Goal: Task Accomplishment & Management: Manage account settings

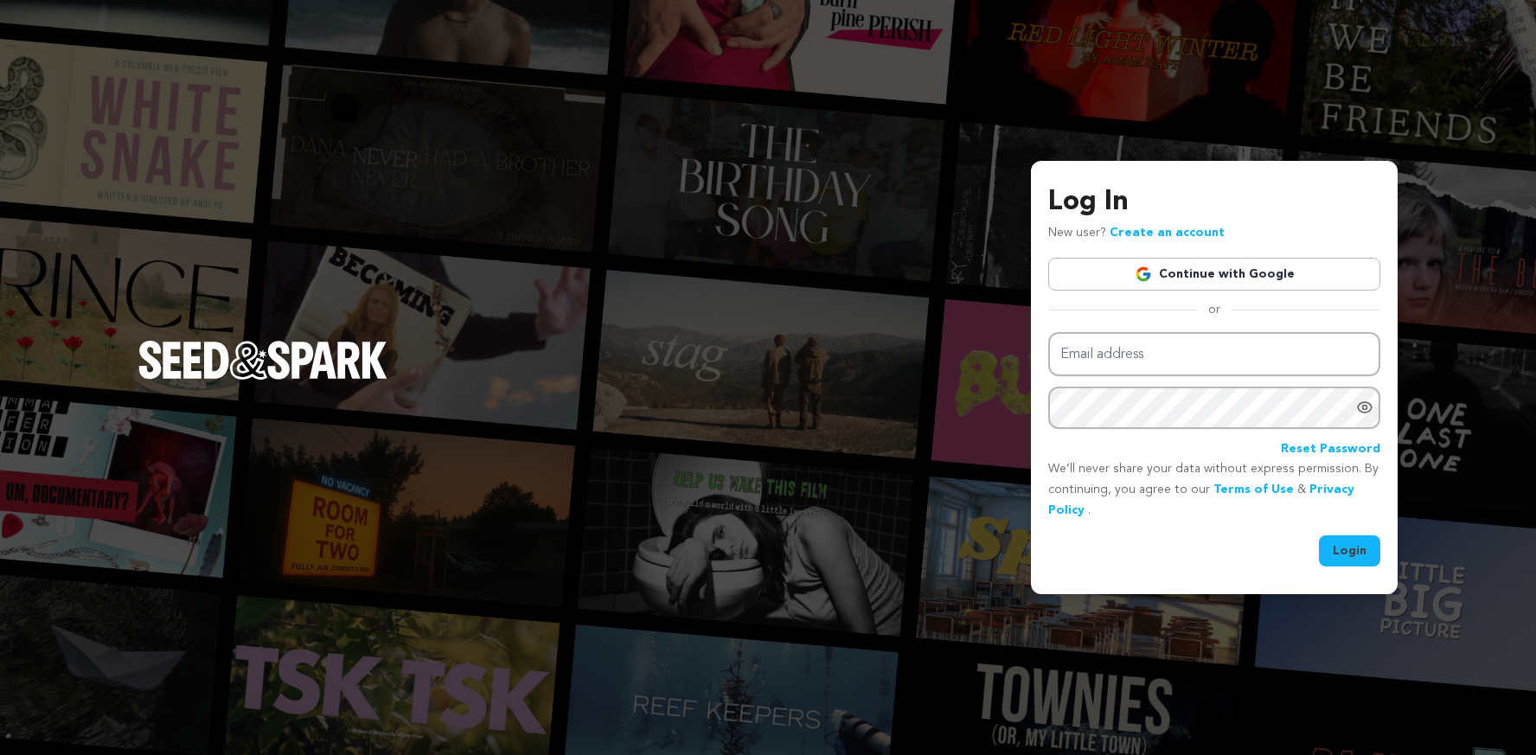
click at [1187, 279] on link "Continue with Google" at bounding box center [1214, 274] width 332 height 33
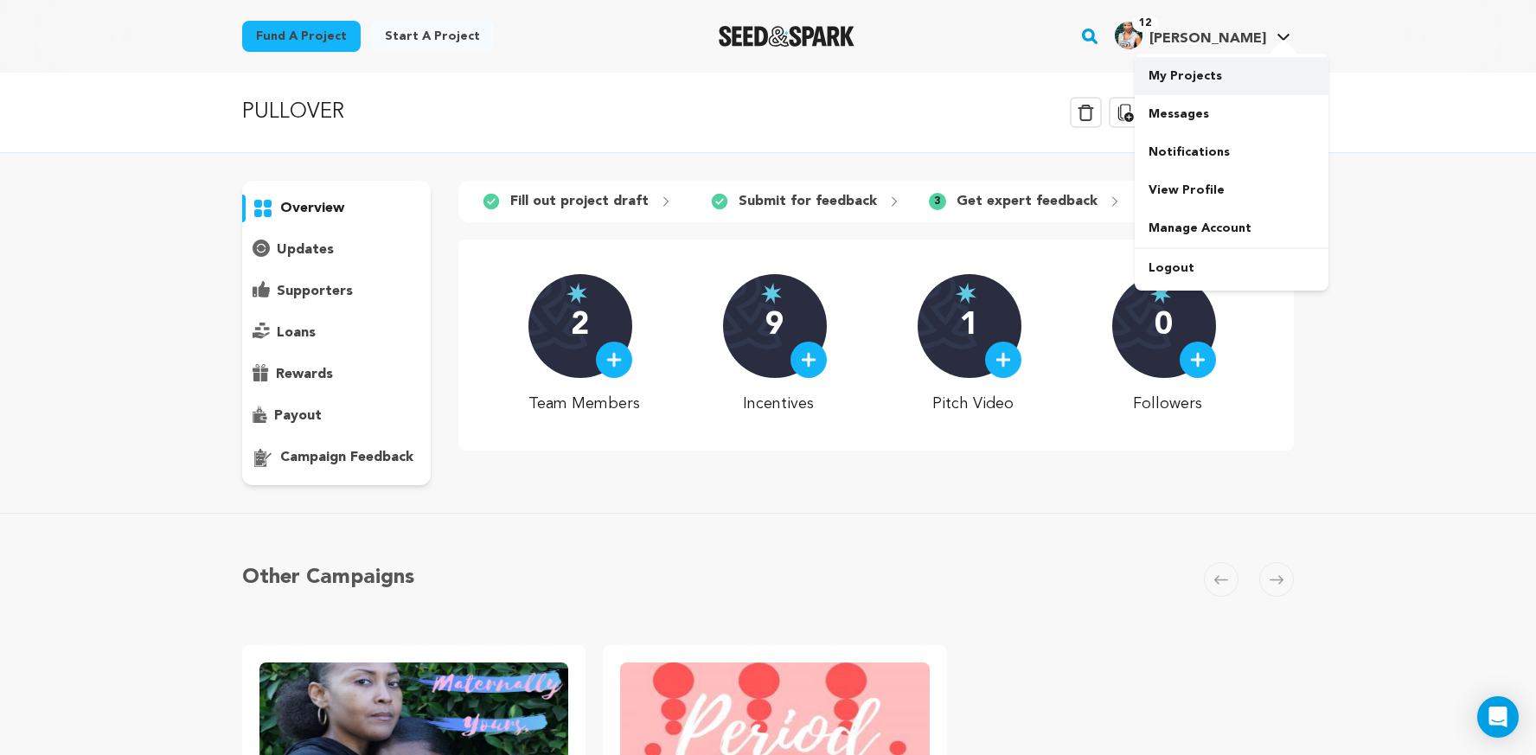
click at [1207, 80] on link "My Projects" at bounding box center [1232, 76] width 194 height 38
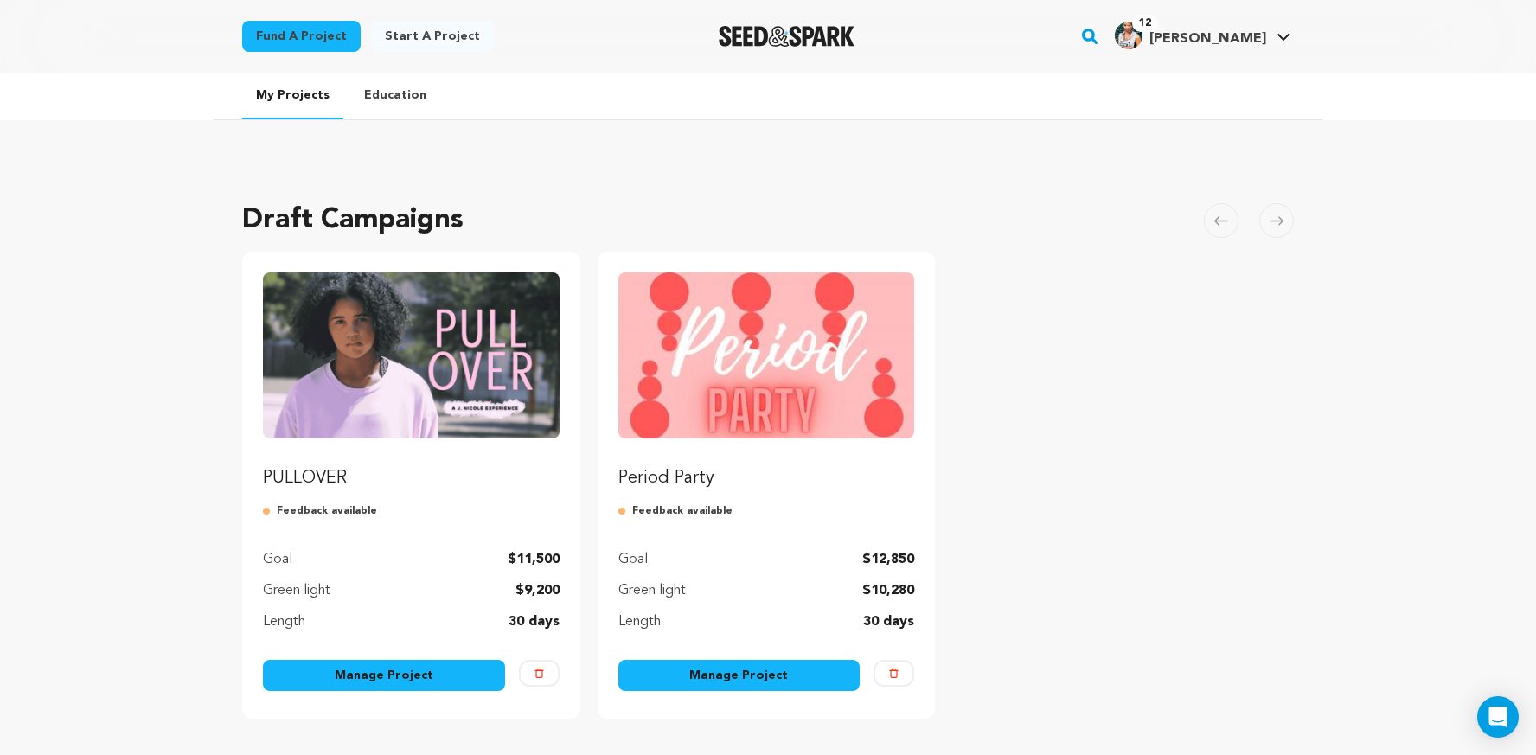
click at [368, 678] on link "Manage Project" at bounding box center [384, 675] width 242 height 31
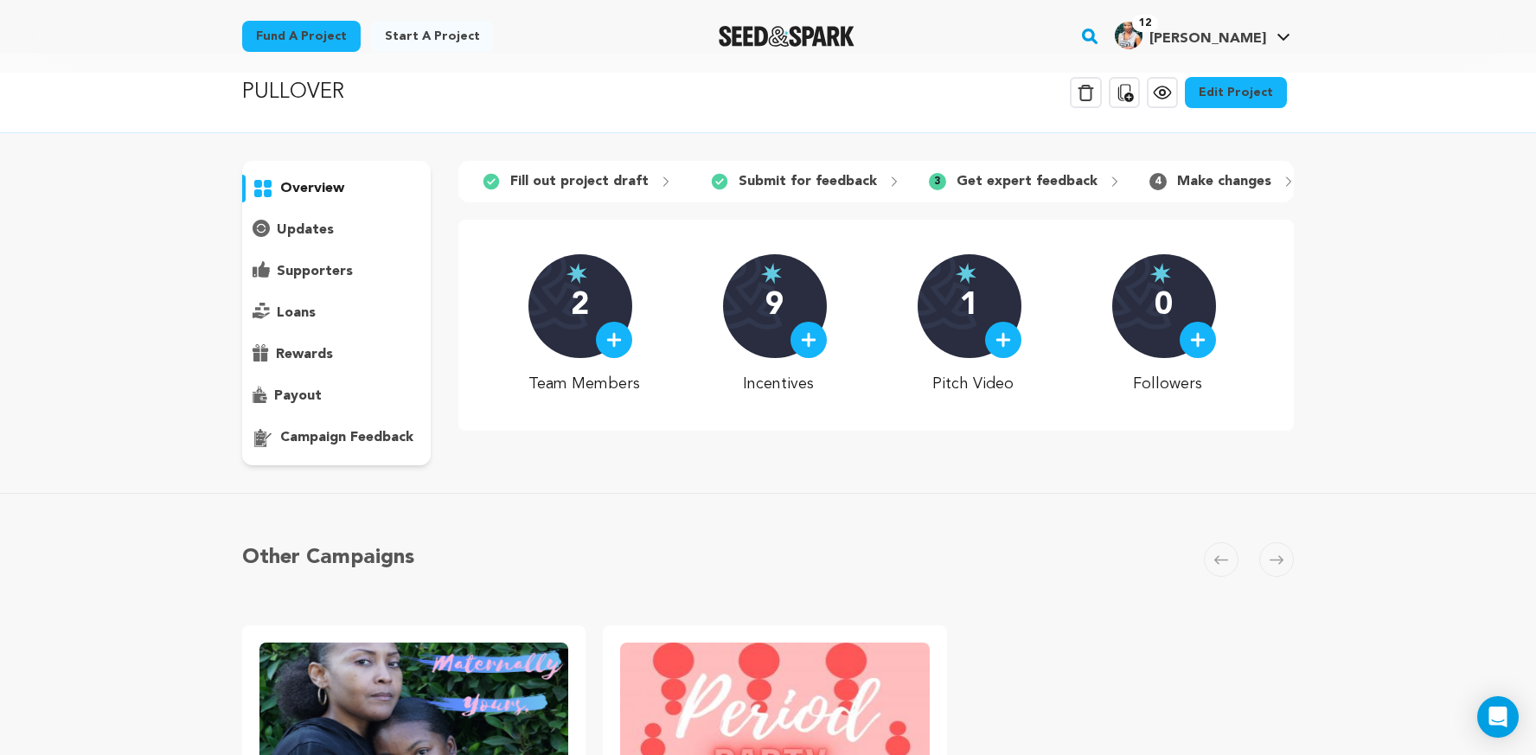
scroll to position [26, 0]
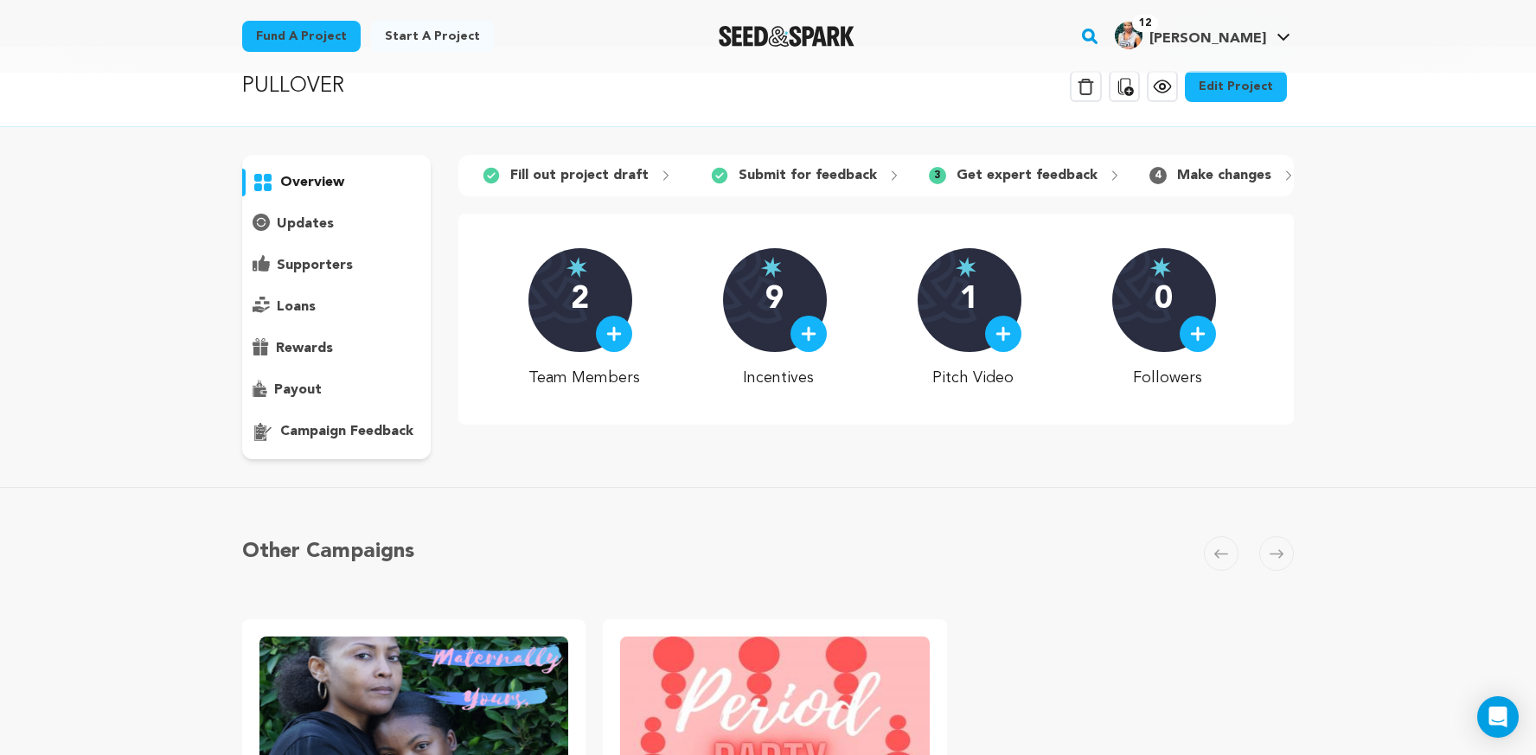
click at [331, 431] on p "campaign feedback" at bounding box center [346, 431] width 133 height 21
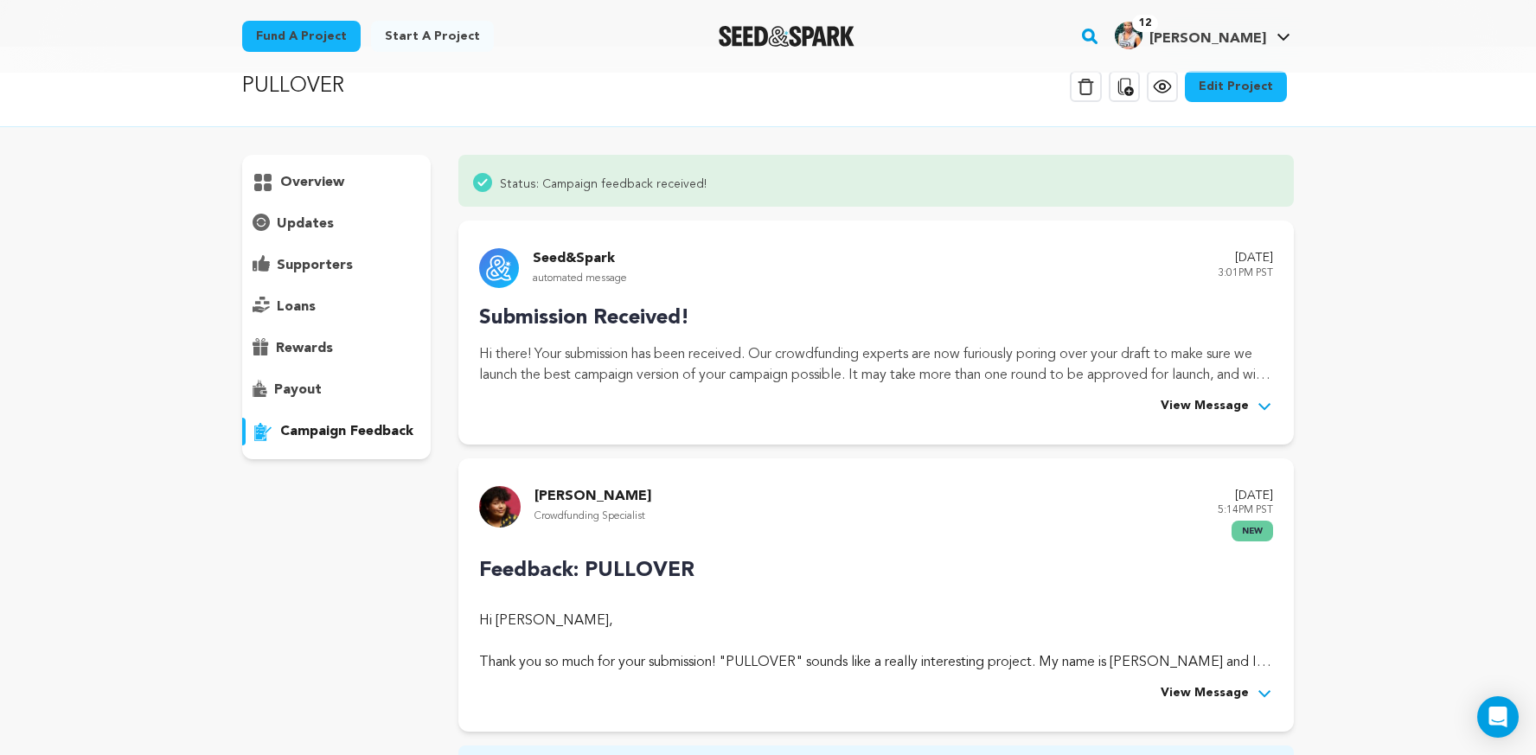
click at [1222, 691] on span "View Message" at bounding box center [1205, 693] width 88 height 21
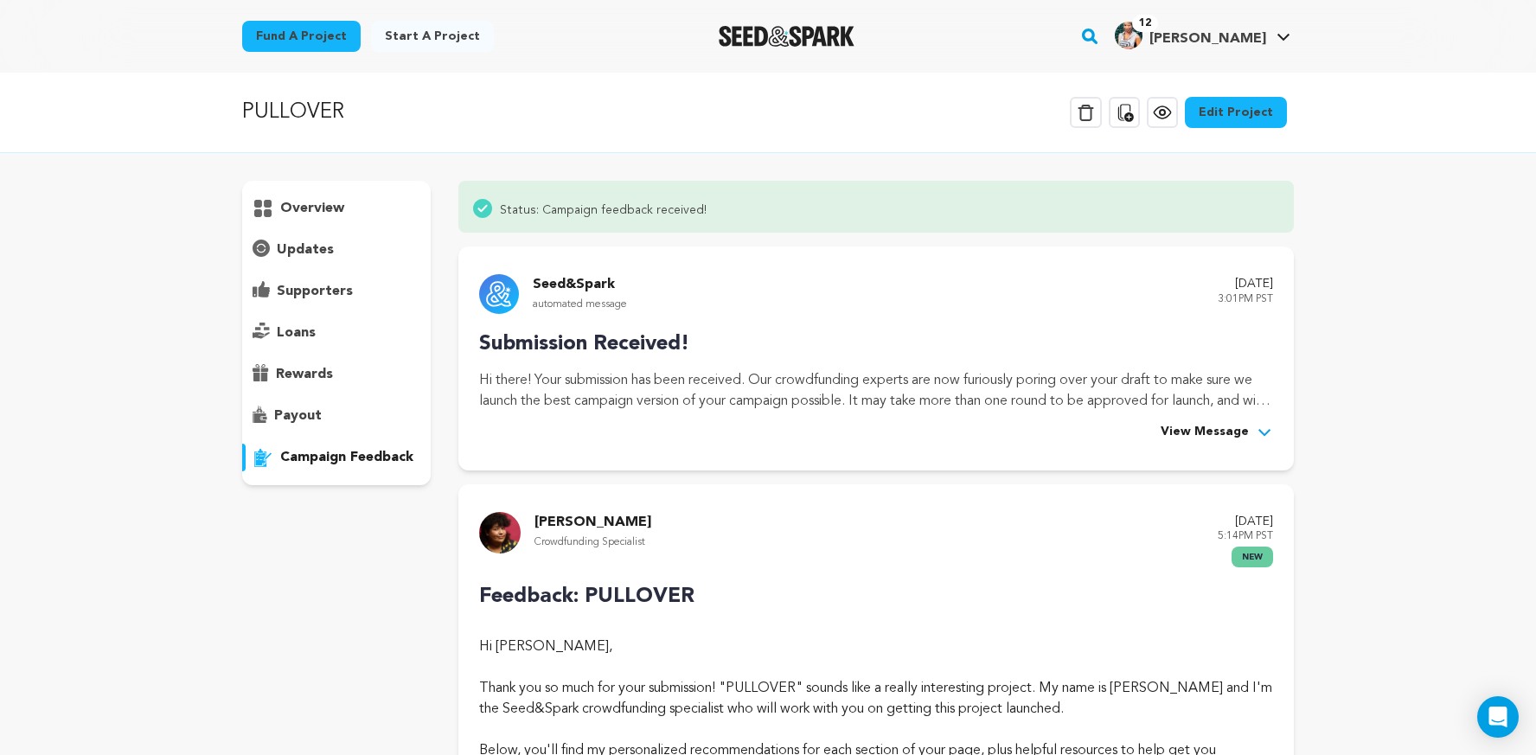
click at [329, 207] on p "overview" at bounding box center [312, 208] width 64 height 21
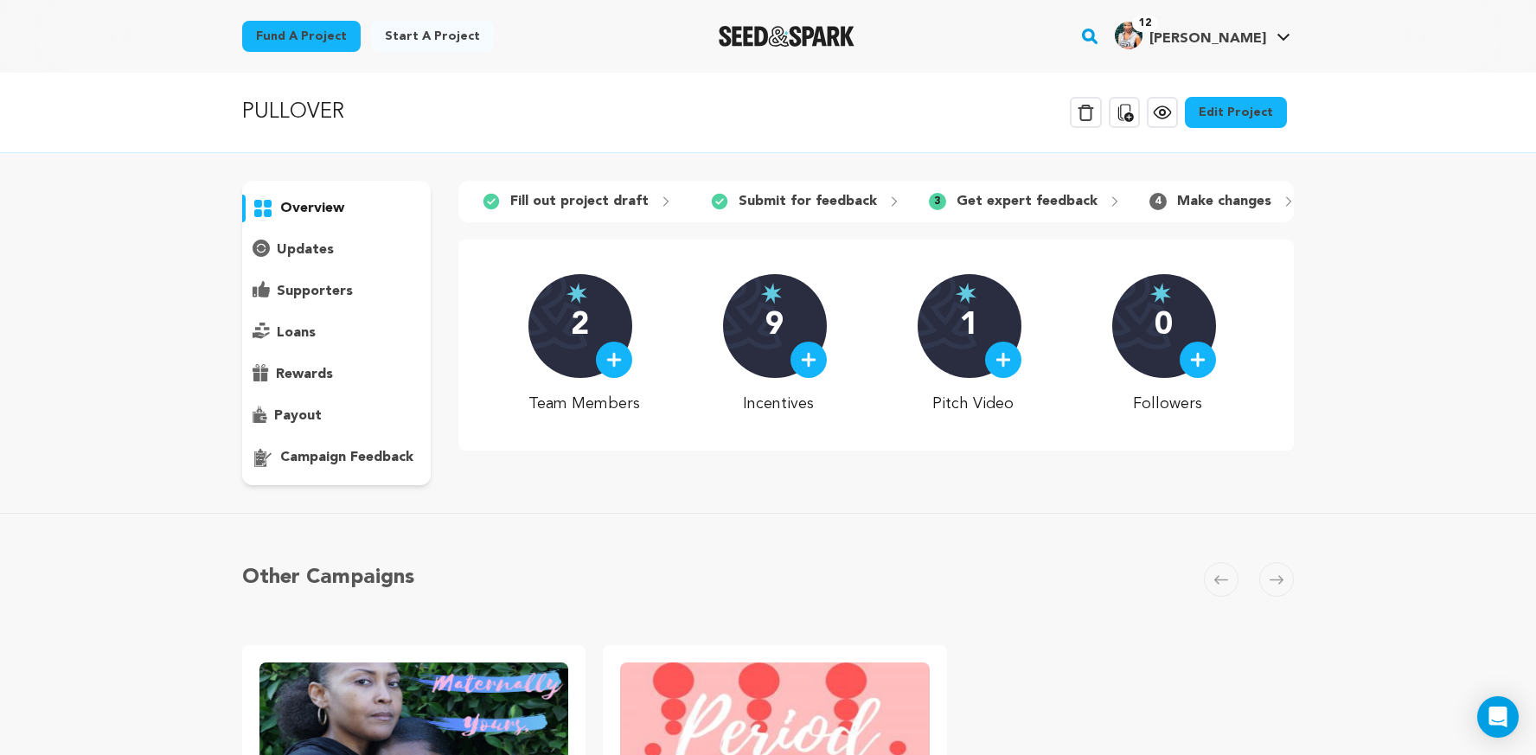
click at [764, 328] on div "9" at bounding box center [775, 326] width 104 height 104
click at [1232, 109] on link "Edit Project" at bounding box center [1236, 112] width 102 height 31
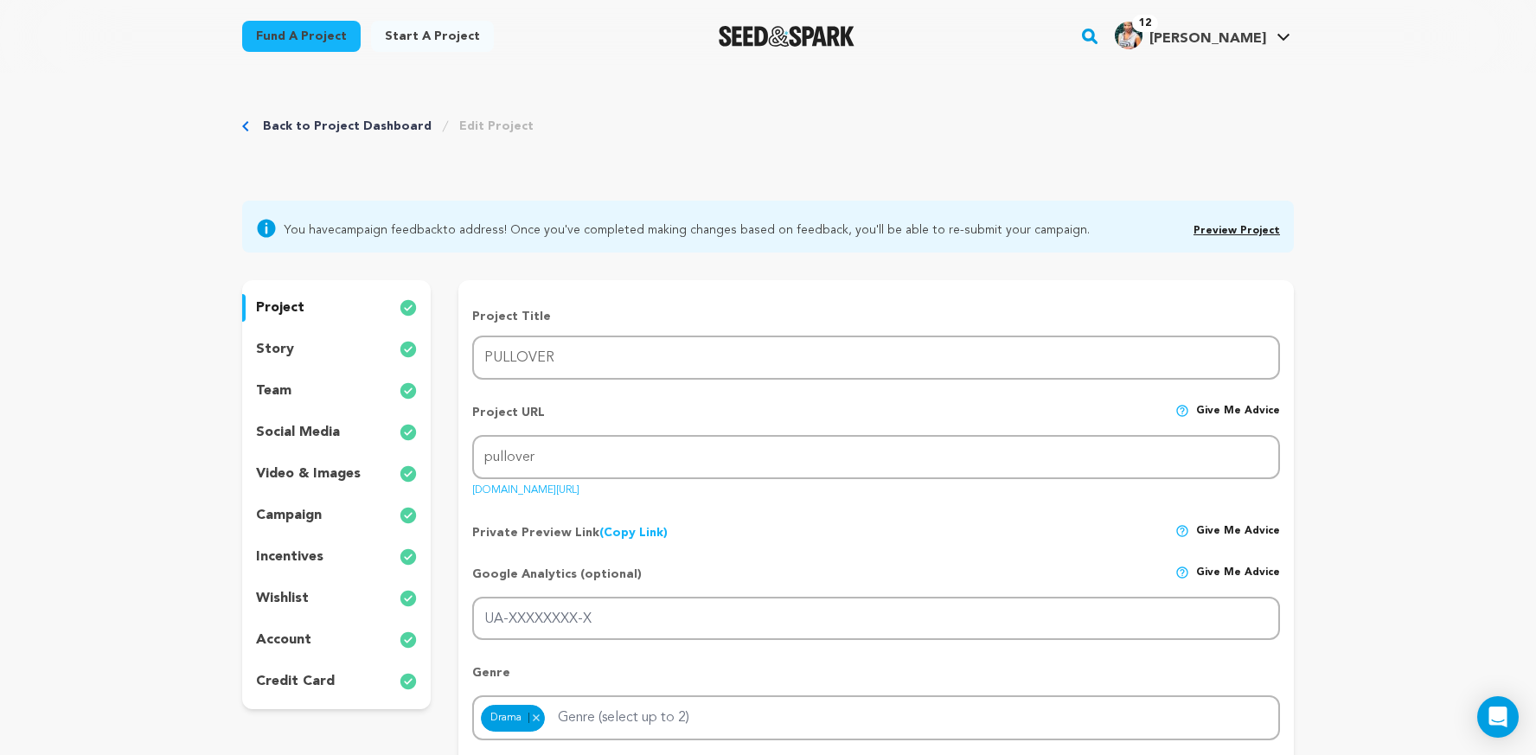
click at [307, 565] on p "incentives" at bounding box center [289, 557] width 67 height 21
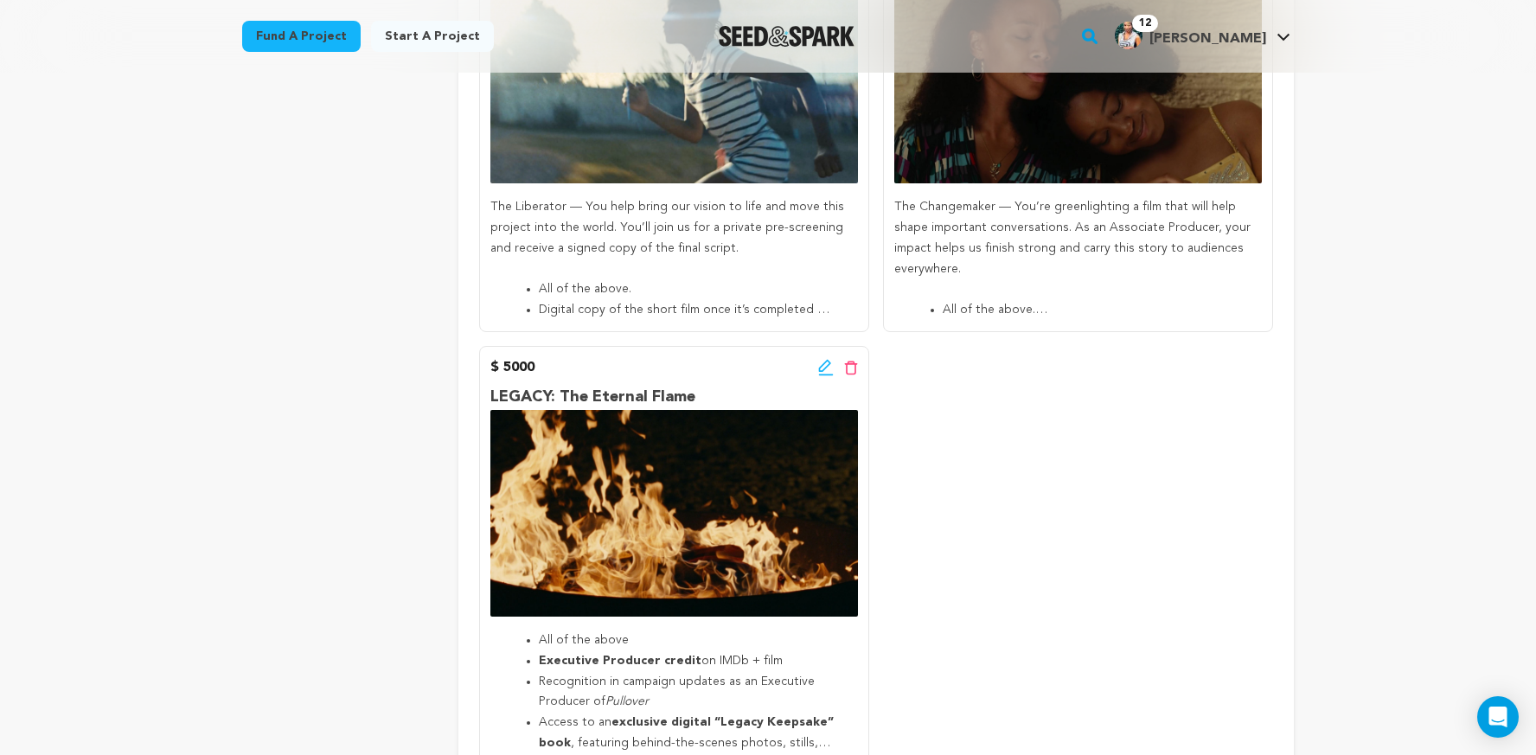
scroll to position [1790, 0]
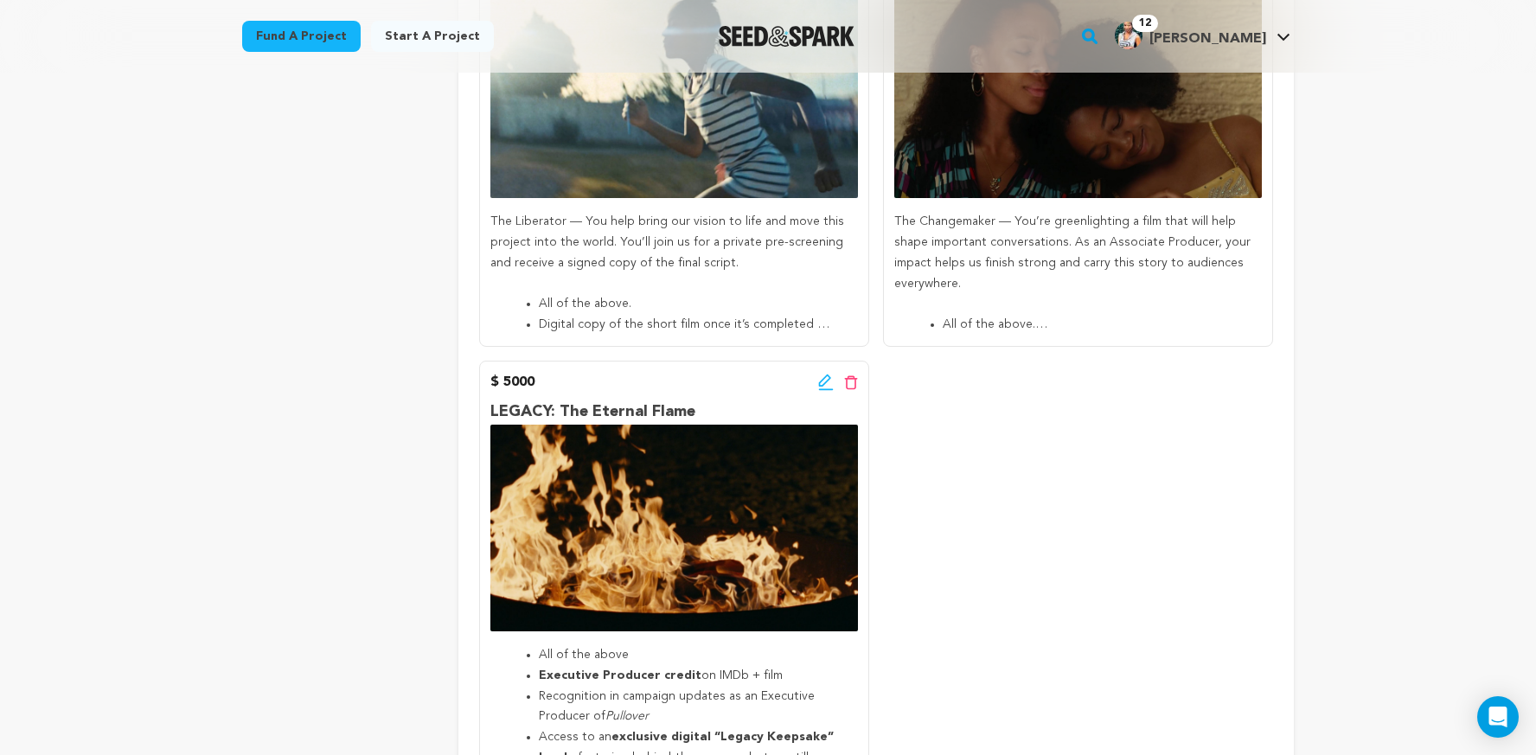
click at [963, 326] on li "All of the above." at bounding box center [1092, 325] width 298 height 21
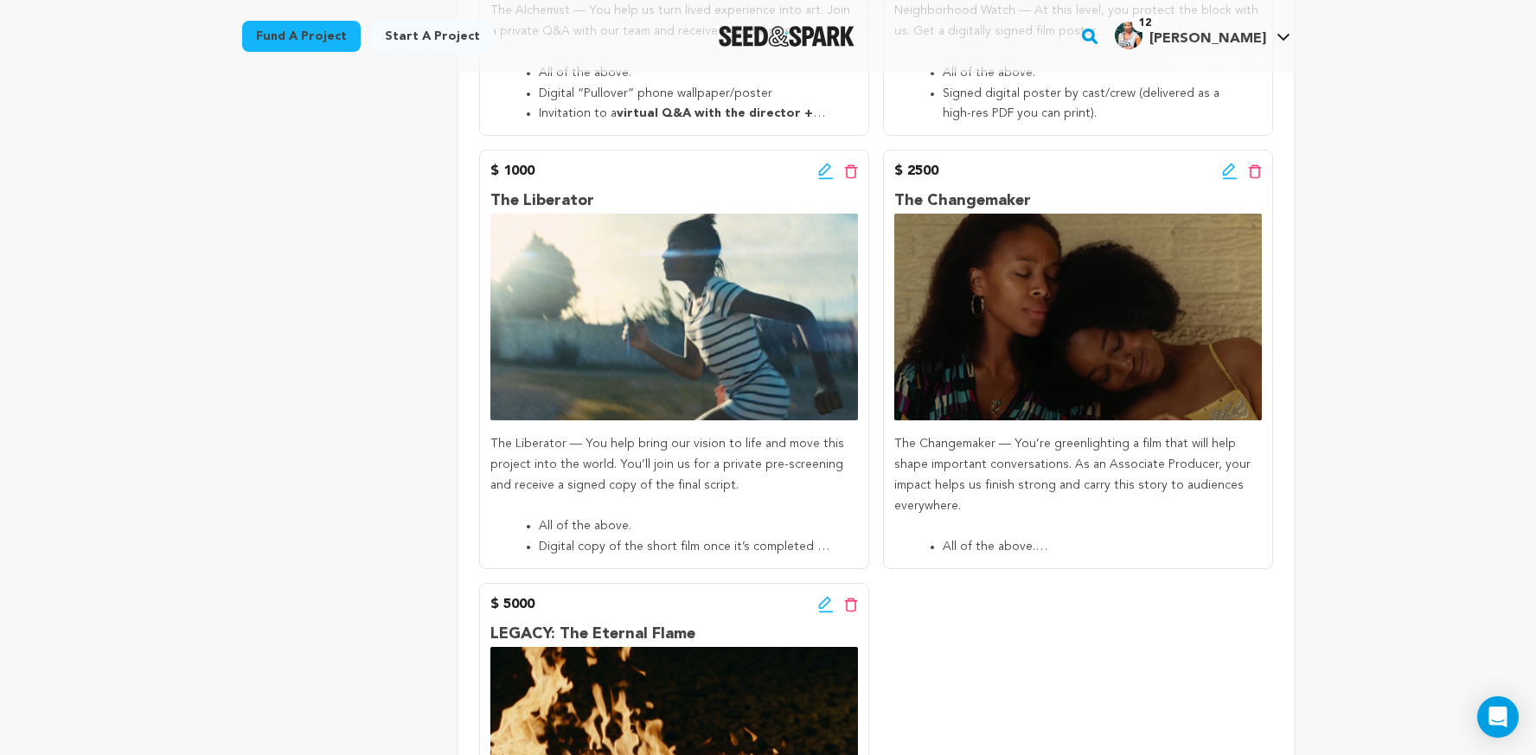
scroll to position [1462, 0]
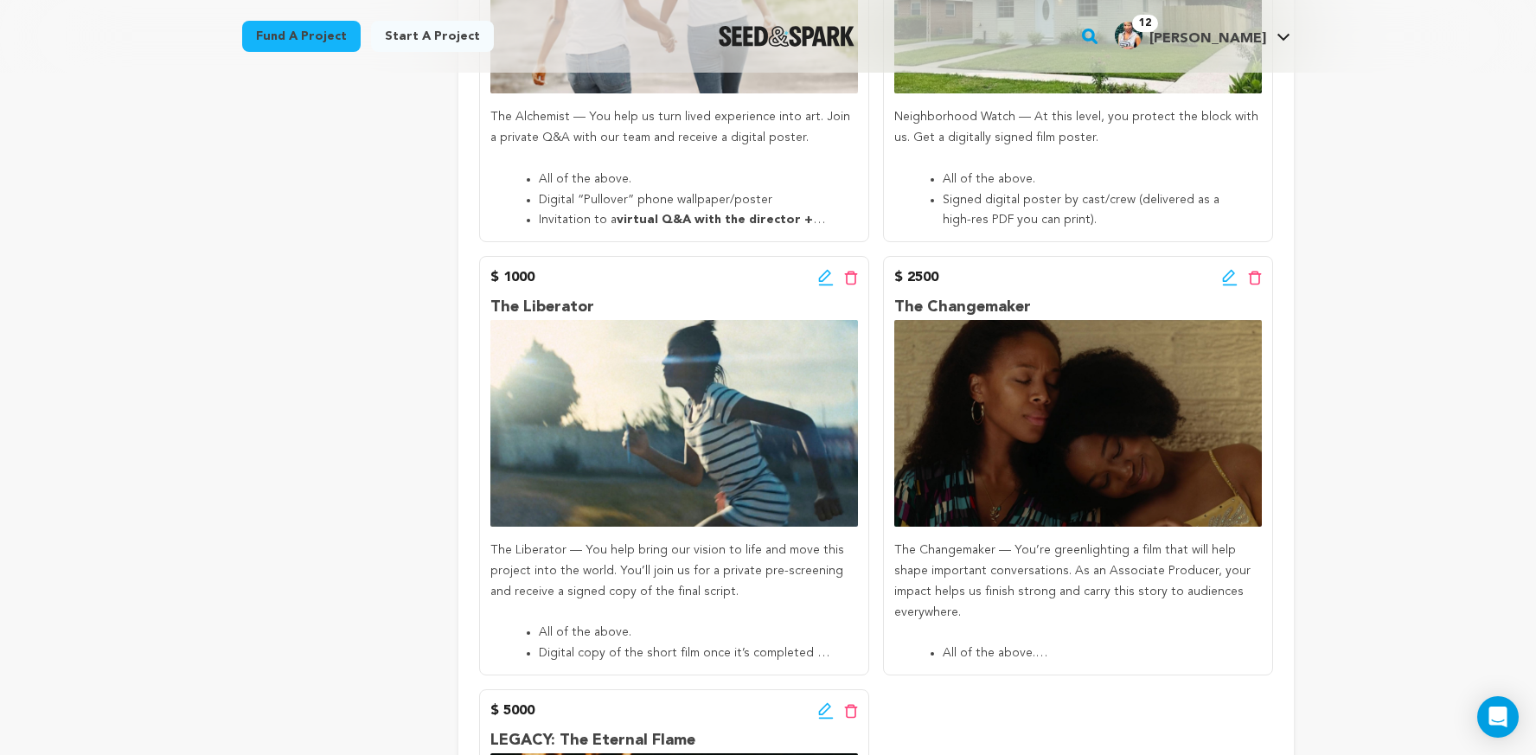
click at [1225, 281] on icon at bounding box center [1229, 276] width 12 height 12
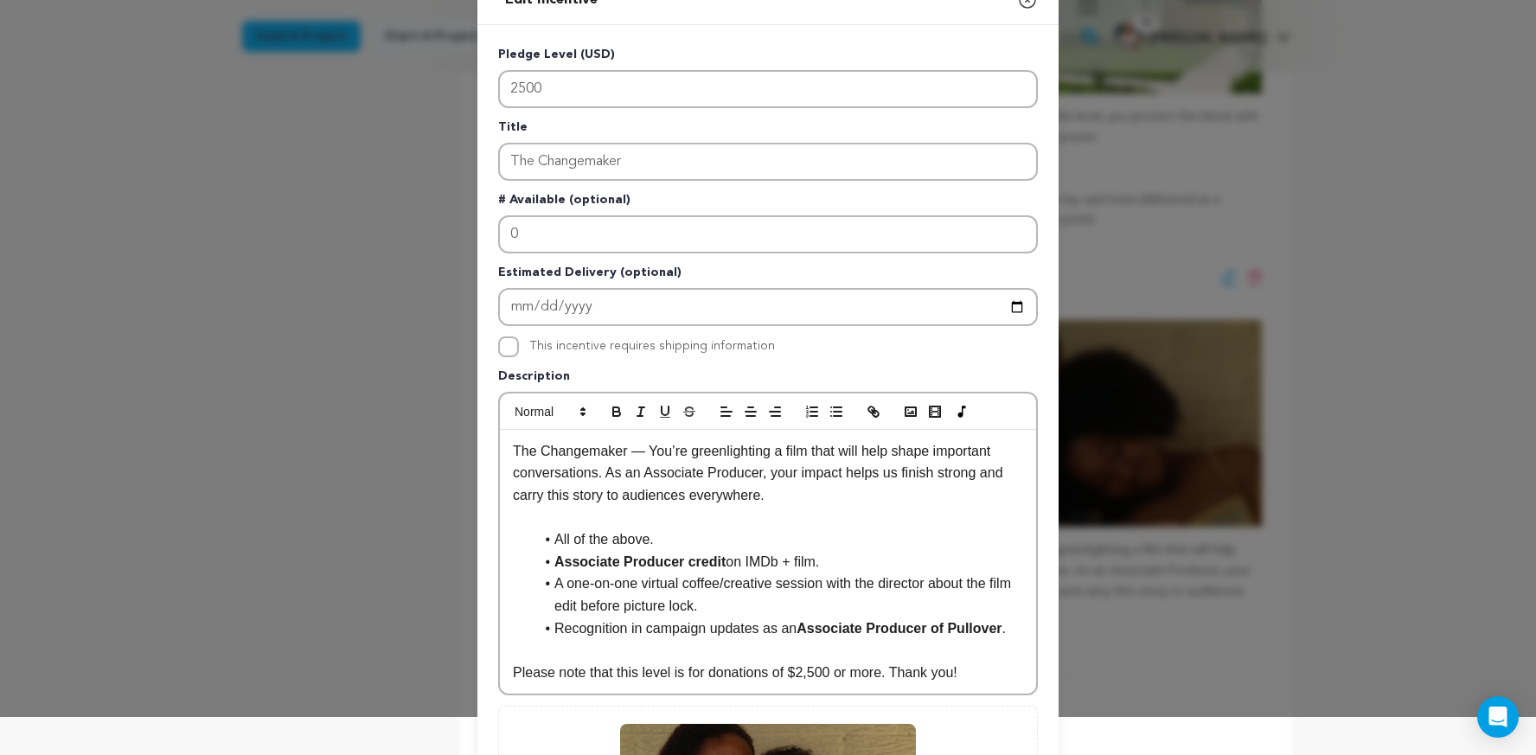
scroll to position [40, 0]
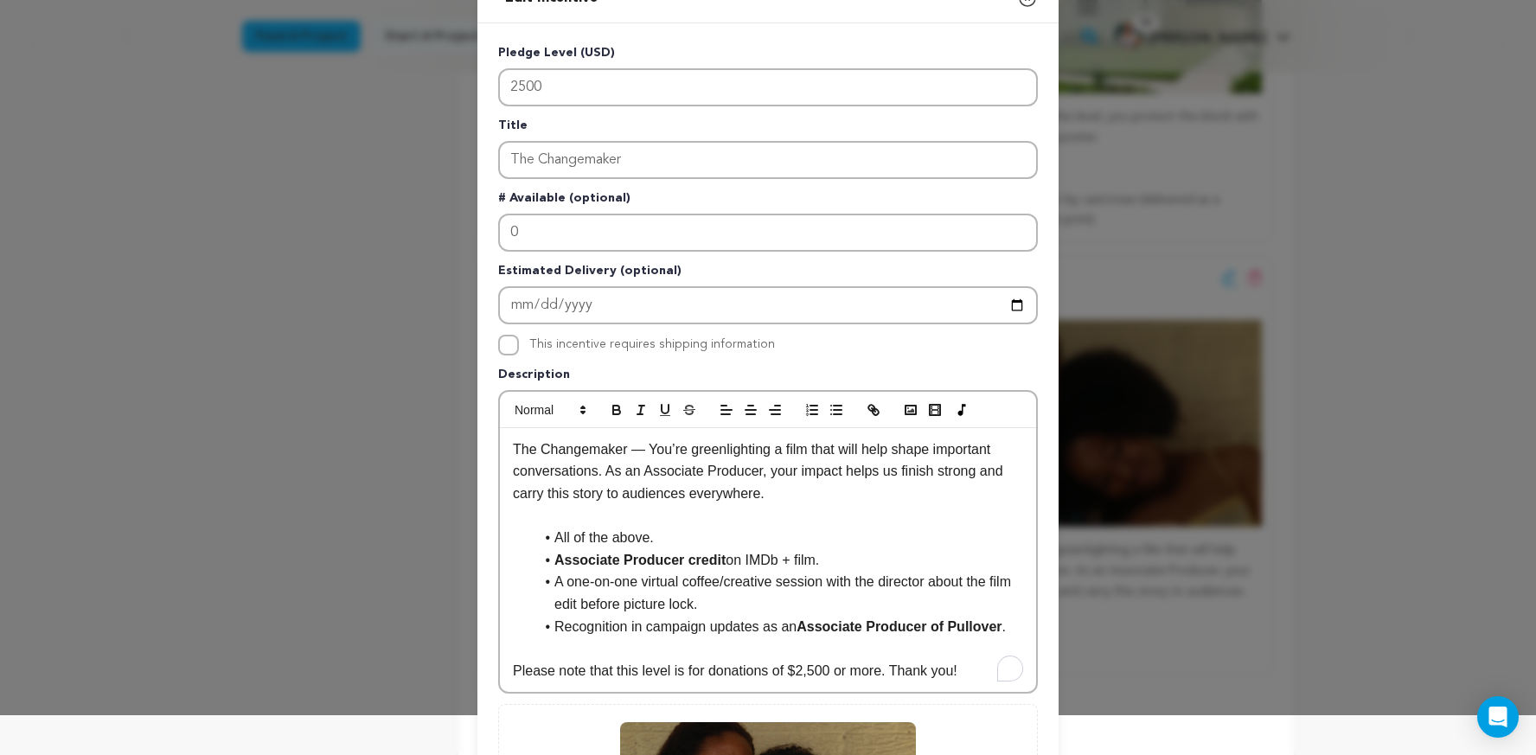
drag, startPoint x: 838, startPoint y: 562, endPoint x: 554, endPoint y: 563, distance: 283.7
click at [554, 563] on li "Associate Producer credit on IMDb + film." at bounding box center [779, 560] width 490 height 22
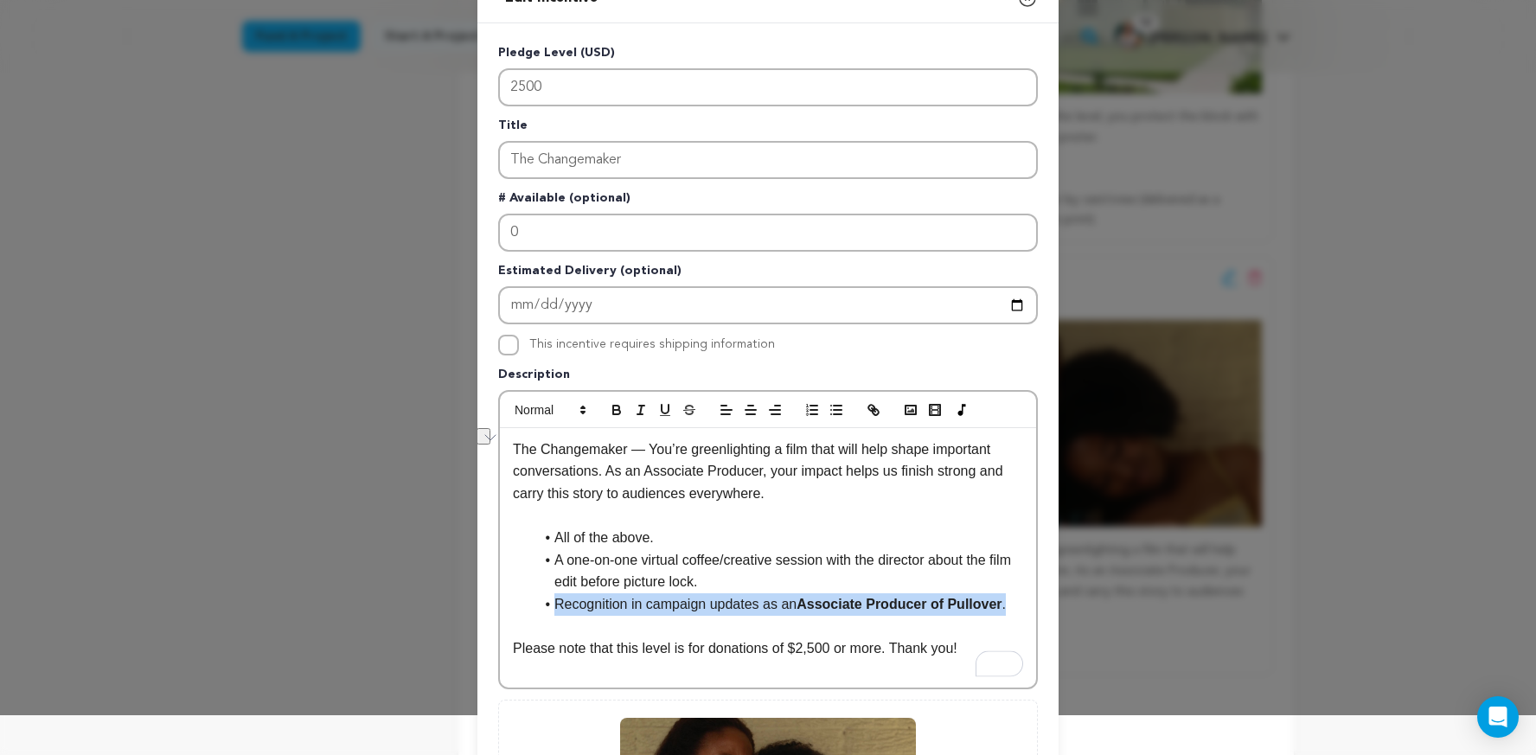
drag, startPoint x: 1018, startPoint y: 605, endPoint x: 536, endPoint y: 610, distance: 481.8
click at [536, 610] on li "Recognition in campaign updates as an Associate Producer of Pullover ." at bounding box center [779, 604] width 490 height 22
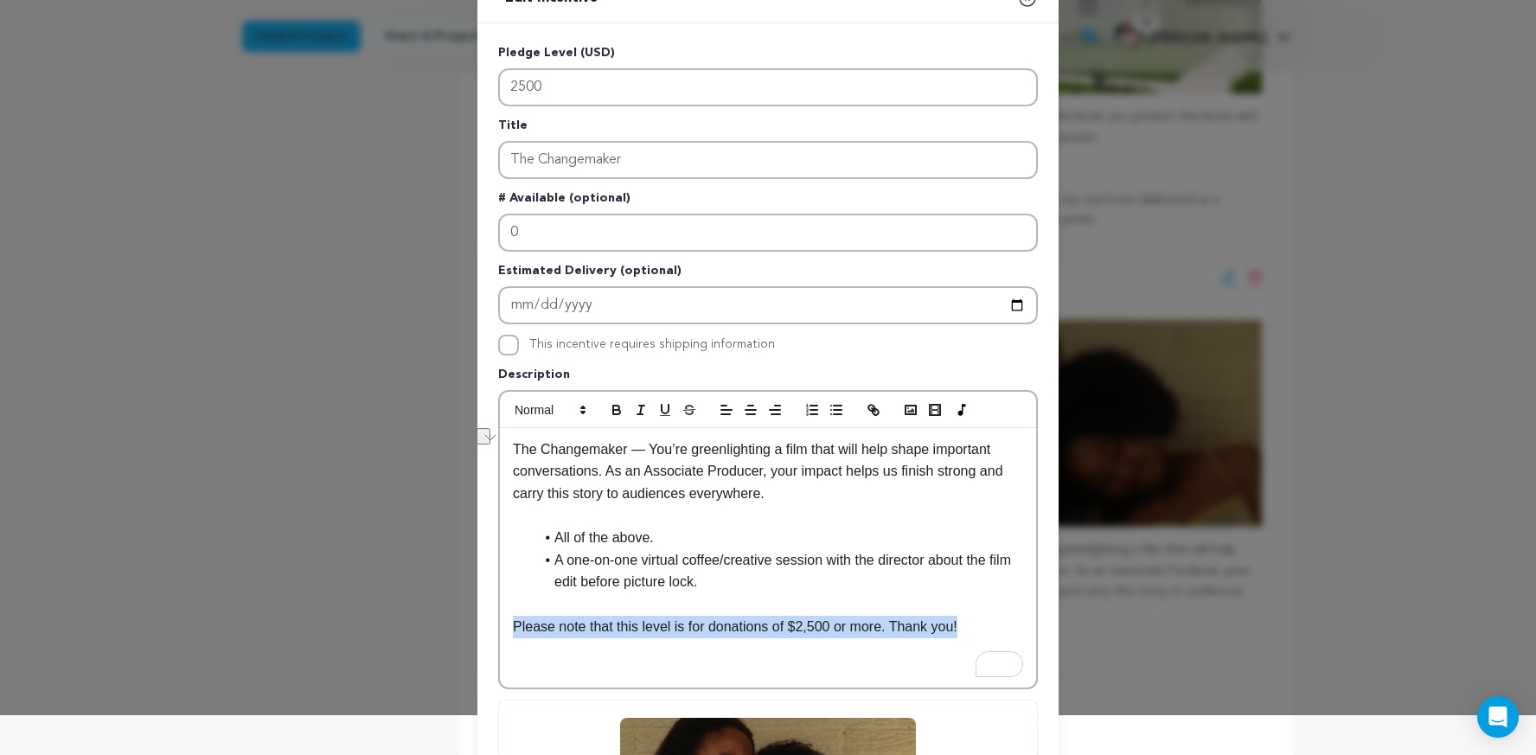
drag, startPoint x: 978, startPoint y: 630, endPoint x: 509, endPoint y: 627, distance: 468.8
click at [509, 627] on div "The Changemaker — You’re greenlighting a film that will help shape important co…" at bounding box center [768, 557] width 536 height 259
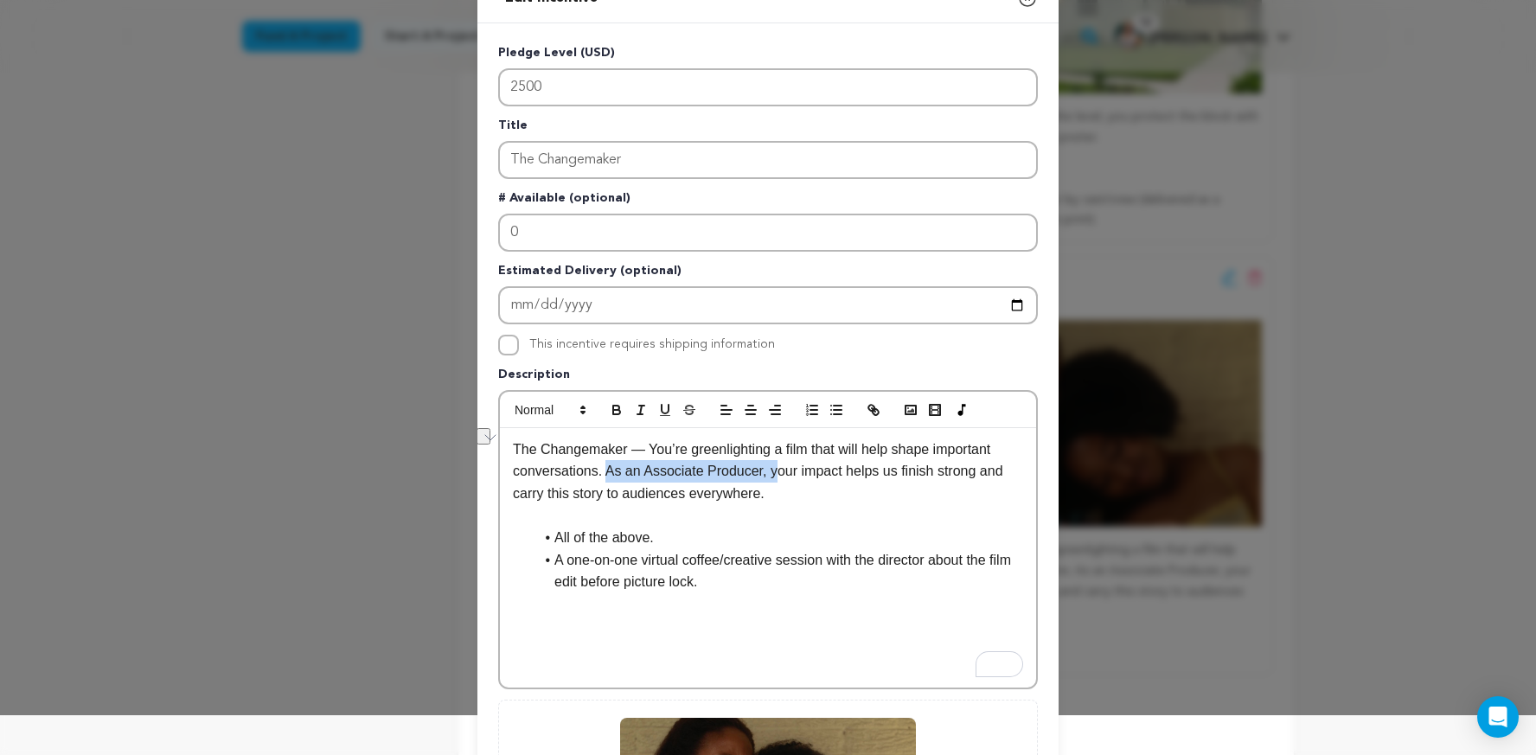
drag, startPoint x: 780, startPoint y: 475, endPoint x: 608, endPoint y: 473, distance: 172.1
click at [608, 473] on p "The Changemaker — You’re greenlighting a film that will help shape important co…" at bounding box center [768, 471] width 510 height 67
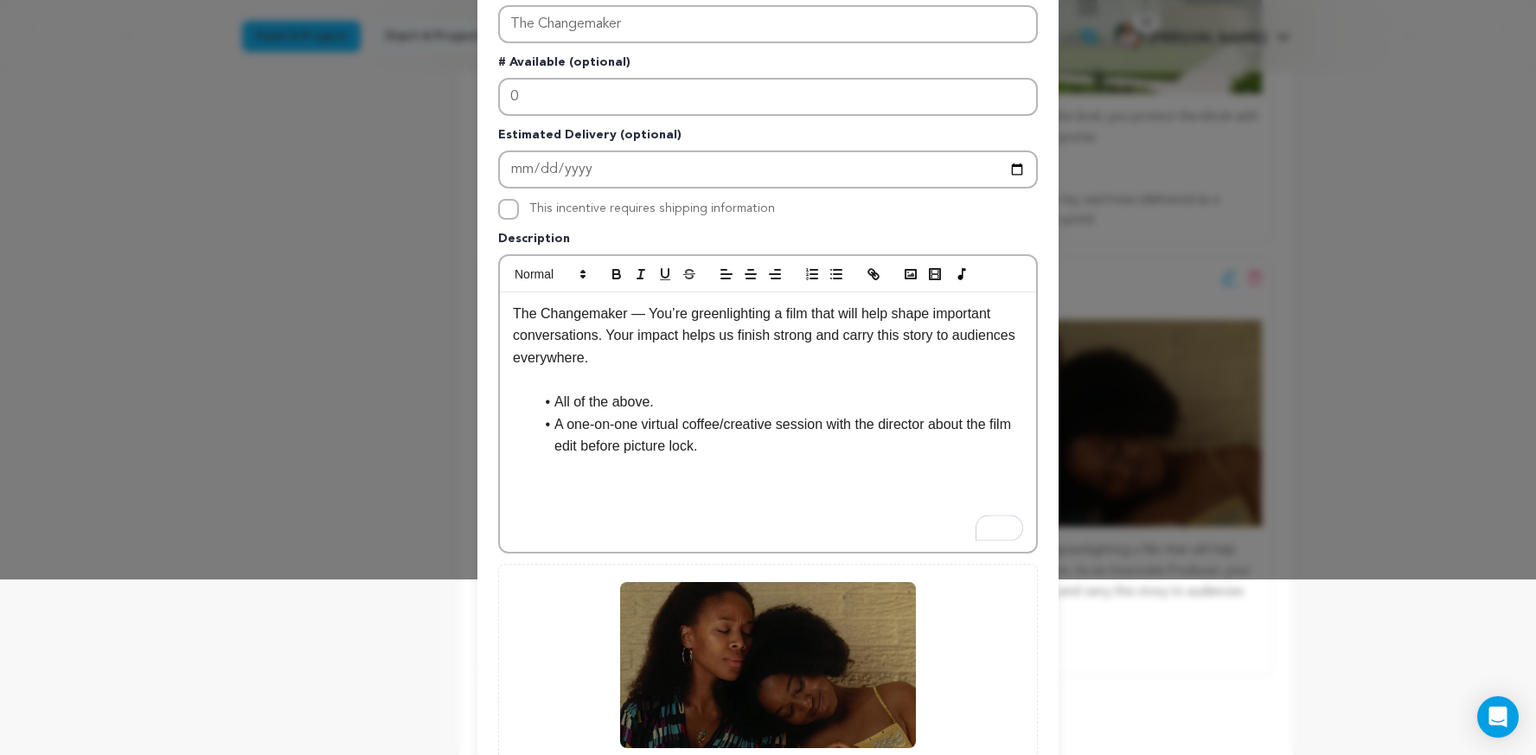
scroll to position [349, 0]
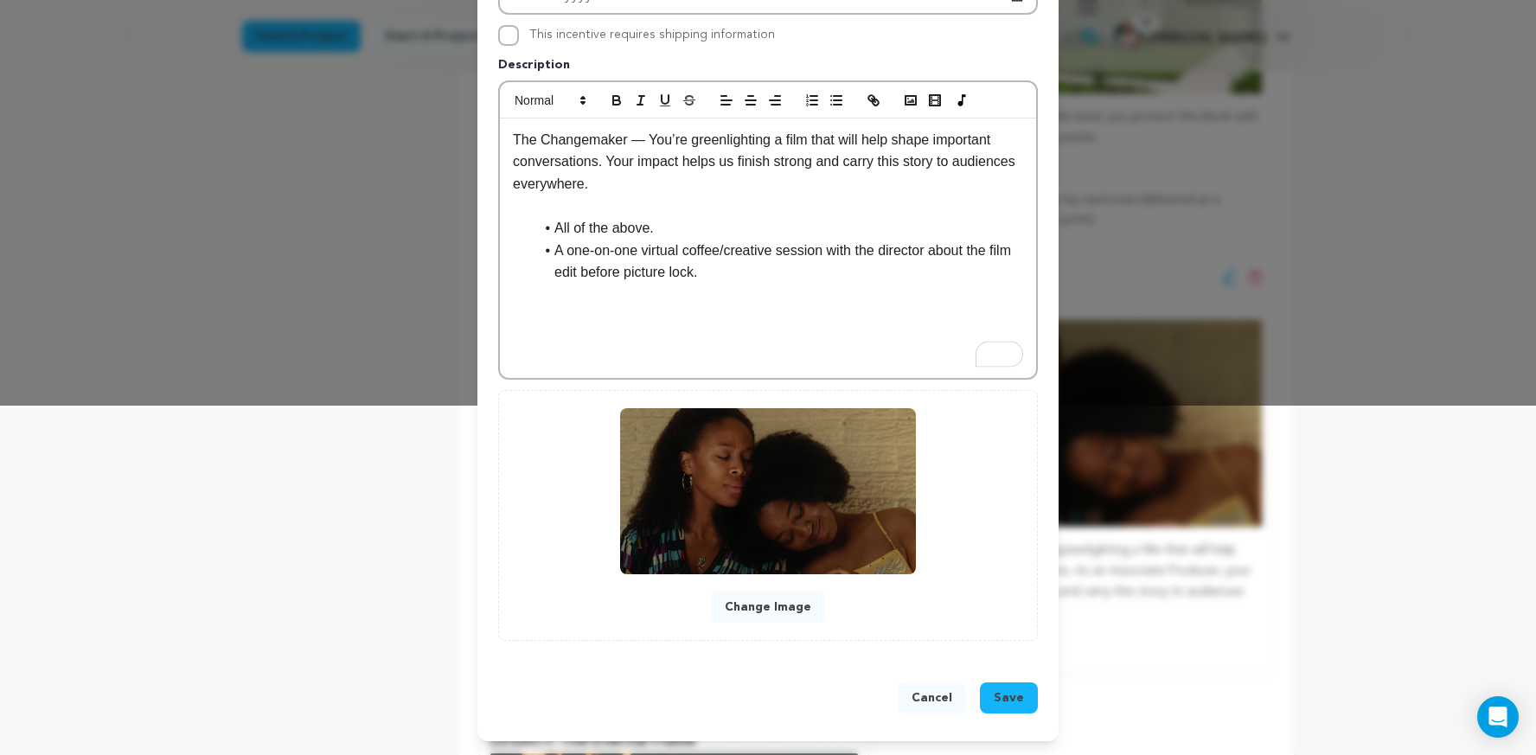
click at [1008, 699] on span "Save" at bounding box center [1009, 697] width 30 height 17
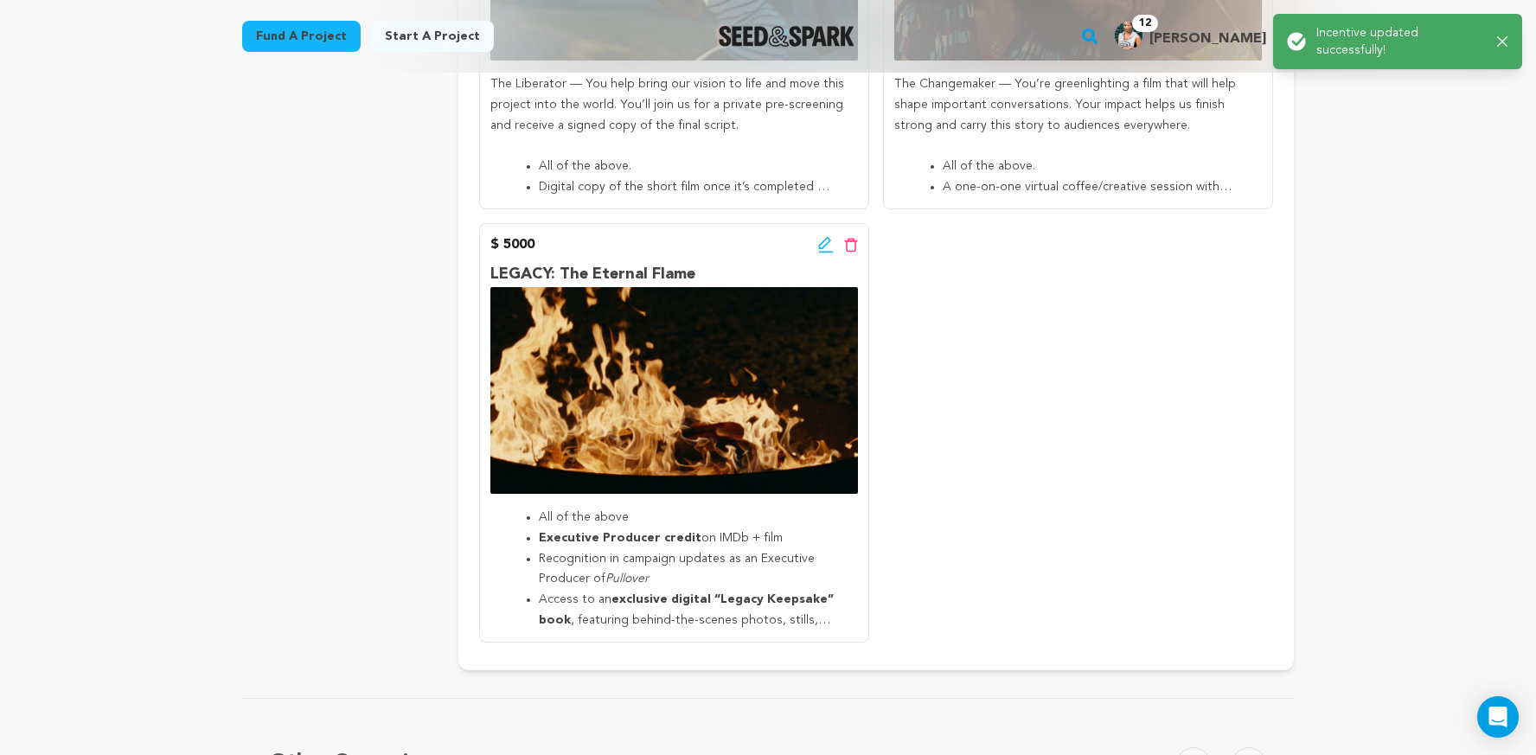
scroll to position [2002, 0]
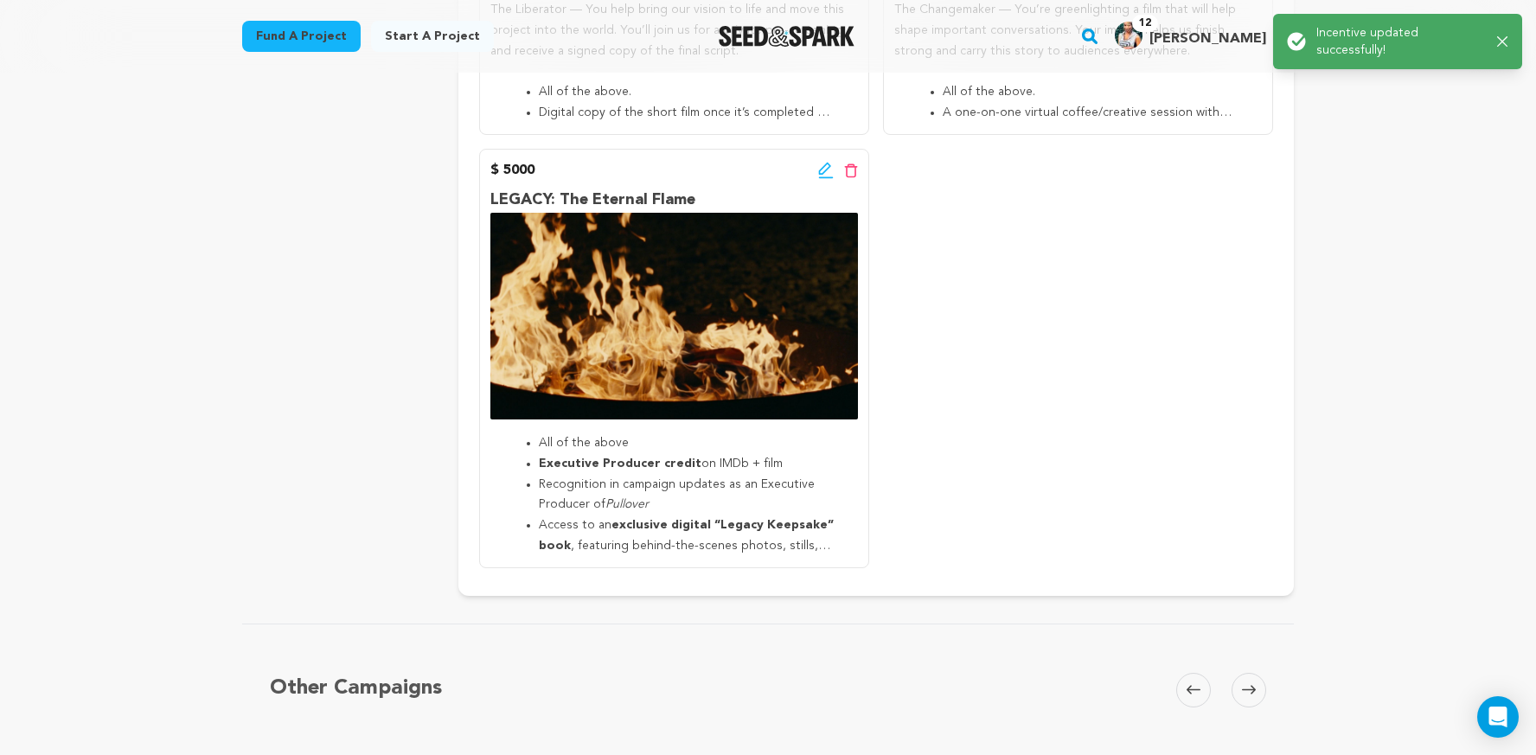
click at [818, 179] on div "Edit incentive button Delete incentive button" at bounding box center [838, 170] width 40 height 21
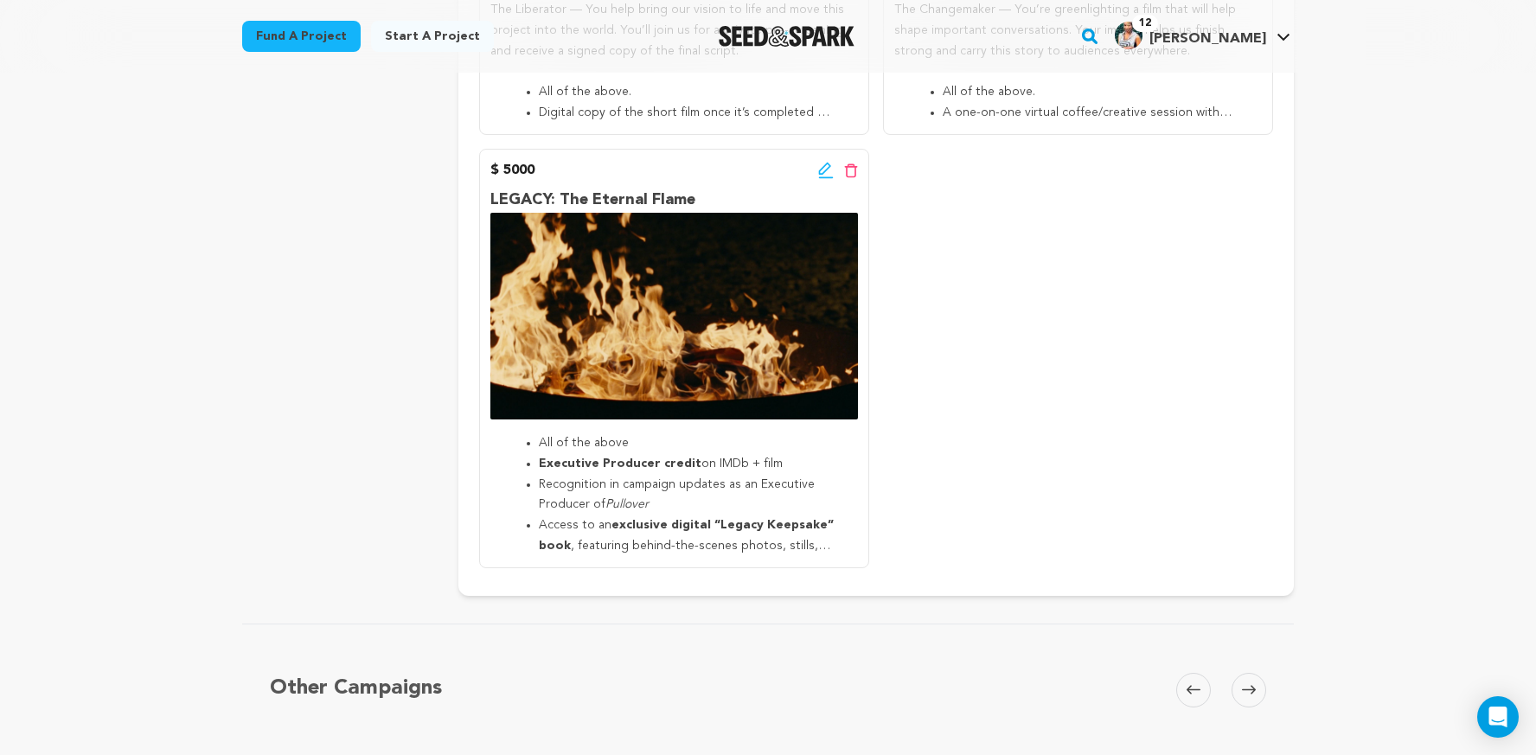
click at [818, 174] on icon at bounding box center [826, 170] width 16 height 17
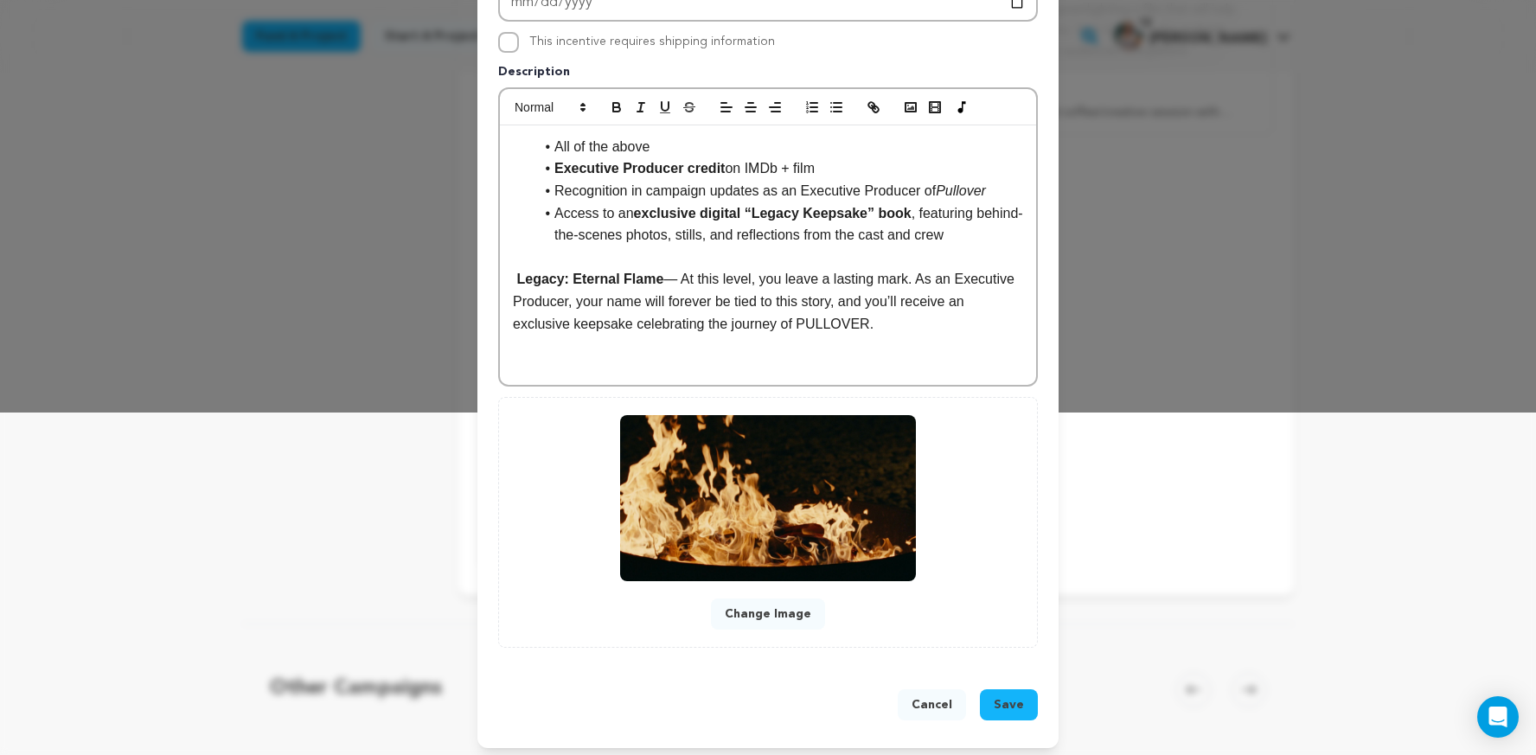
scroll to position [349, 0]
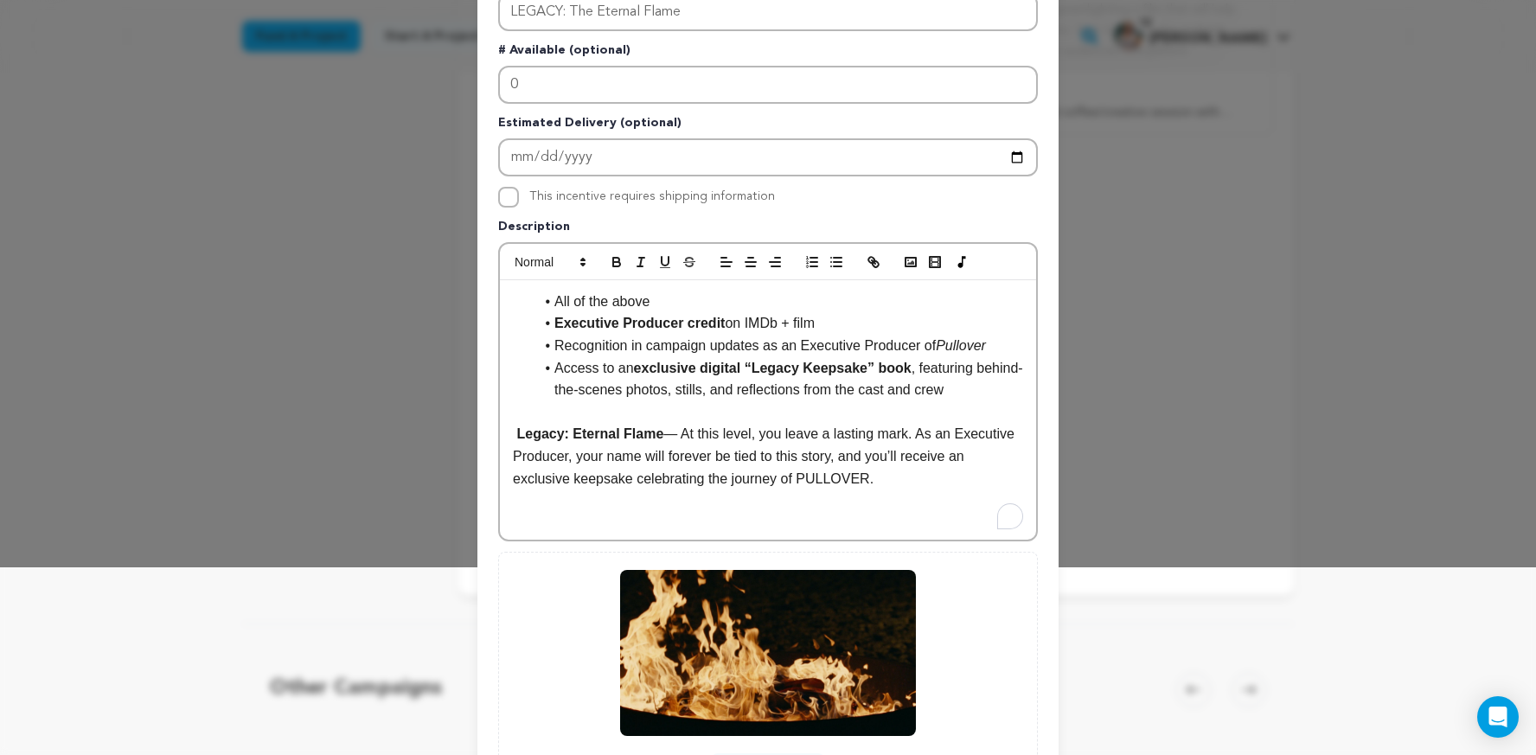
click at [771, 318] on li "Executive Producer credit on IMDb + film" at bounding box center [779, 323] width 490 height 22
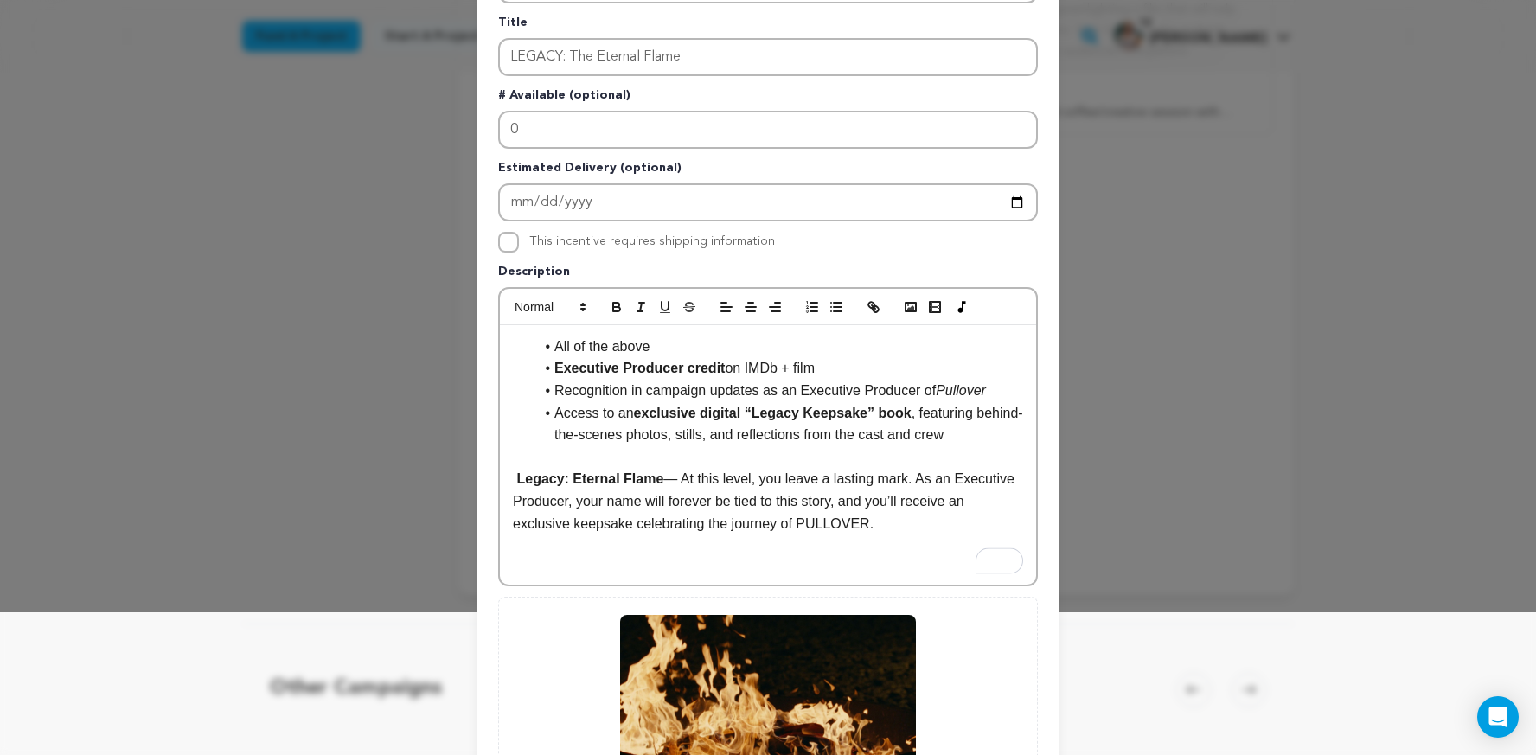
scroll to position [102, 0]
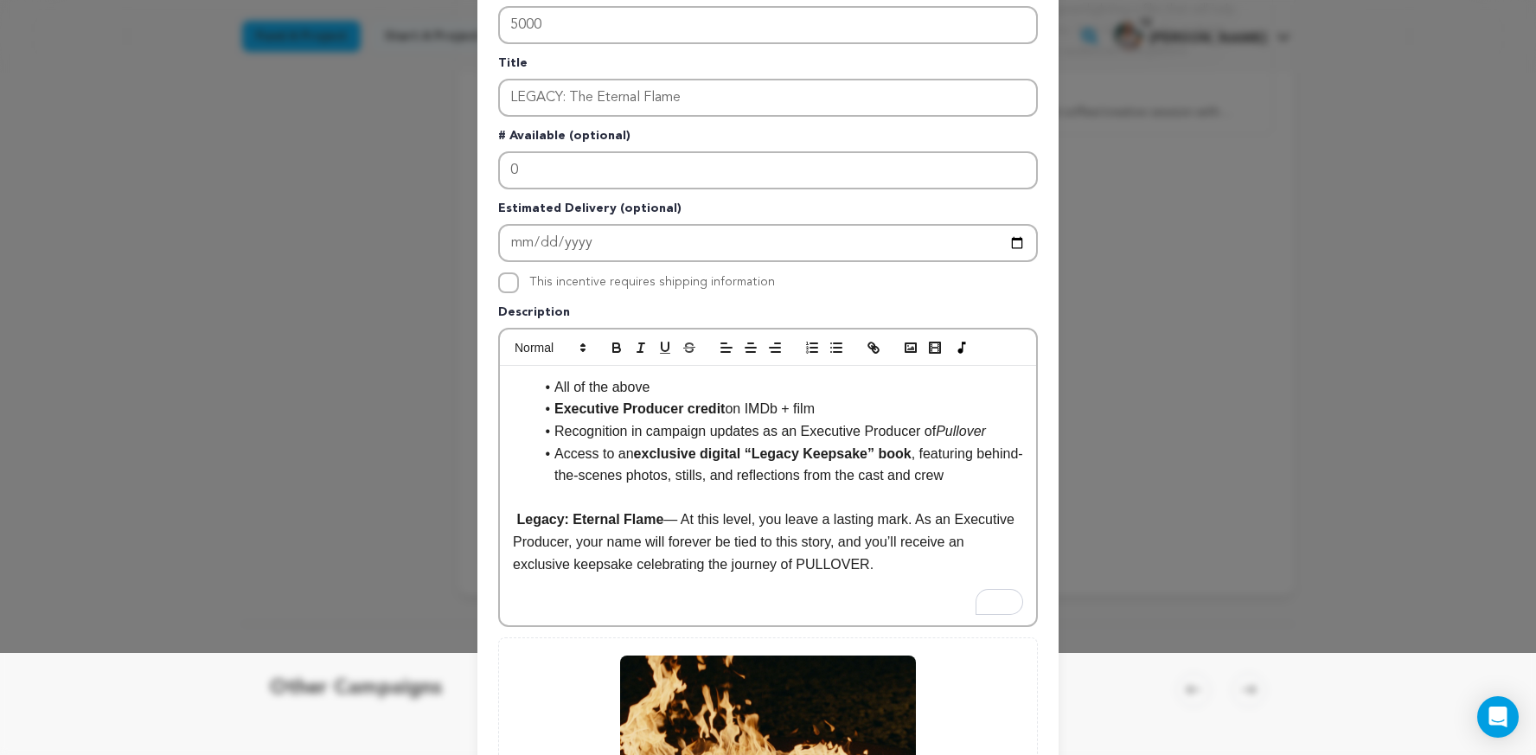
drag, startPoint x: 884, startPoint y: 565, endPoint x: 508, endPoint y: 519, distance: 379.0
click at [508, 519] on div "All of the above Executive Producer credit on IMDb + film Recognition in campai…" at bounding box center [768, 495] width 536 height 259
copy p "Legacy: Eternal Flame — At this level, you leave a lasting mark. As an Executiv…"
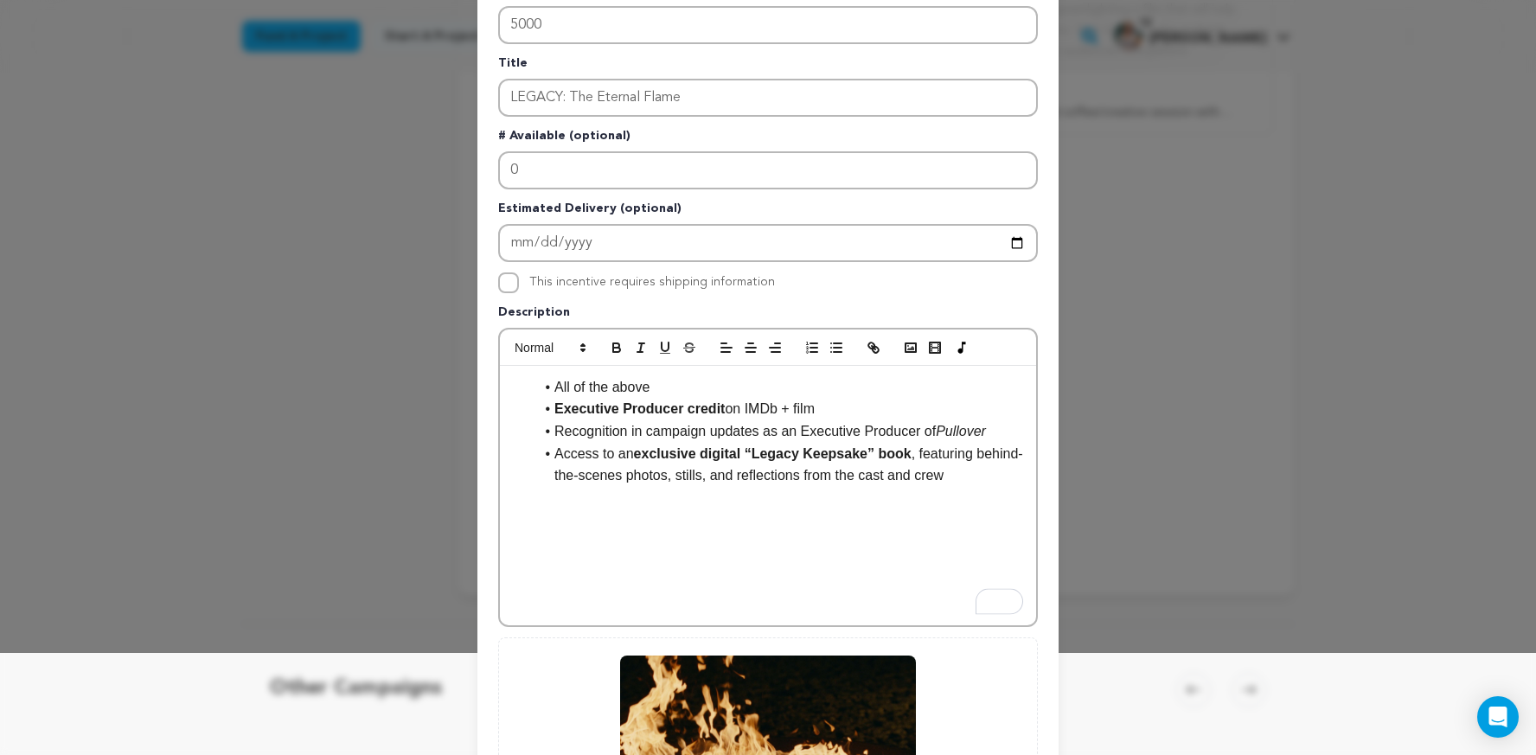
click at [528, 388] on ul "All of the above Executive Producer credit on IMDb + film Recognition in campai…" at bounding box center [768, 431] width 510 height 111
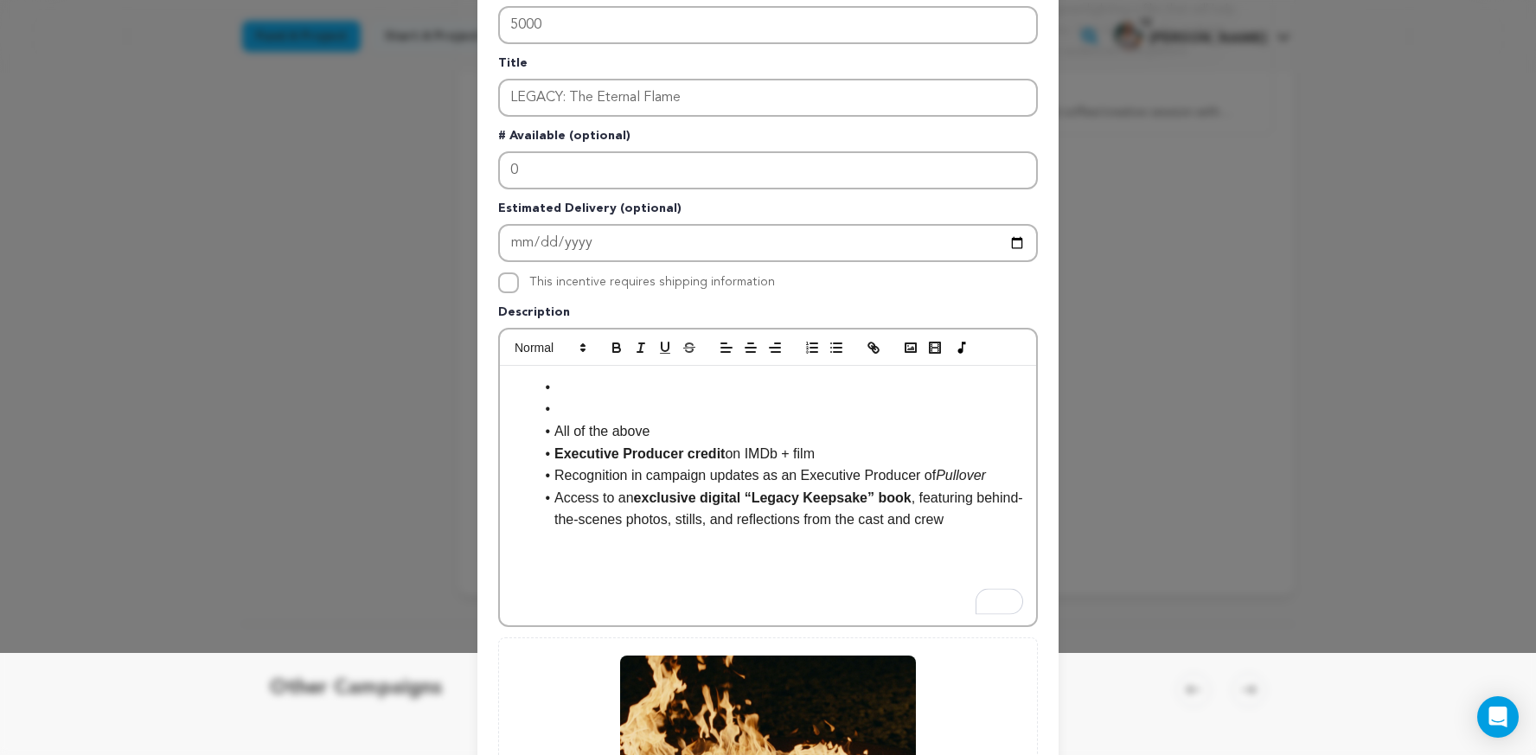
click at [603, 381] on li "To enrich screen reader interactions, please activate Accessibility in Grammarl…" at bounding box center [779, 387] width 490 height 22
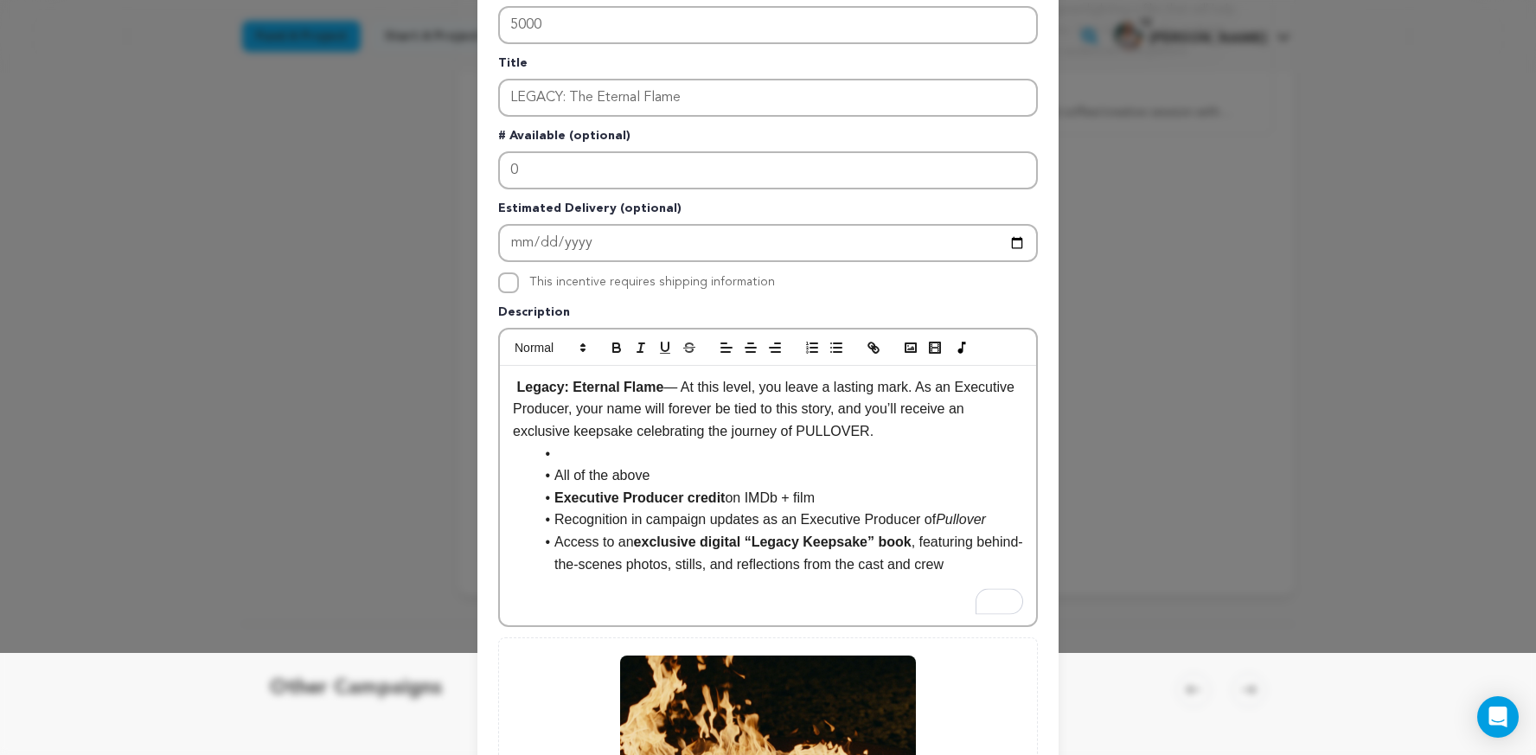
drag, startPoint x: 622, startPoint y: 463, endPoint x: 523, endPoint y: 458, distance: 98.7
click at [523, 458] on ul "All of the above Executive Producer credit on IMDb + film Recognition in campai…" at bounding box center [768, 509] width 510 height 133
drag, startPoint x: 850, startPoint y: 494, endPoint x: 539, endPoint y: 496, distance: 311.4
click at [539, 496] on li "Executive Producer credit on IMDb + film" at bounding box center [779, 498] width 490 height 22
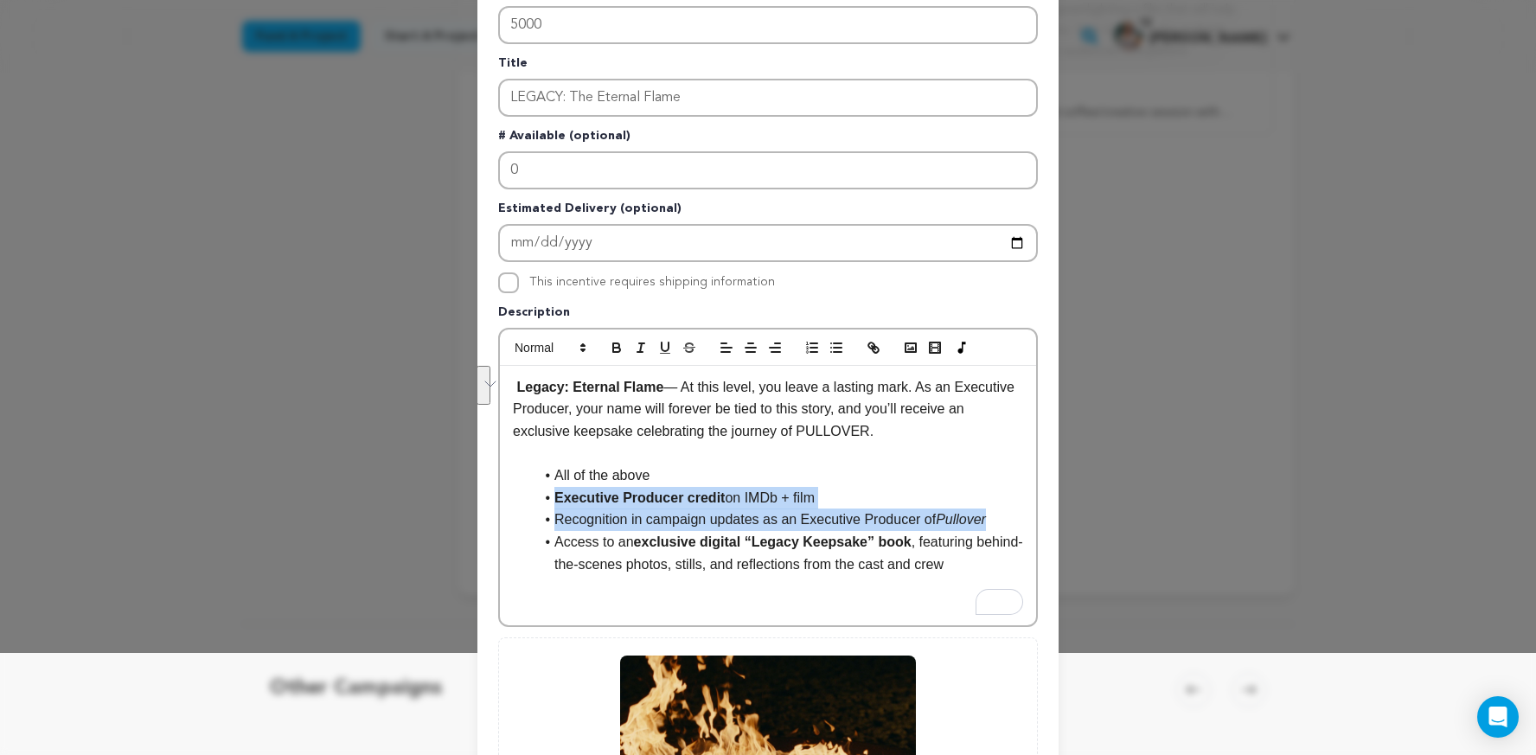
drag, startPoint x: 1012, startPoint y: 522, endPoint x: 548, endPoint y: 506, distance: 463.9
click at [548, 506] on ul "All of the above Executive Producer credit on IMDb + film Recognition in campai…" at bounding box center [768, 519] width 510 height 111
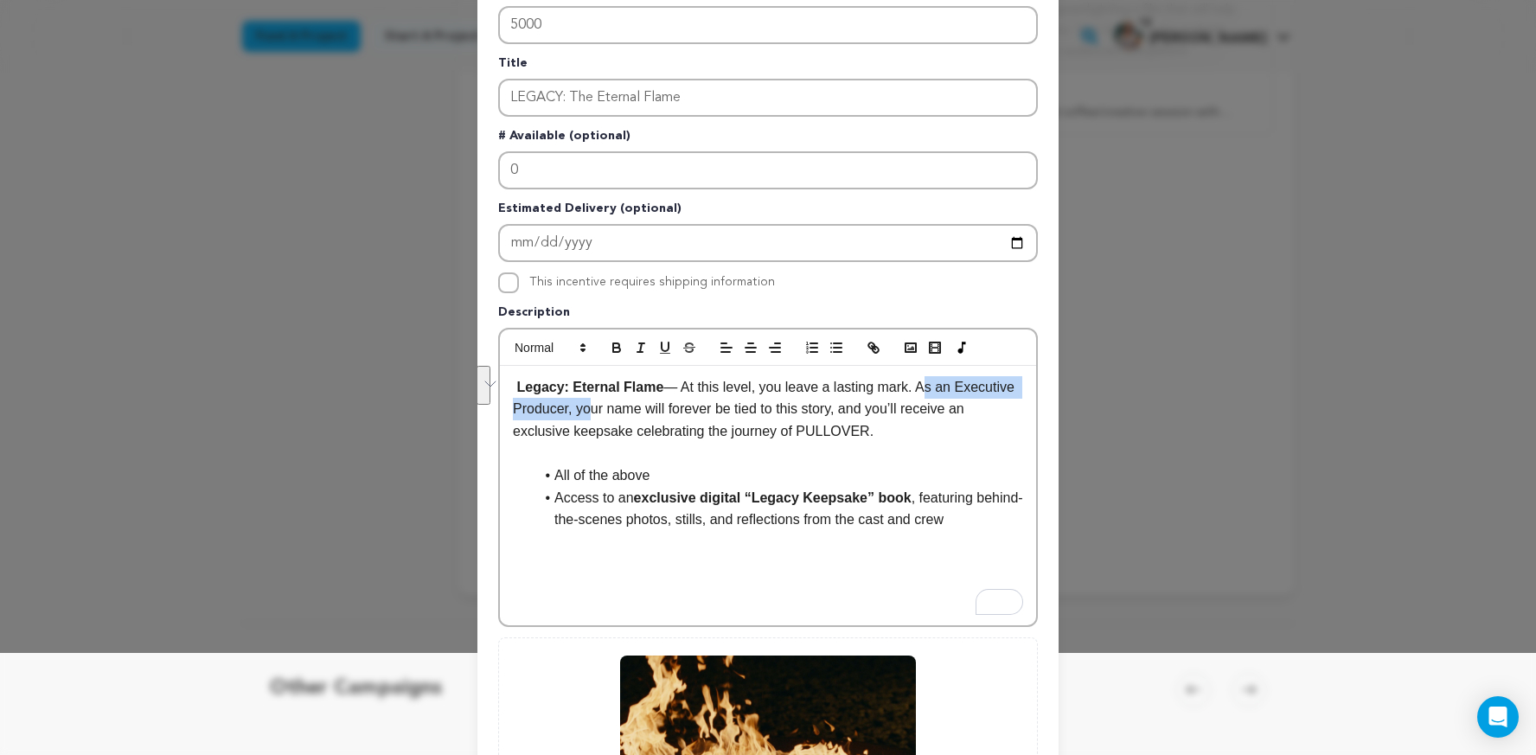
drag, startPoint x: 585, startPoint y: 409, endPoint x: 920, endPoint y: 383, distance: 336.6
click at [920, 383] on p "Legacy: Eternal Flame — At this level, you leave a lasting mark. As an Executiv…" at bounding box center [768, 409] width 510 height 67
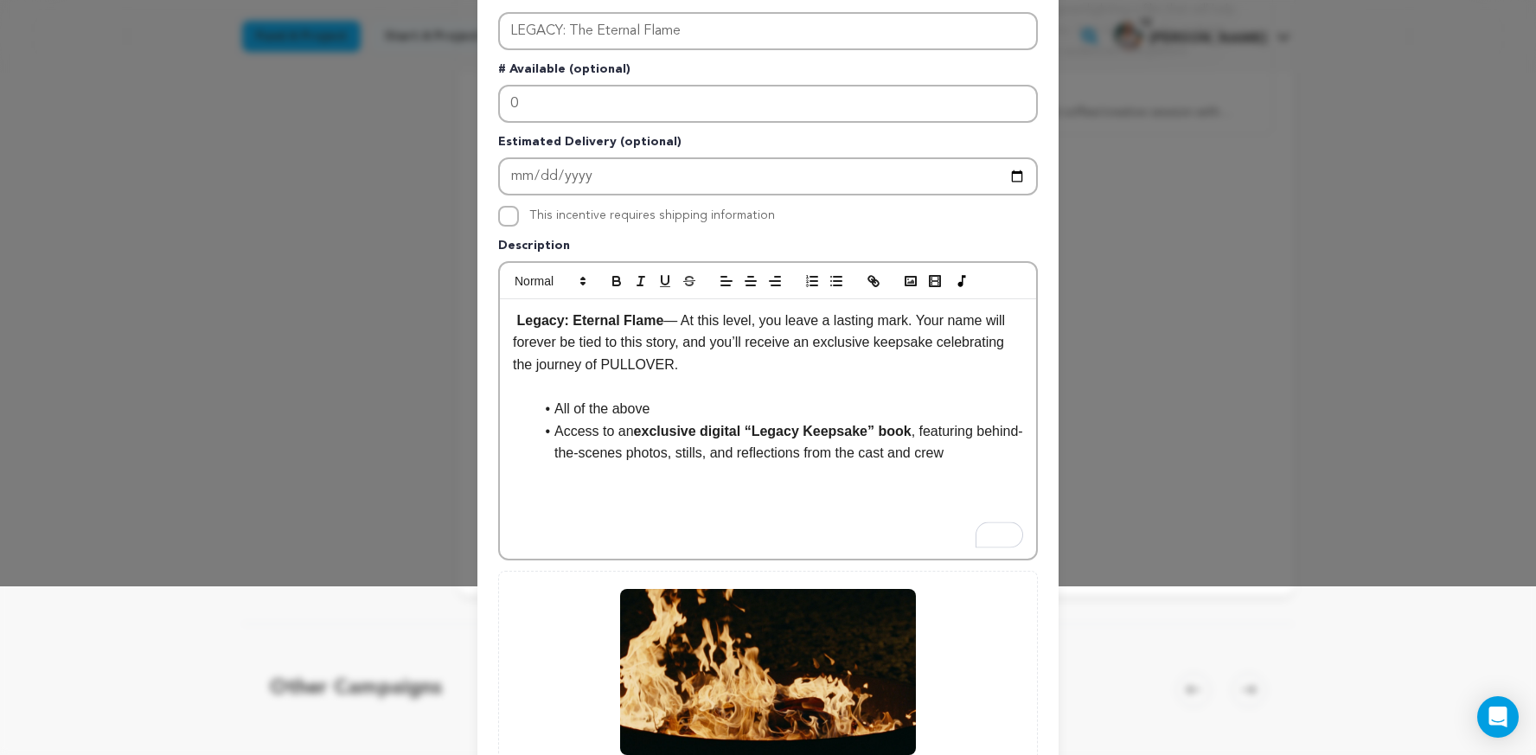
scroll to position [349, 0]
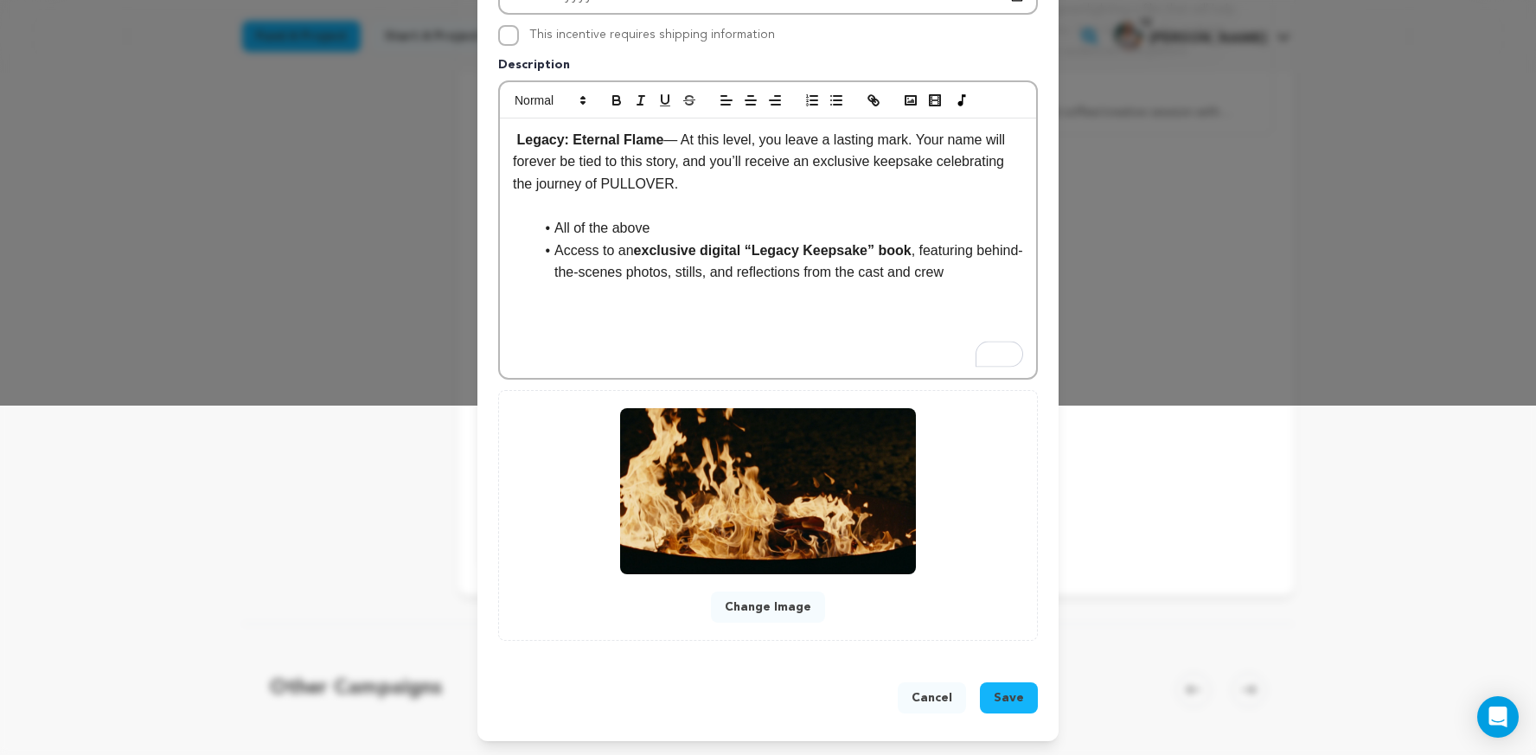
click at [1018, 690] on span "Save" at bounding box center [1009, 697] width 30 height 17
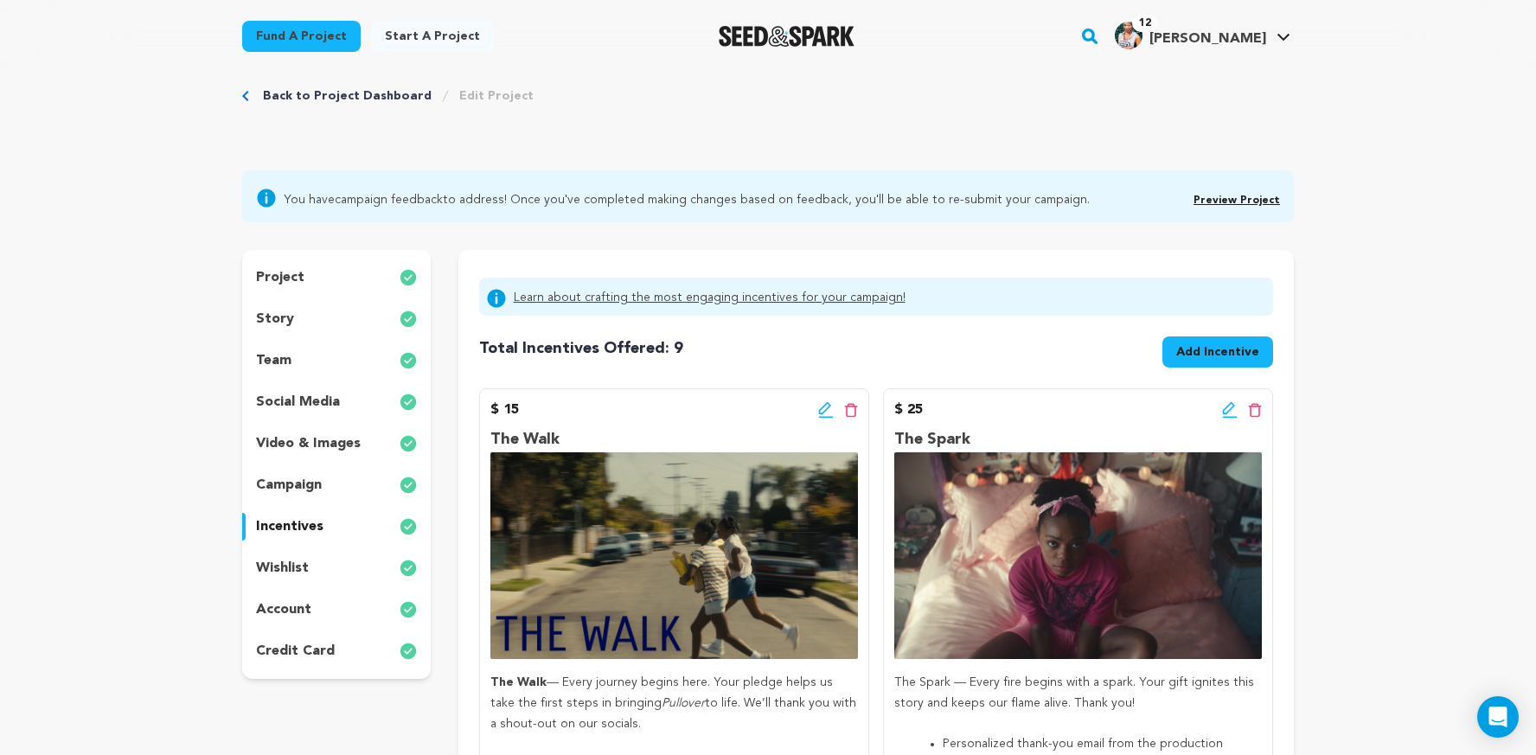
scroll to position [0, 0]
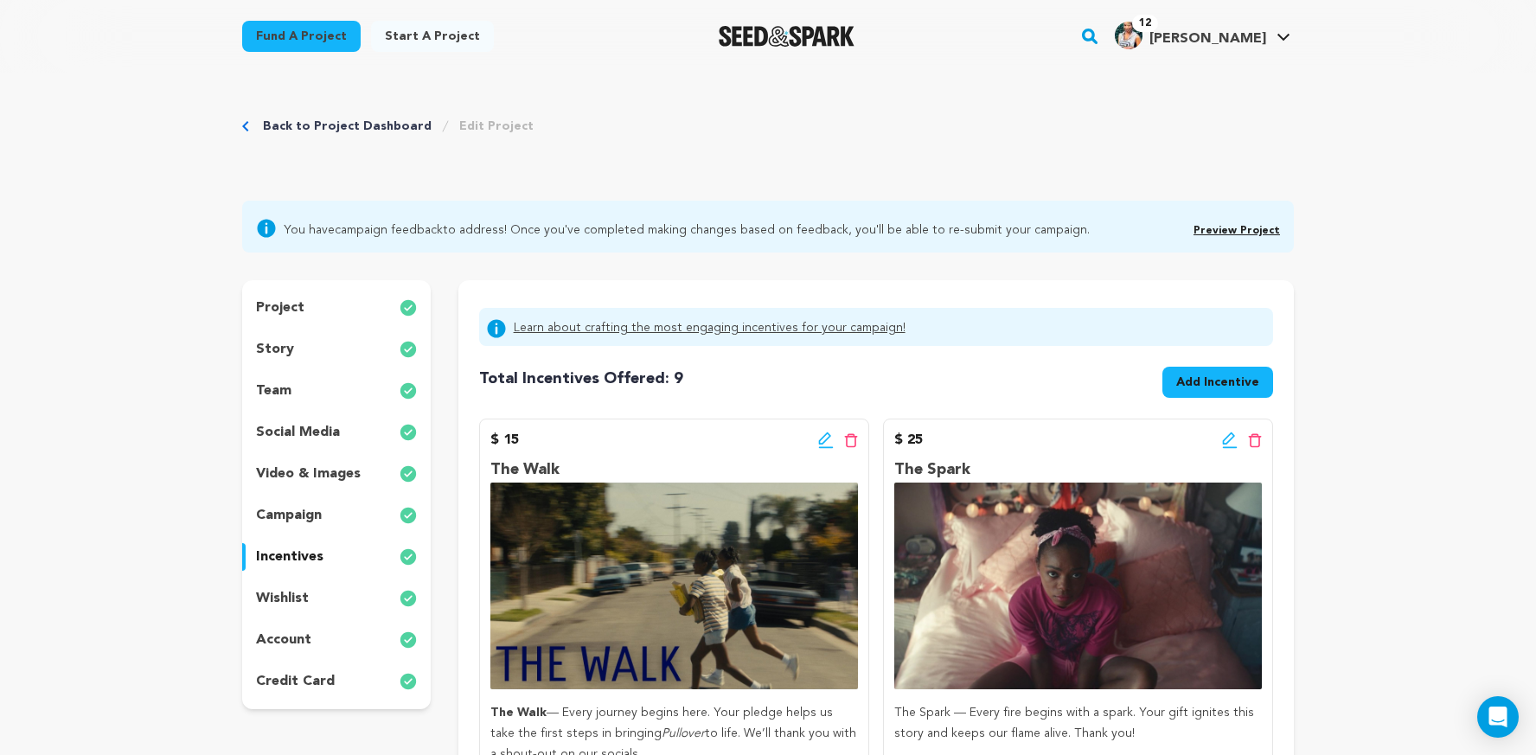
click at [295, 350] on div "story" at bounding box center [336, 350] width 189 height 28
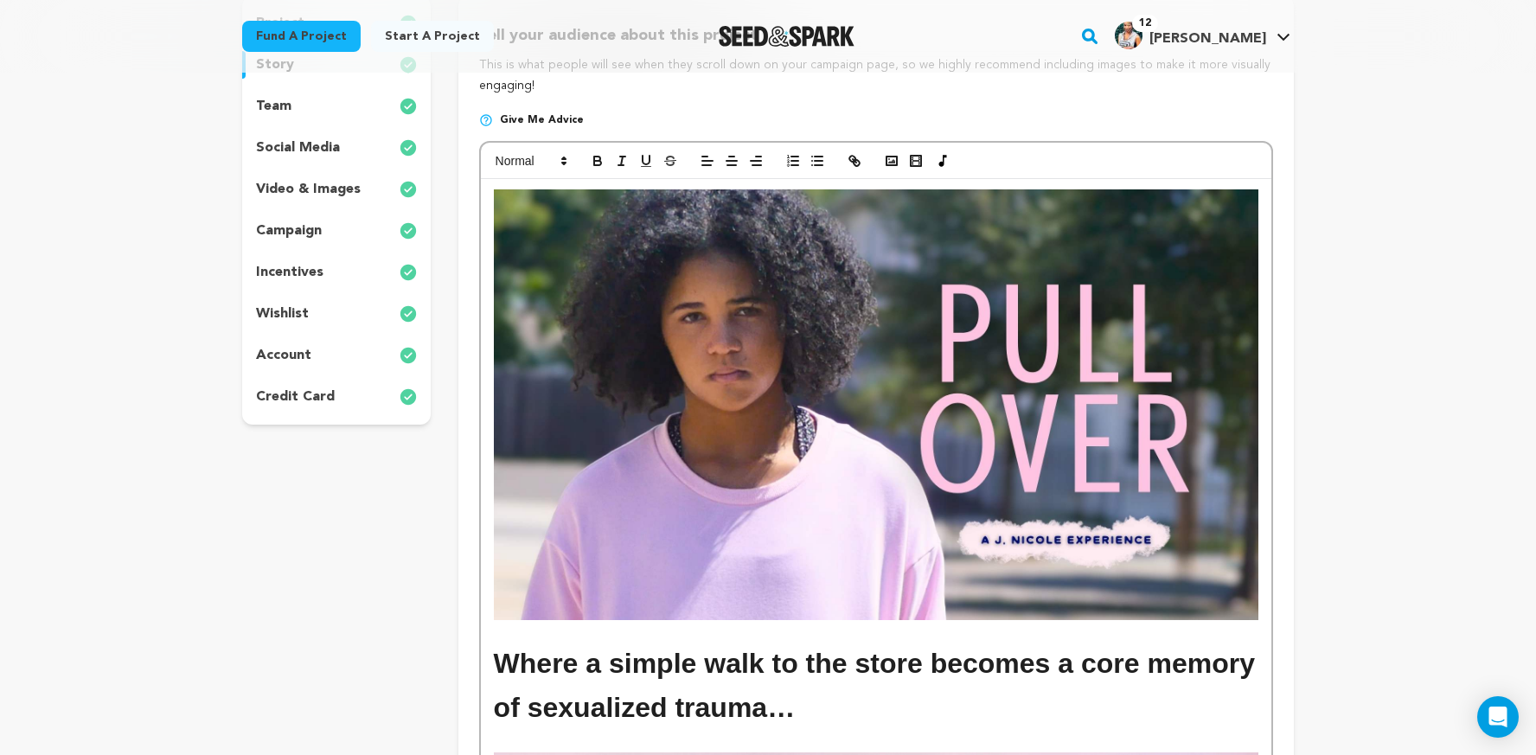
scroll to position [308, 0]
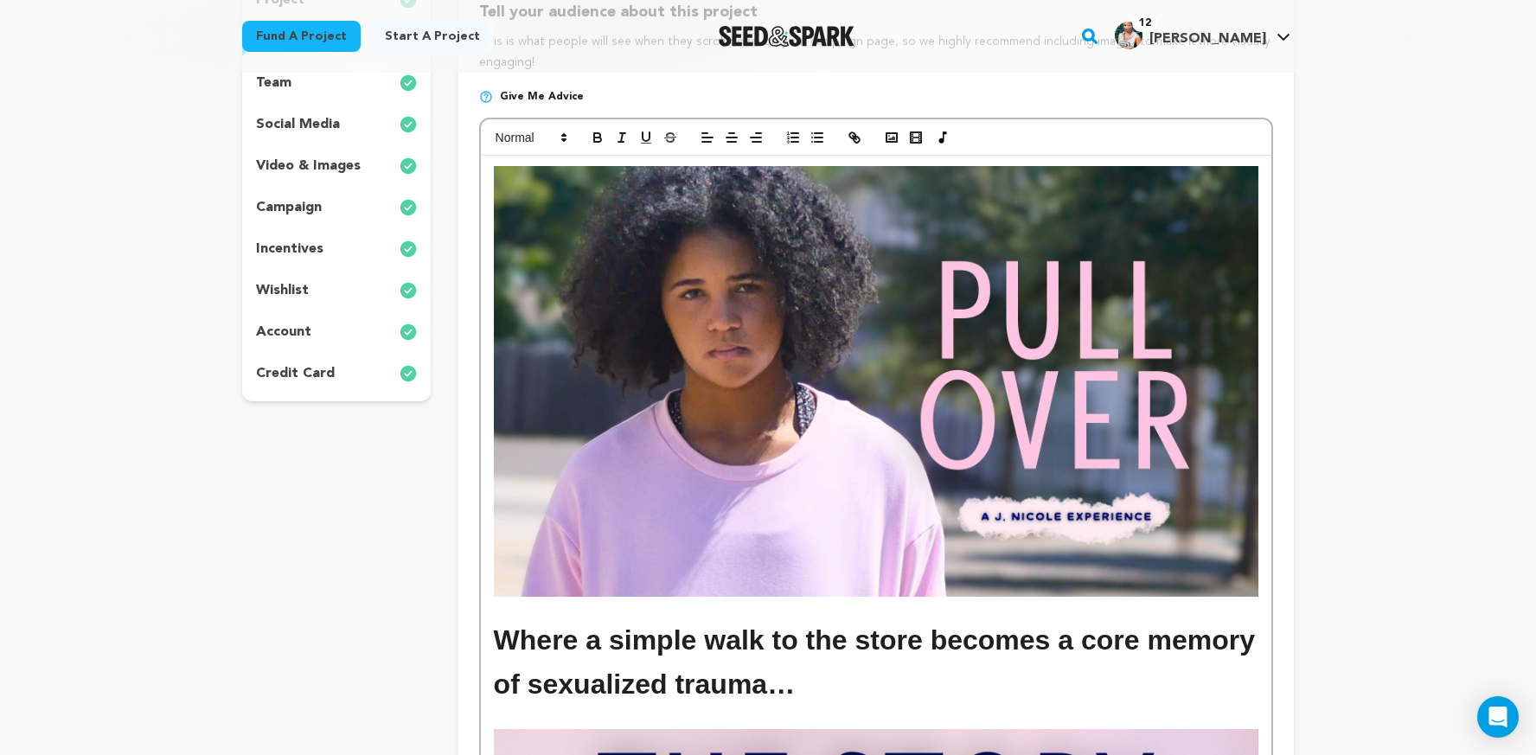
click at [802, 510] on img "To enrich screen reader interactions, please activate Accessibility in Grammarl…" at bounding box center [876, 381] width 765 height 430
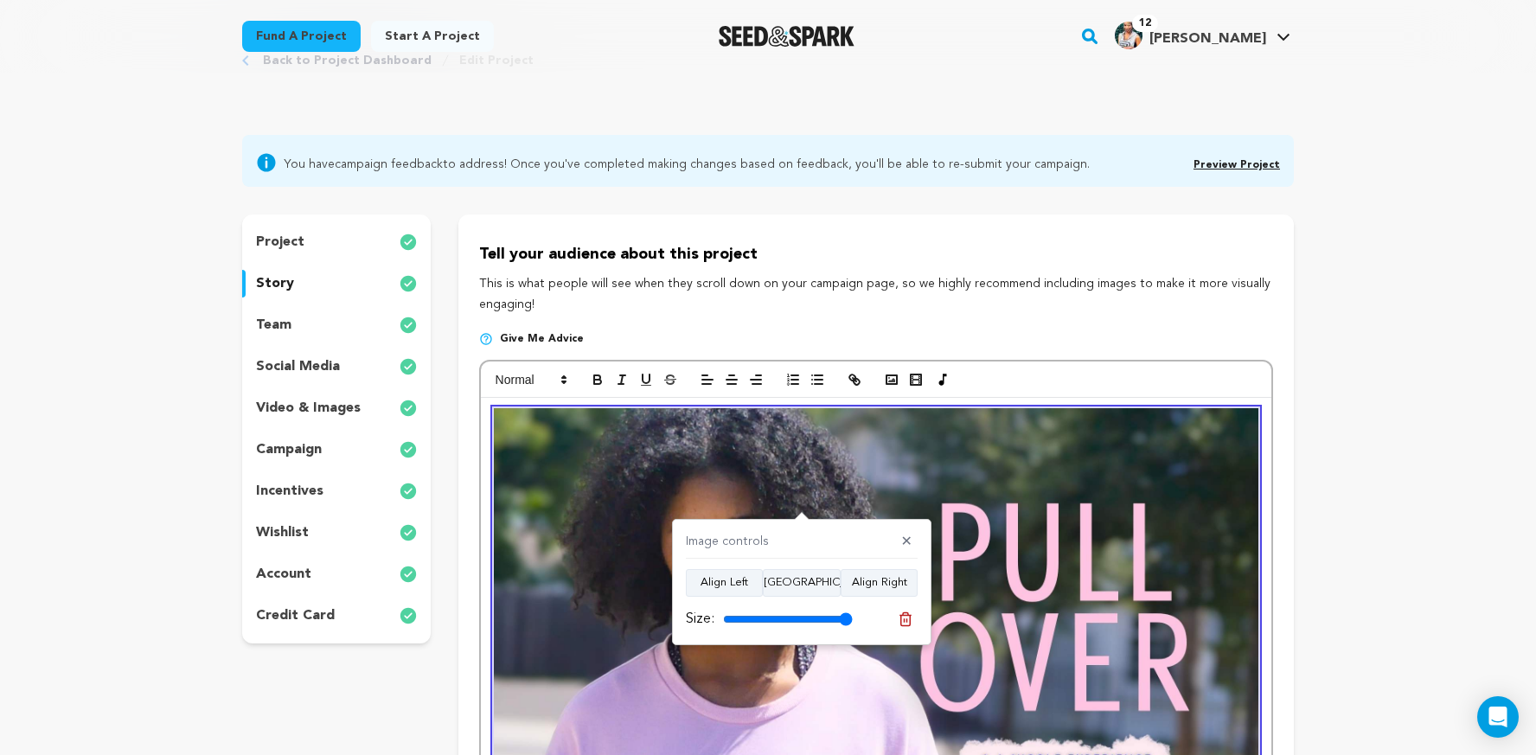
scroll to position [173, 0]
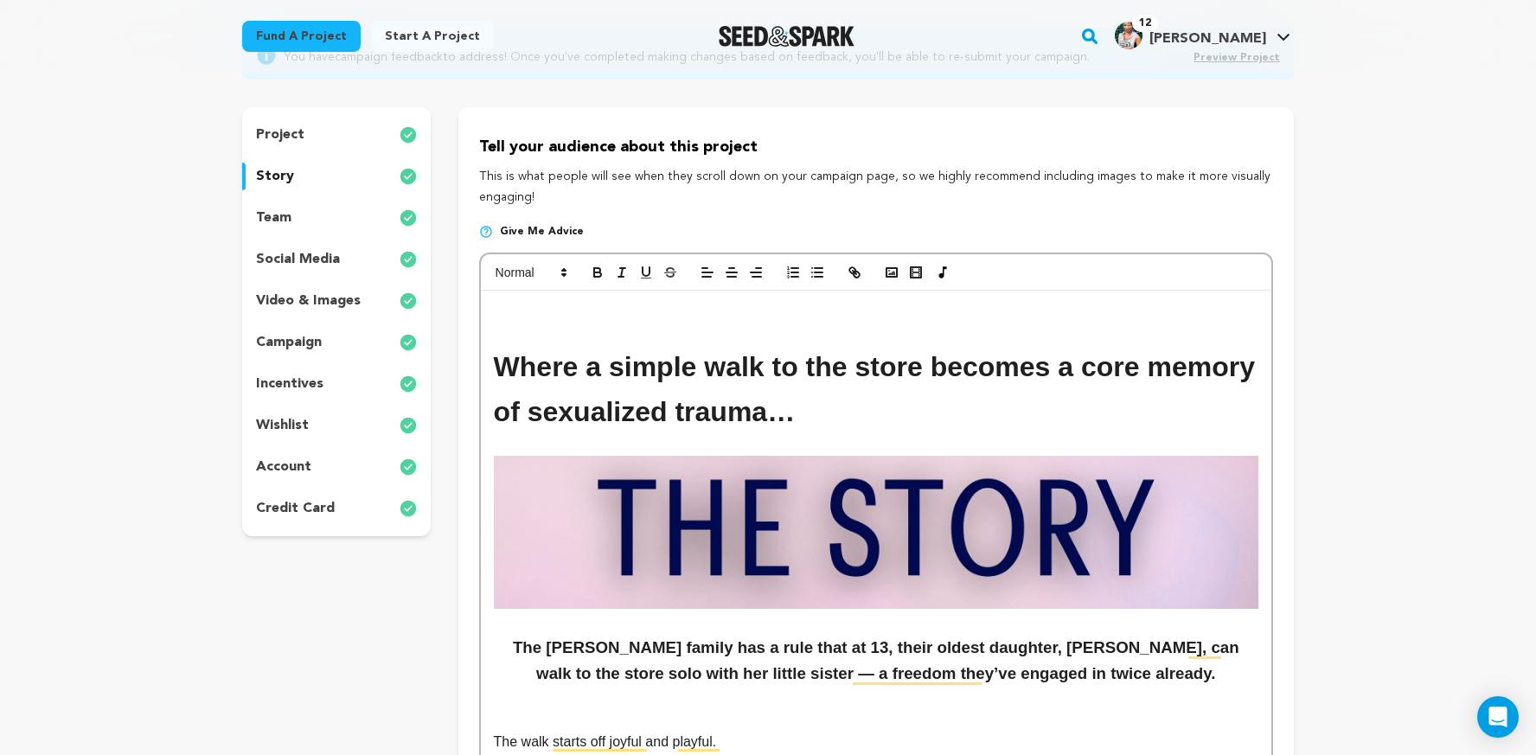
click at [654, 311] on p "To enrich screen reader interactions, please activate Accessibility in Grammarl…" at bounding box center [876, 312] width 765 height 22
click at [889, 272] on circle "button" at bounding box center [889, 271] width 2 height 2
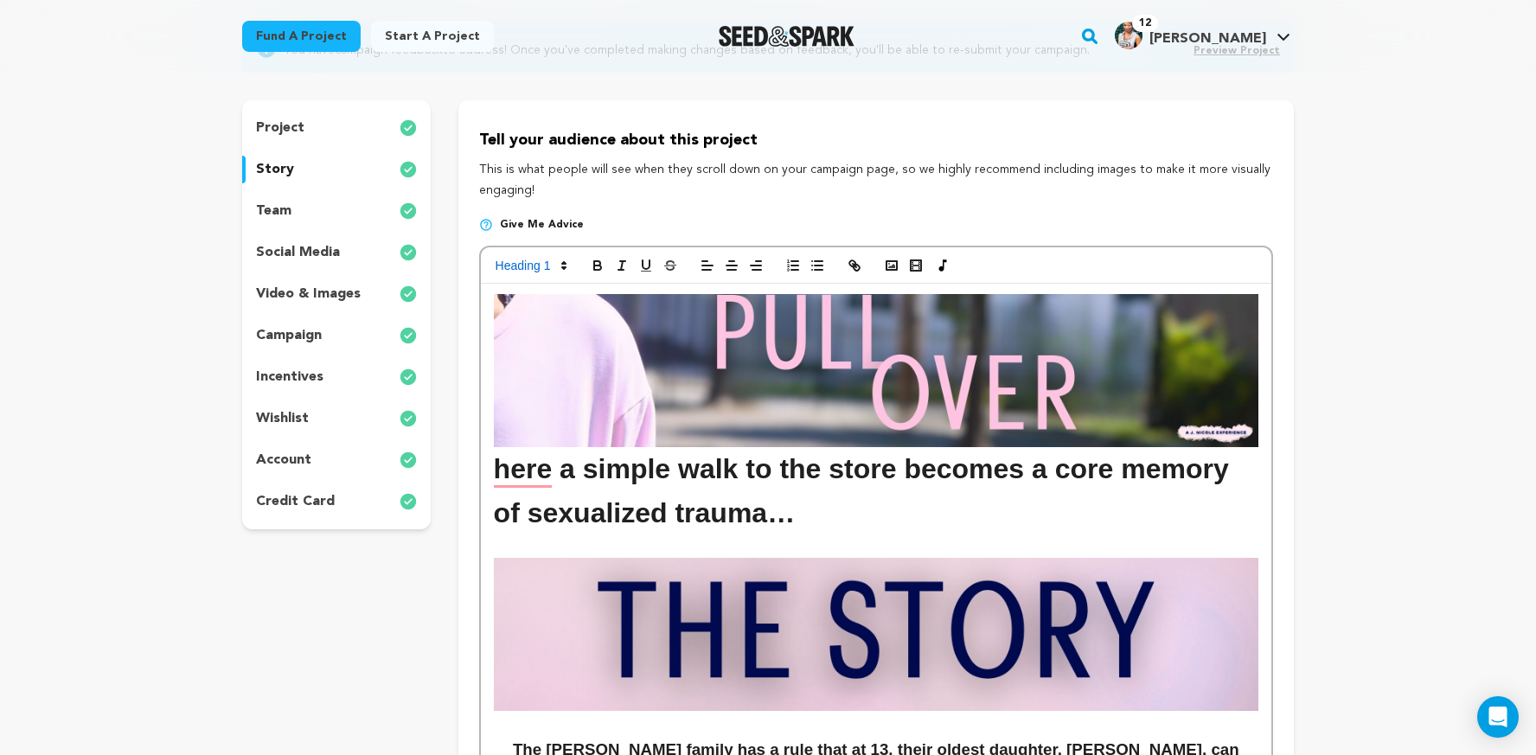
scroll to position [190, 0]
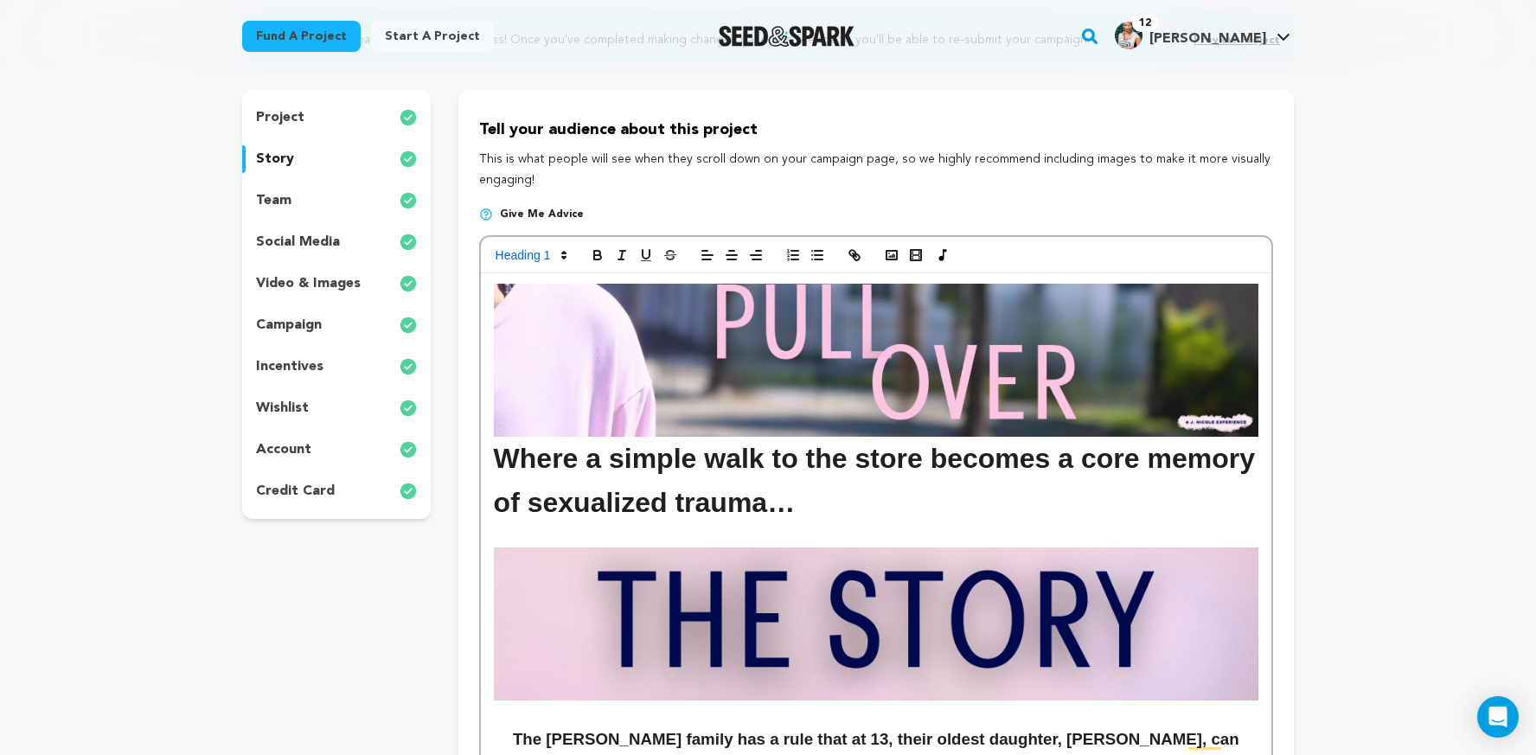
click at [1002, 616] on img "To enrich screen reader interactions, please activate Accessibility in Grammarl…" at bounding box center [876, 623] width 765 height 153
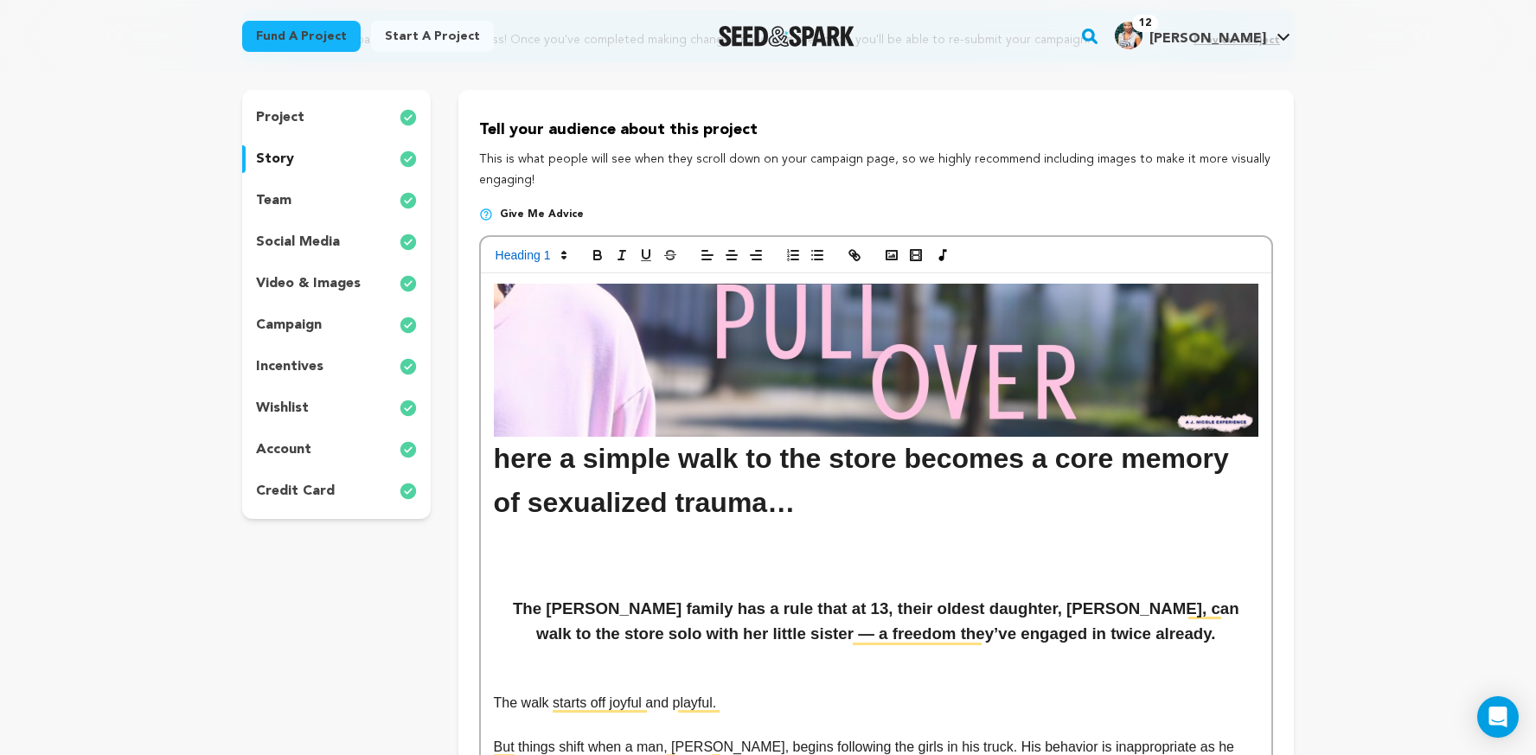
click at [691, 556] on p "To enrich screen reader interactions, please activate Accessibility in Grammarl…" at bounding box center [876, 558] width 765 height 22
click at [892, 262] on icon "button" at bounding box center [892, 255] width 16 height 16
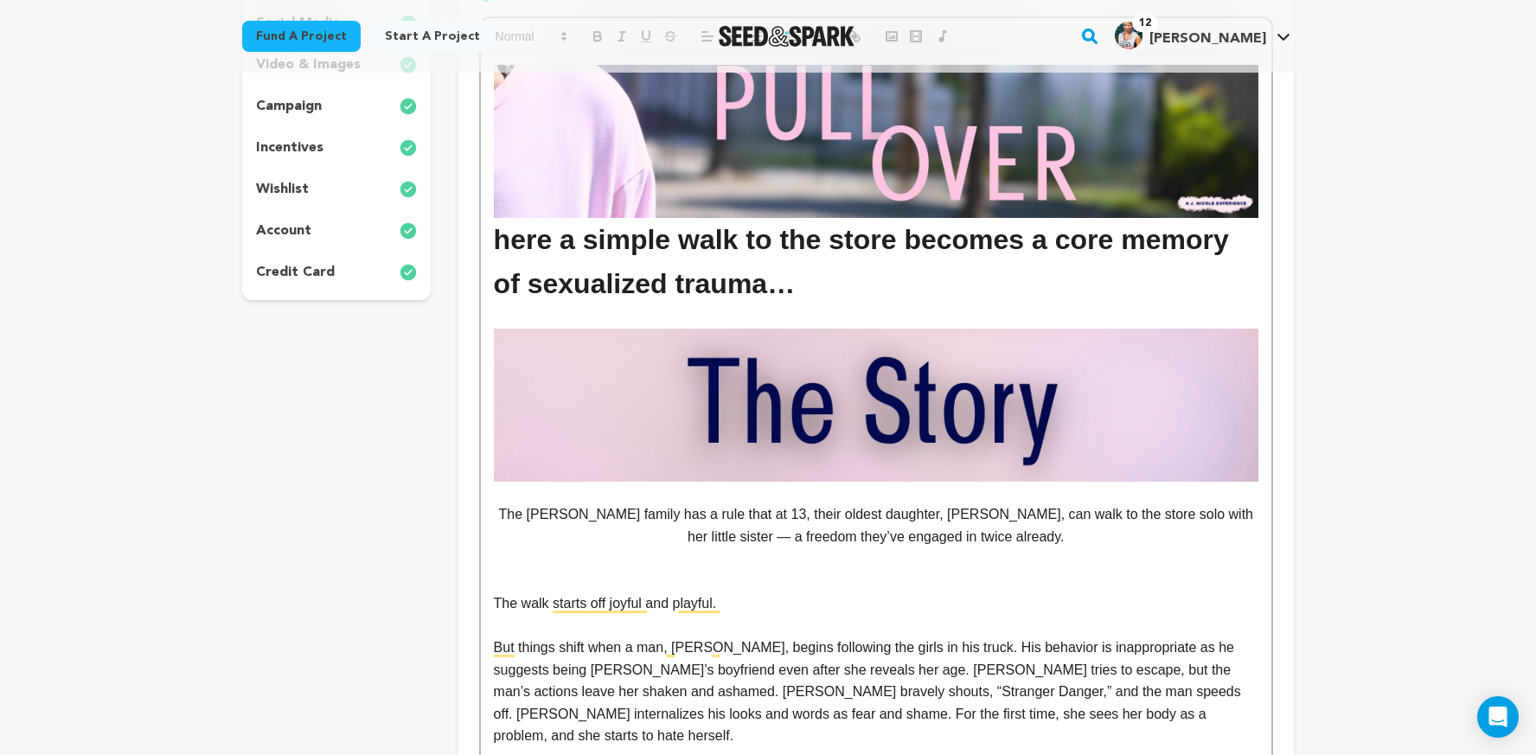
scroll to position [413, 0]
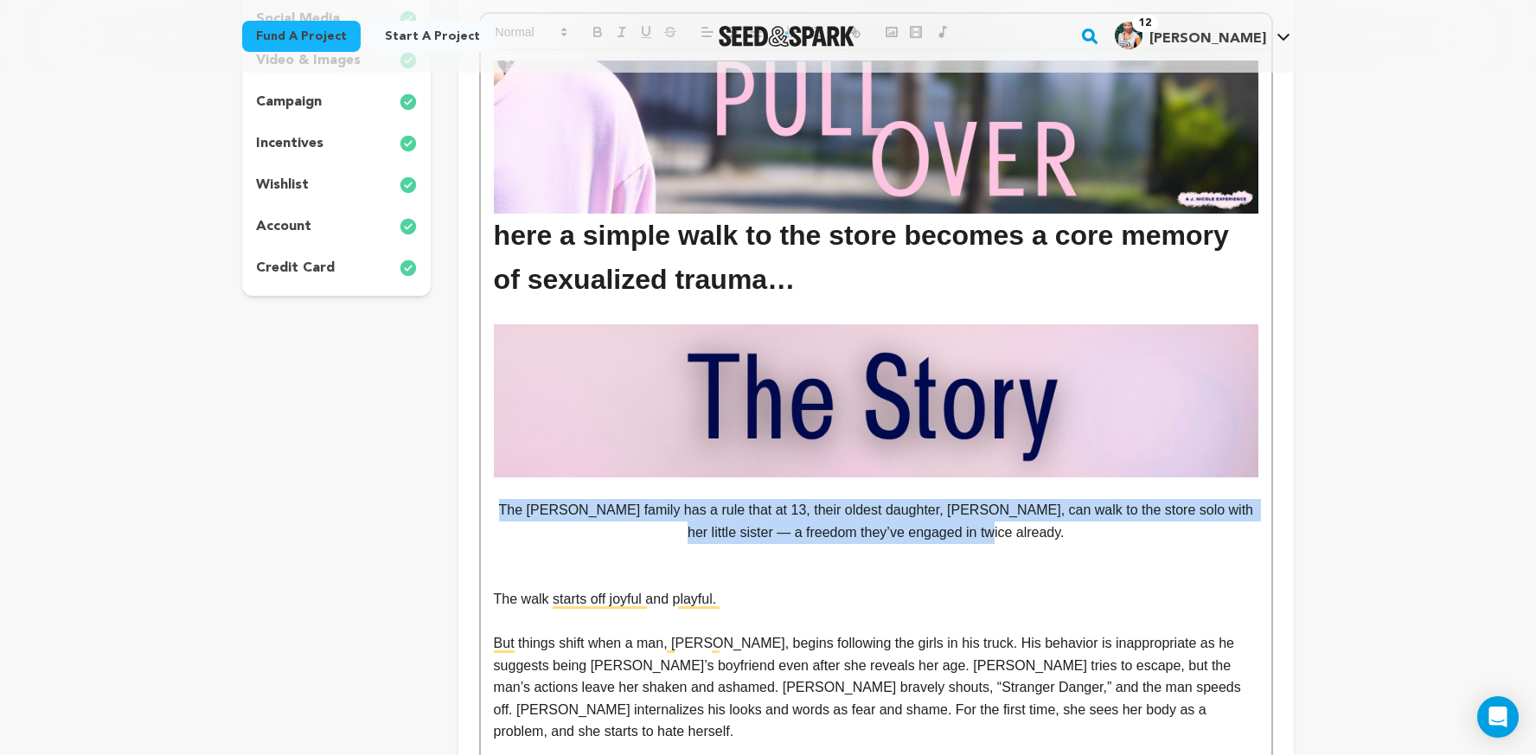
drag, startPoint x: 1035, startPoint y: 528, endPoint x: 507, endPoint y: 508, distance: 528.8
click at [507, 508] on p "The [PERSON_NAME] family has a rule that at 13, their oldest daughter, [PERSON_…" at bounding box center [876, 521] width 765 height 44
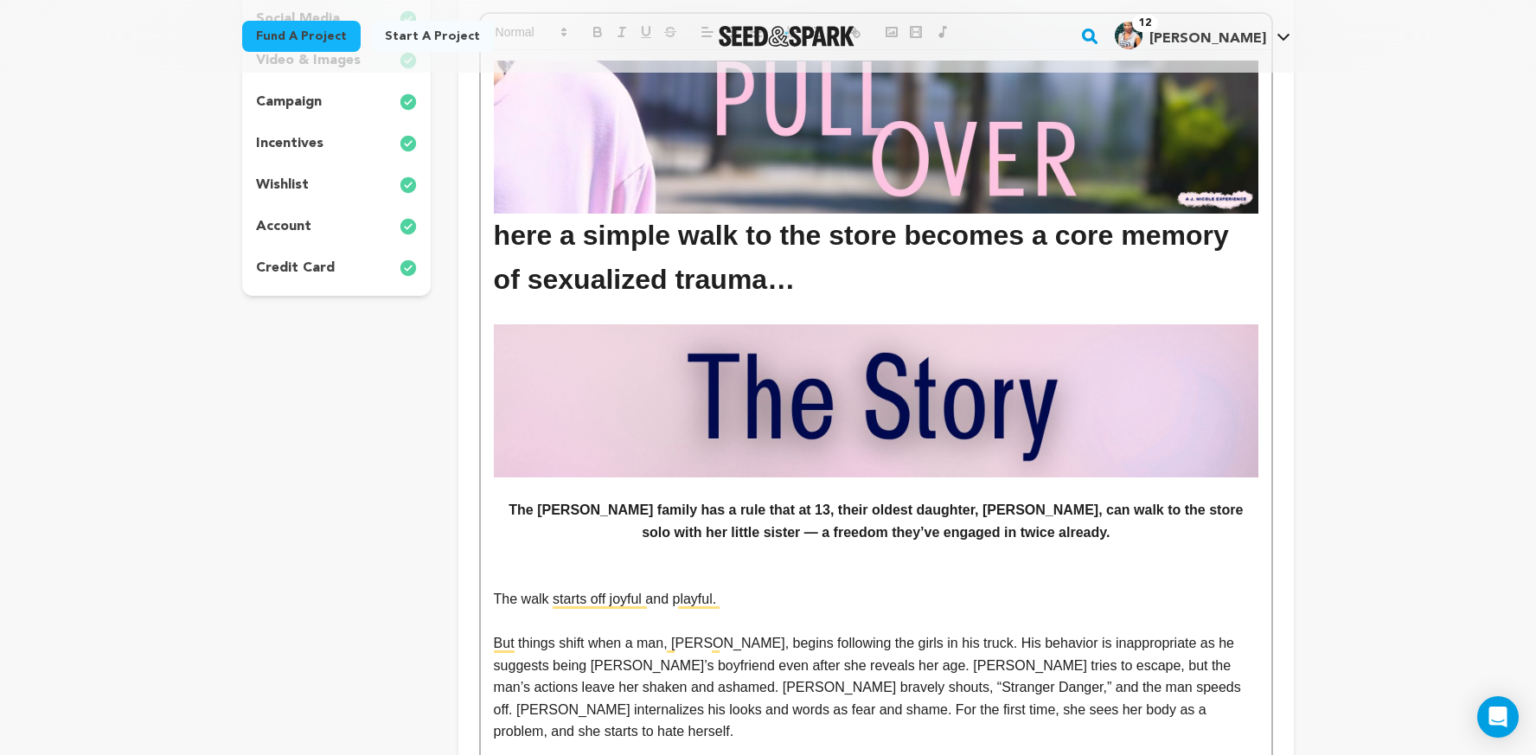
click at [873, 592] on p "The walk starts off joyful and playful." at bounding box center [876, 599] width 765 height 22
click at [829, 557] on p "To enrich screen reader interactions, please activate Accessibility in Grammarl…" at bounding box center [876, 555] width 765 height 22
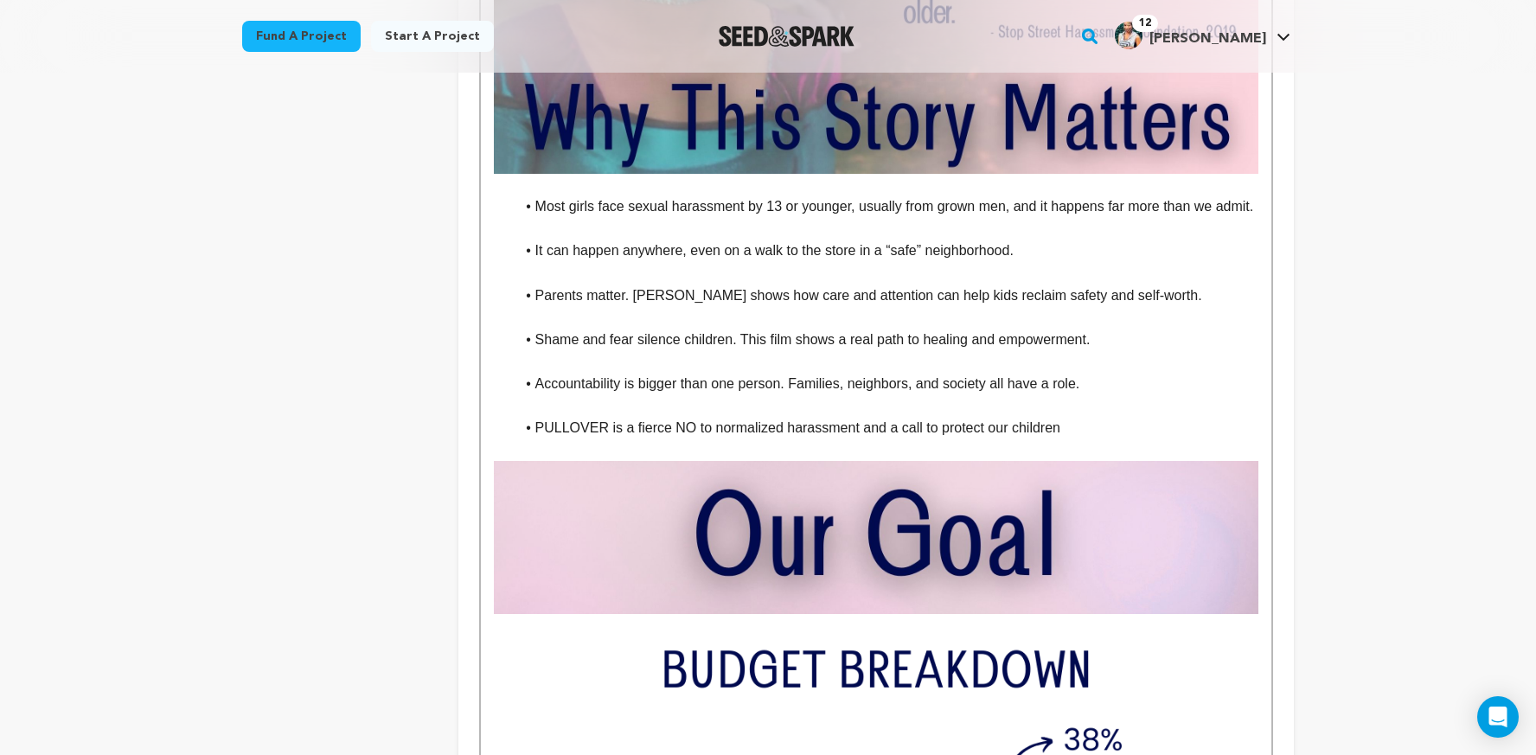
scroll to position [2084, 0]
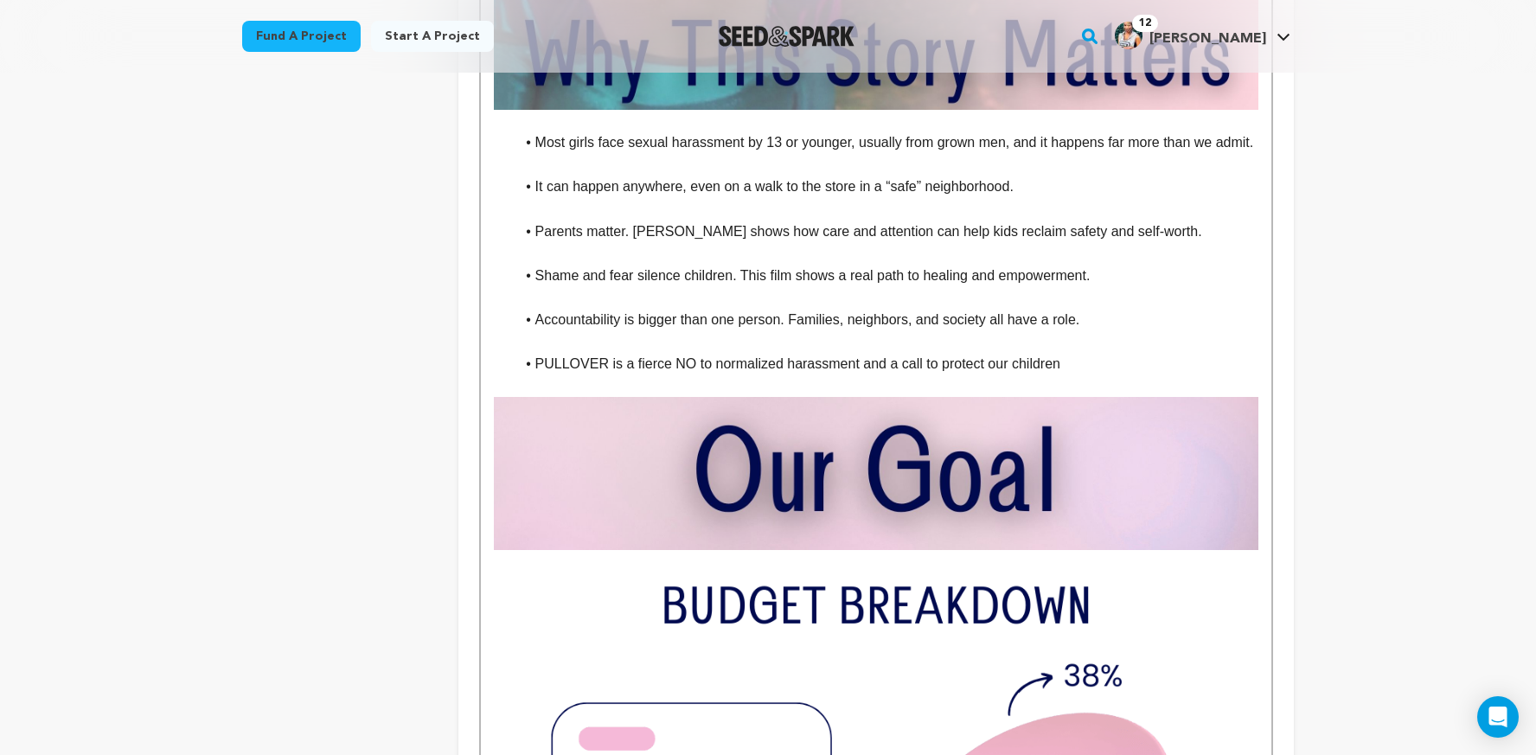
click at [1107, 368] on li "PULLOVER is a fierce NO to normalized harassment and a call to protect our chil…" at bounding box center [887, 364] width 744 height 22
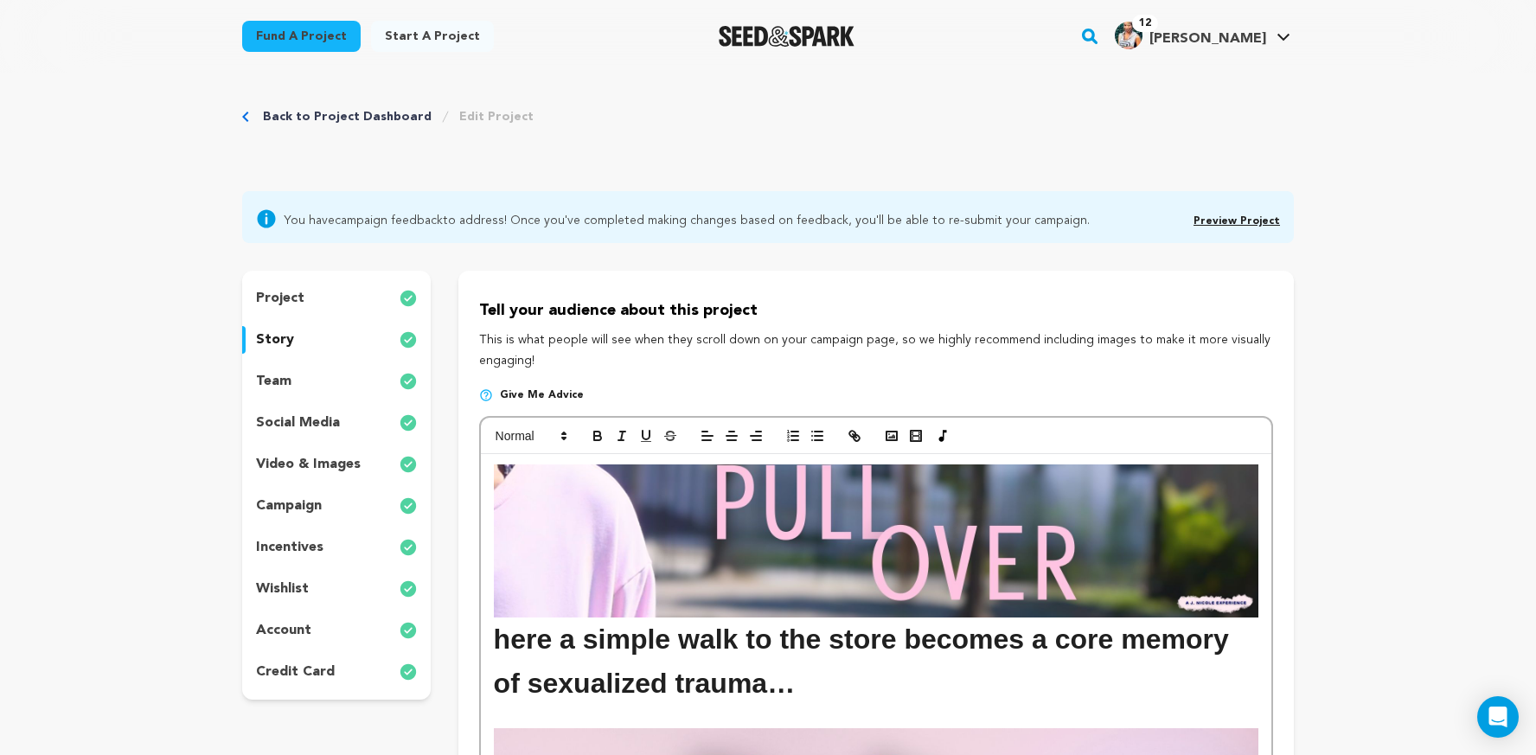
scroll to position [0, 0]
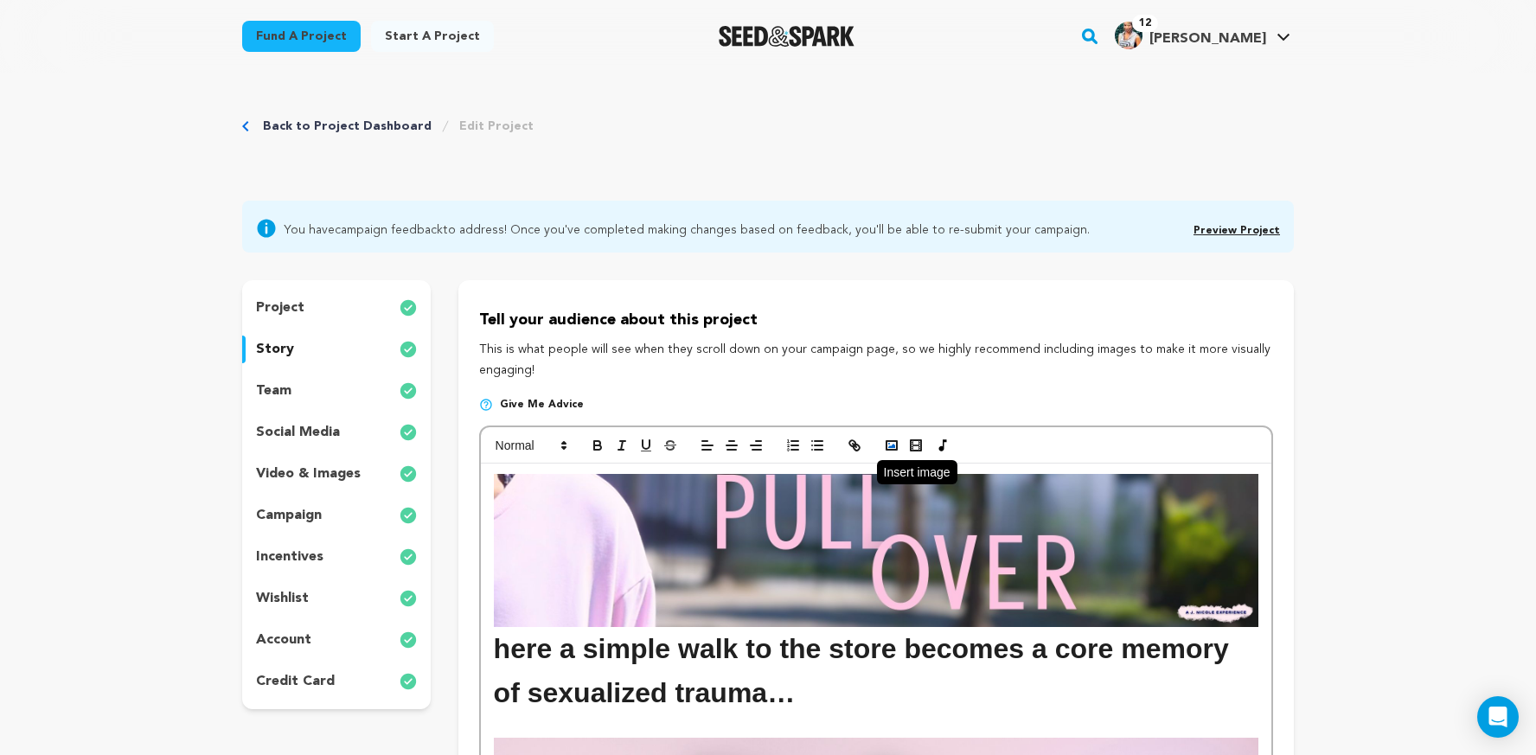
click at [893, 438] on icon "button" at bounding box center [892, 446] width 16 height 16
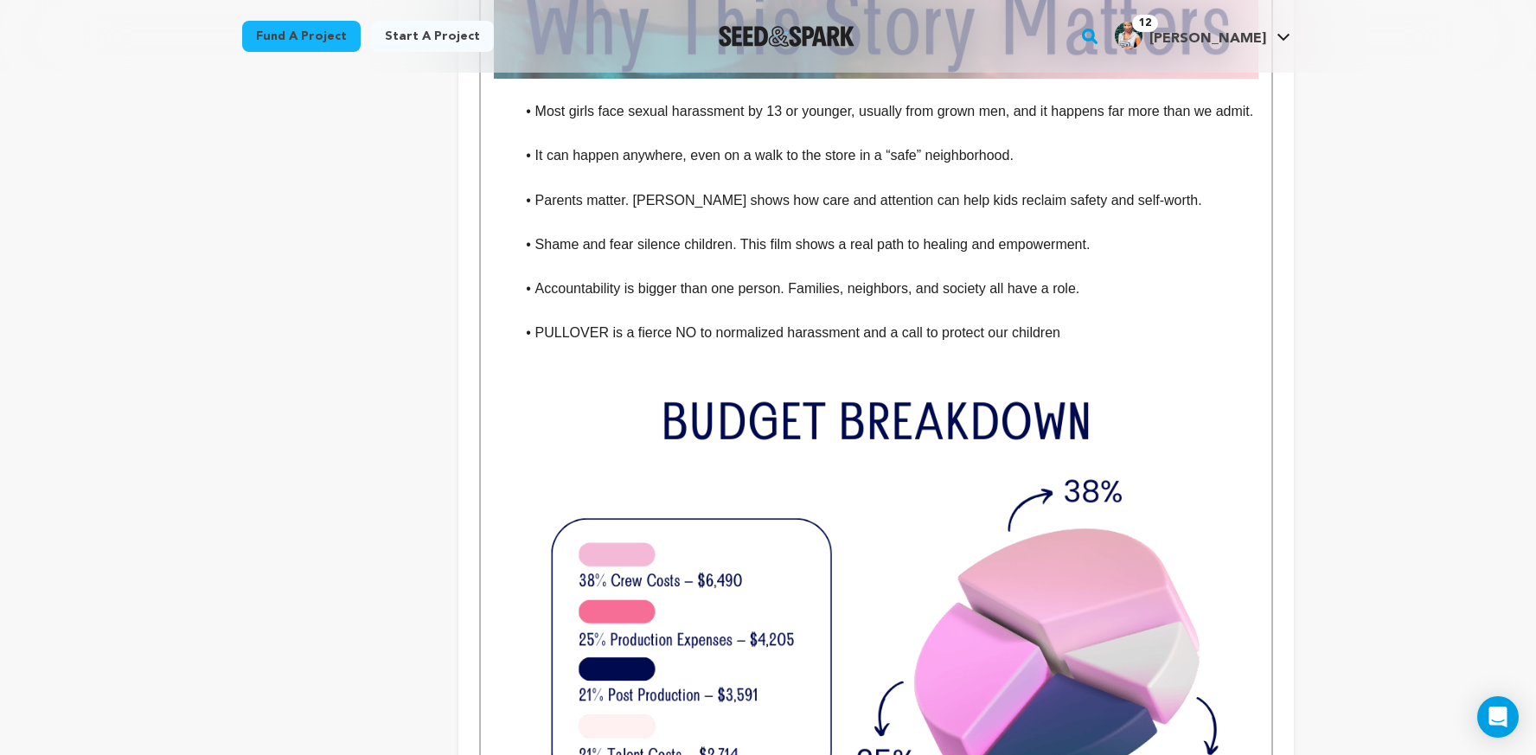
click at [670, 368] on img "To enrich screen reader interactions, please activate Accessibility in Grammarl…" at bounding box center [876, 652] width 765 height 573
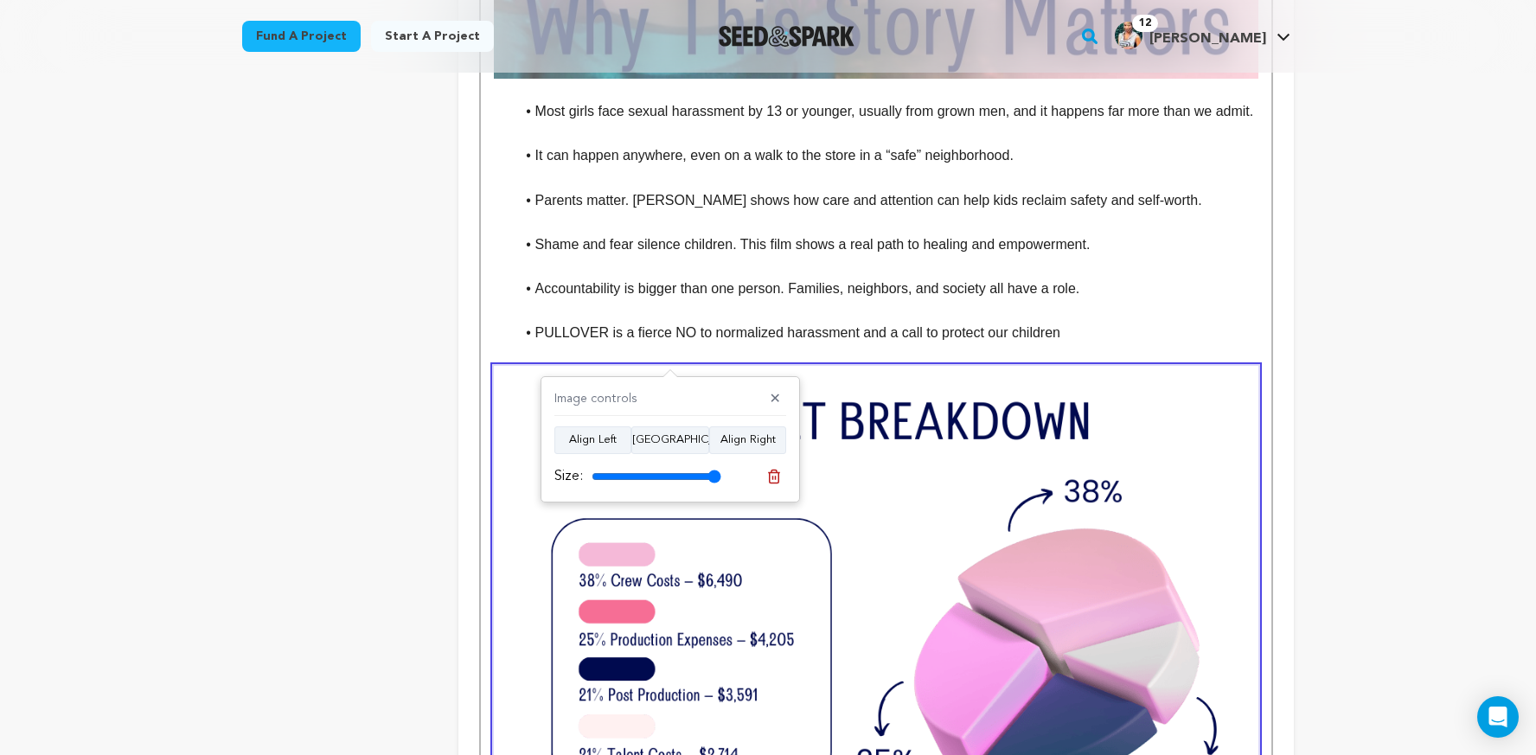
click at [1136, 333] on li "PULLOVER is a fierce NO to normalized harassment and a call to protect our chil…" at bounding box center [887, 333] width 744 height 22
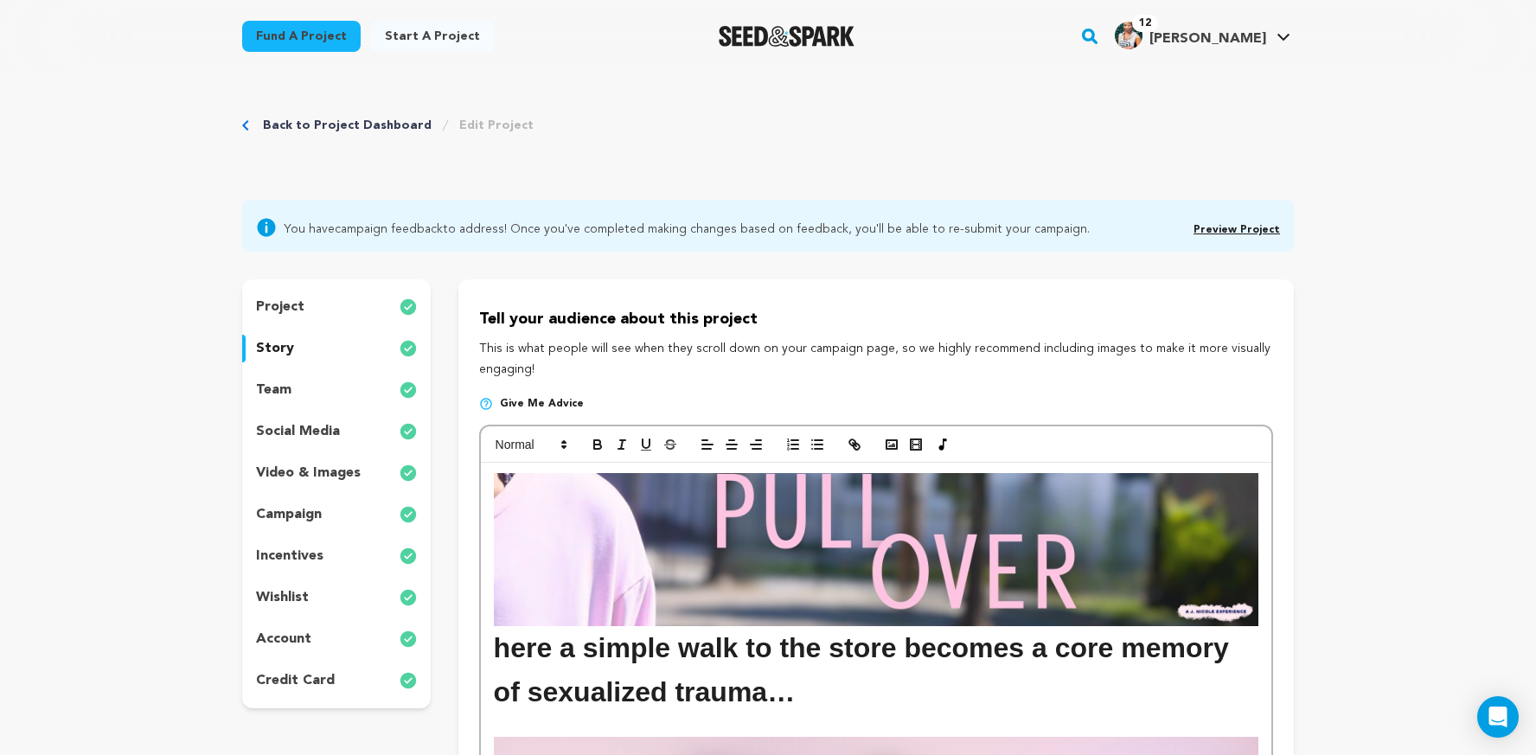
scroll to position [0, 0]
click at [889, 445] on icon "button" at bounding box center [892, 446] width 16 height 16
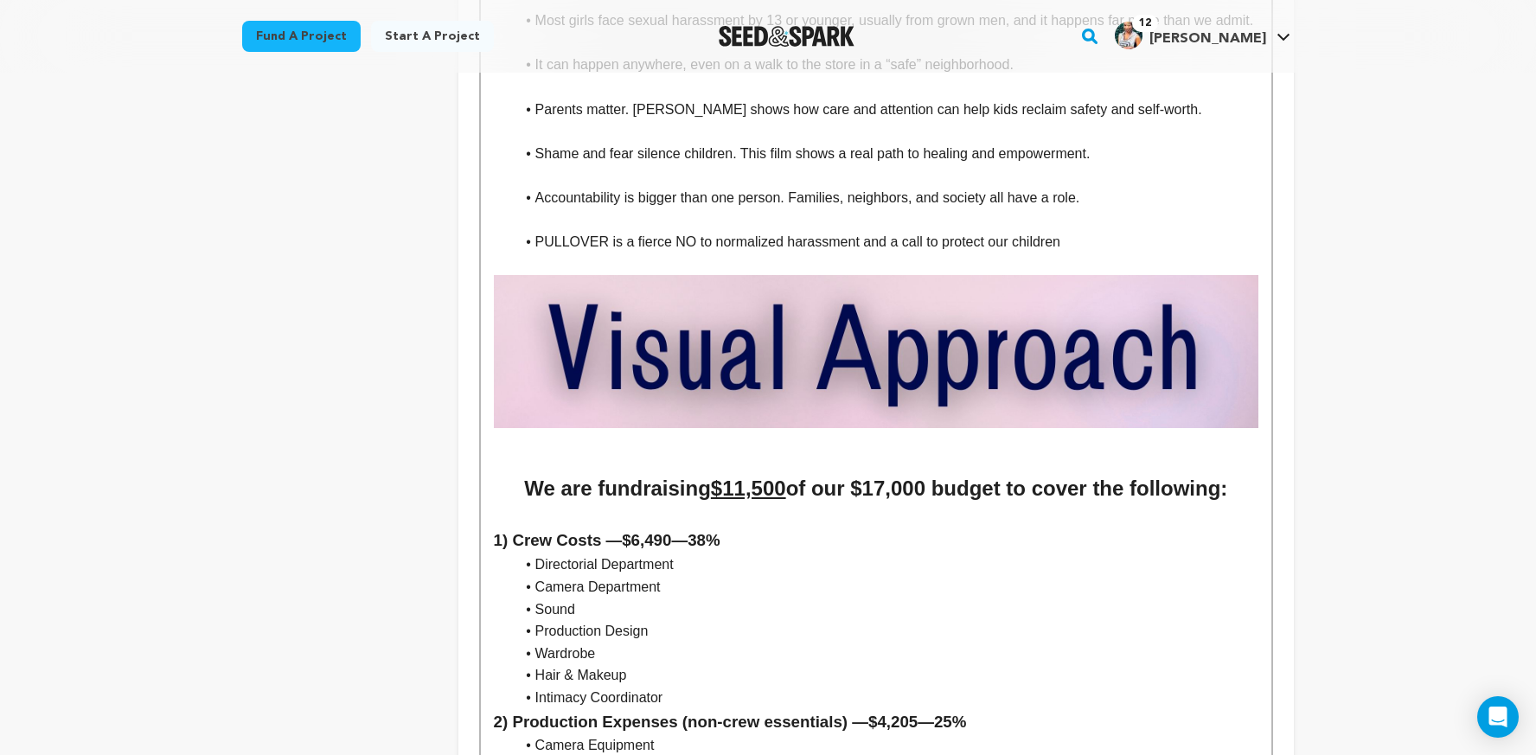
scroll to position [2198, 0]
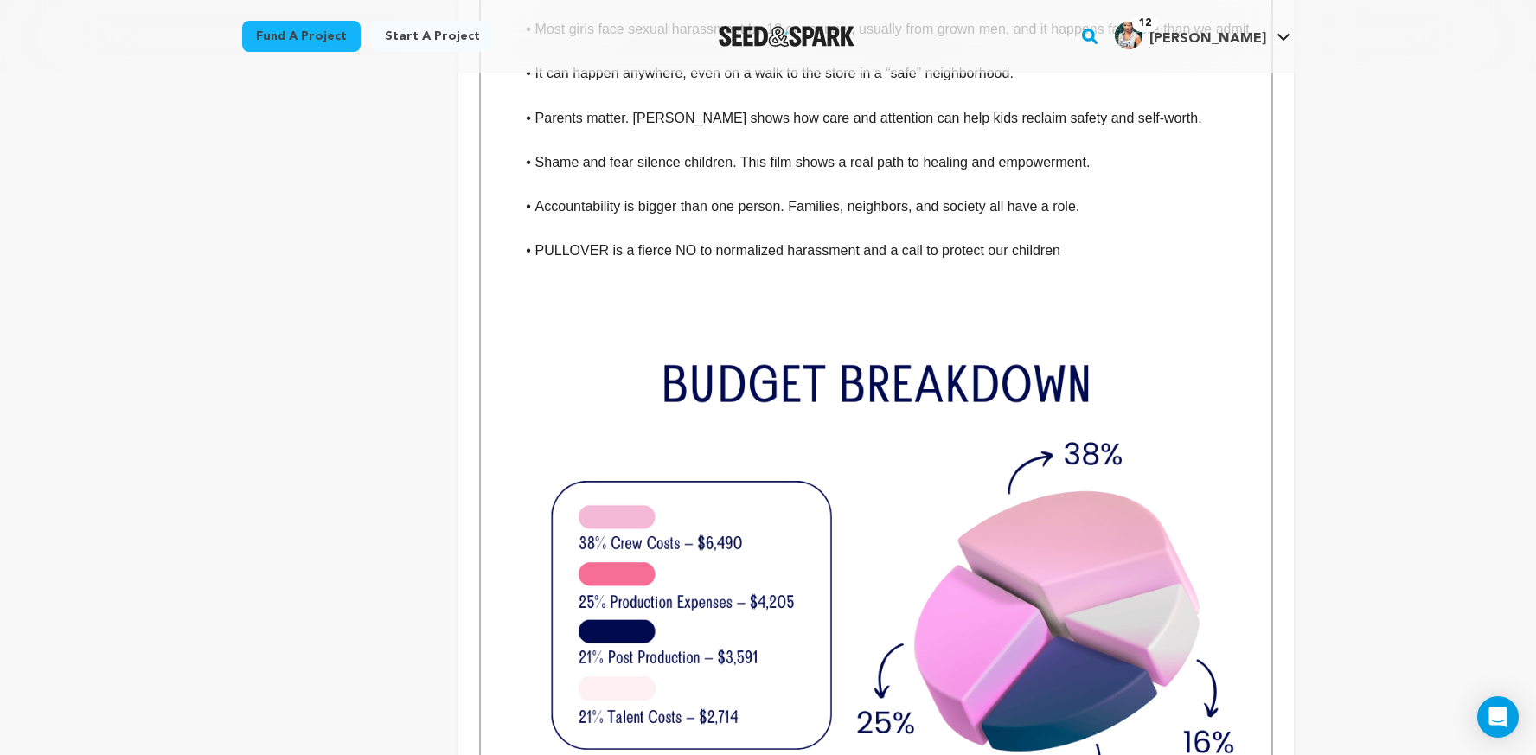
click at [838, 461] on img "To enrich screen reader interactions, please activate Accessibility in Grammarl…" at bounding box center [876, 615] width 765 height 573
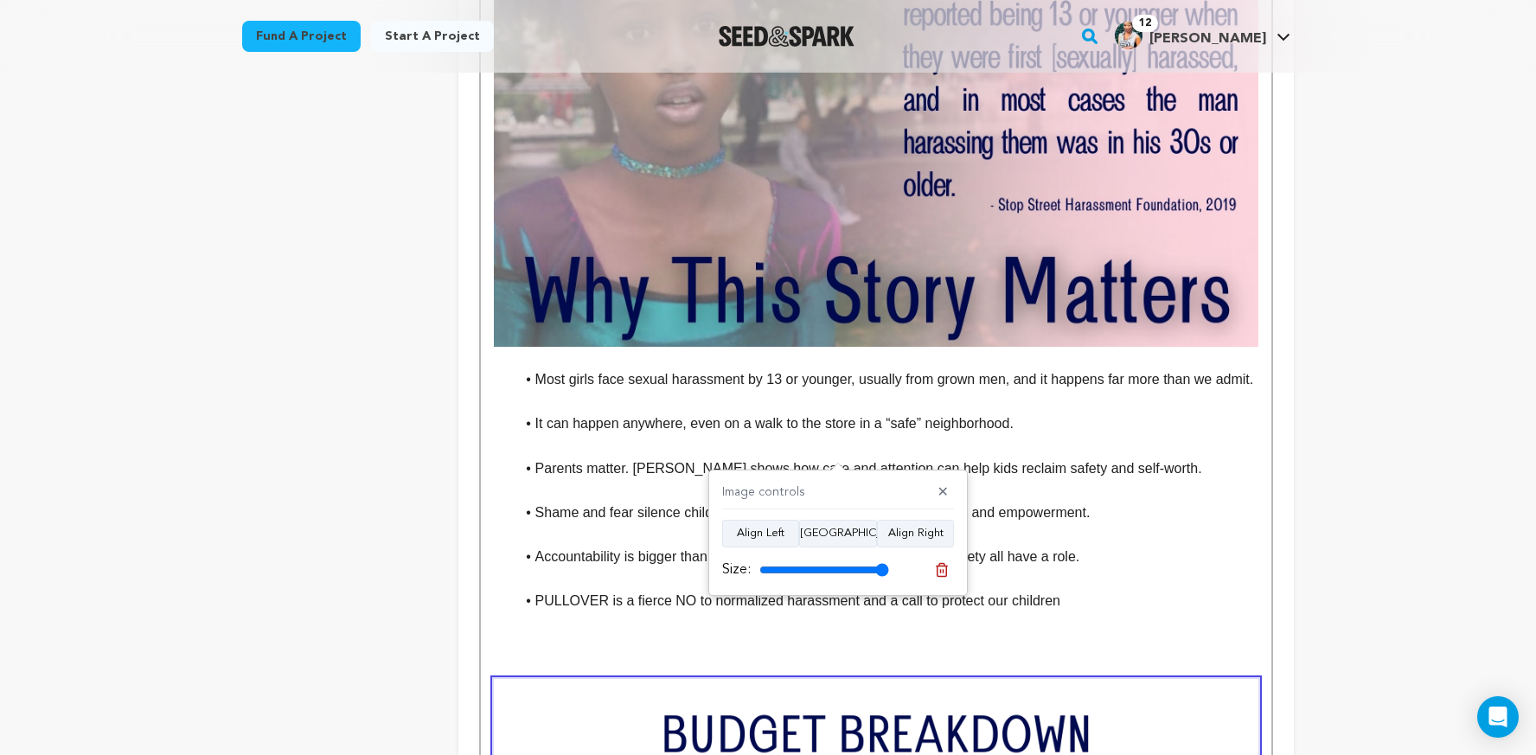
scroll to position [1852, 0]
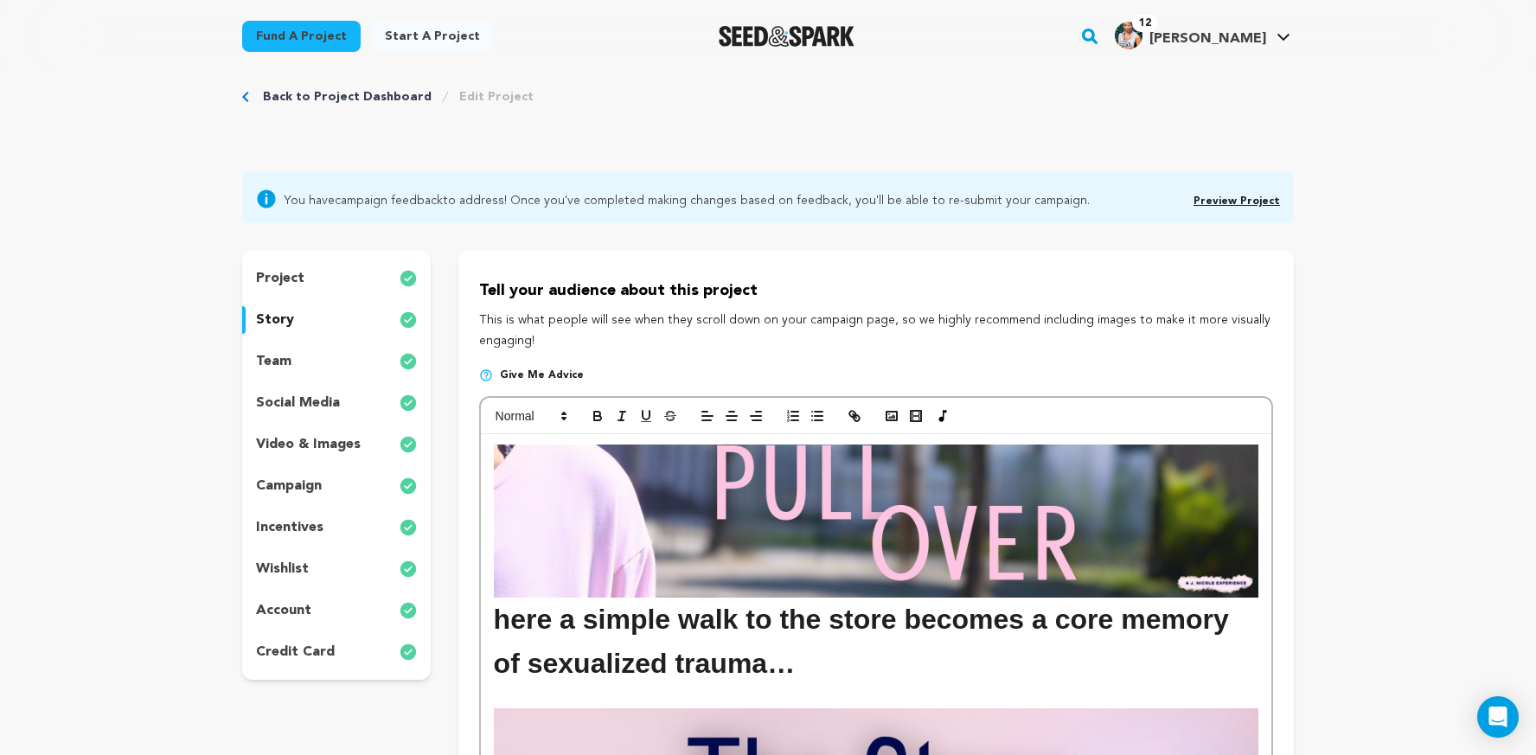
scroll to position [0, 0]
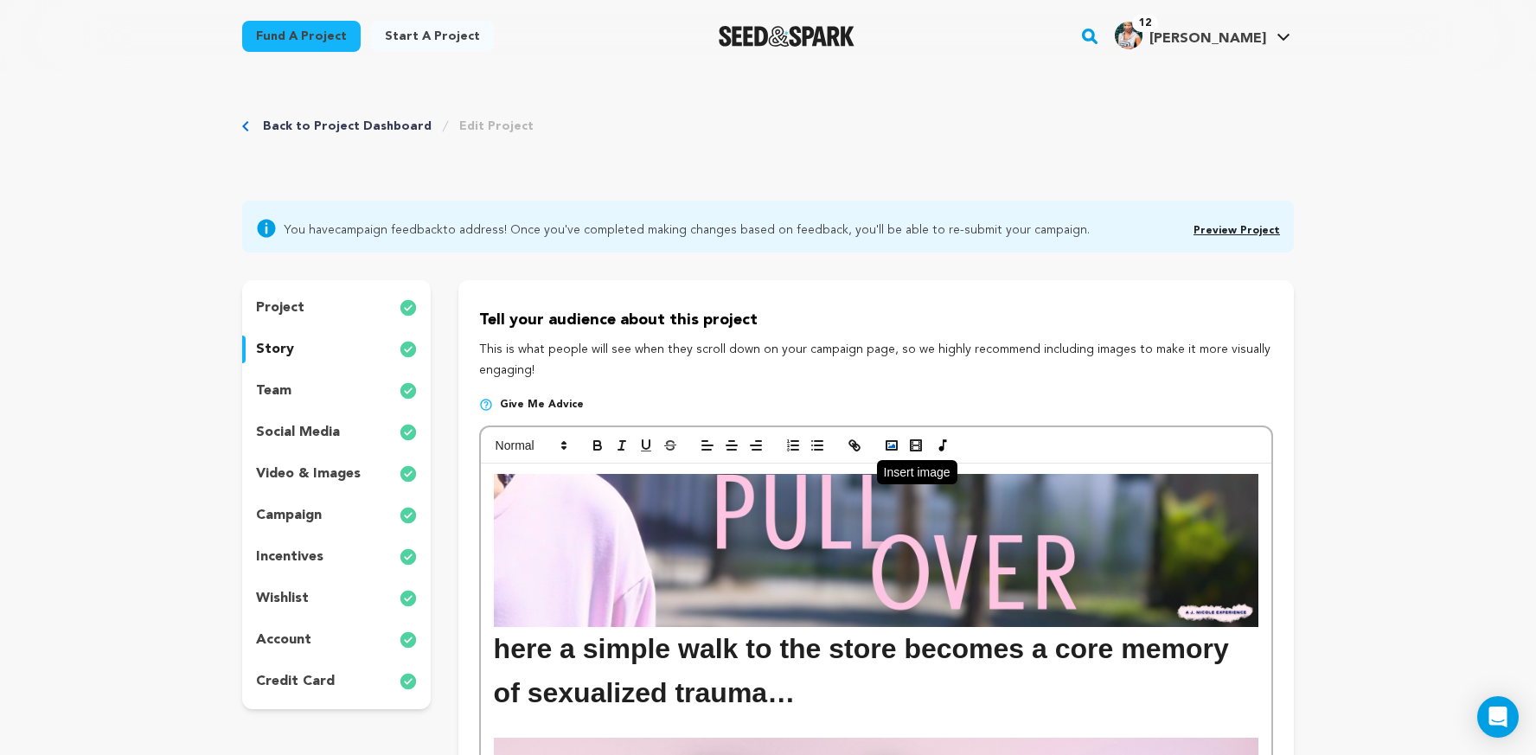
click at [887, 446] on icon "button" at bounding box center [892, 446] width 16 height 16
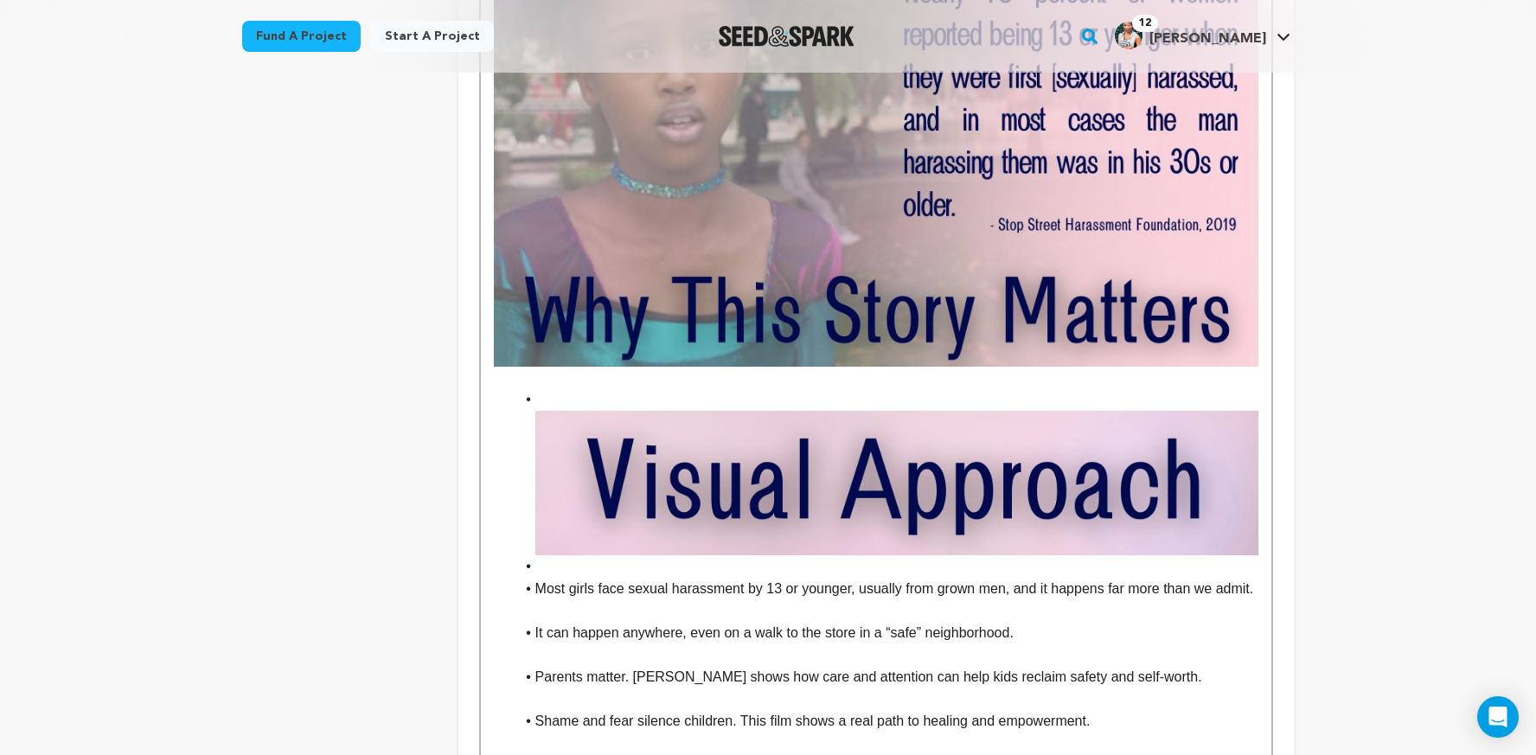
click at [676, 555] on li "To enrich screen reader interactions, please activate Accessibility in Grammarl…" at bounding box center [887, 566] width 744 height 22
click at [532, 388] on li "To enrich screen reader interactions, please activate Accessibility in Grammarl…" at bounding box center [887, 471] width 744 height 167
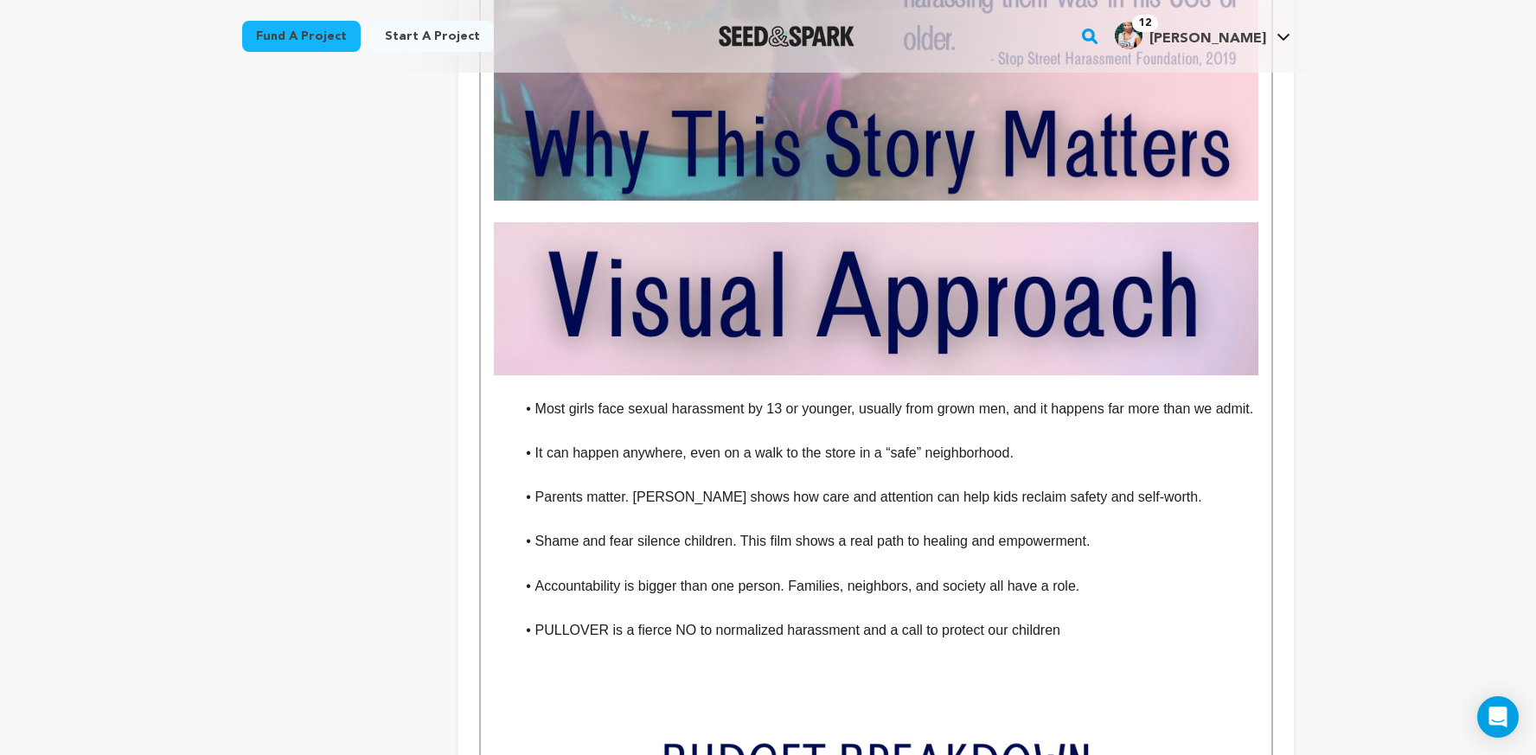
scroll to position [2067, 0]
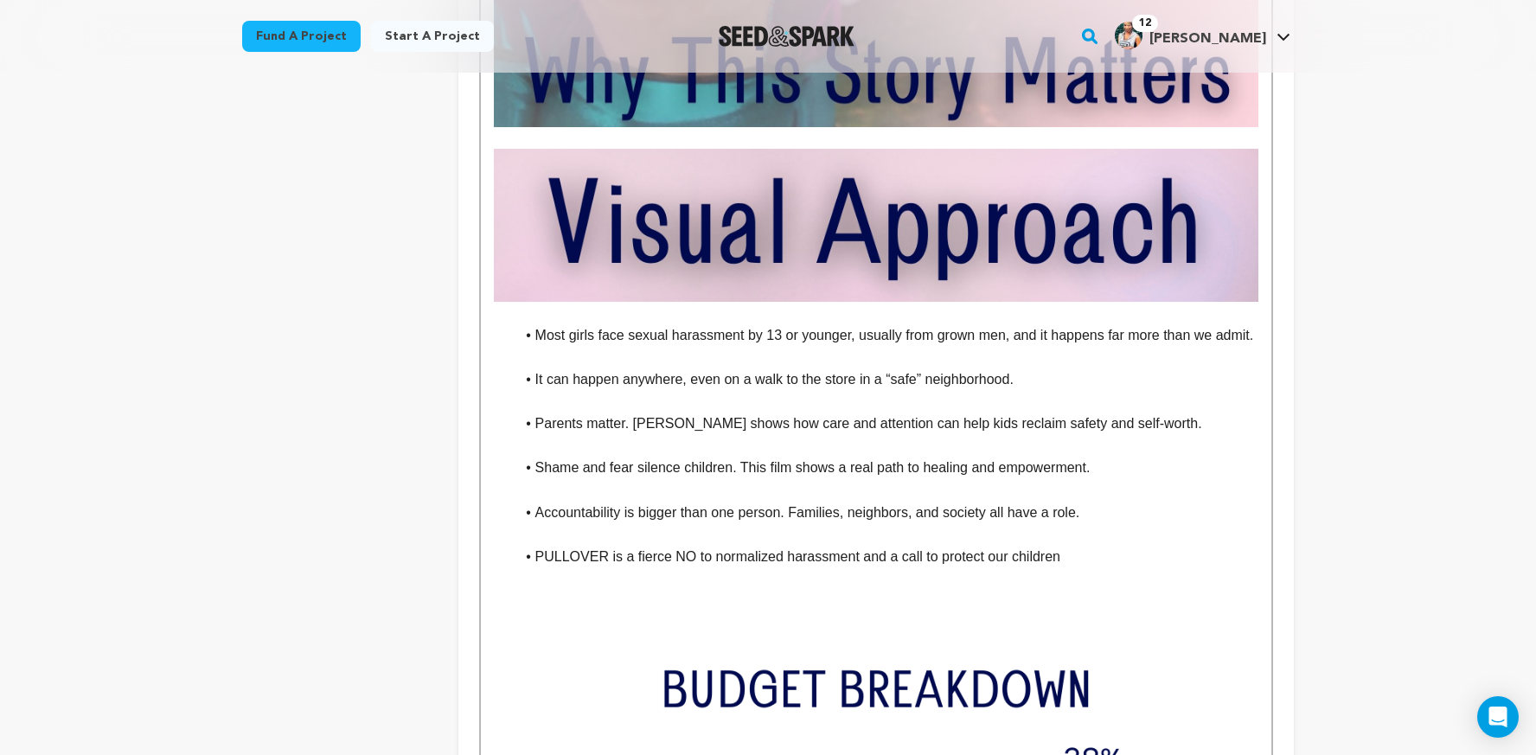
click at [839, 212] on img "To enrich screen reader interactions, please activate Accessibility in Grammarl…" at bounding box center [876, 225] width 765 height 153
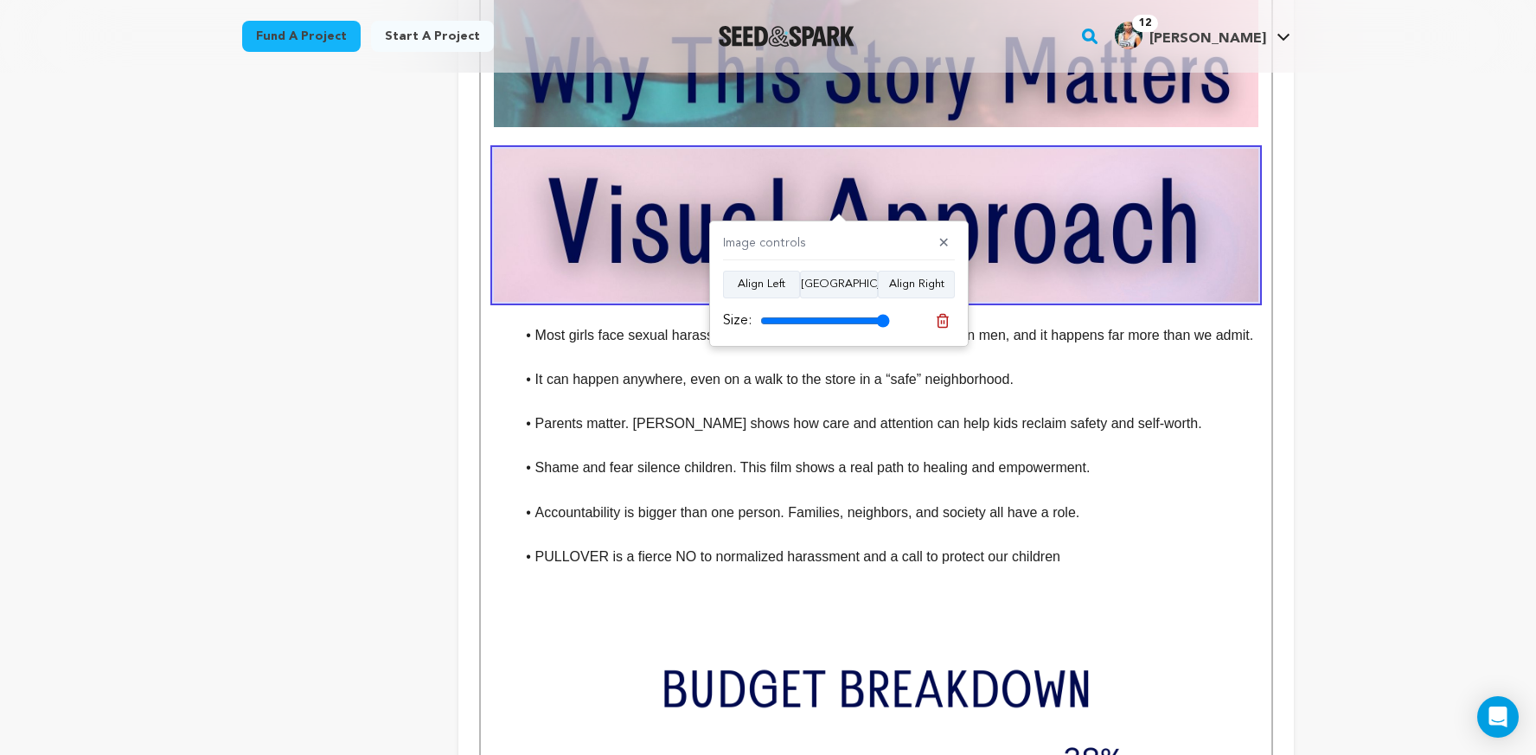
click at [1026, 235] on img "To enrich screen reader interactions, please activate Accessibility in Grammarl…" at bounding box center [876, 225] width 765 height 153
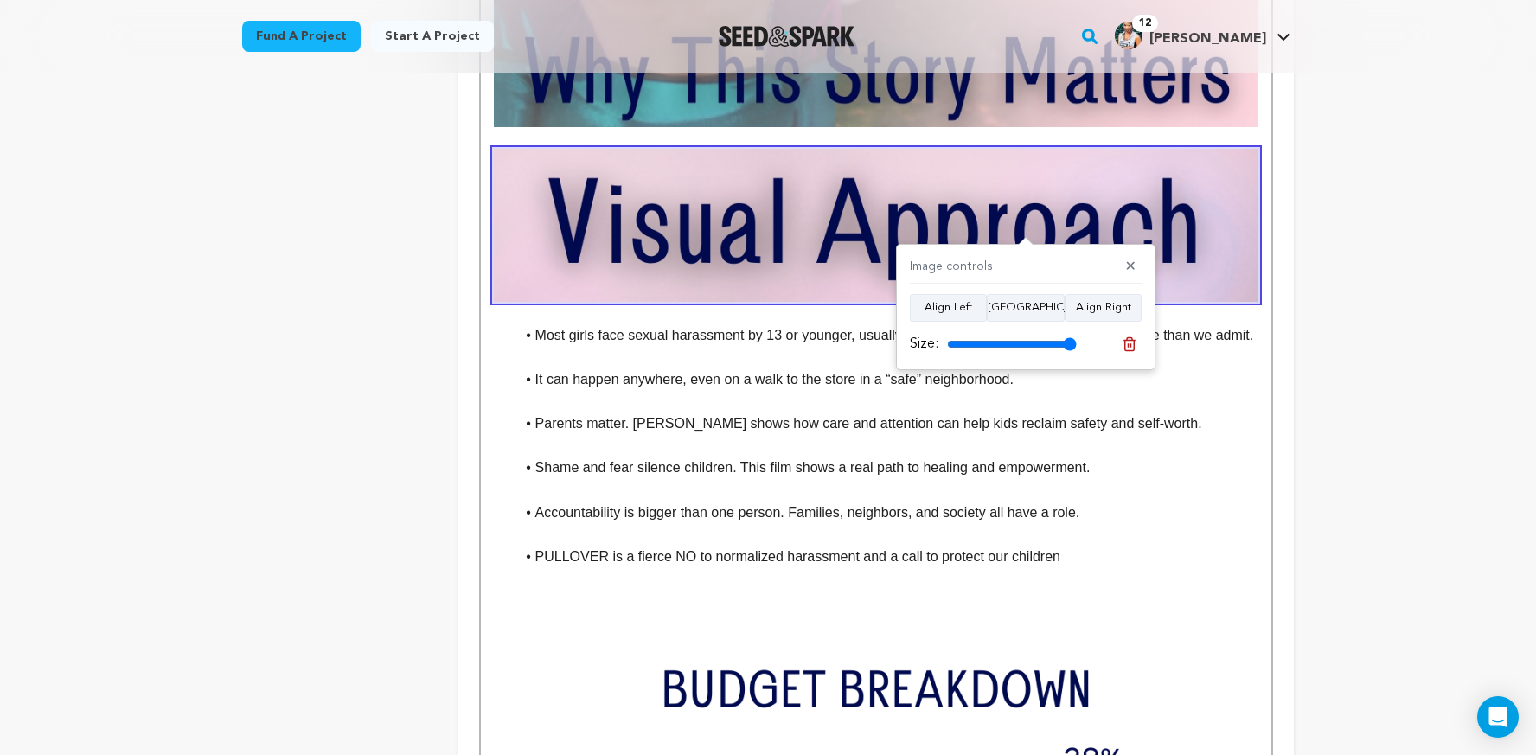
click at [980, 218] on img "To enrich screen reader interactions, please activate Accessibility in Grammarl…" at bounding box center [876, 225] width 765 height 153
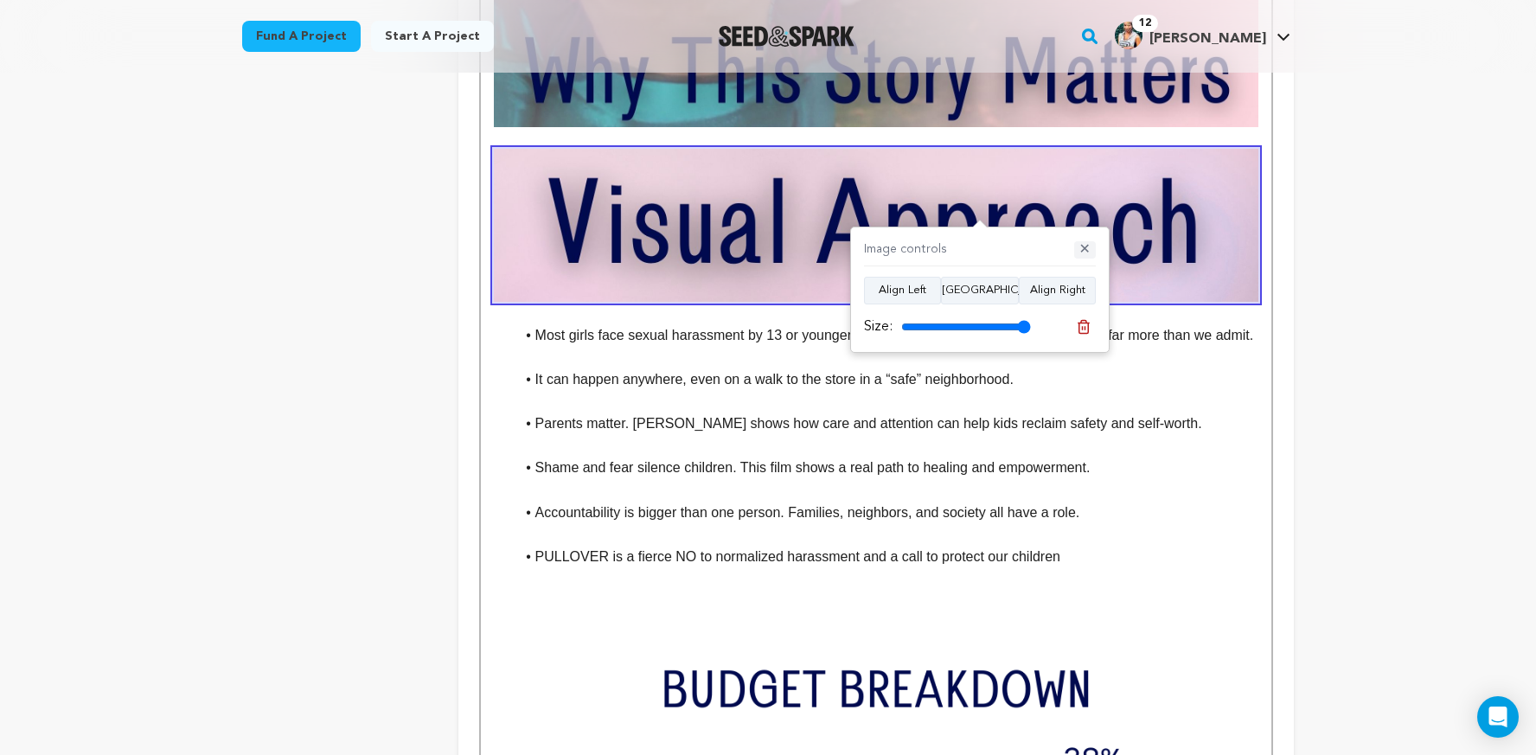
click at [1083, 247] on button "✕" at bounding box center [1085, 249] width 22 height 17
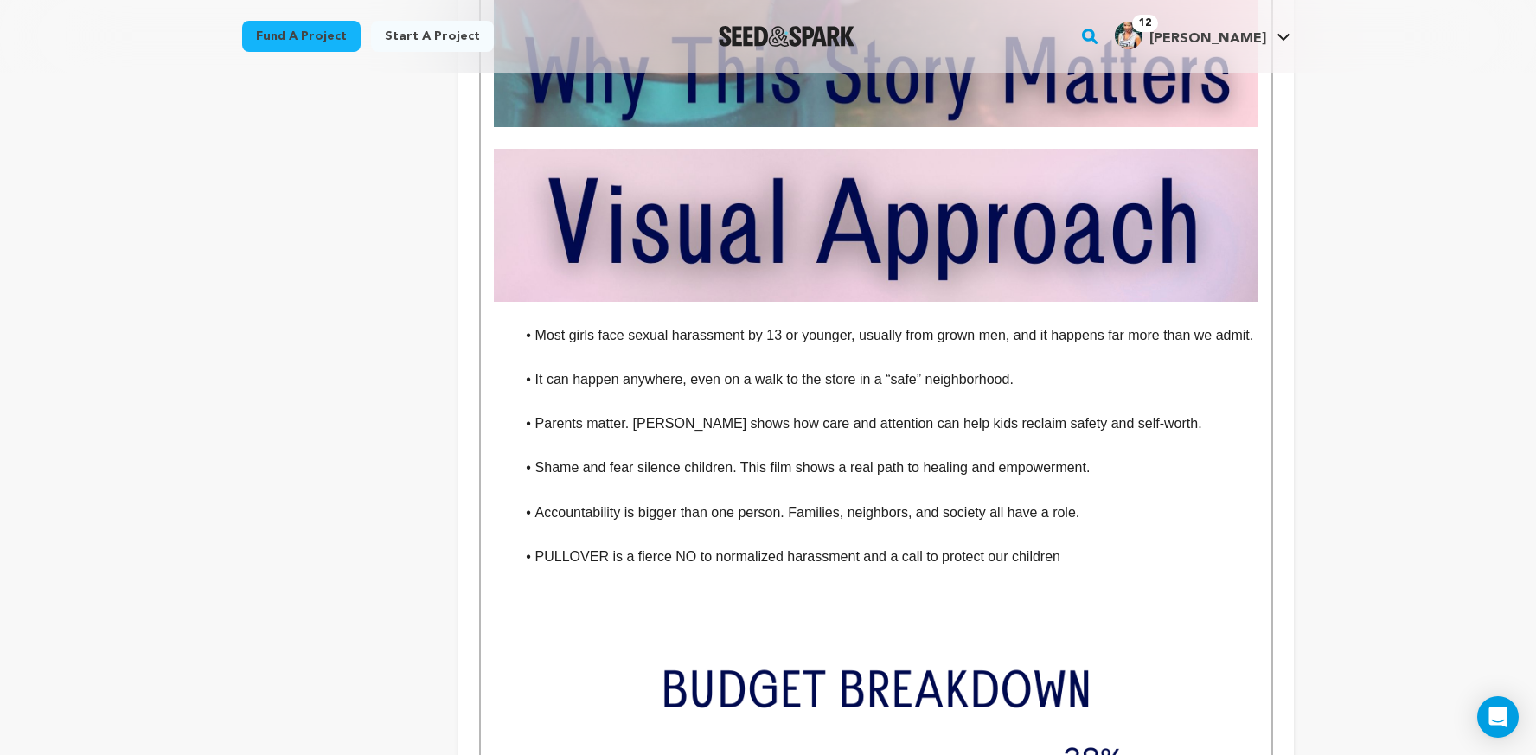
click at [1063, 475] on li "Shame and fear silence children. This film shows a real path to healing and emp…" at bounding box center [887, 468] width 744 height 22
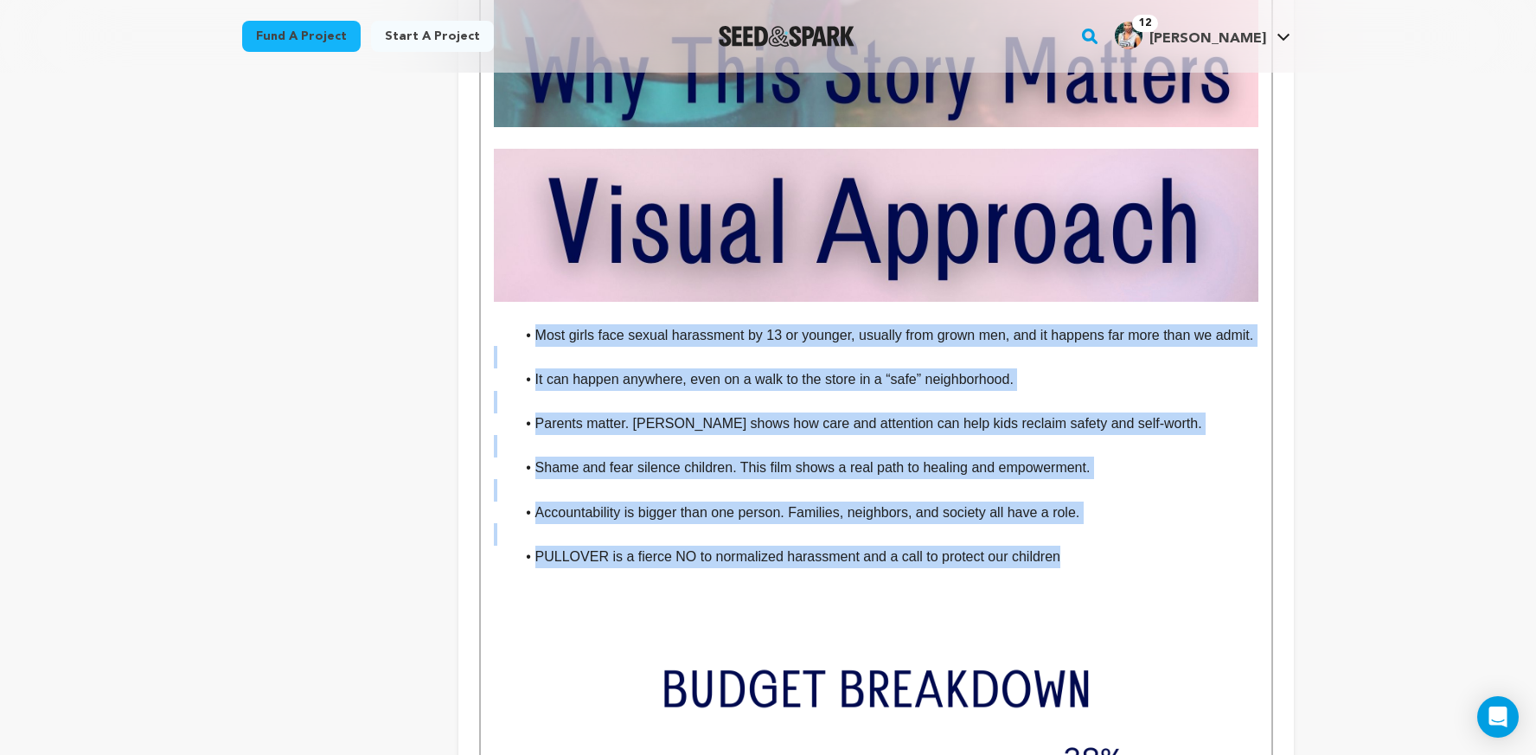
drag, startPoint x: 1081, startPoint y: 556, endPoint x: 534, endPoint y: 311, distance: 598.9
click at [534, 311] on div "here a simple walk to the store becomes a core memory of sexualized trauma… The…" at bounding box center [876, 769] width 791 height 4744
copy div "Most girls face sexual harassment by 13 or younger, usually from grown men, and…"
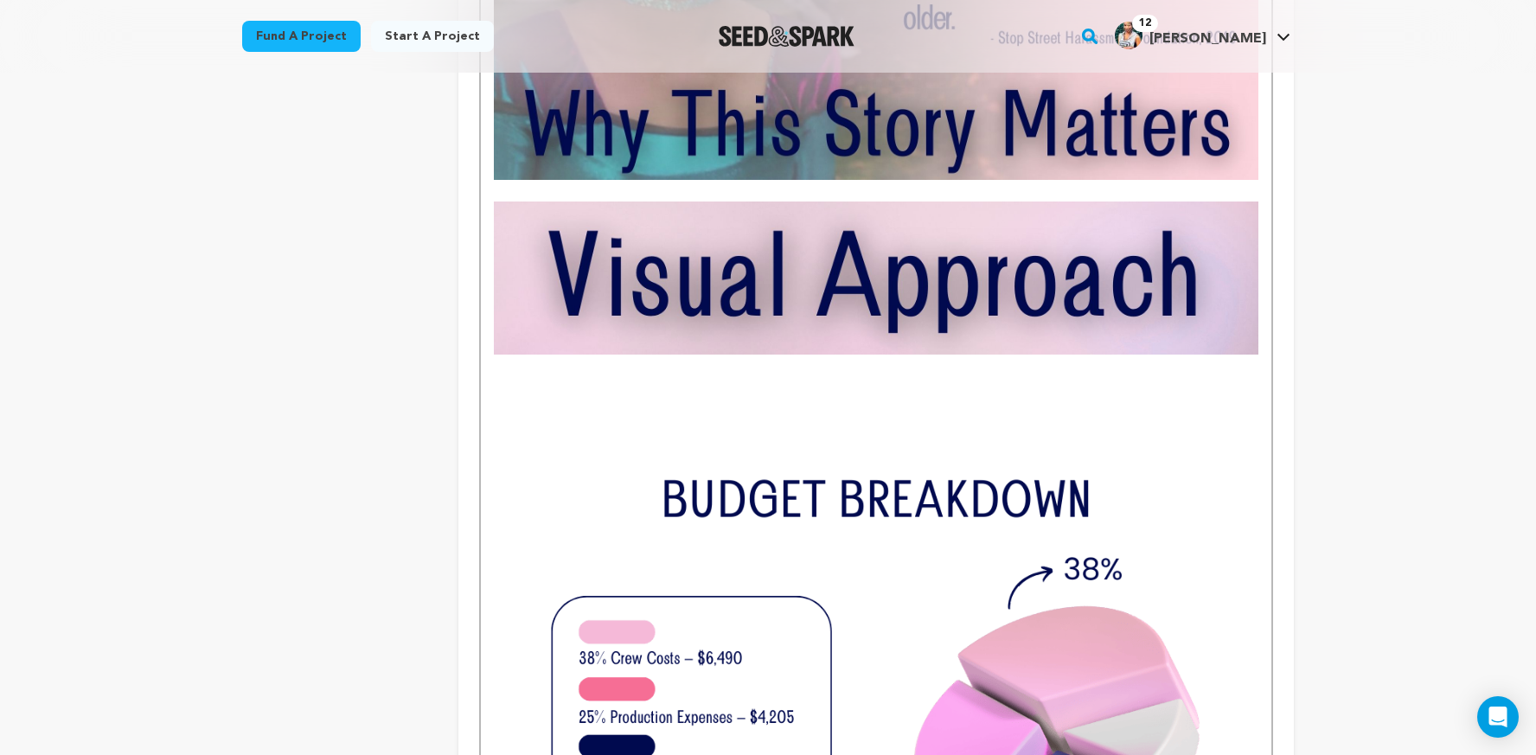
scroll to position [1980, 0]
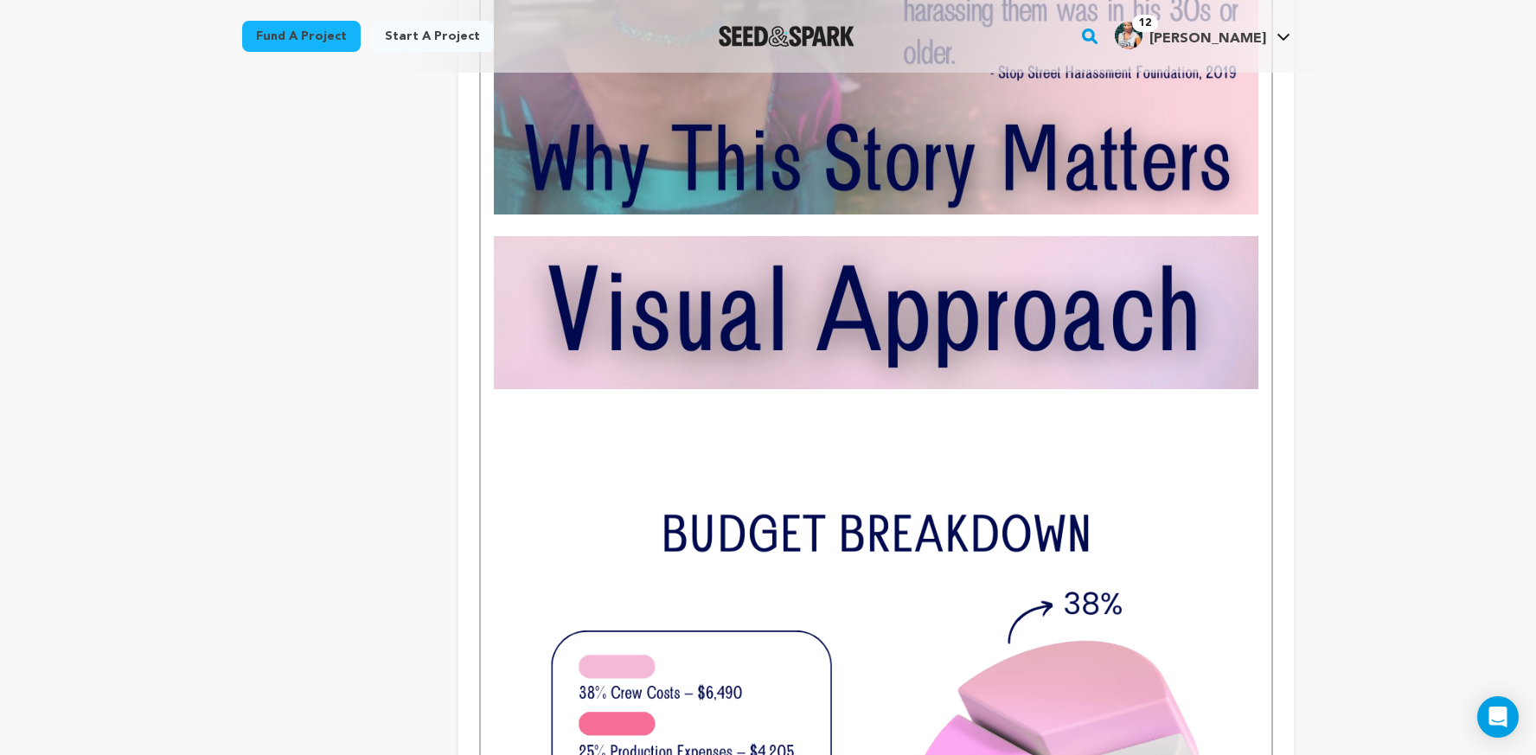
click at [1262, 189] on div "here a simple walk to the store becomes a core memory of sexualized trauma… The…" at bounding box center [876, 734] width 791 height 4501
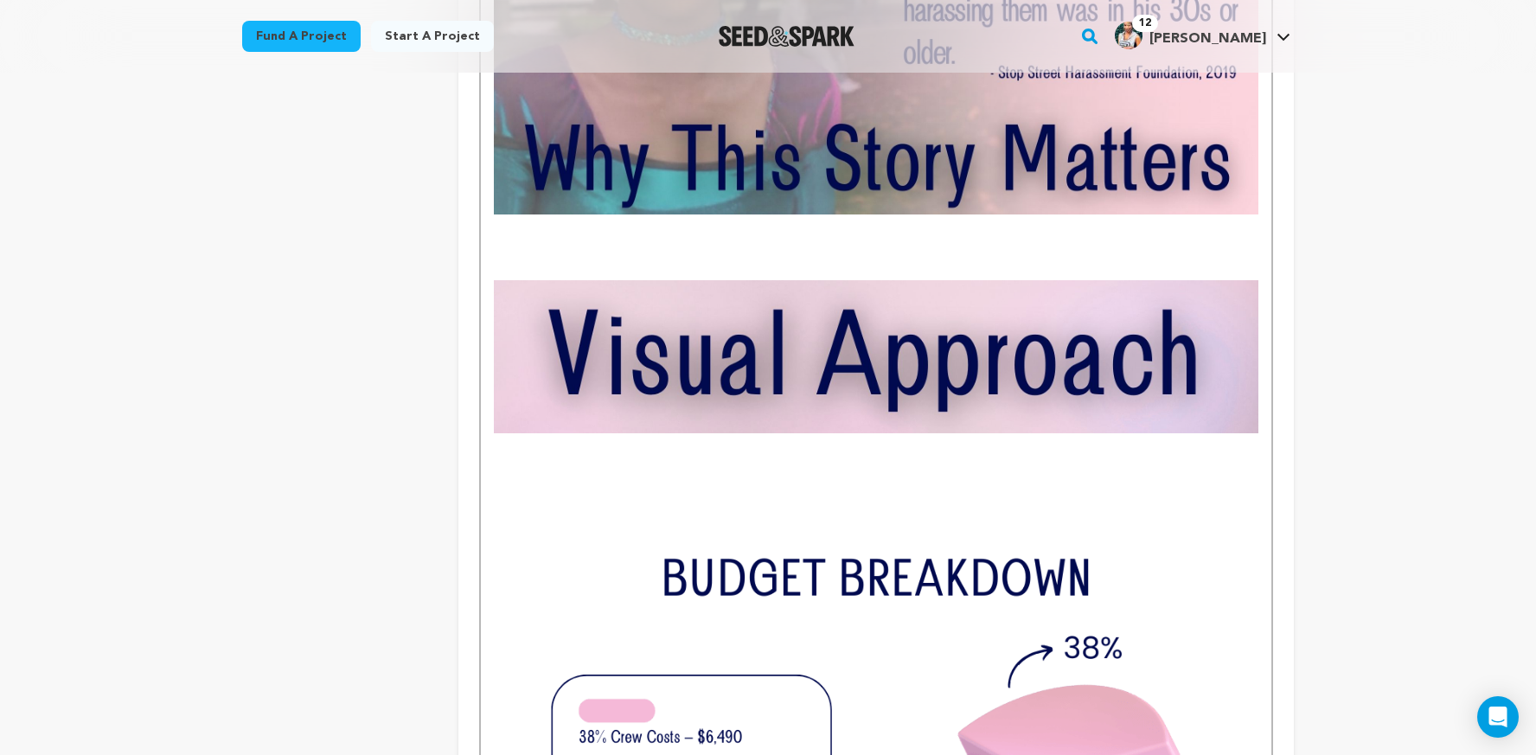
paste div
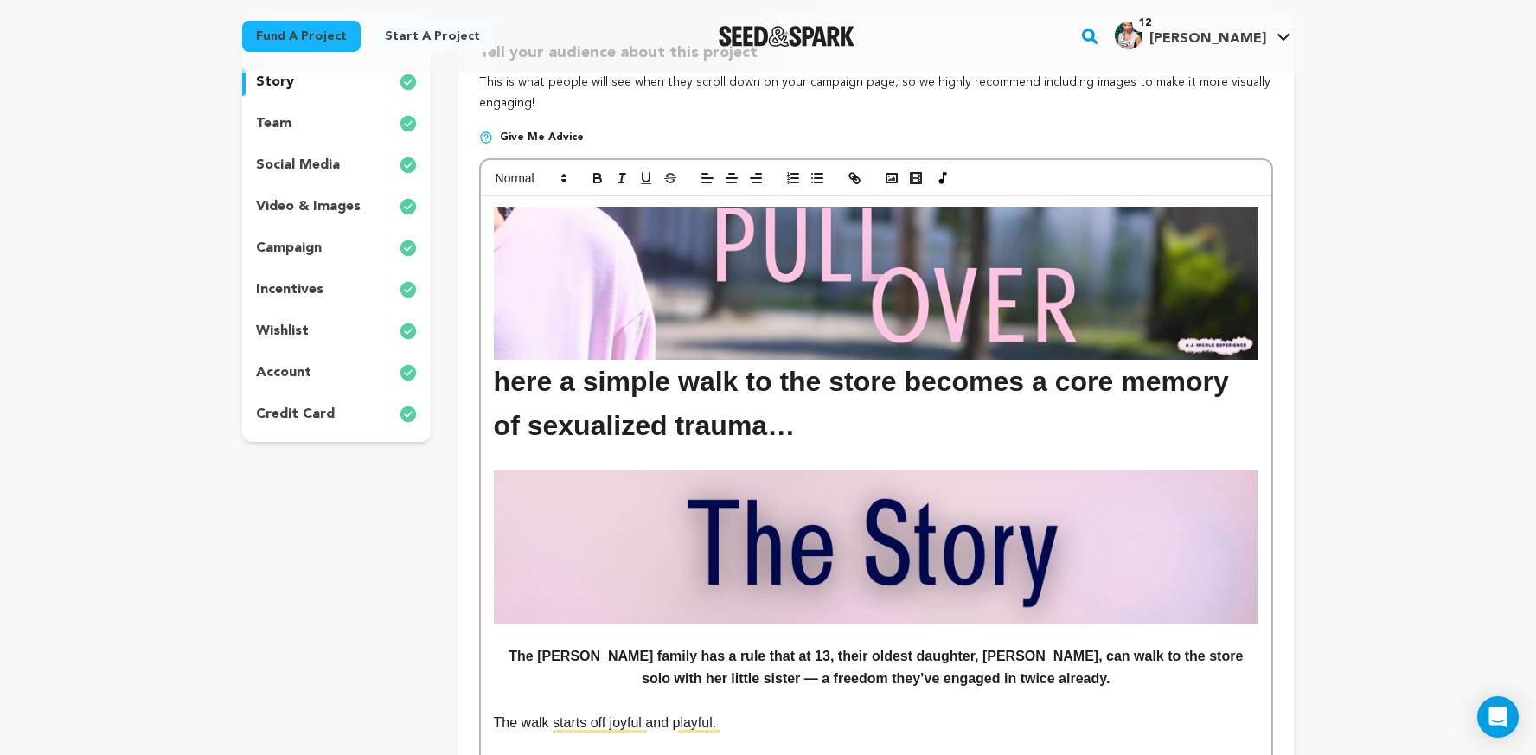
scroll to position [0, 0]
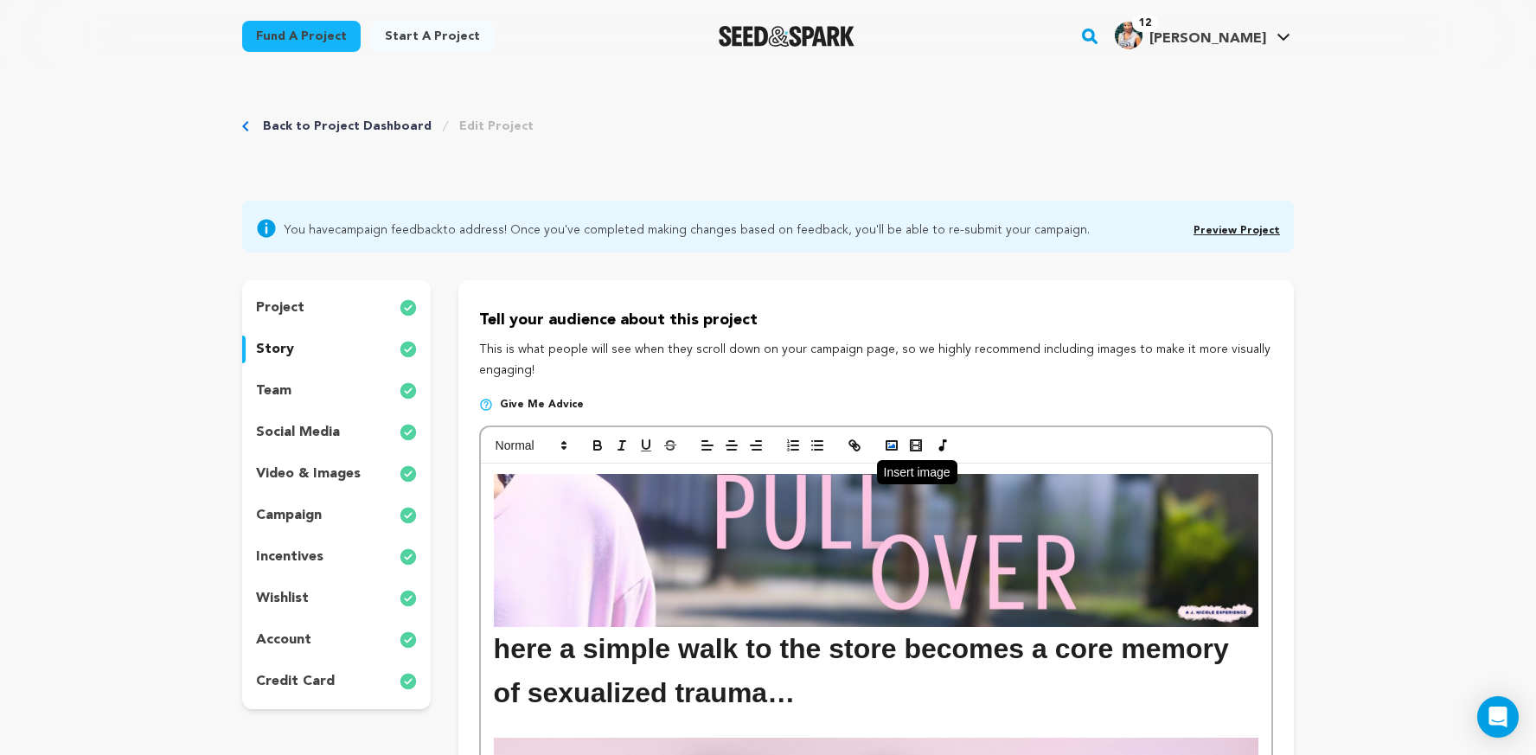
click at [892, 441] on rect "button" at bounding box center [892, 445] width 10 height 9
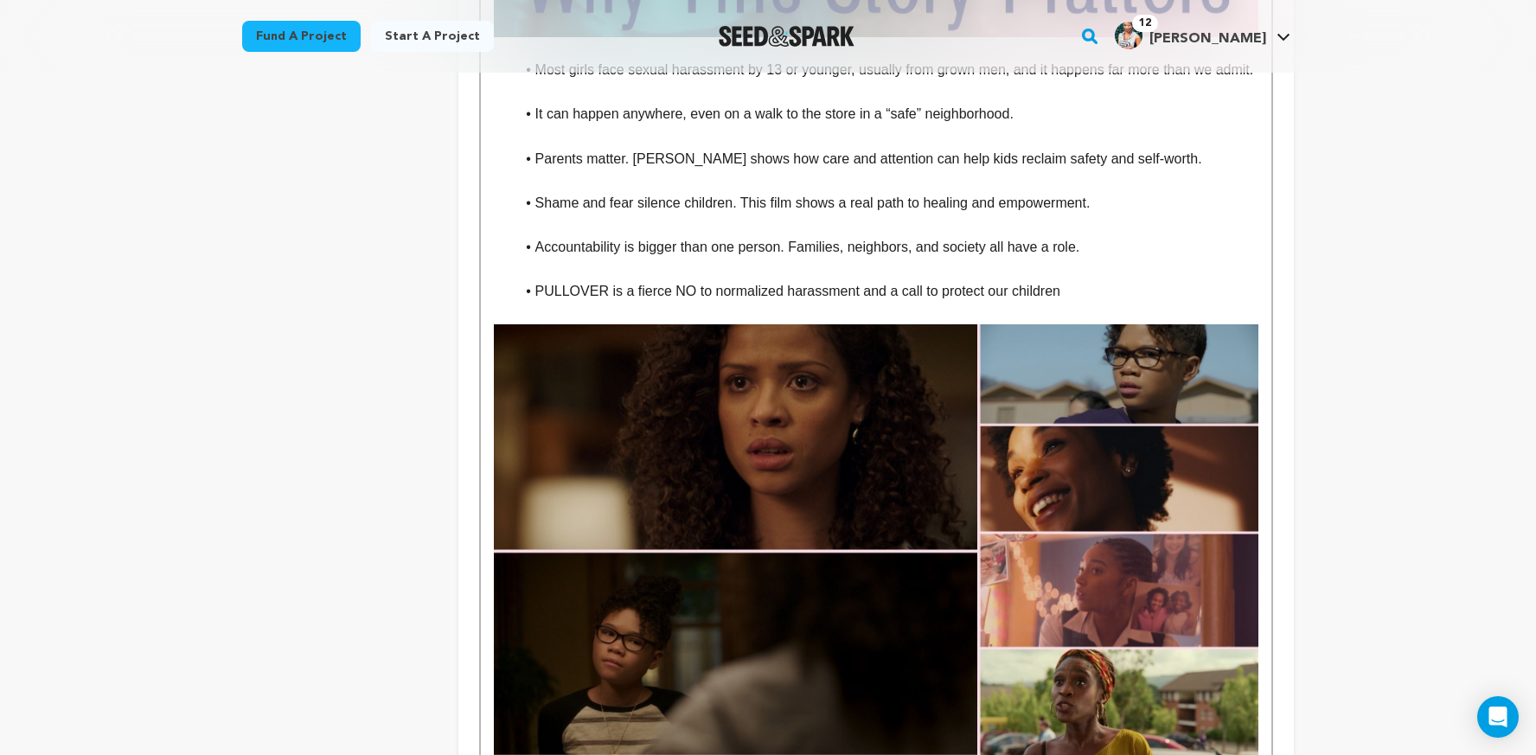
scroll to position [2155, 0]
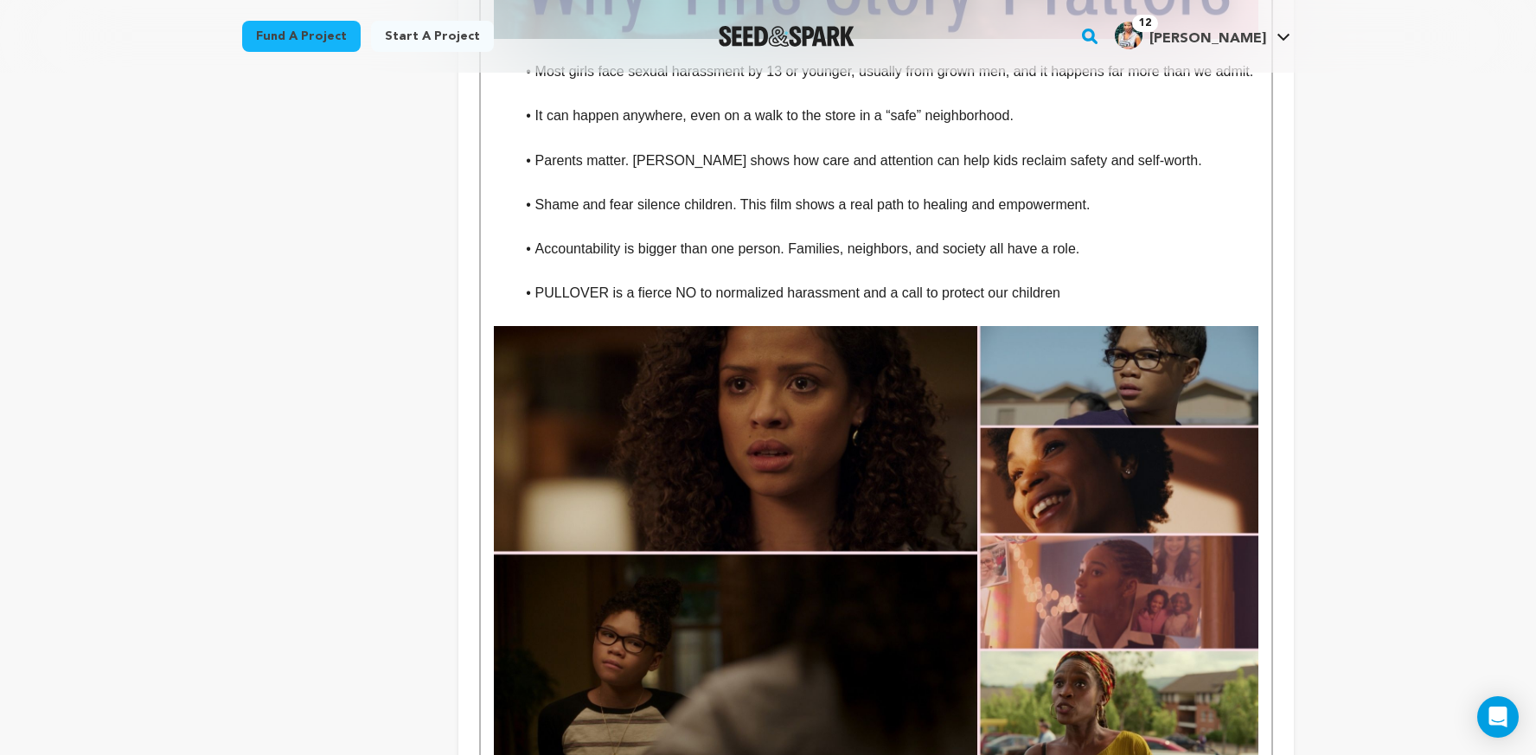
click at [1093, 302] on li "PULLOVER is a fierce NO to normalized harassment and a call to protect our chil…" at bounding box center [887, 293] width 744 height 22
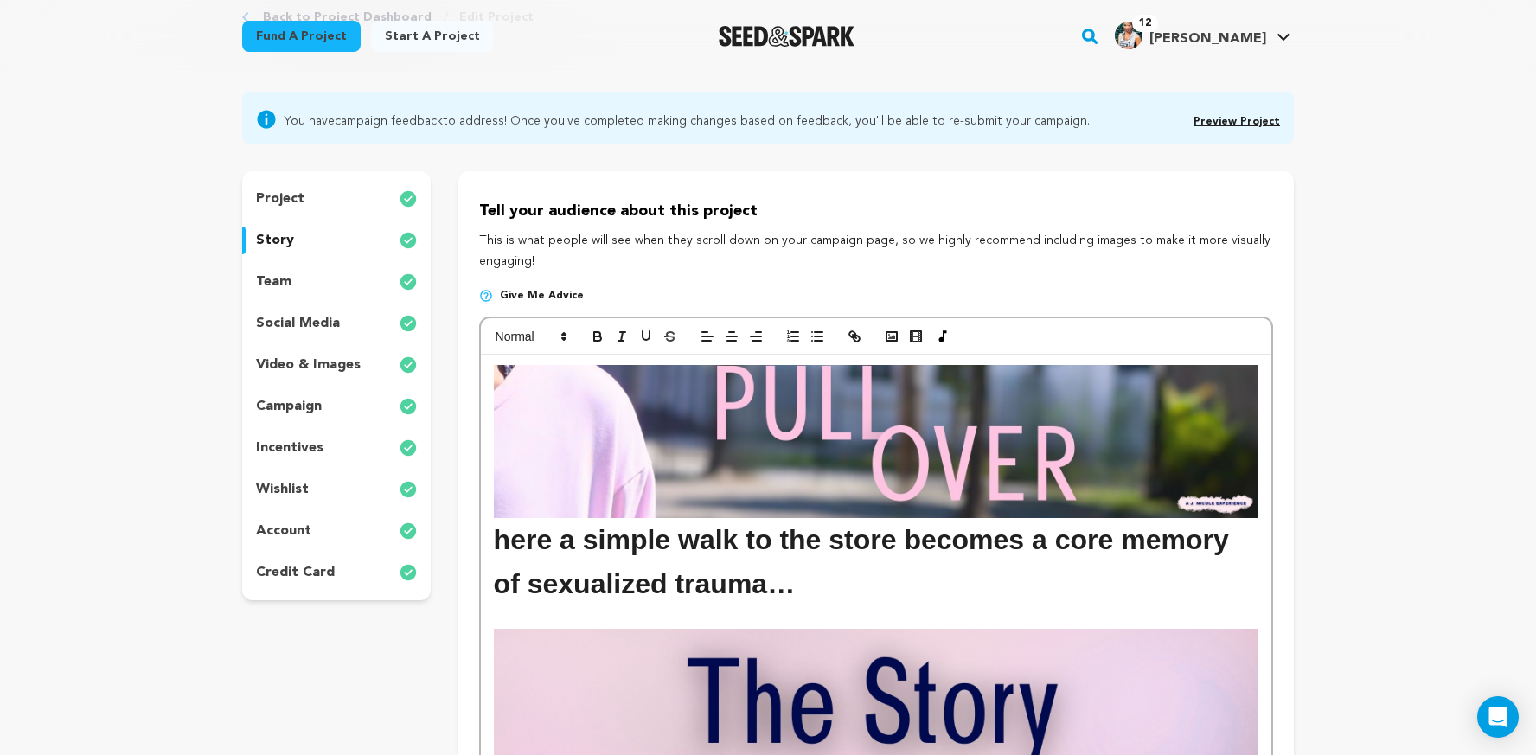
scroll to position [61, 0]
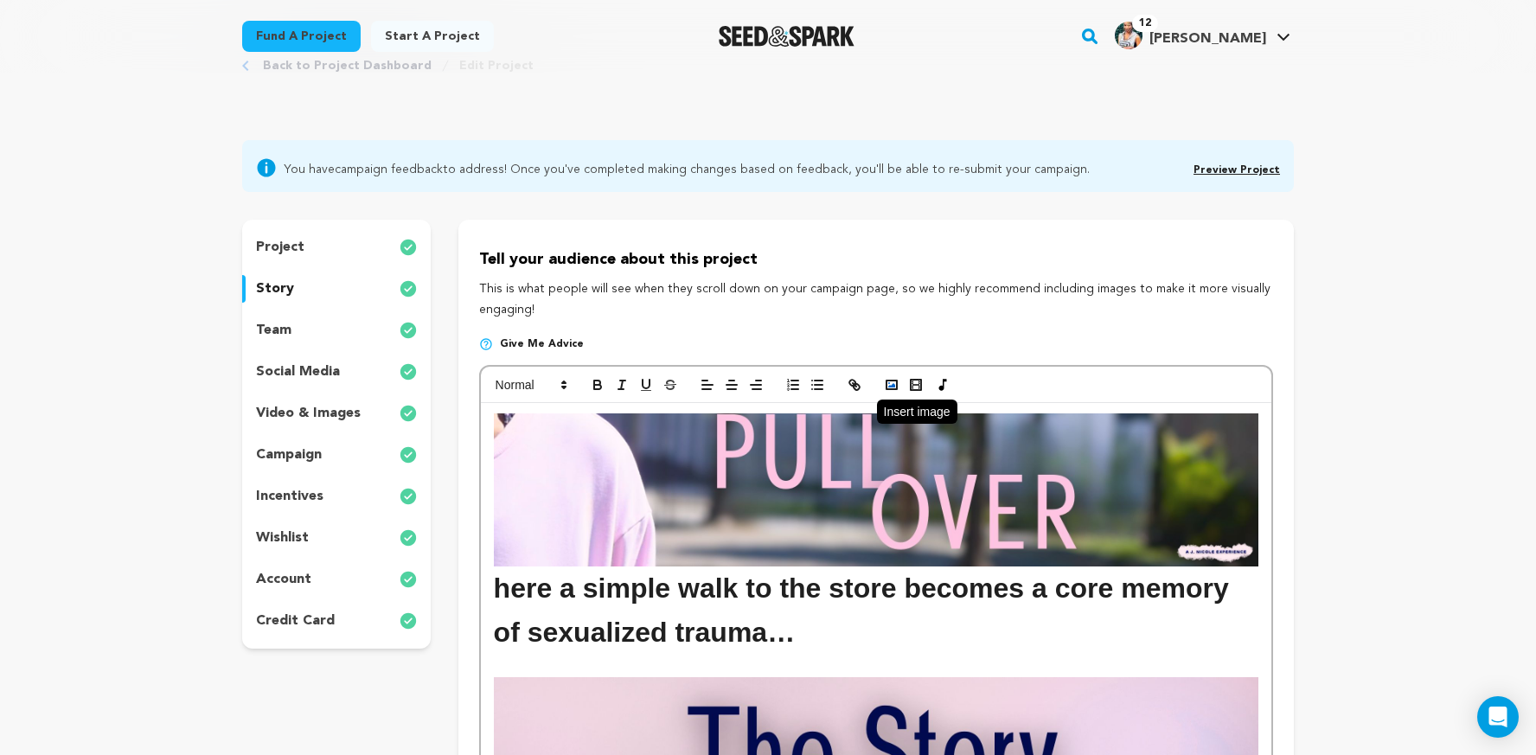
click at [887, 383] on rect "button" at bounding box center [892, 385] width 10 height 9
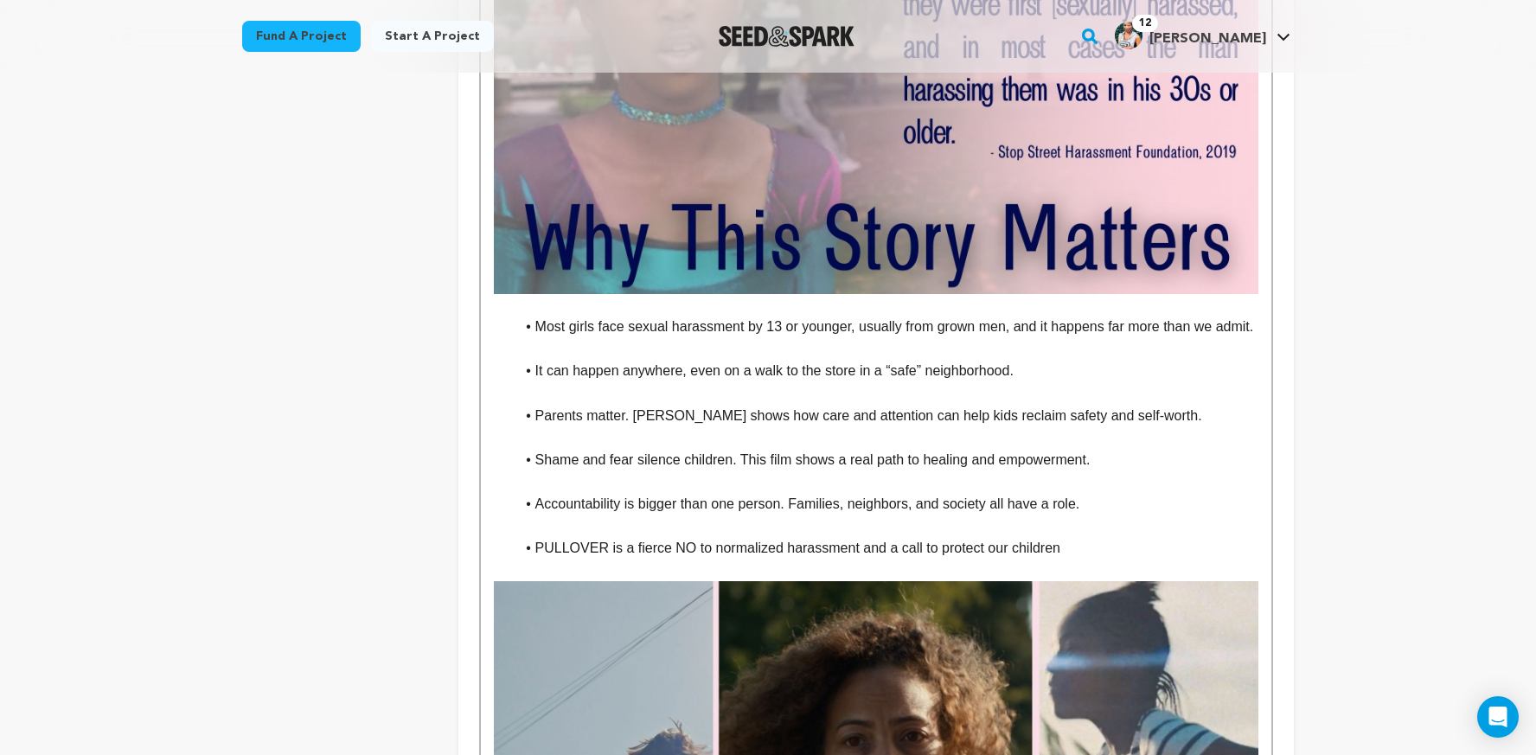
scroll to position [1881, 0]
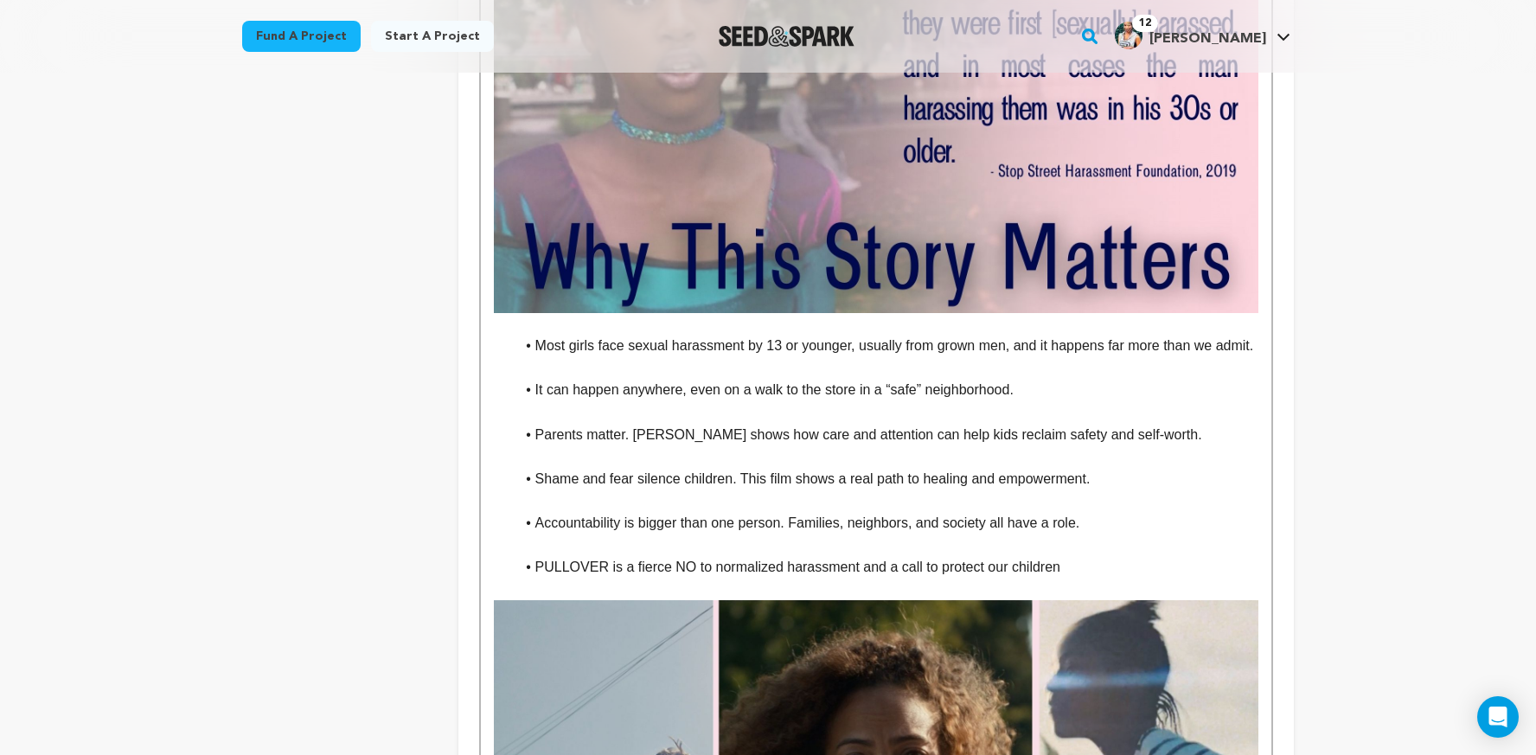
click at [537, 335] on li "Most girls face sexual harassment by 13 or younger, usually from grown men, and…" at bounding box center [887, 346] width 744 height 22
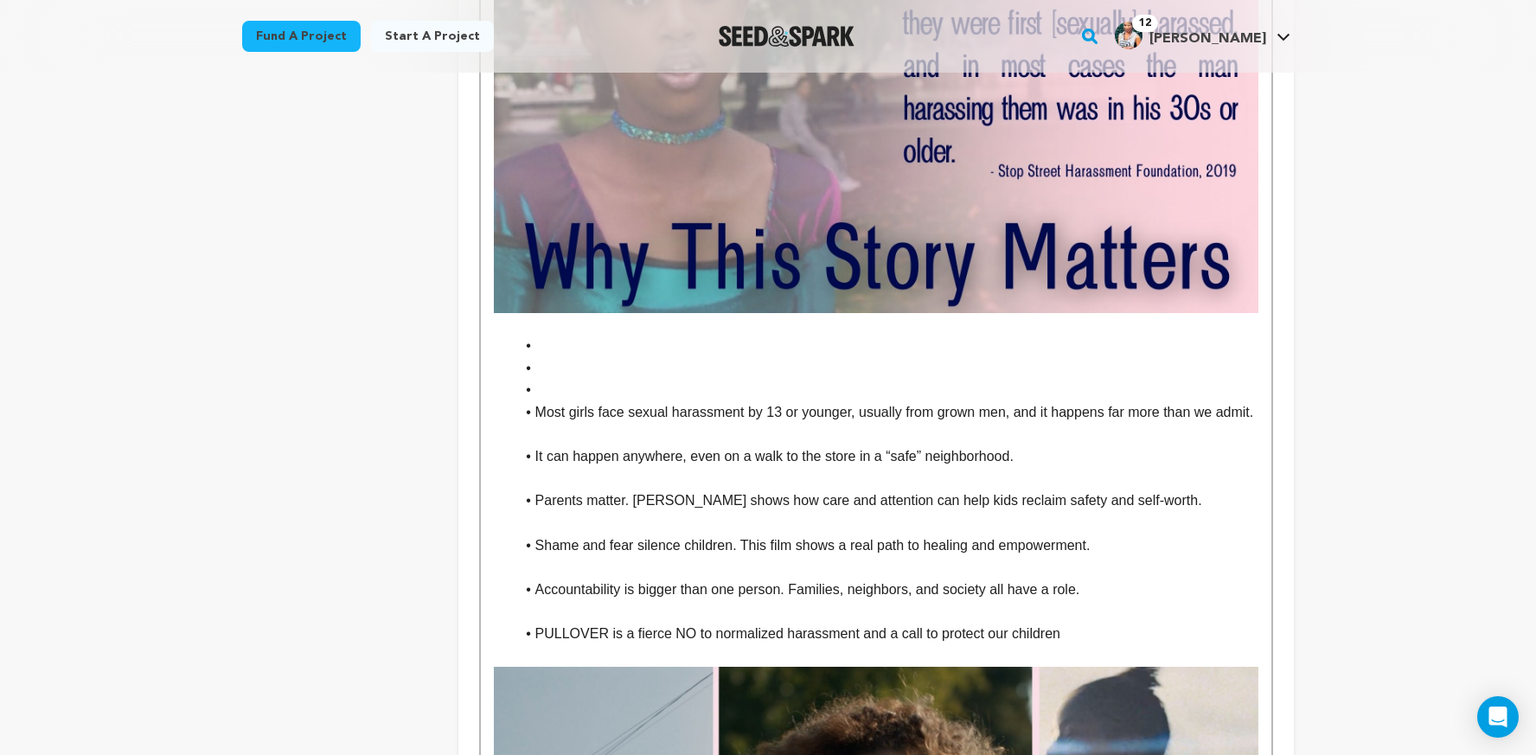
click at [566, 335] on li "To enrich screen reader interactions, please activate Accessibility in Grammarl…" at bounding box center [887, 346] width 744 height 22
click at [560, 313] on p "To enrich screen reader interactions, please activate Accessibility in Grammarl…" at bounding box center [876, 324] width 765 height 22
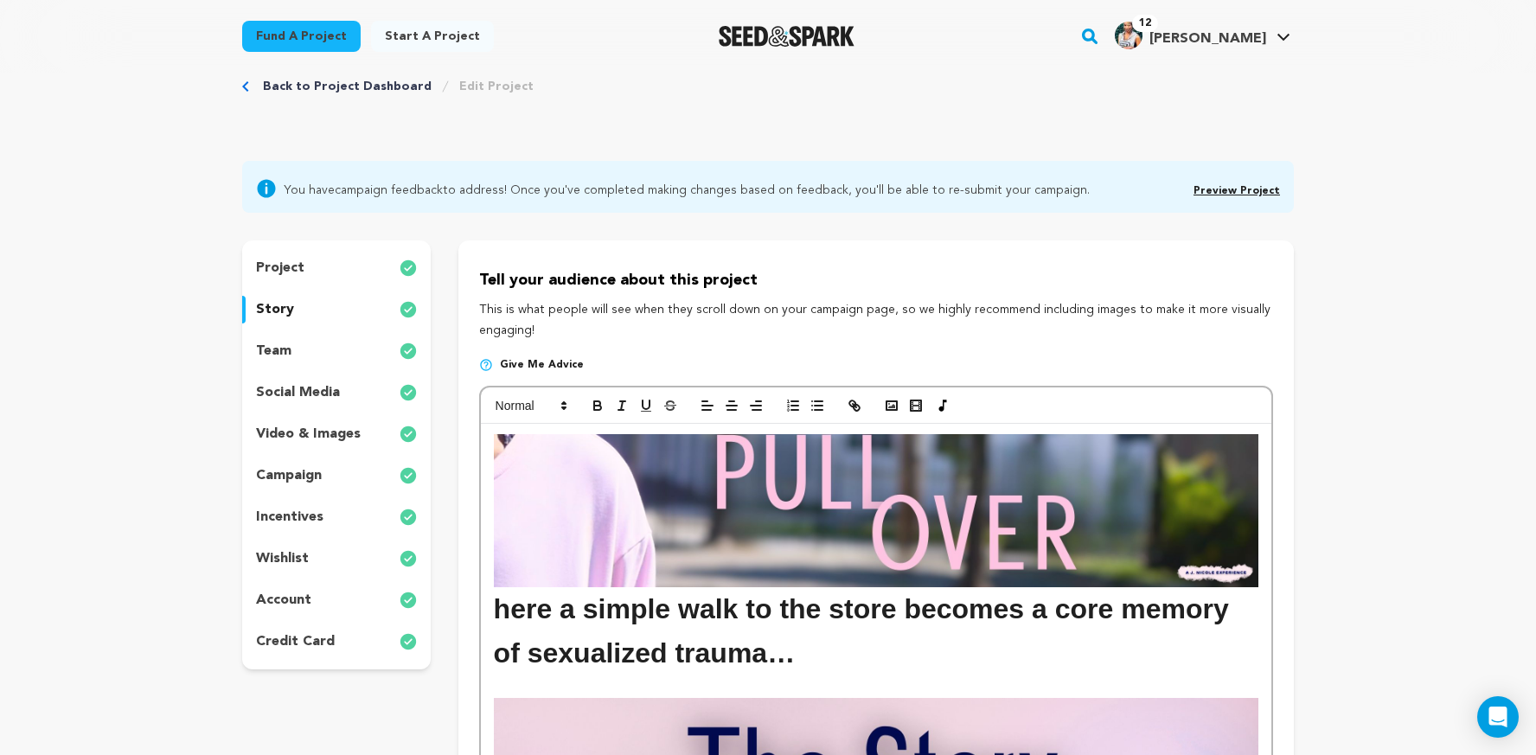
scroll to position [0, 0]
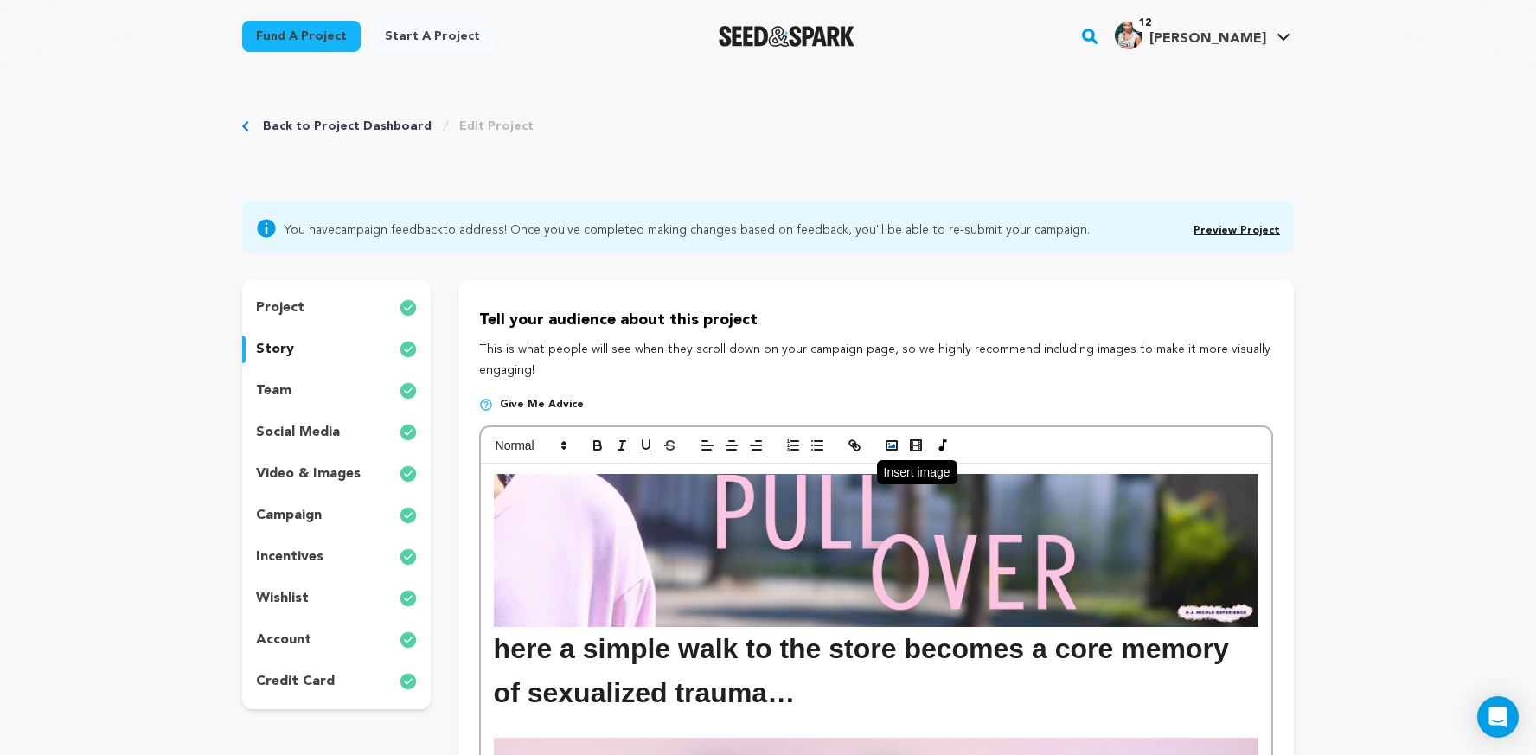
click at [887, 444] on rect "button" at bounding box center [892, 445] width 10 height 9
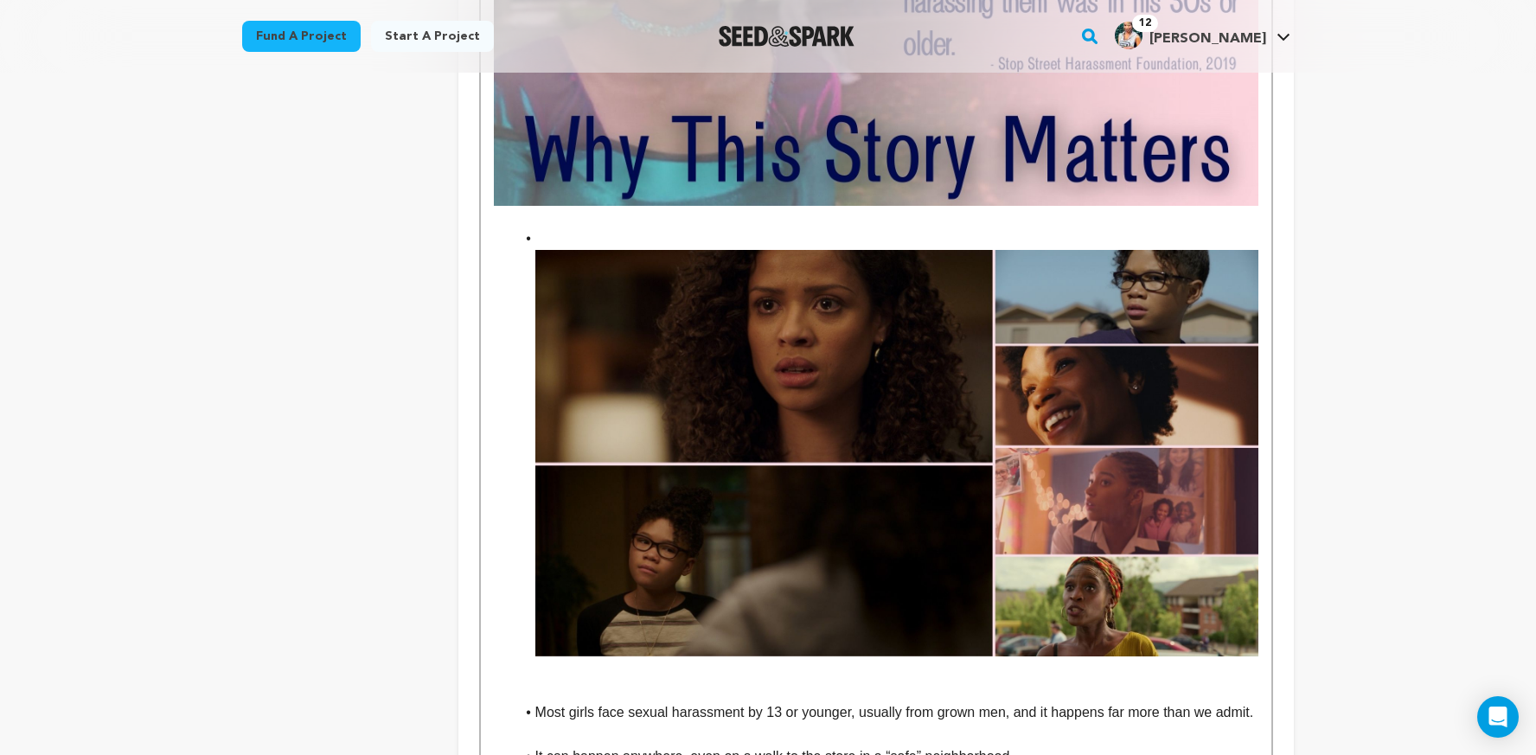
scroll to position [1984, 0]
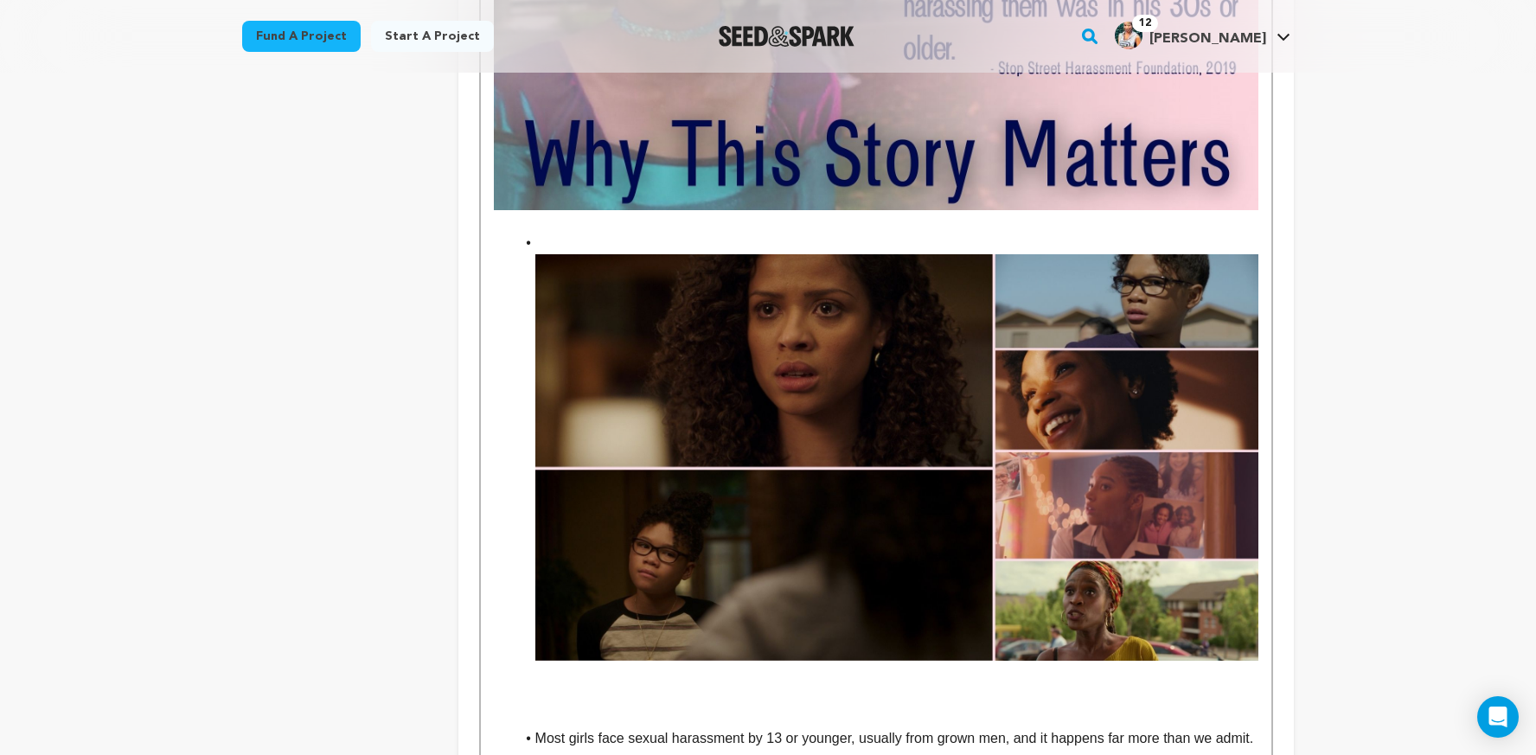
click at [570, 683] on p "To enrich screen reader interactions, please activate Accessibility in Grammarl…" at bounding box center [876, 694] width 765 height 22
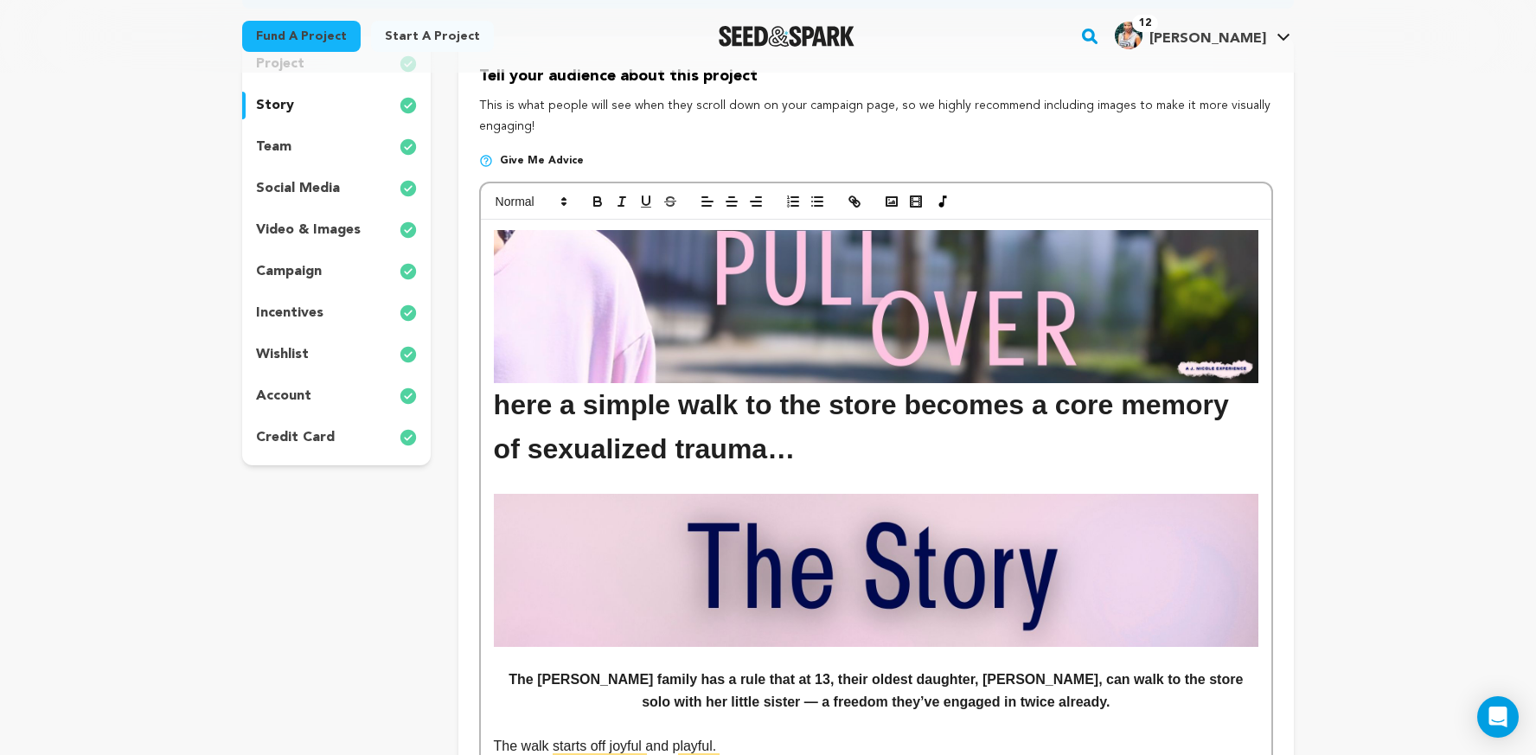
scroll to position [0, 0]
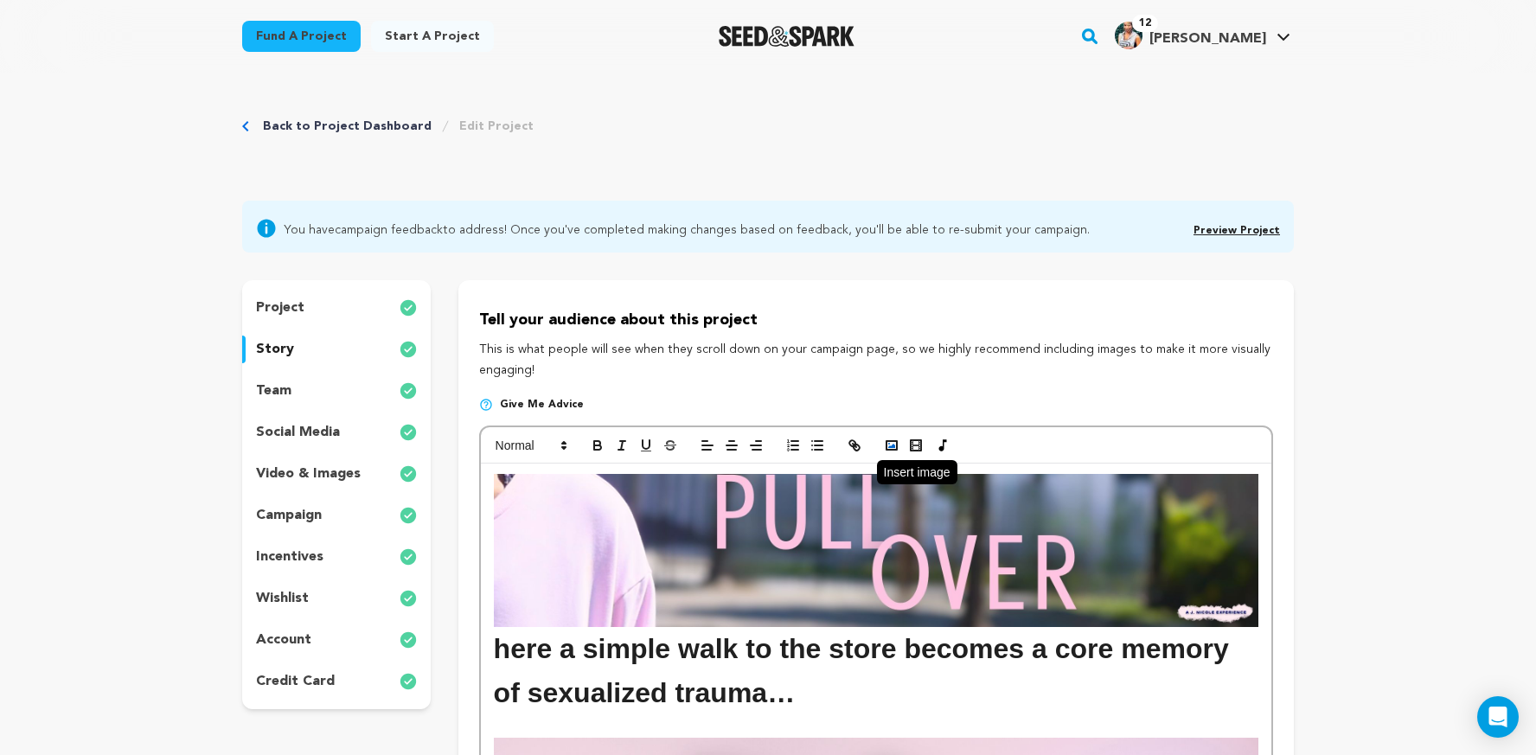
click at [897, 450] on rect "button" at bounding box center [892, 445] width 10 height 9
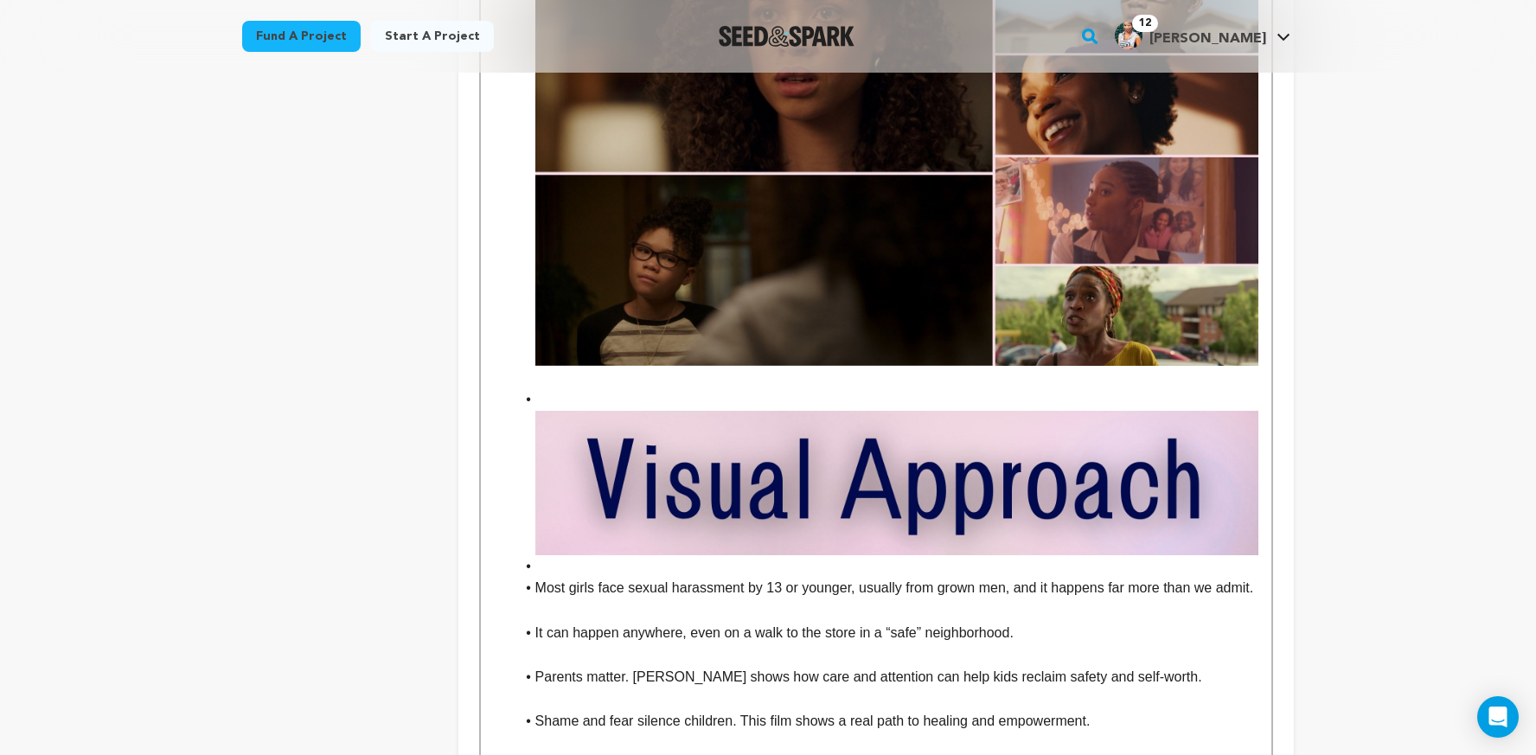
click at [865, 555] on li "To enrich screen reader interactions, please activate Accessibility in Grammarl…" at bounding box center [887, 566] width 744 height 22
click at [565, 388] on li "To enrich screen reader interactions, please activate Accessibility in Grammarl…" at bounding box center [887, 471] width 744 height 167
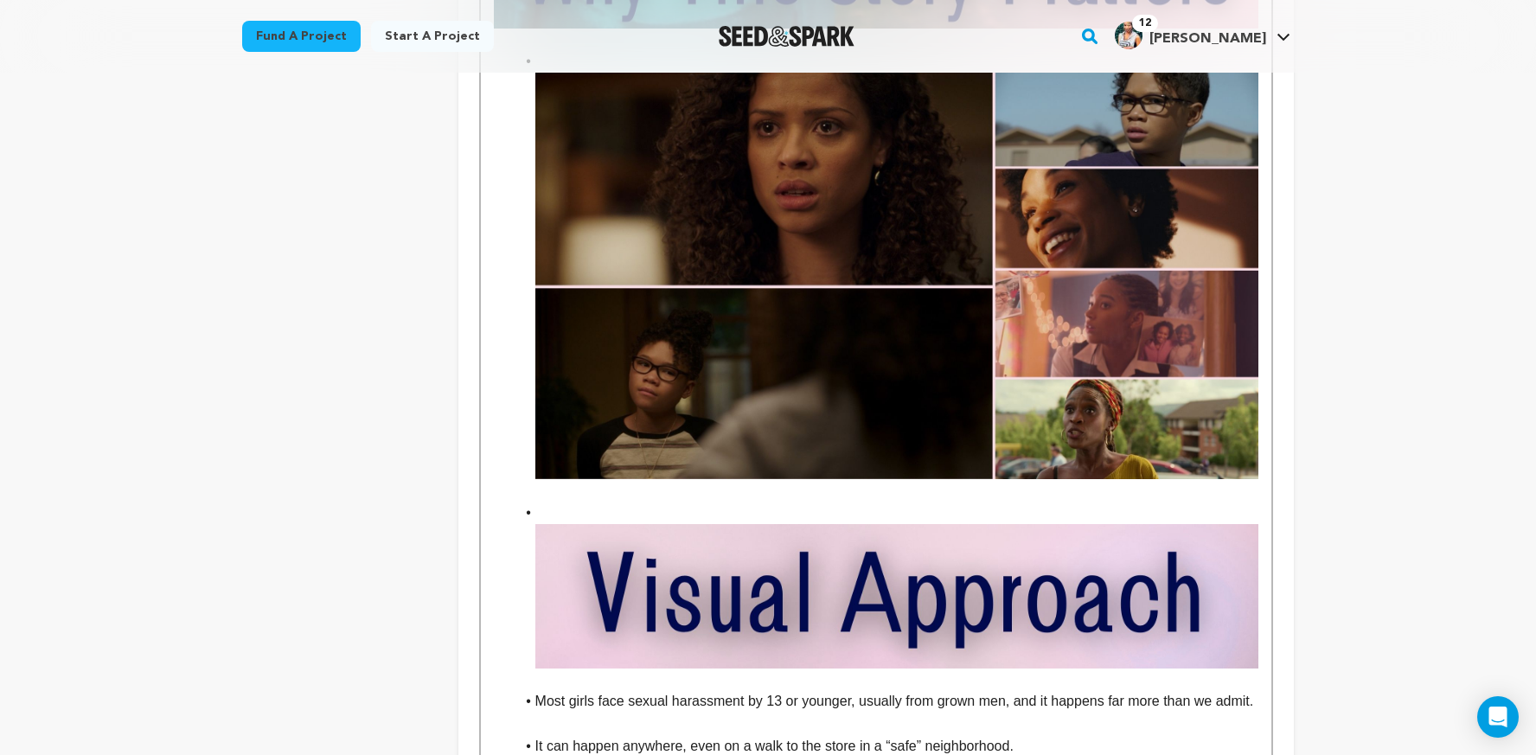
scroll to position [2133, 0]
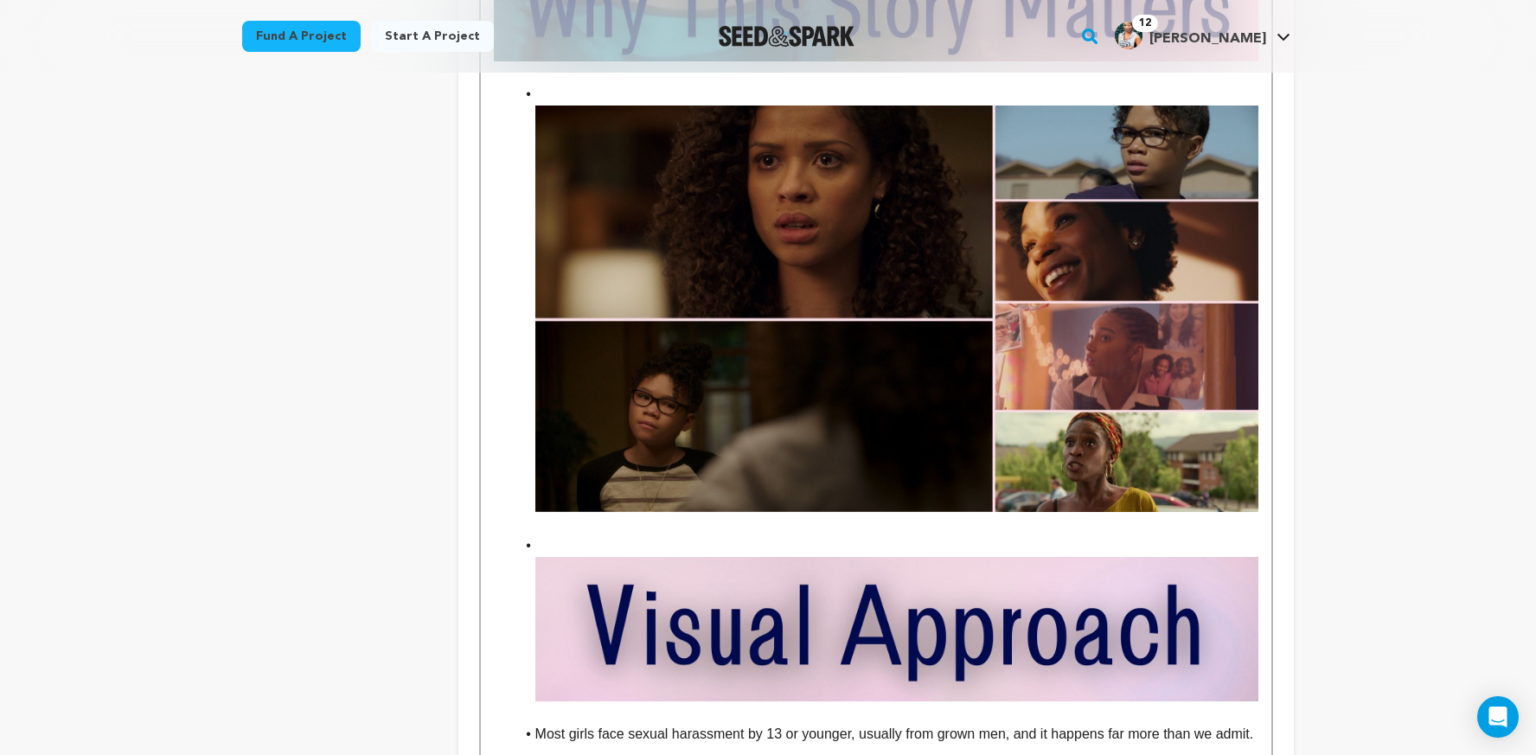
click at [778, 573] on img "To enrich screen reader interactions, please activate Accessibility in Grammarl…" at bounding box center [896, 629] width 723 height 144
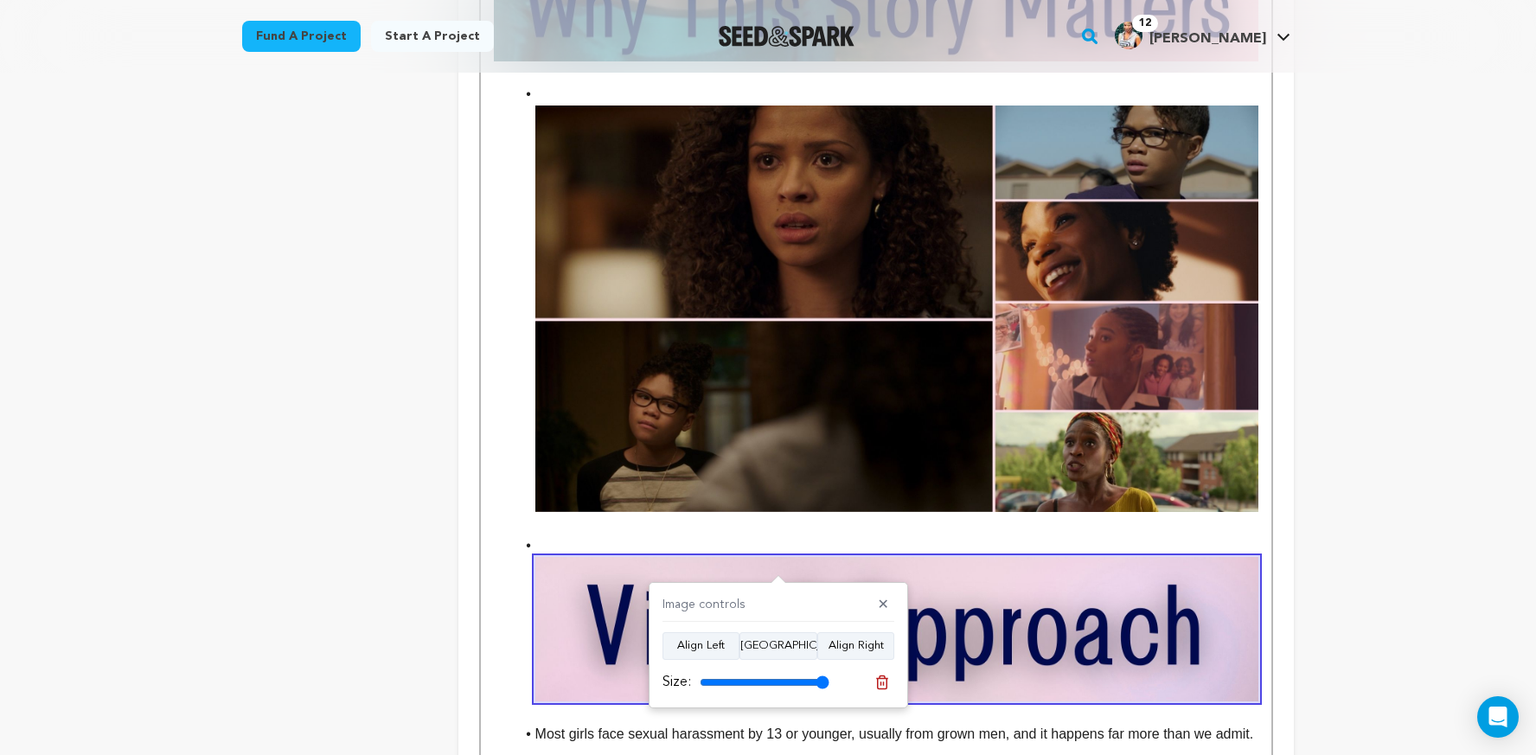
click at [951, 286] on img "To enrich screen reader interactions, please activate Accessibility in Grammarl…" at bounding box center [896, 309] width 723 height 406
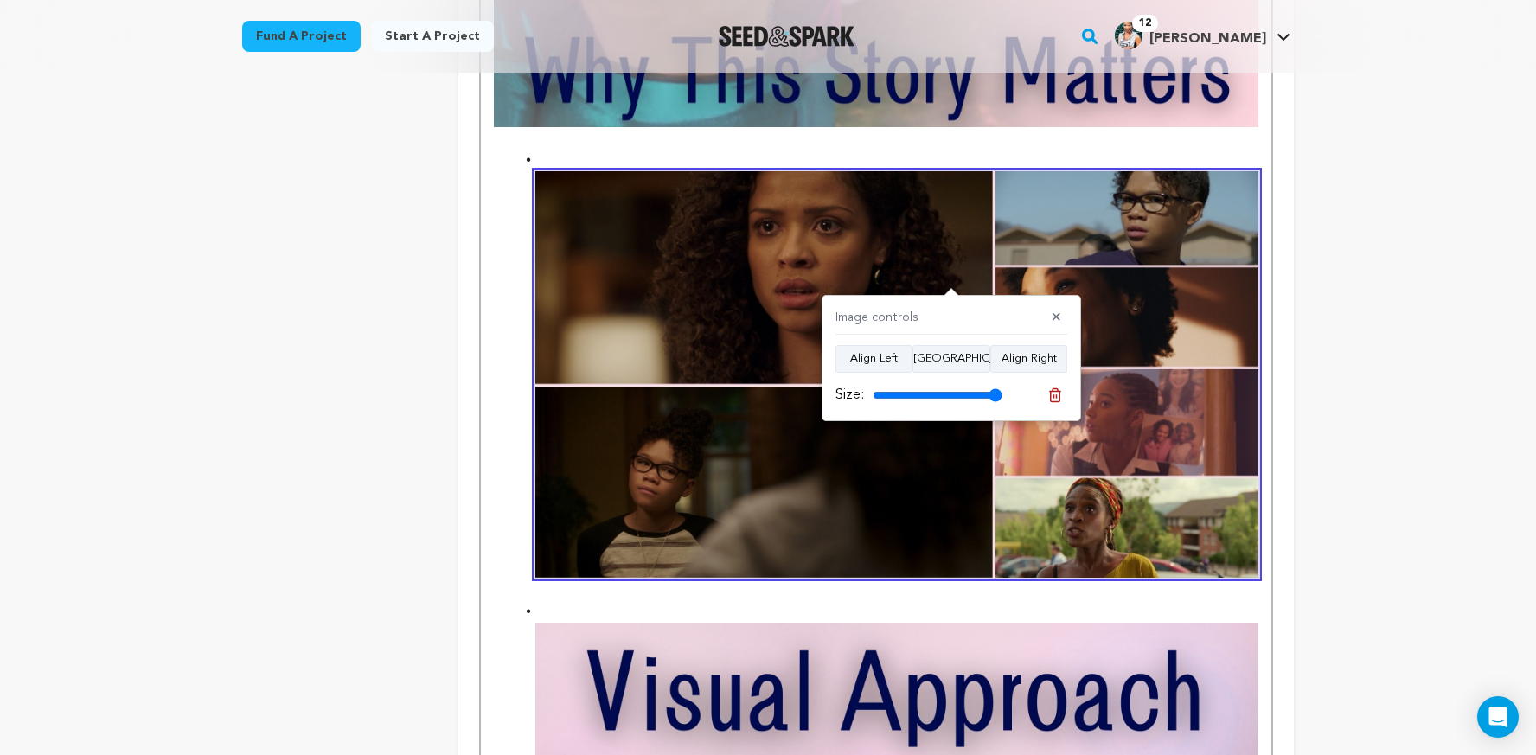
scroll to position [2063, 0]
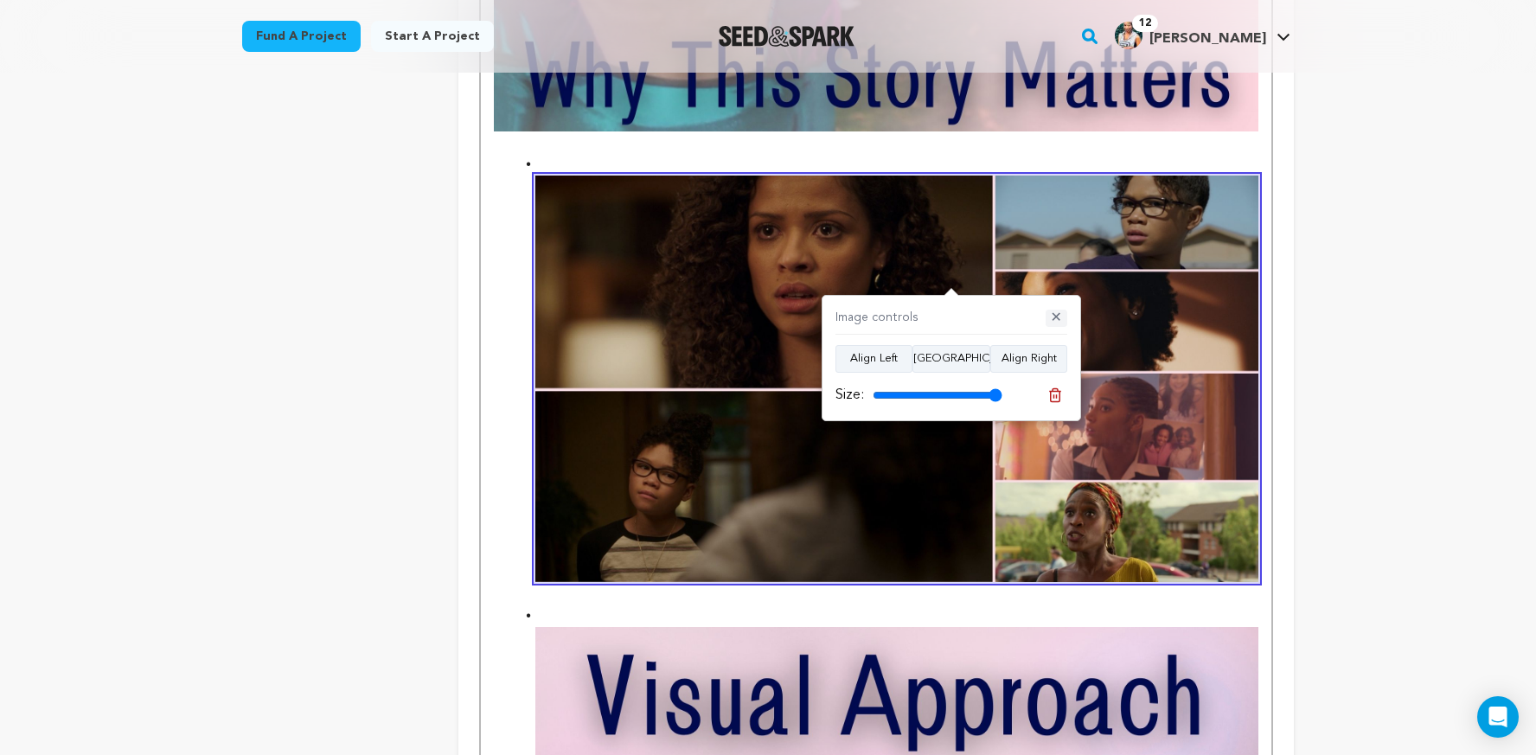
click at [1057, 317] on button "✕" at bounding box center [1057, 318] width 22 height 17
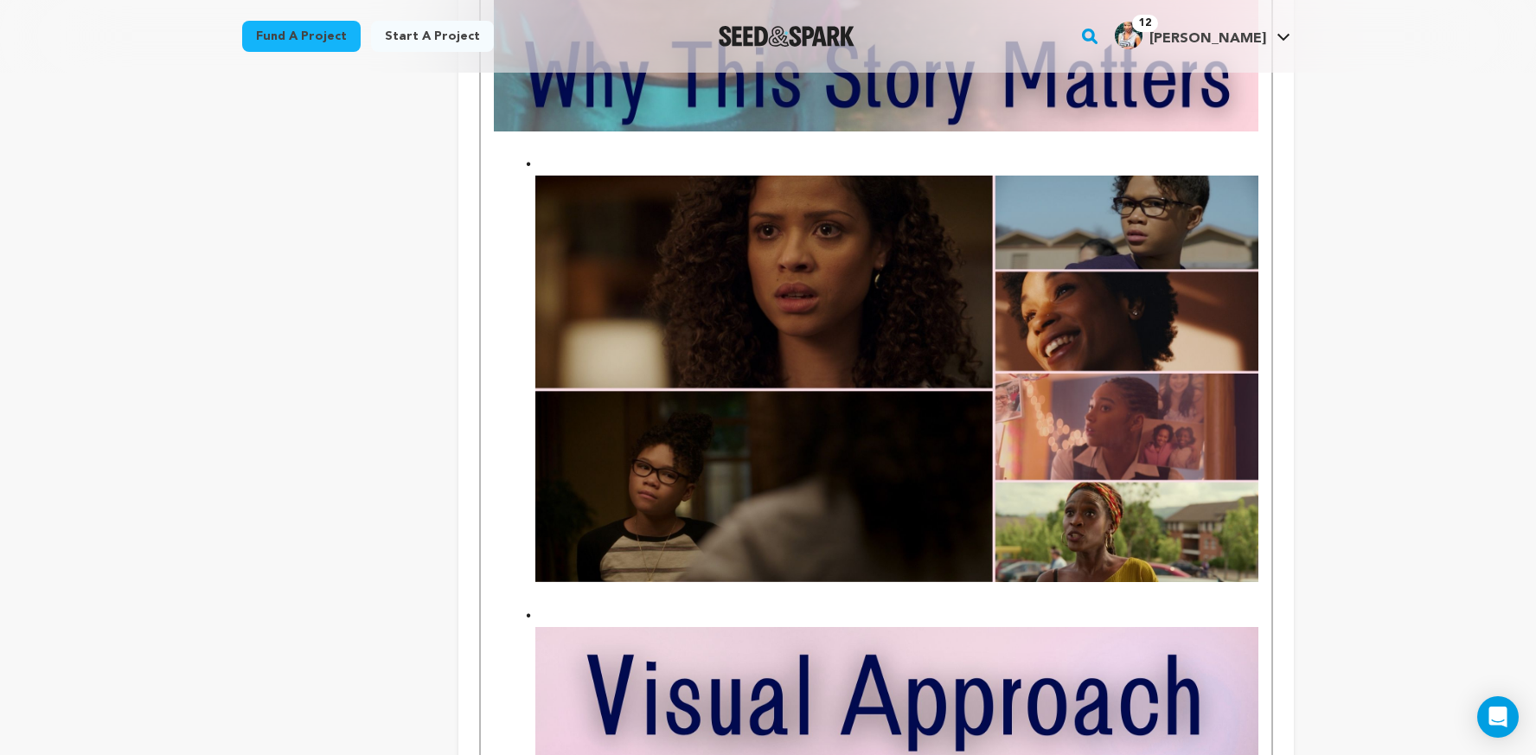
click at [1021, 288] on img "To enrich screen reader interactions, please activate Accessibility in Grammarl…" at bounding box center [896, 379] width 723 height 406
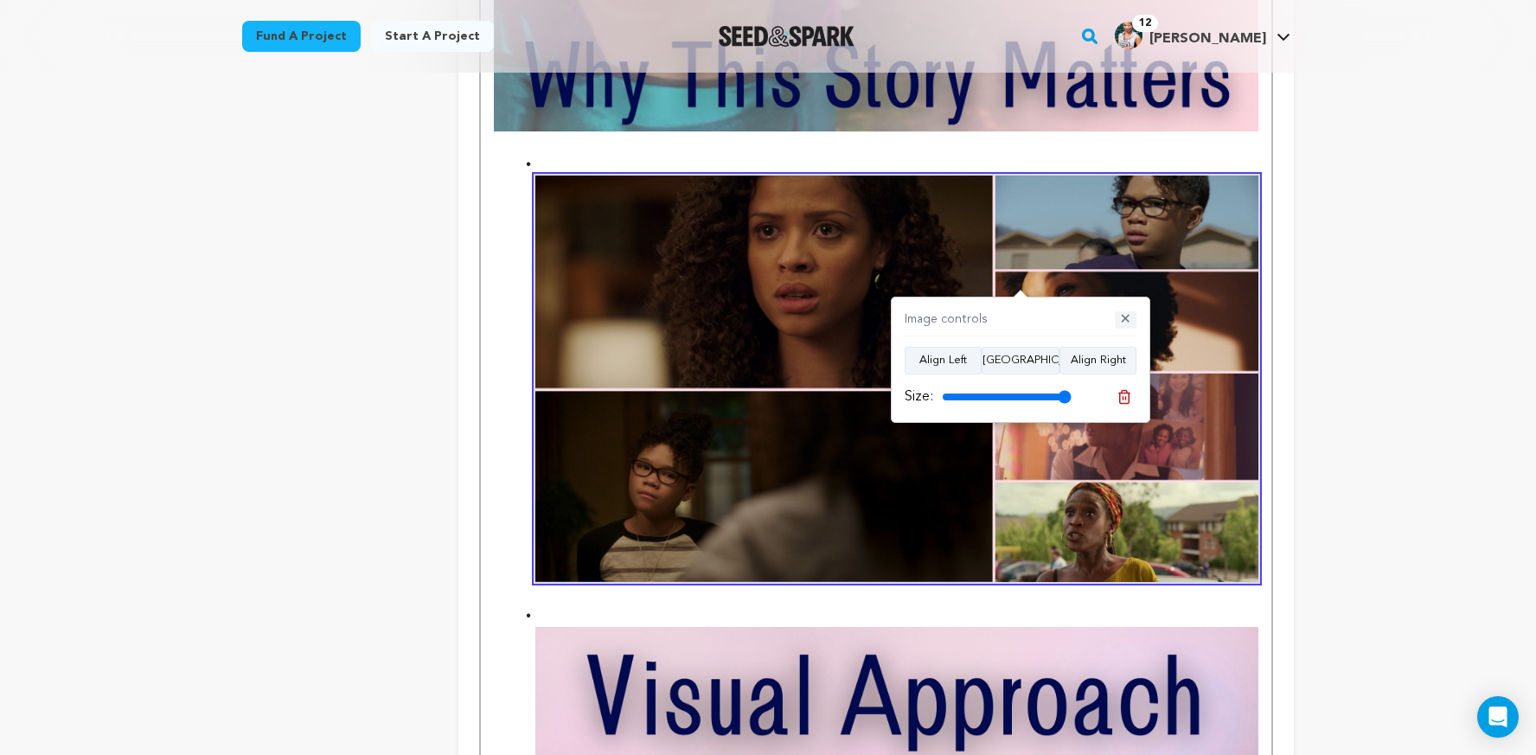
click at [1123, 312] on button "✕" at bounding box center [1126, 319] width 22 height 17
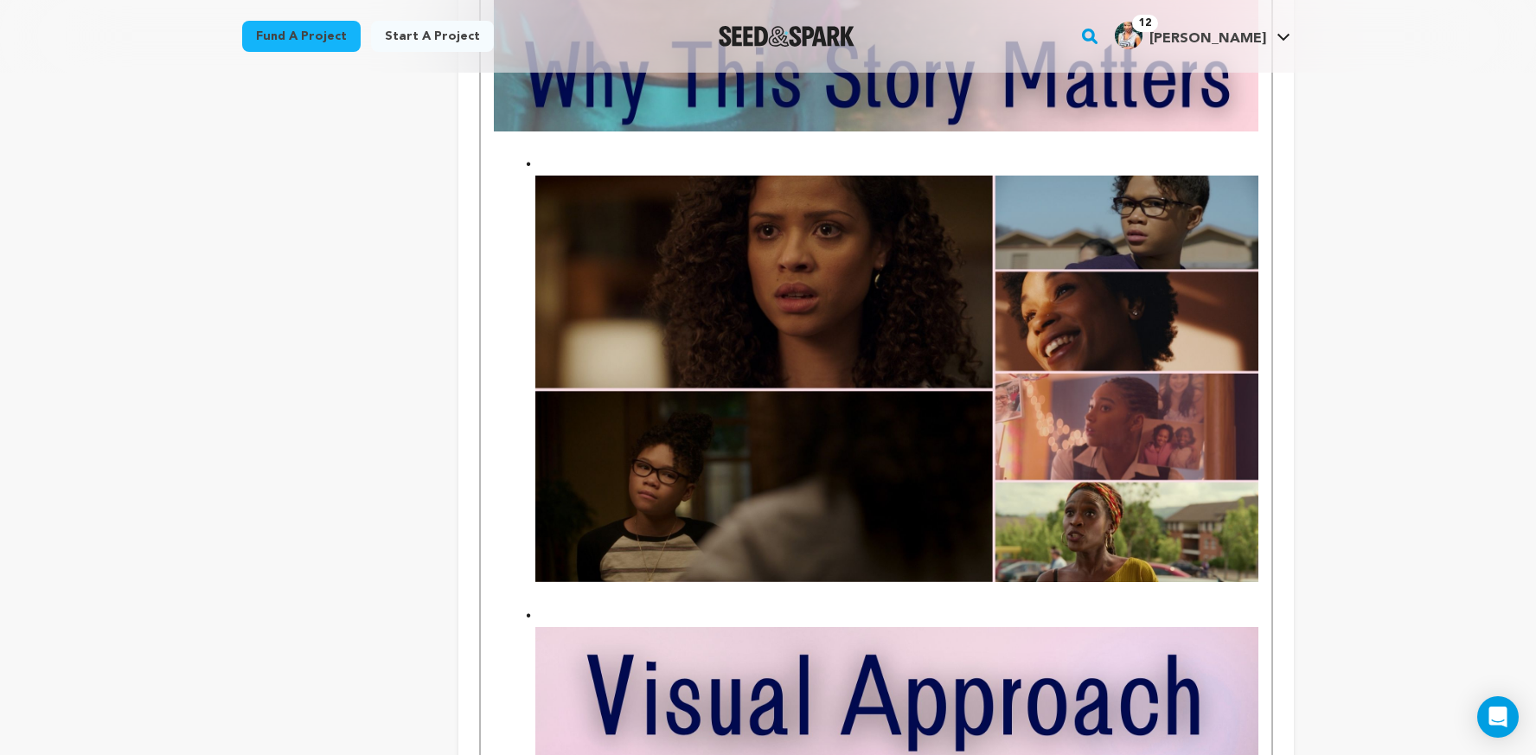
click at [530, 153] on li "To enrich screen reader interactions, please activate Accessibility in Grammarl…" at bounding box center [887, 367] width 744 height 429
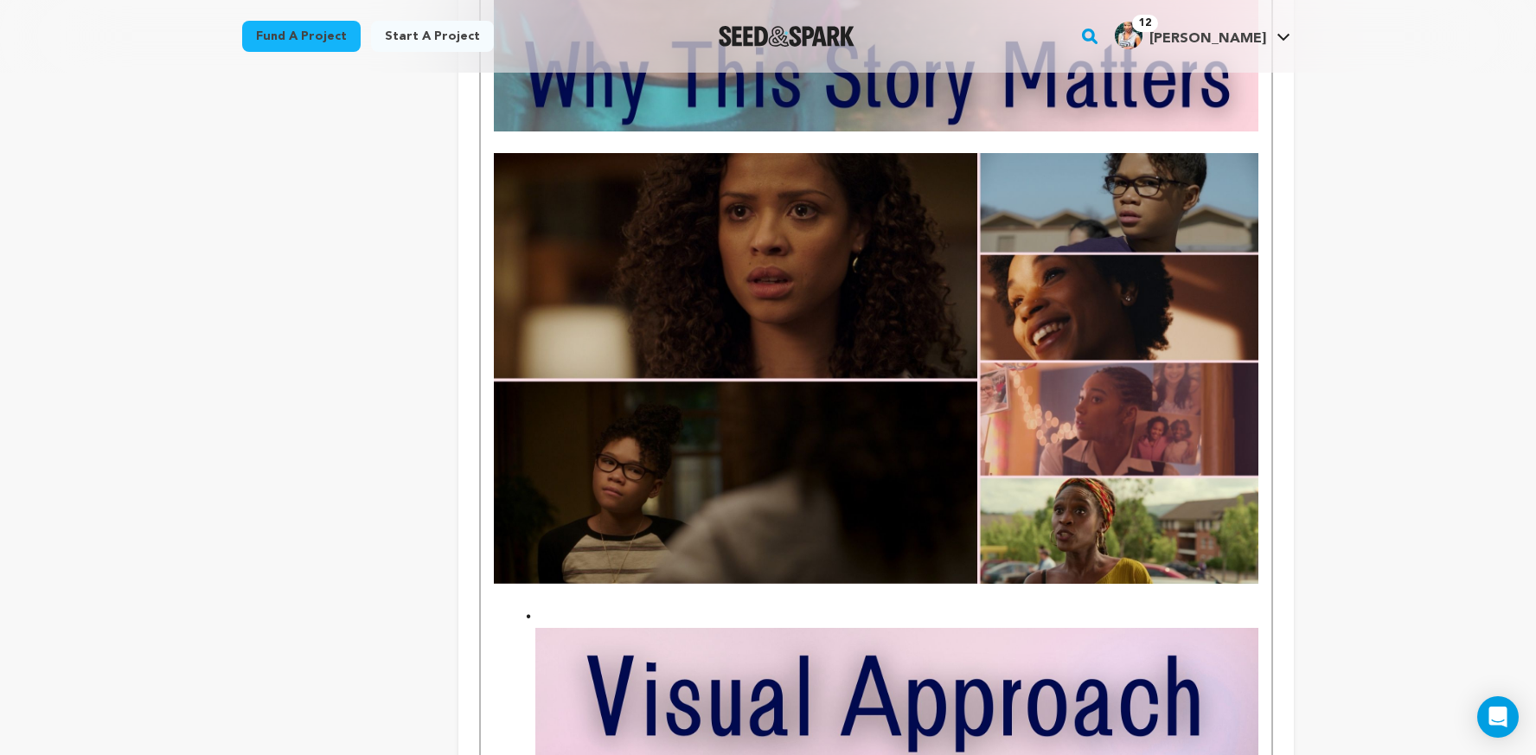
click at [525, 645] on li "To enrich screen reader interactions, please activate Accessibility in Grammarl…" at bounding box center [887, 688] width 744 height 167
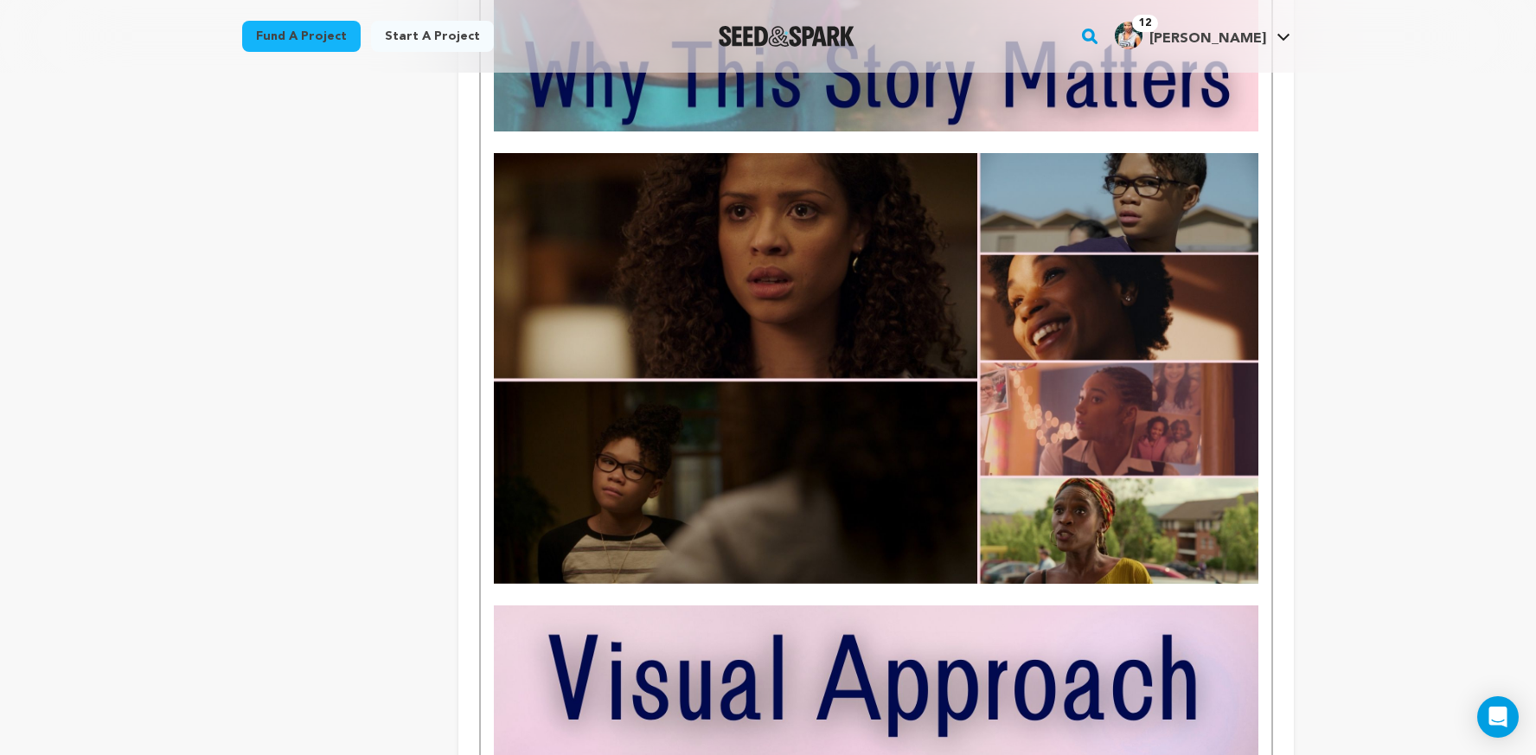
click at [797, 427] on img "To enrich screen reader interactions, please activate Accessibility in Grammarl…" at bounding box center [876, 368] width 765 height 430
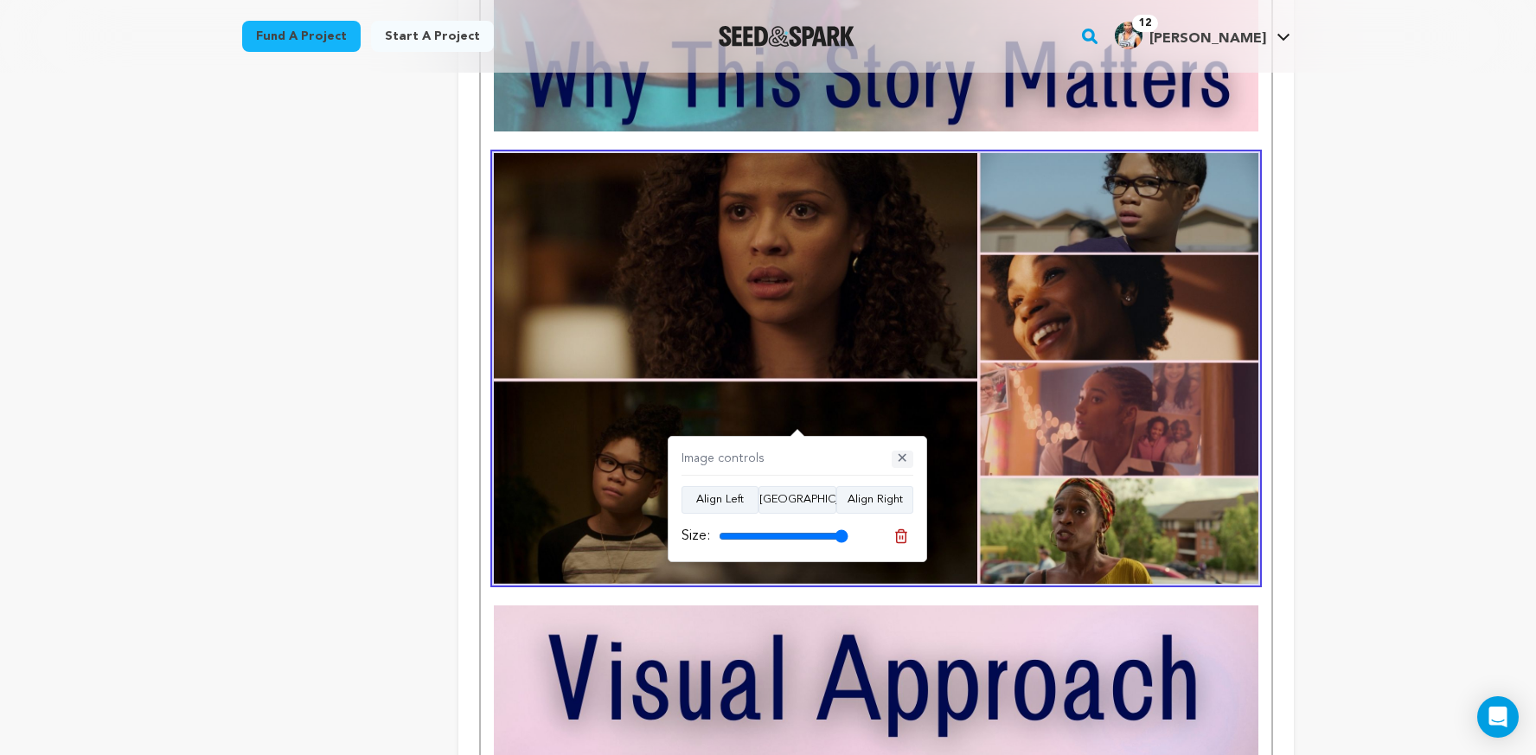
click at [903, 463] on button "✕" at bounding box center [903, 459] width 22 height 17
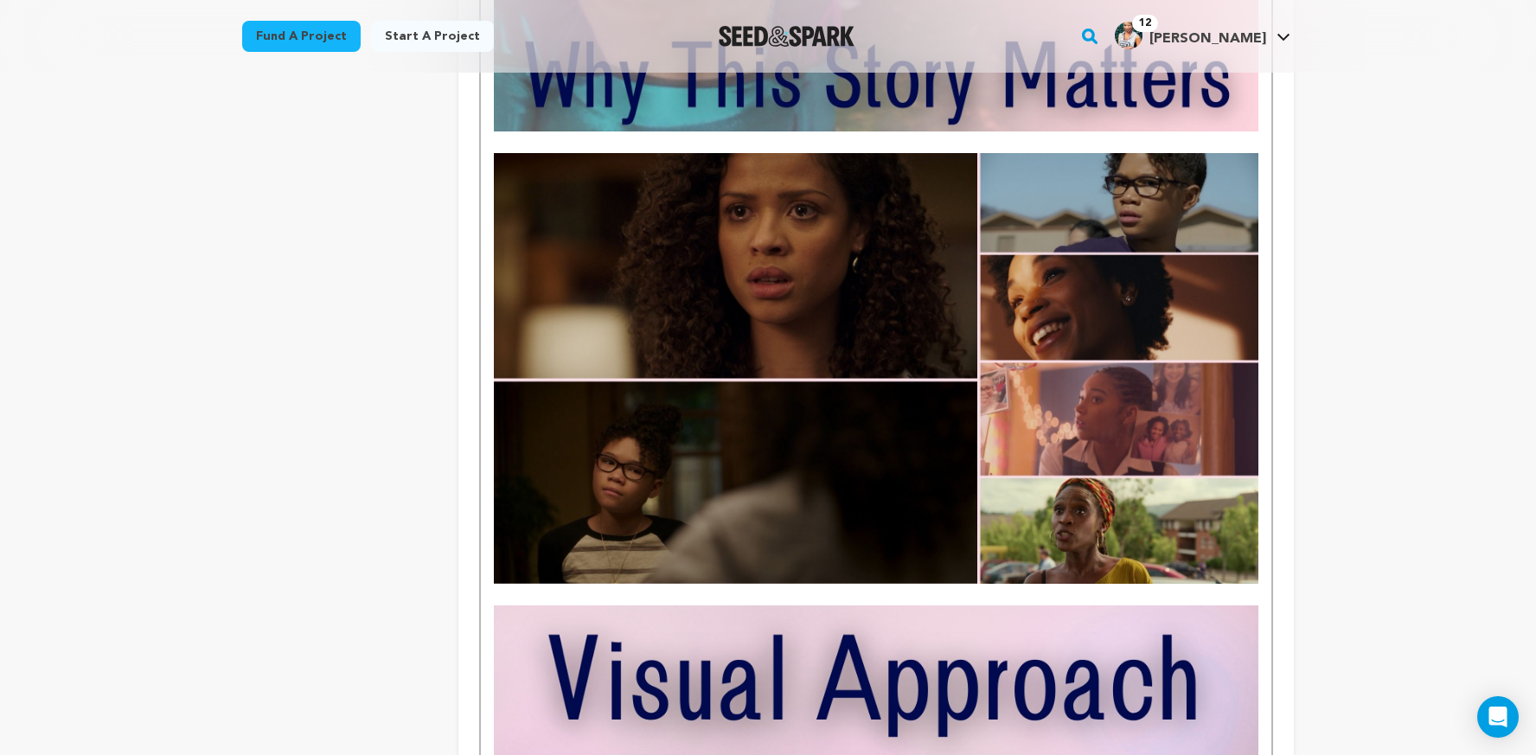
click at [904, 301] on img "To enrich screen reader interactions, please activate Accessibility in Grammarl…" at bounding box center [876, 368] width 765 height 430
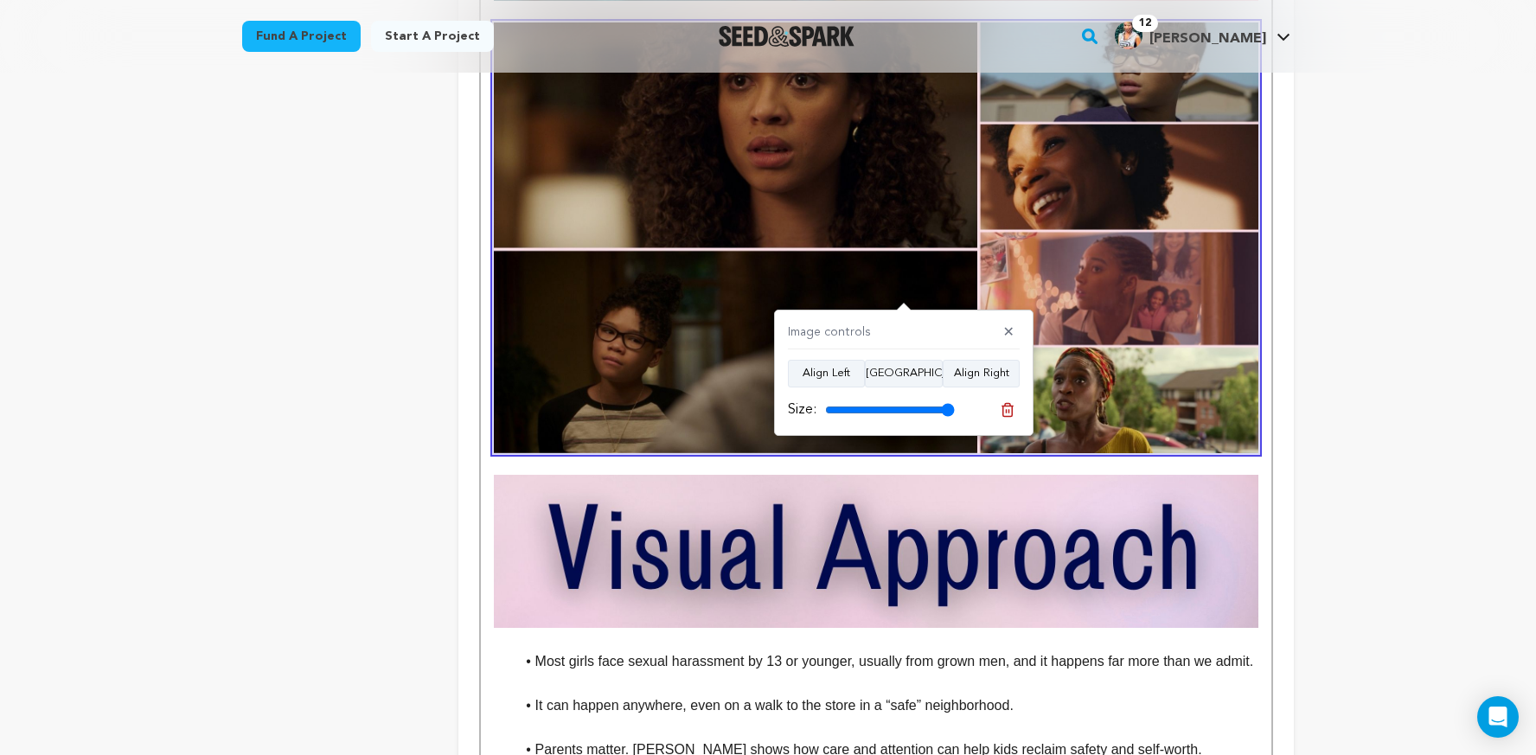
scroll to position [2199, 0]
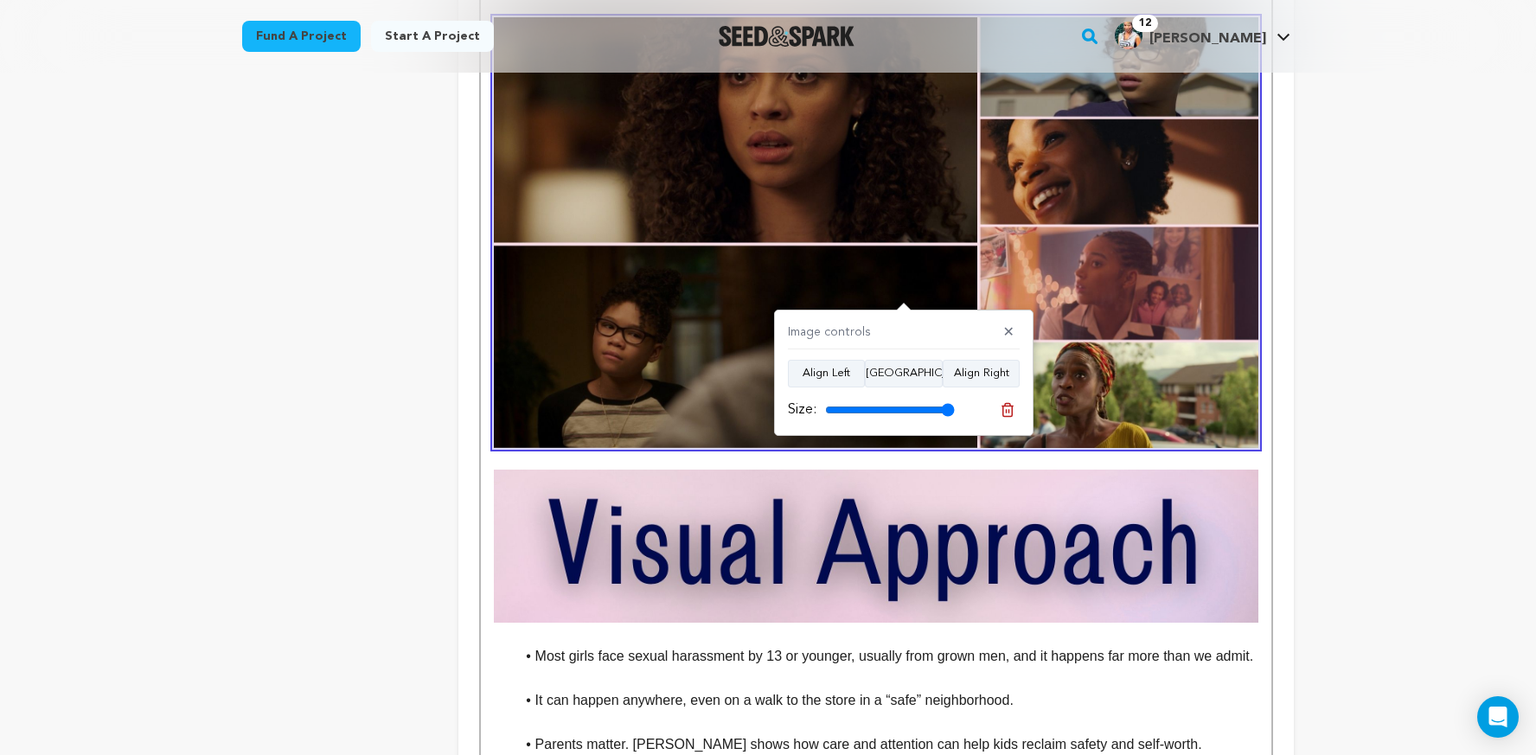
click at [889, 575] on img "To enrich screen reader interactions, please activate Accessibility in Grammarl…" at bounding box center [876, 546] width 765 height 153
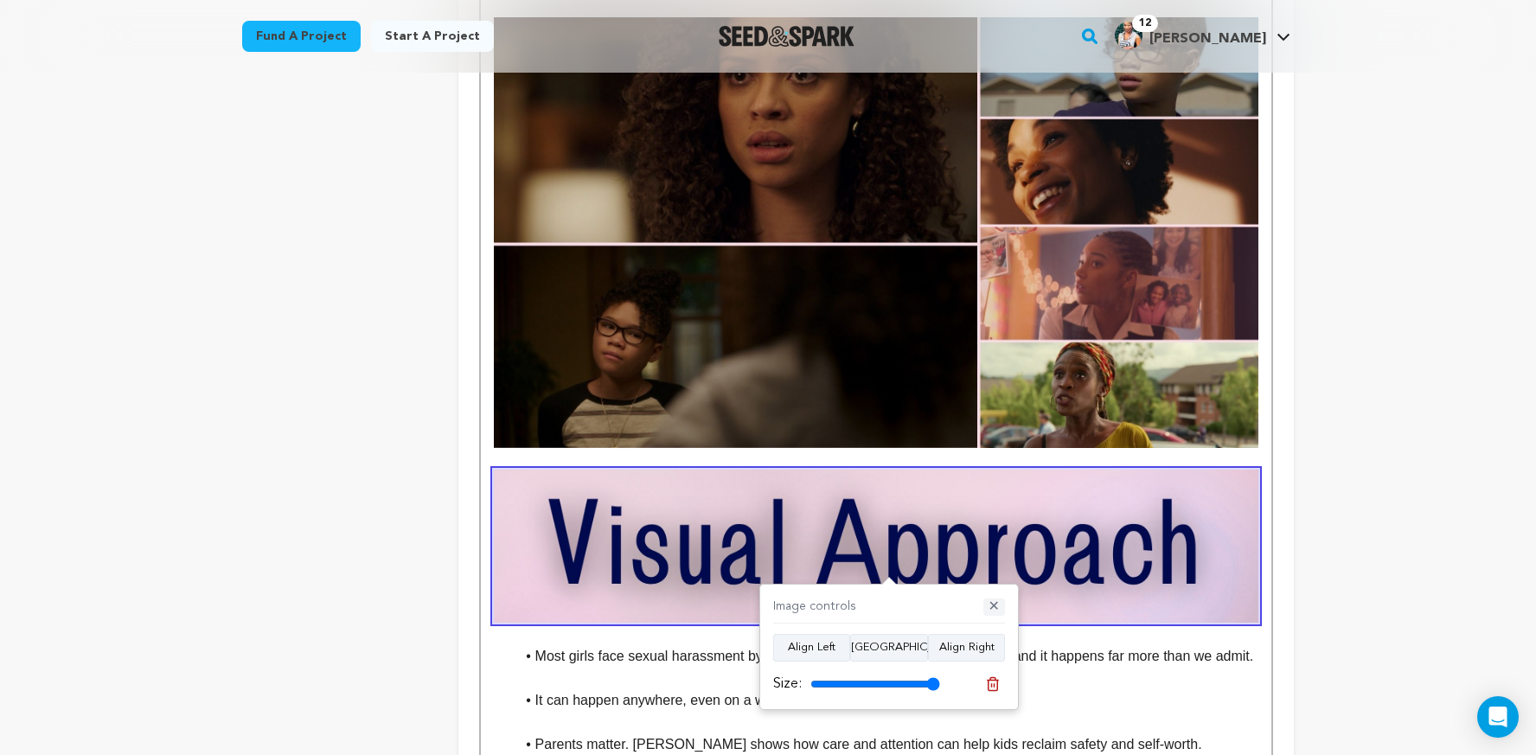
click at [995, 601] on button "✕" at bounding box center [994, 607] width 22 height 17
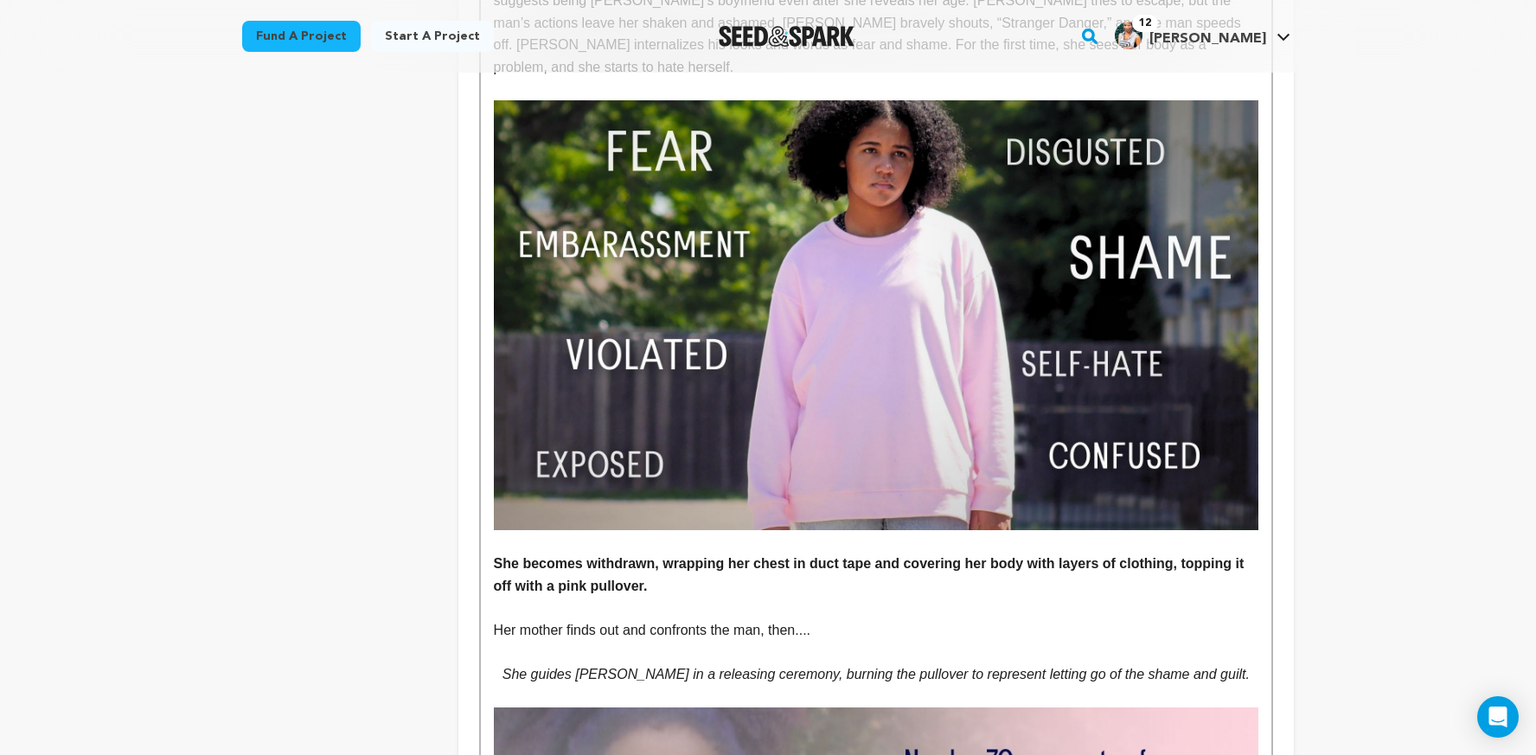
scroll to position [976, 0]
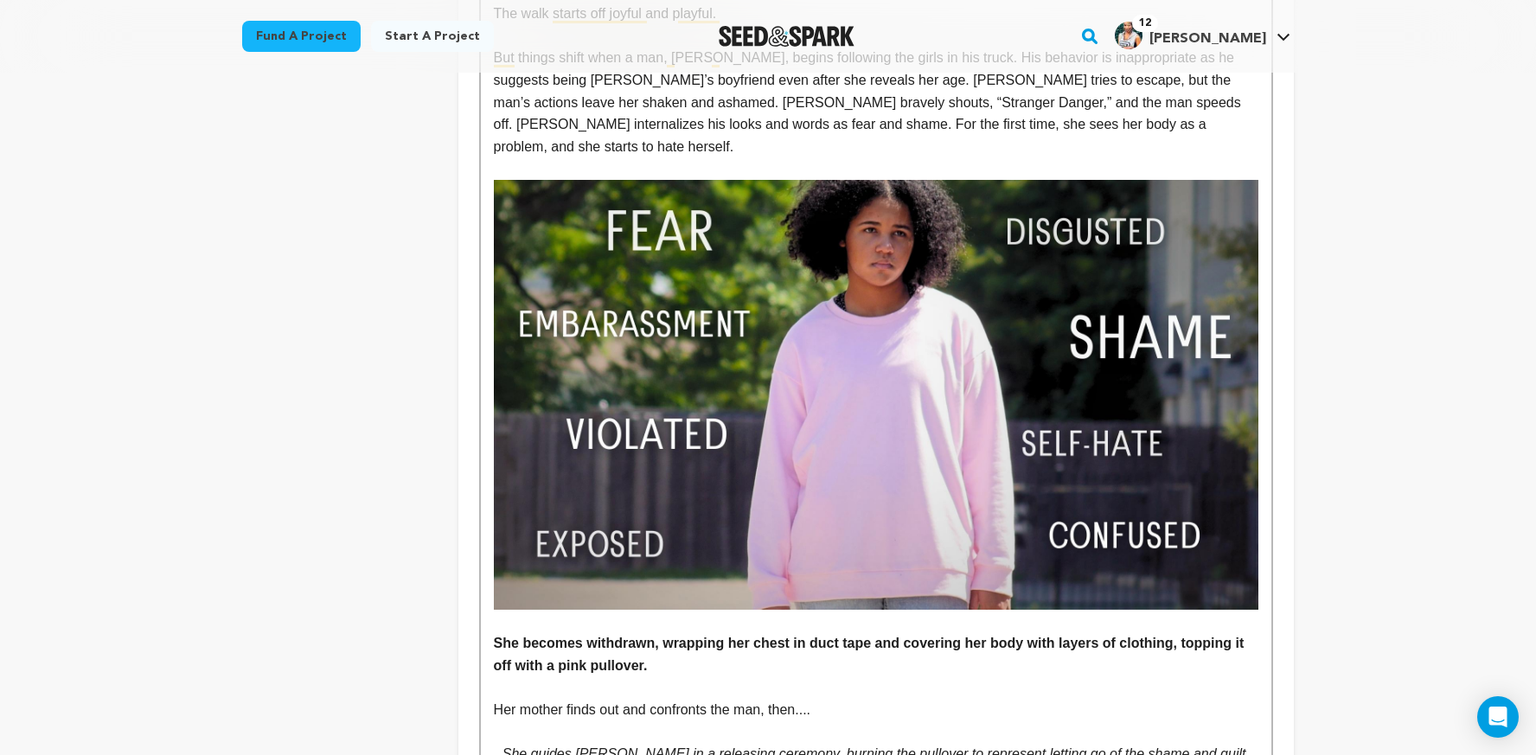
click at [1098, 699] on p "Her mother finds out and confronts the man, then...." at bounding box center [876, 710] width 765 height 22
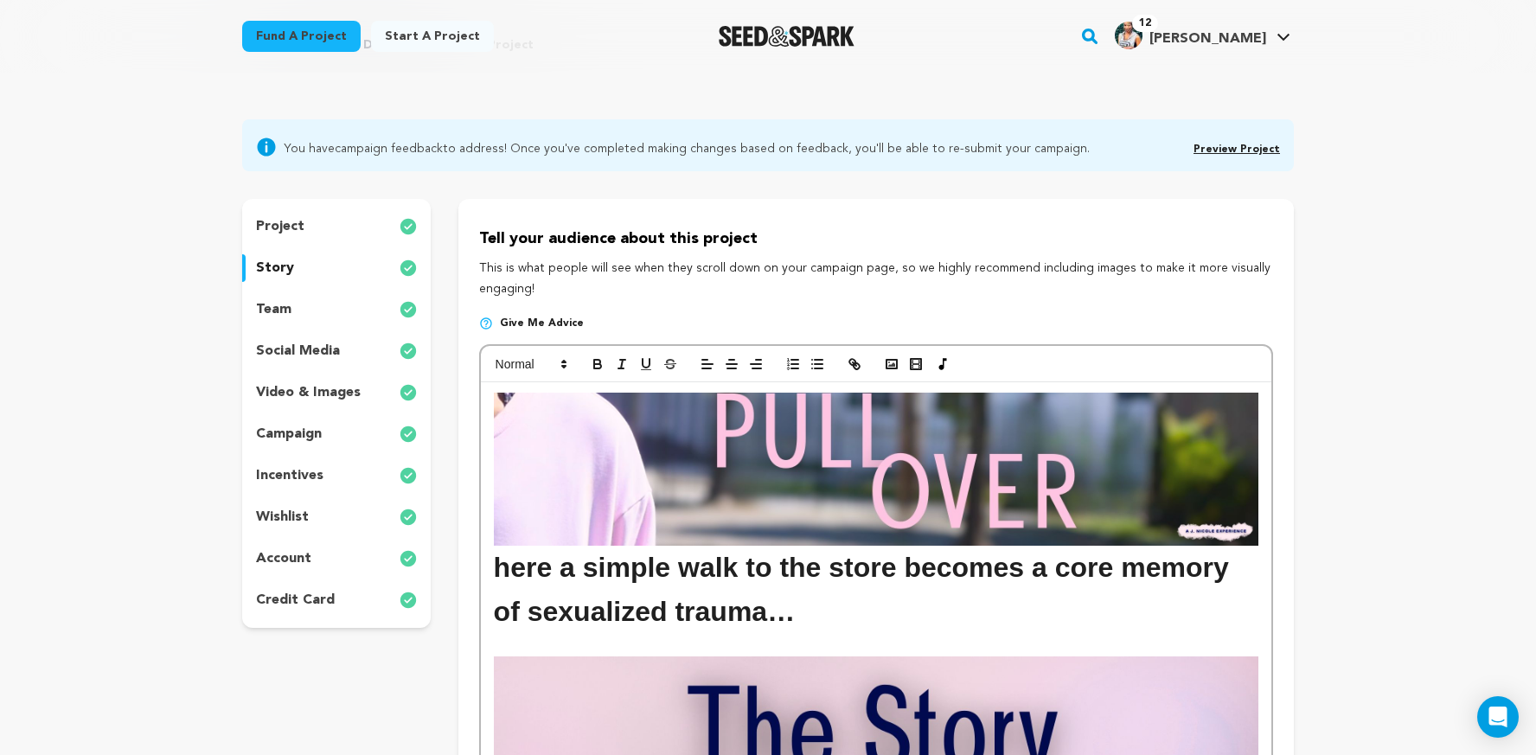
scroll to position [0, 0]
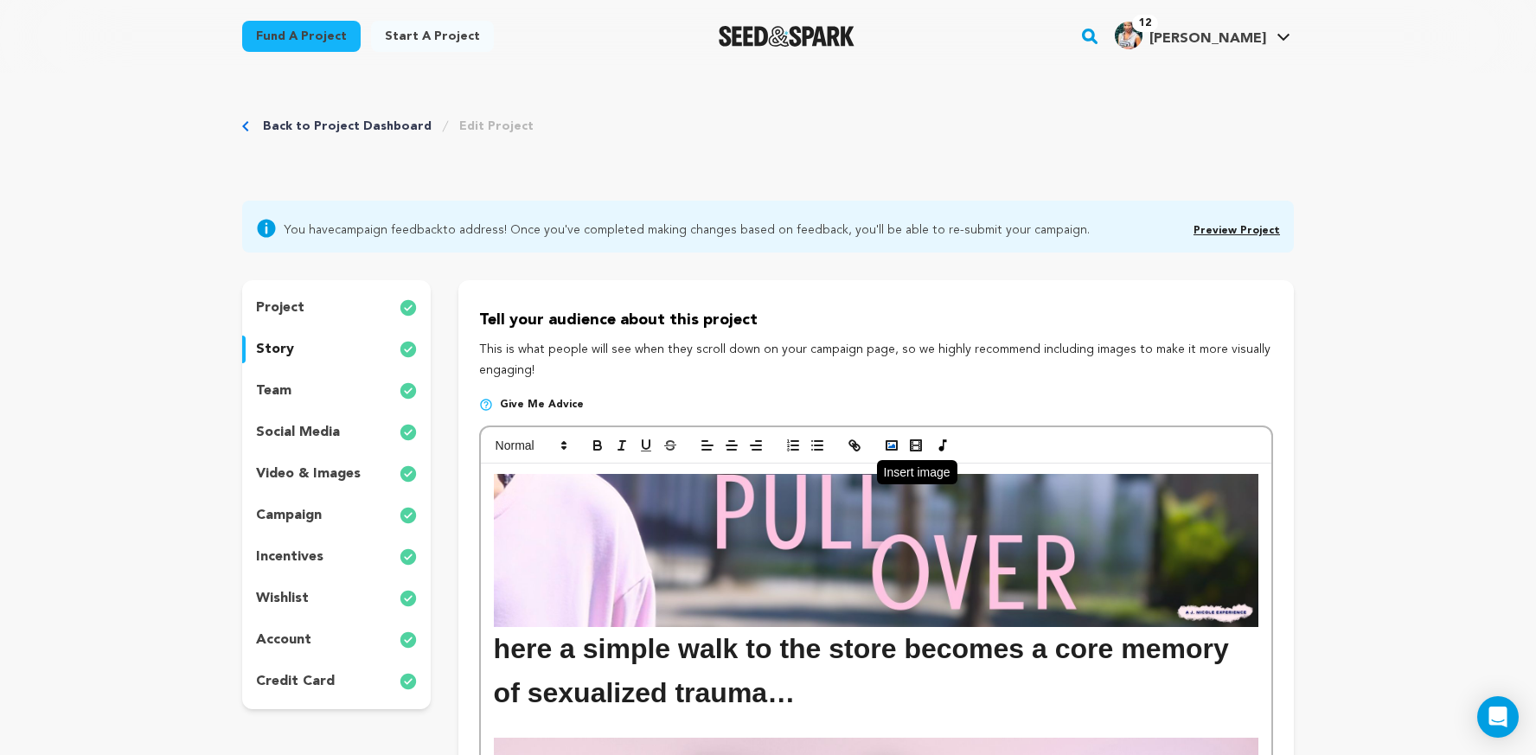
click at [880, 449] on button "button" at bounding box center [892, 445] width 24 height 21
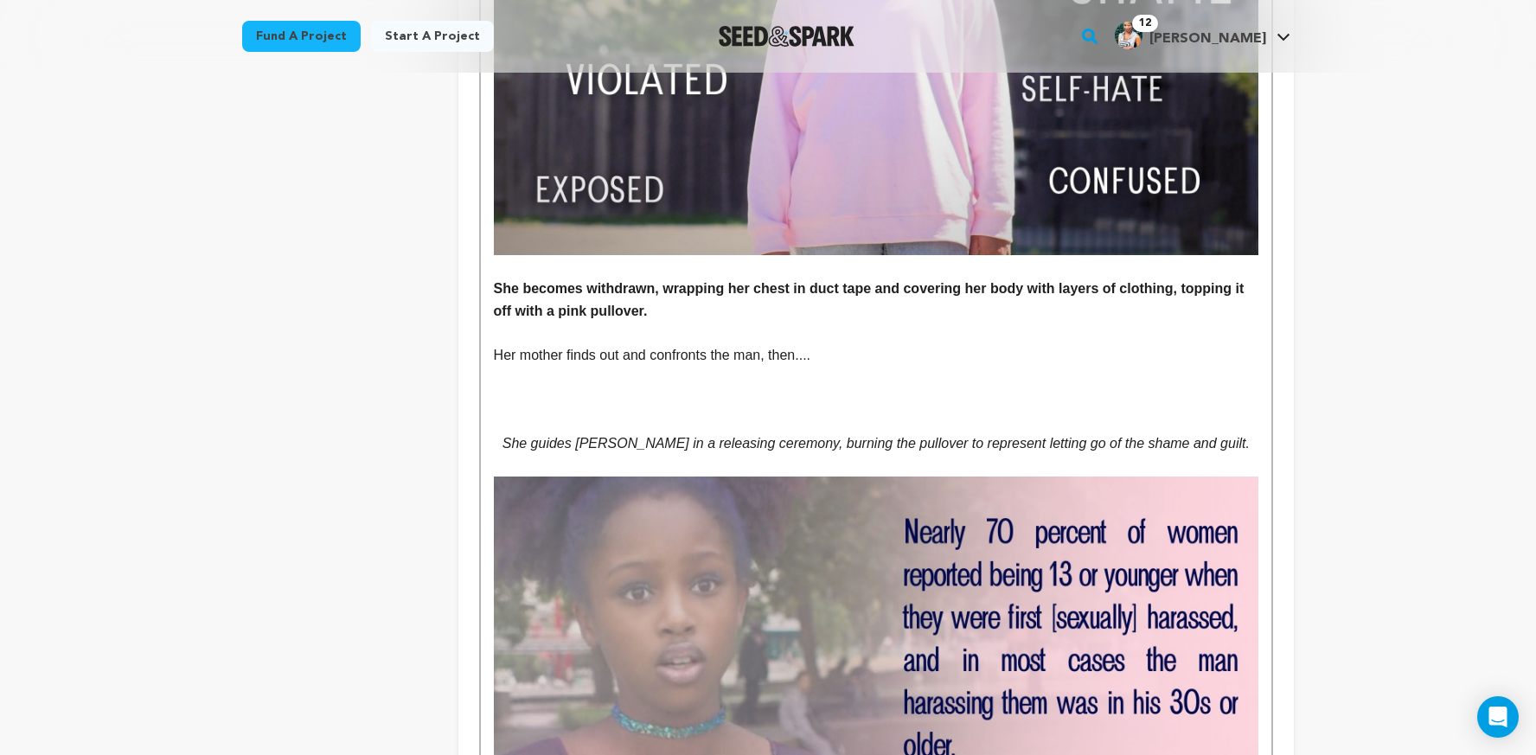
click at [821, 388] on p "To enrich screen reader interactions, please activate Accessibility in Grammarl…" at bounding box center [876, 399] width 765 height 22
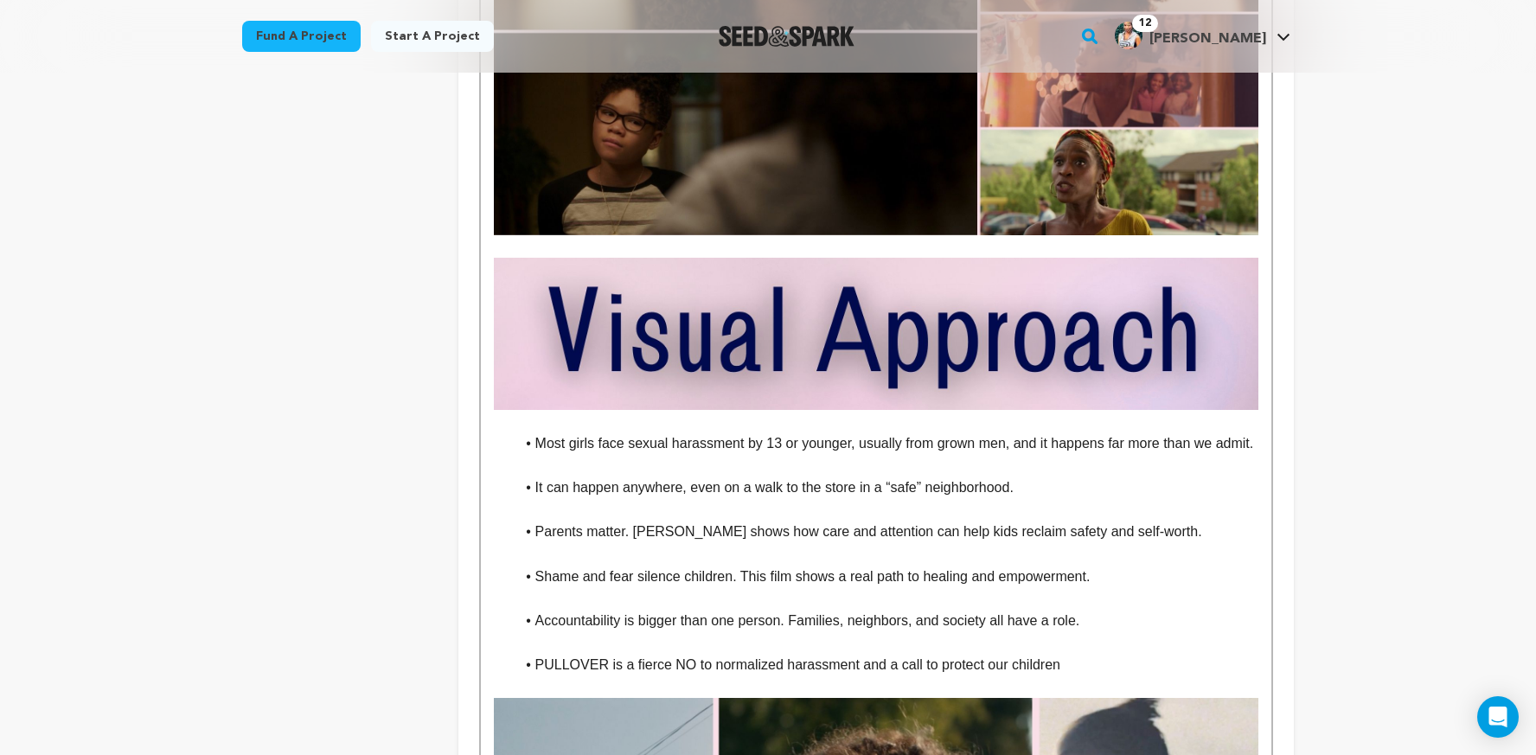
scroll to position [2494, 0]
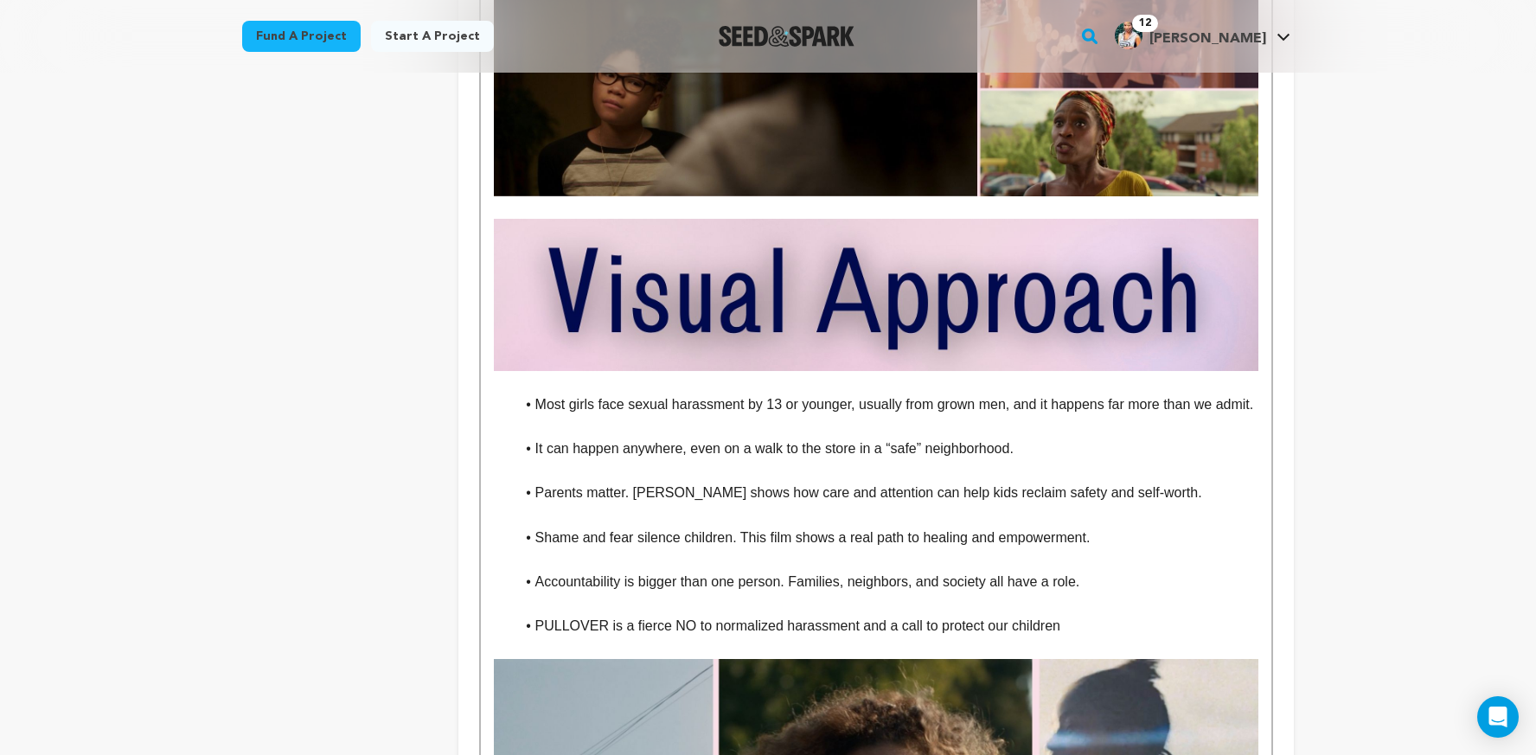
click at [876, 333] on img "To enrich screen reader interactions, please activate Accessibility in Grammarl…" at bounding box center [876, 295] width 765 height 153
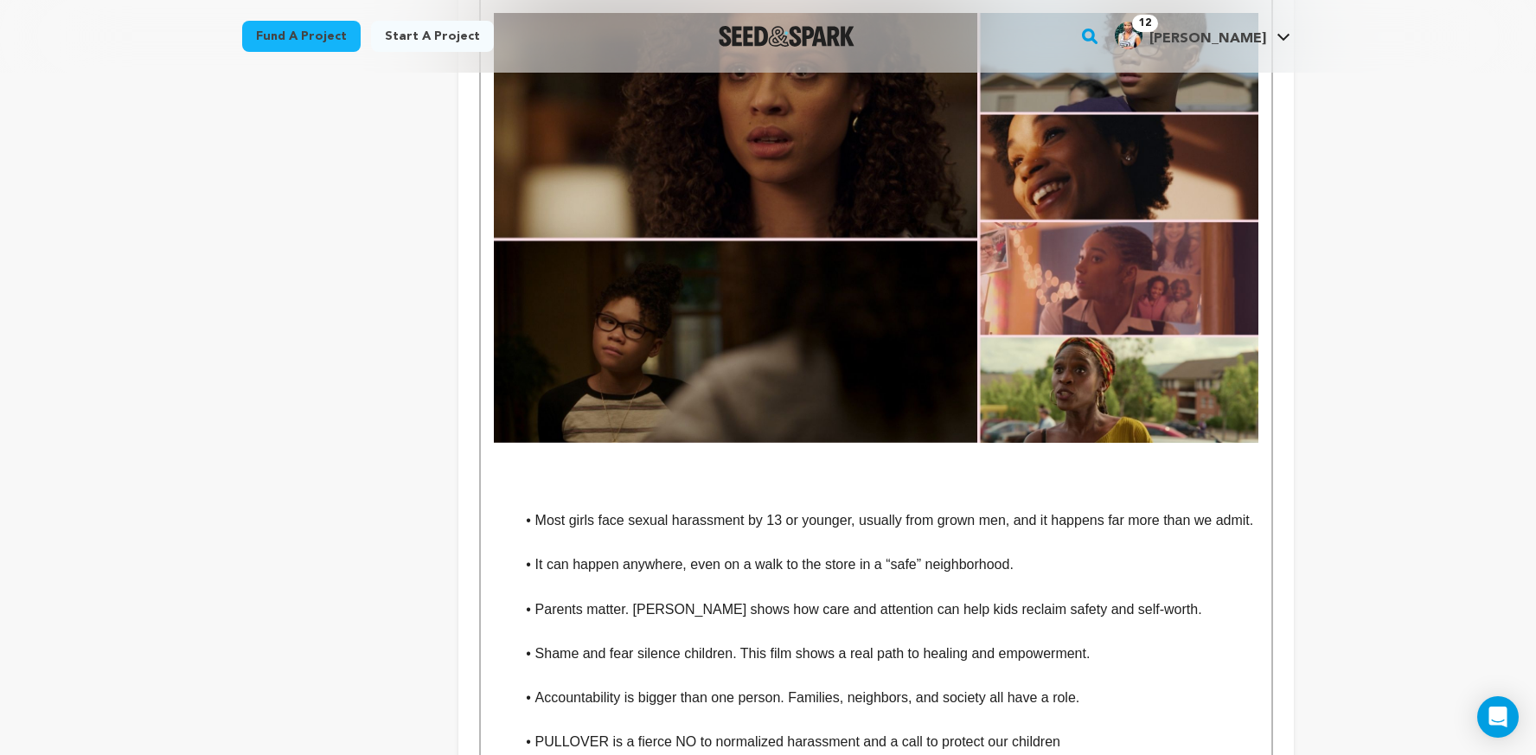
scroll to position [2404, 0]
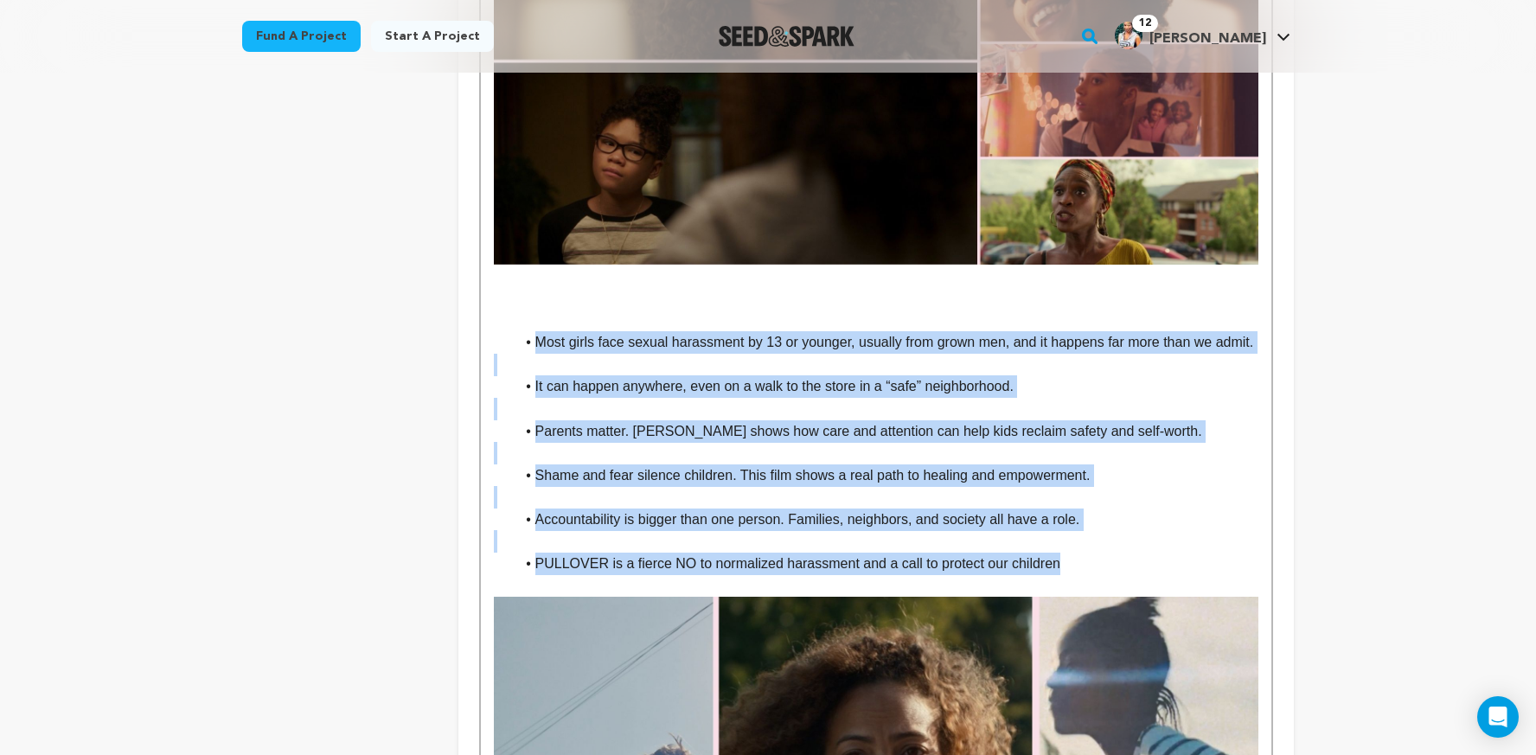
drag, startPoint x: 1079, startPoint y: 566, endPoint x: 534, endPoint y: 317, distance: 598.0
copy div "Most girls face sexual harassment by 13 or younger, usually from grown men, and…"
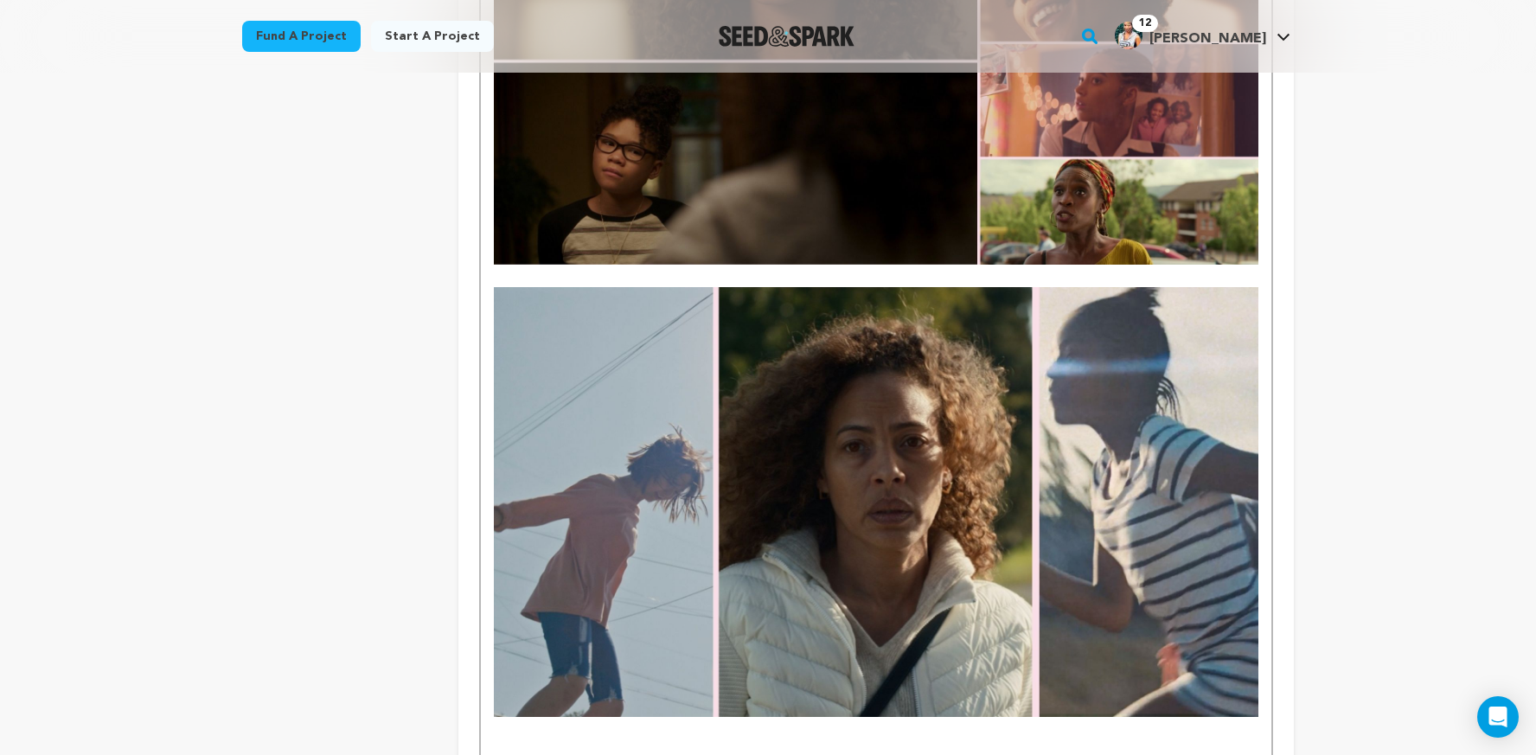
scroll to position [1973, 0]
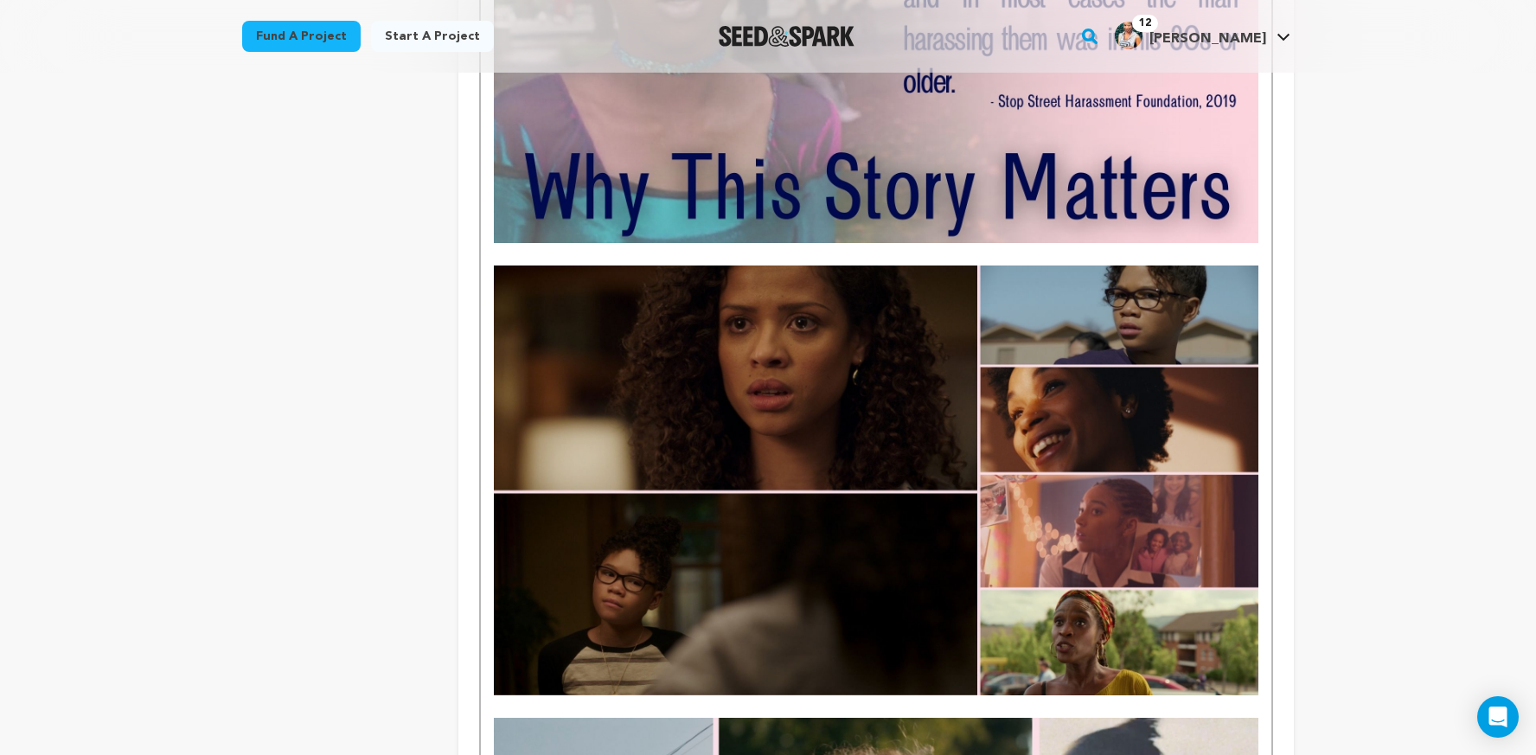
click at [566, 695] on p "To enrich screen reader interactions, please activate Accessibility in Grammarl…" at bounding box center [876, 706] width 765 height 22
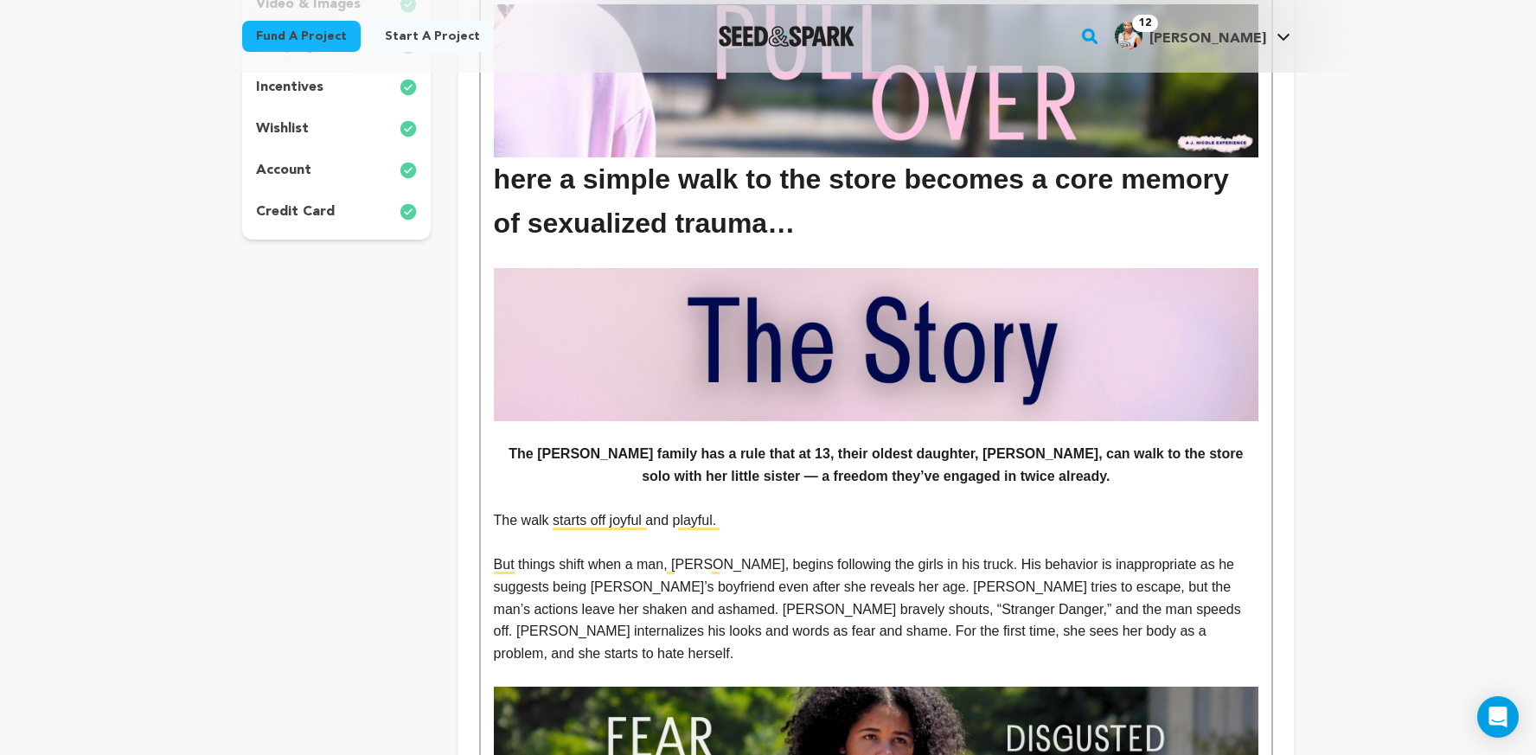
scroll to position [437, 0]
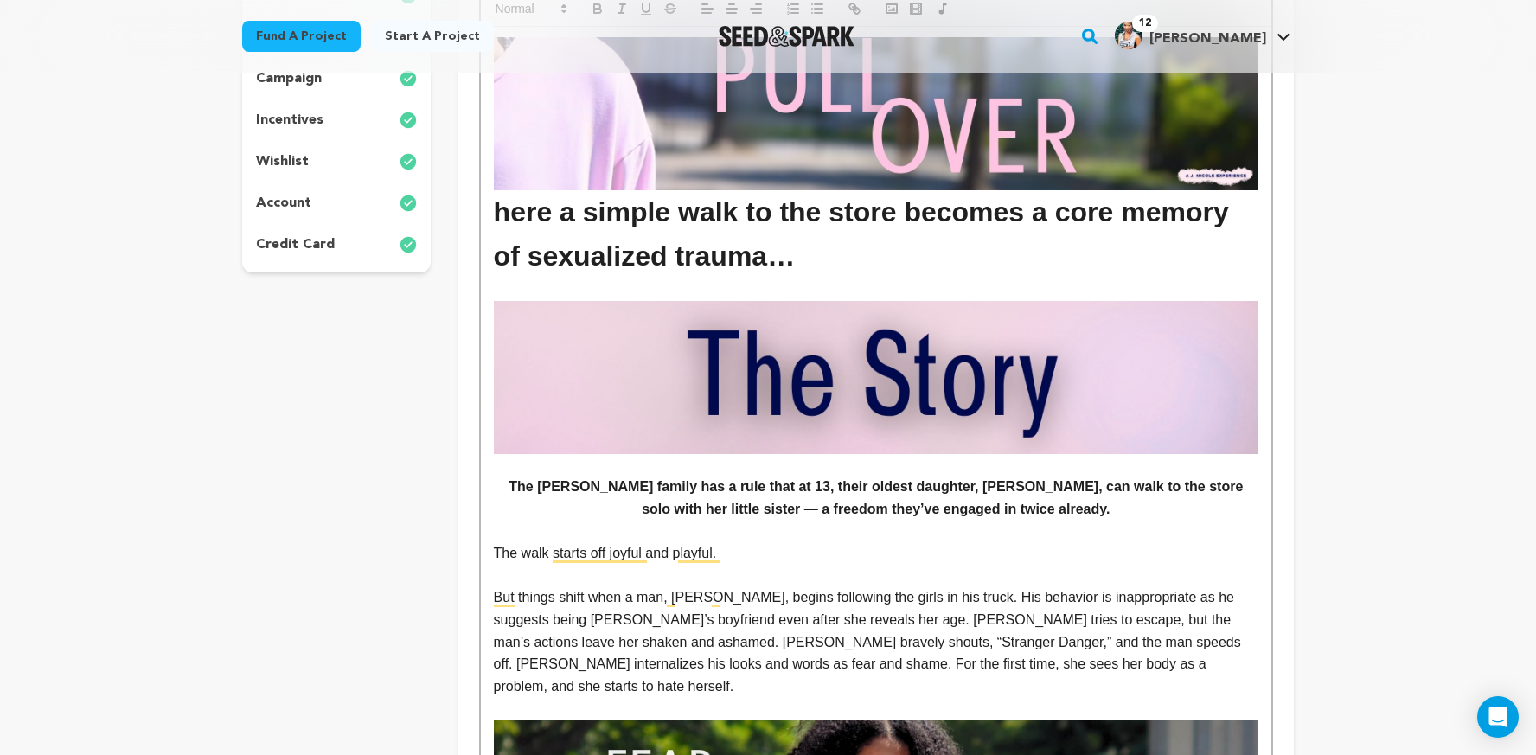
click at [498, 216] on h1 "here a simple walk to the store becomes a core memory of sexualized trauma…" at bounding box center [876, 157] width 765 height 241
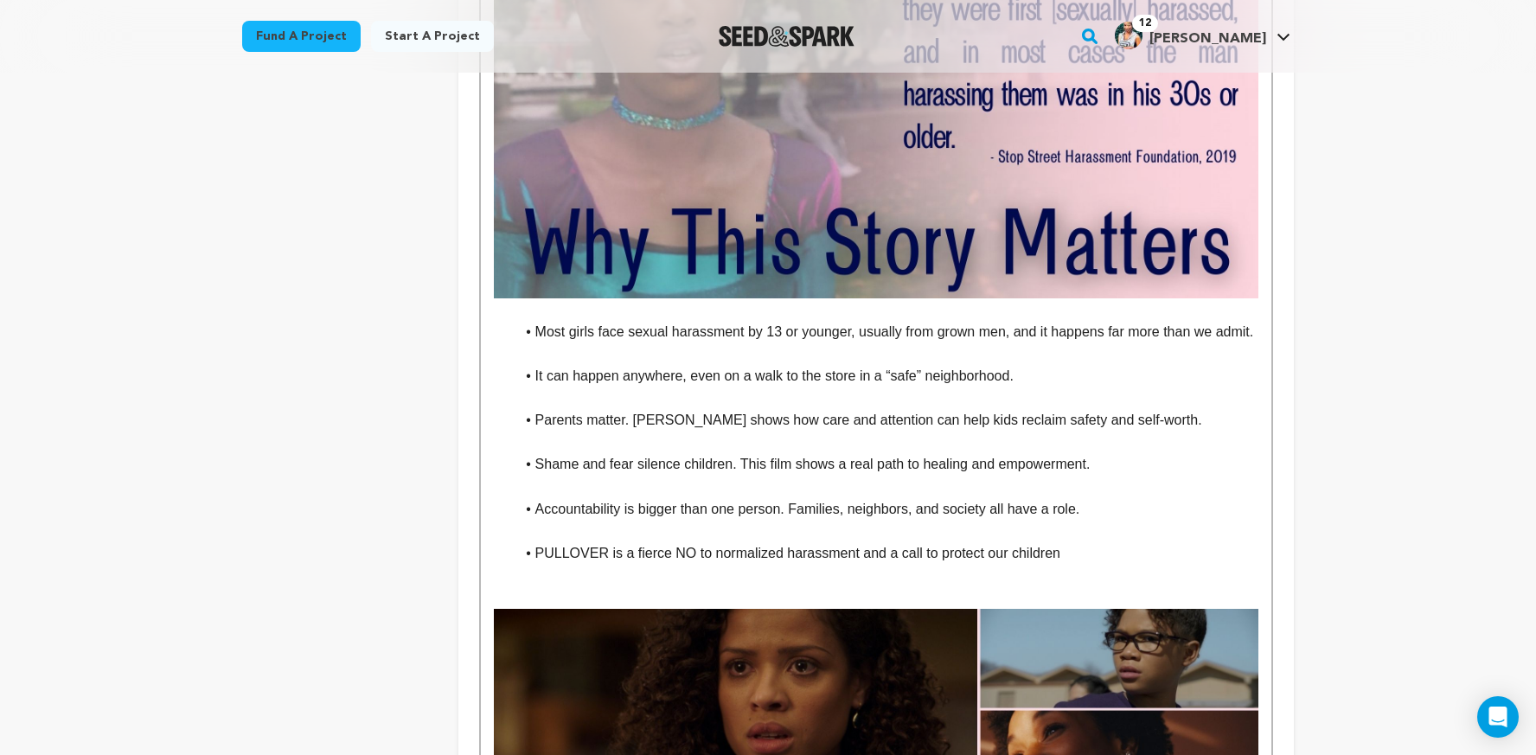
scroll to position [1932, 0]
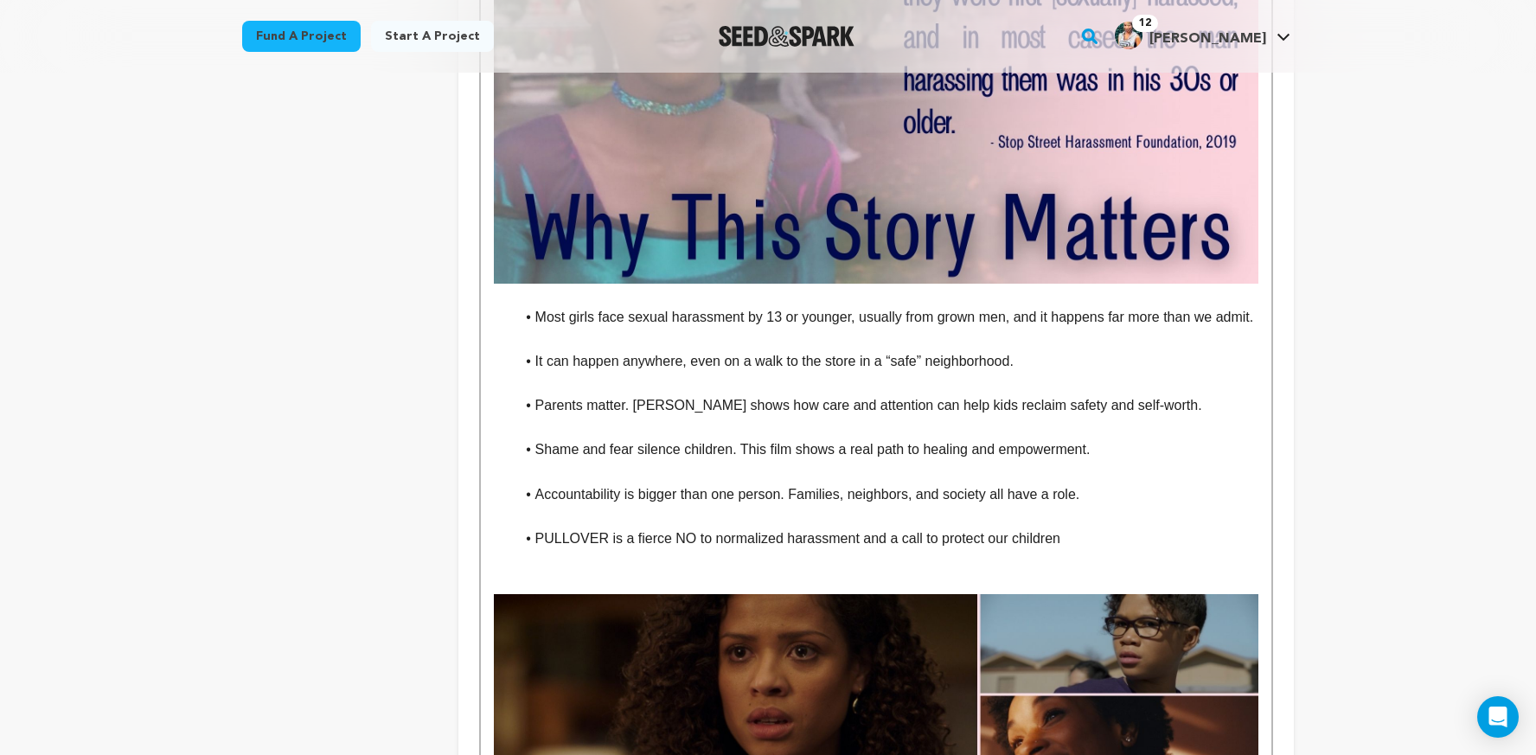
click at [534, 539] on li "PULLOVER is a fierce NO to normalized harassment and a call to protect our chil…" at bounding box center [887, 539] width 744 height 22
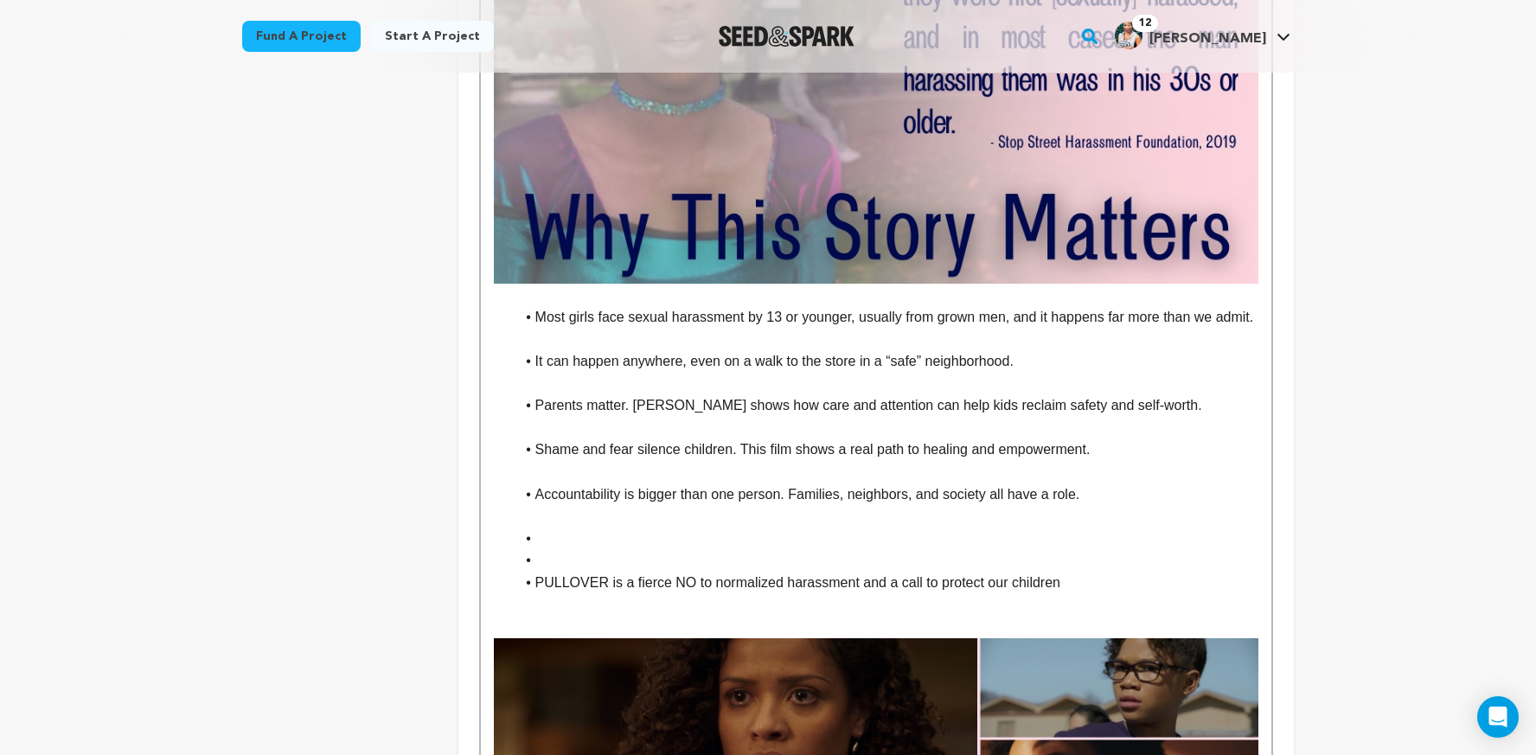
click at [592, 536] on li "To enrich screen reader interactions, please activate Accessibility in Grammarl…" at bounding box center [887, 539] width 744 height 22
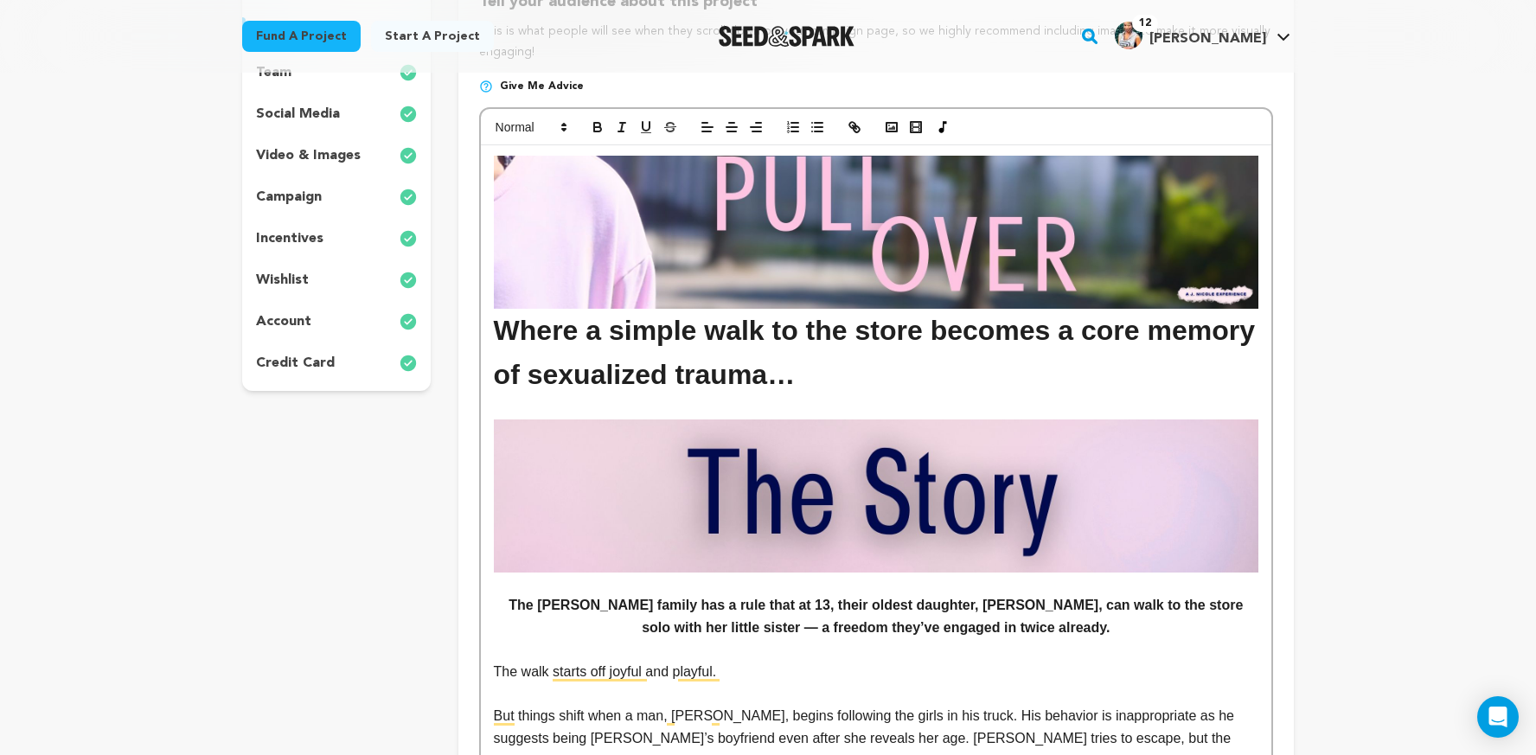
scroll to position [0, 0]
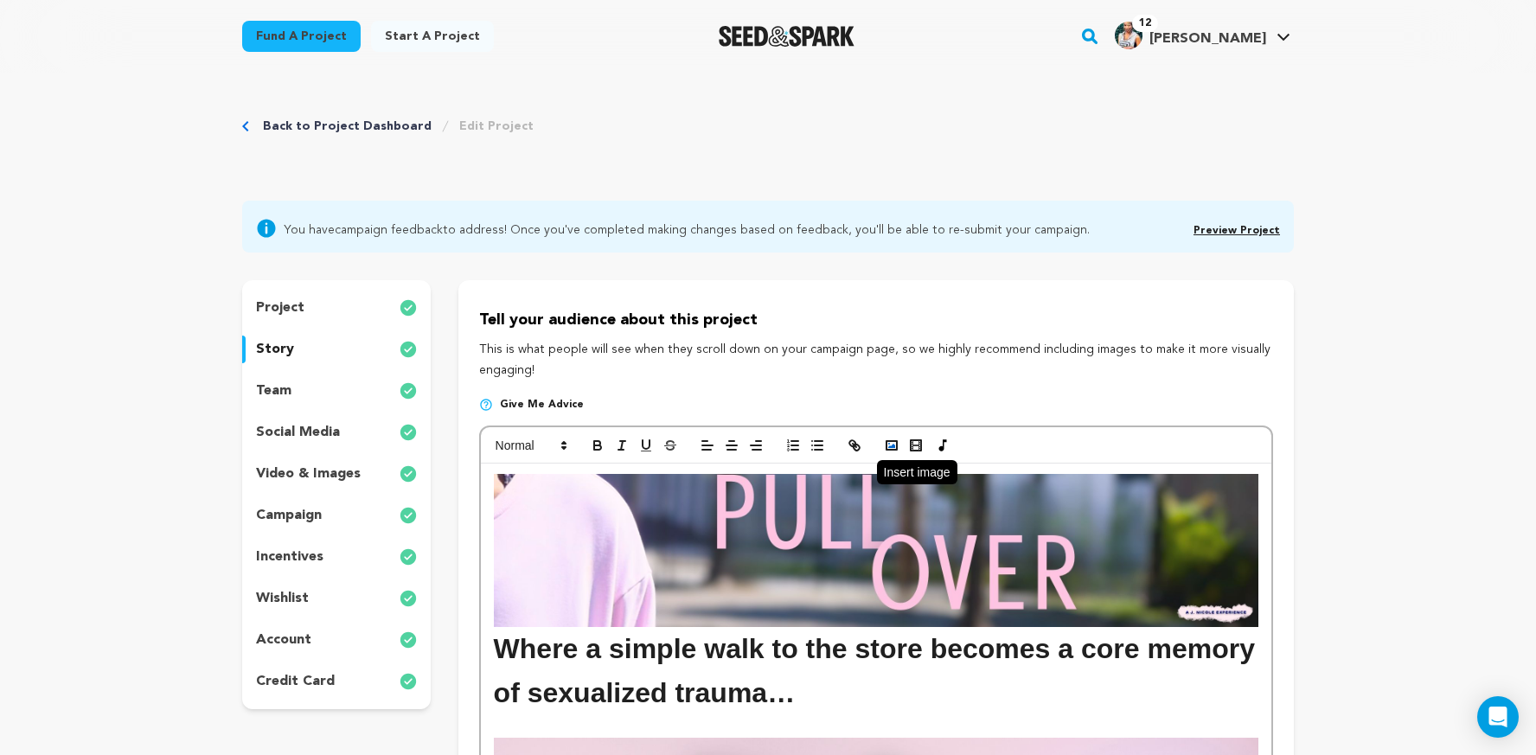
click at [887, 451] on icon "button" at bounding box center [892, 446] width 16 height 16
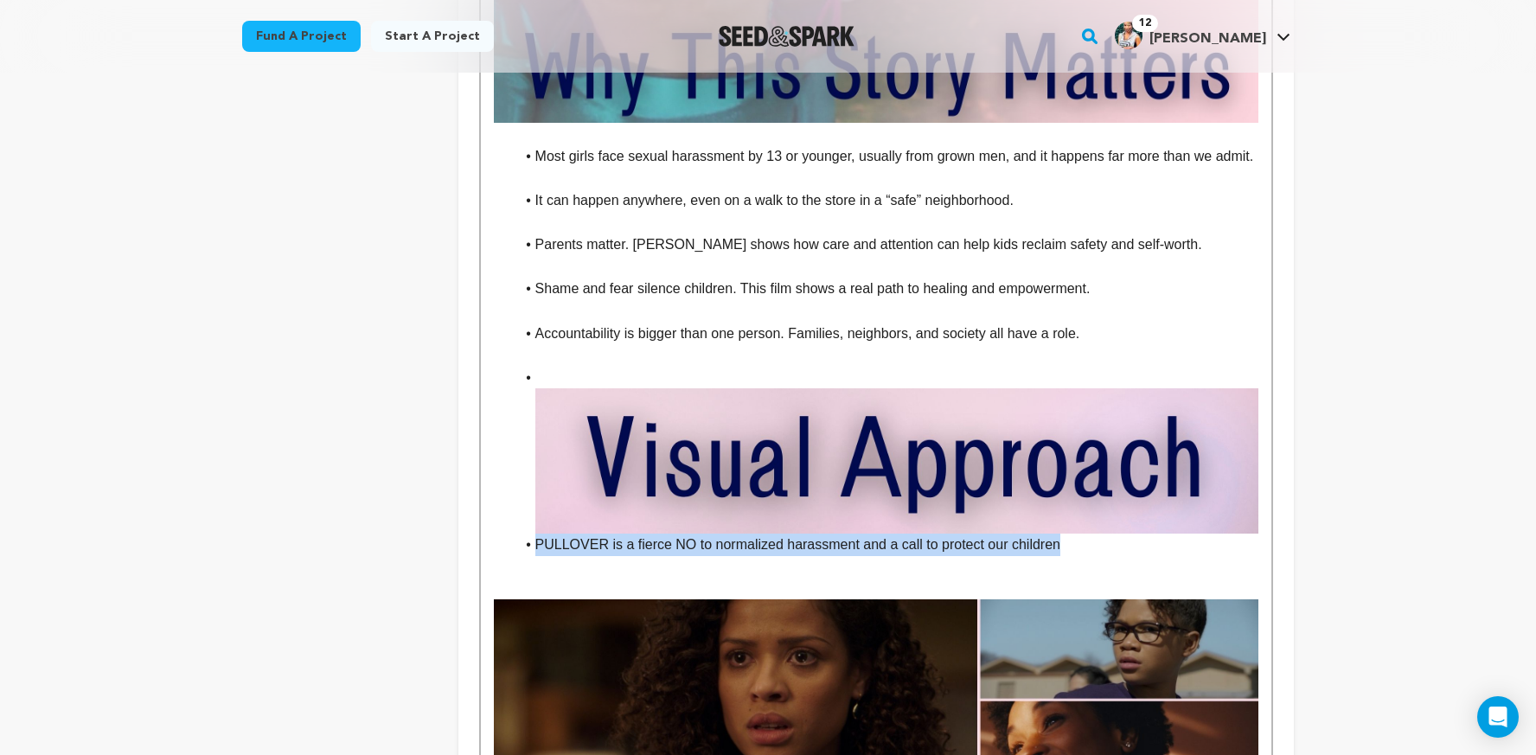
drag, startPoint x: 1082, startPoint y: 544, endPoint x: 528, endPoint y: 547, distance: 553.5
click at [528, 547] on li "PULLOVER is a fierce NO to normalized harassment and a call to protect our chil…" at bounding box center [887, 545] width 744 height 22
copy li "PULLOVER is a fierce NO to normalized harassment and a call to protect our chil…"
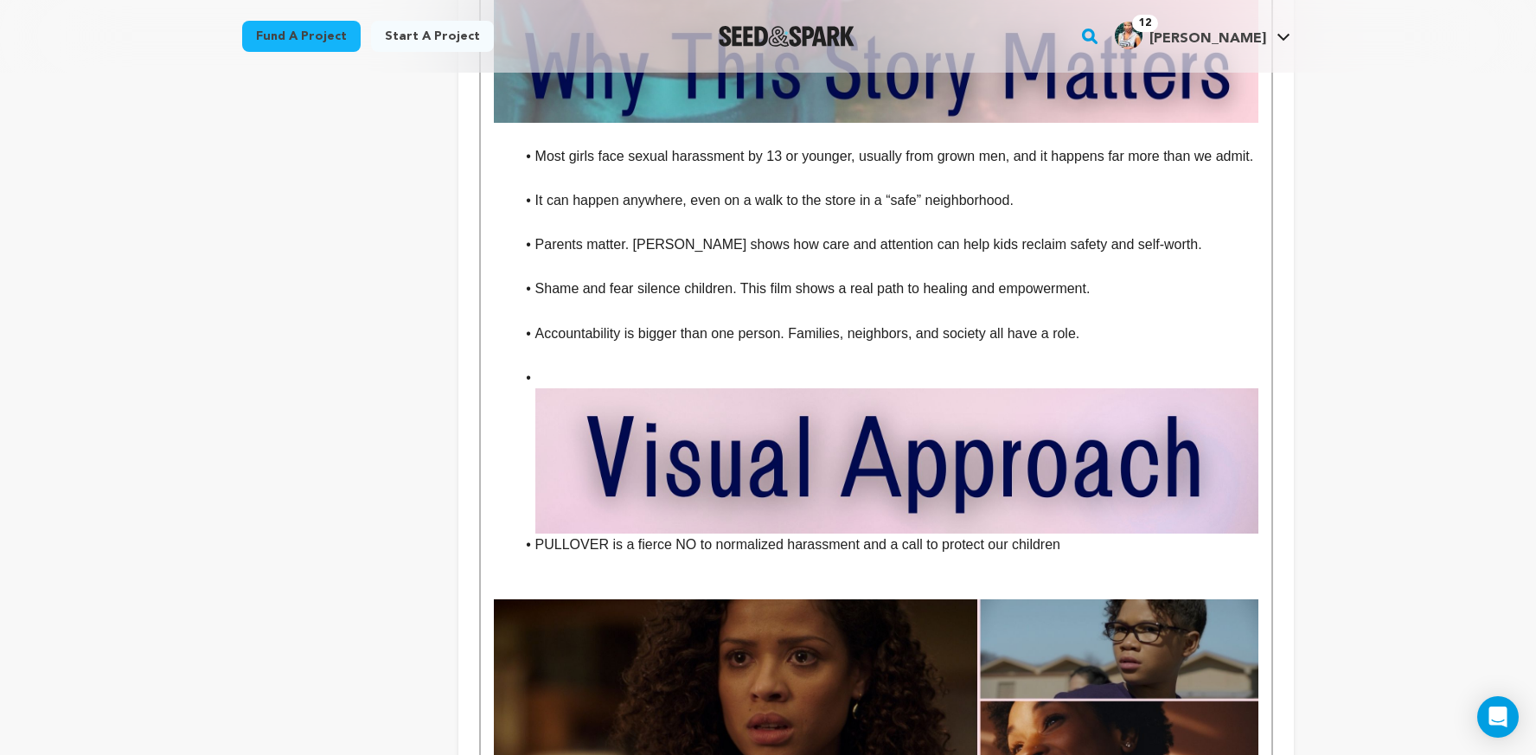
click at [560, 377] on li "To enrich screen reader interactions, please activate Accessibility in Grammarl…" at bounding box center [887, 450] width 744 height 167
click at [566, 368] on li "To enrich screen reader interactions, please activate Accessibility in Grammarl…" at bounding box center [887, 450] width 744 height 167
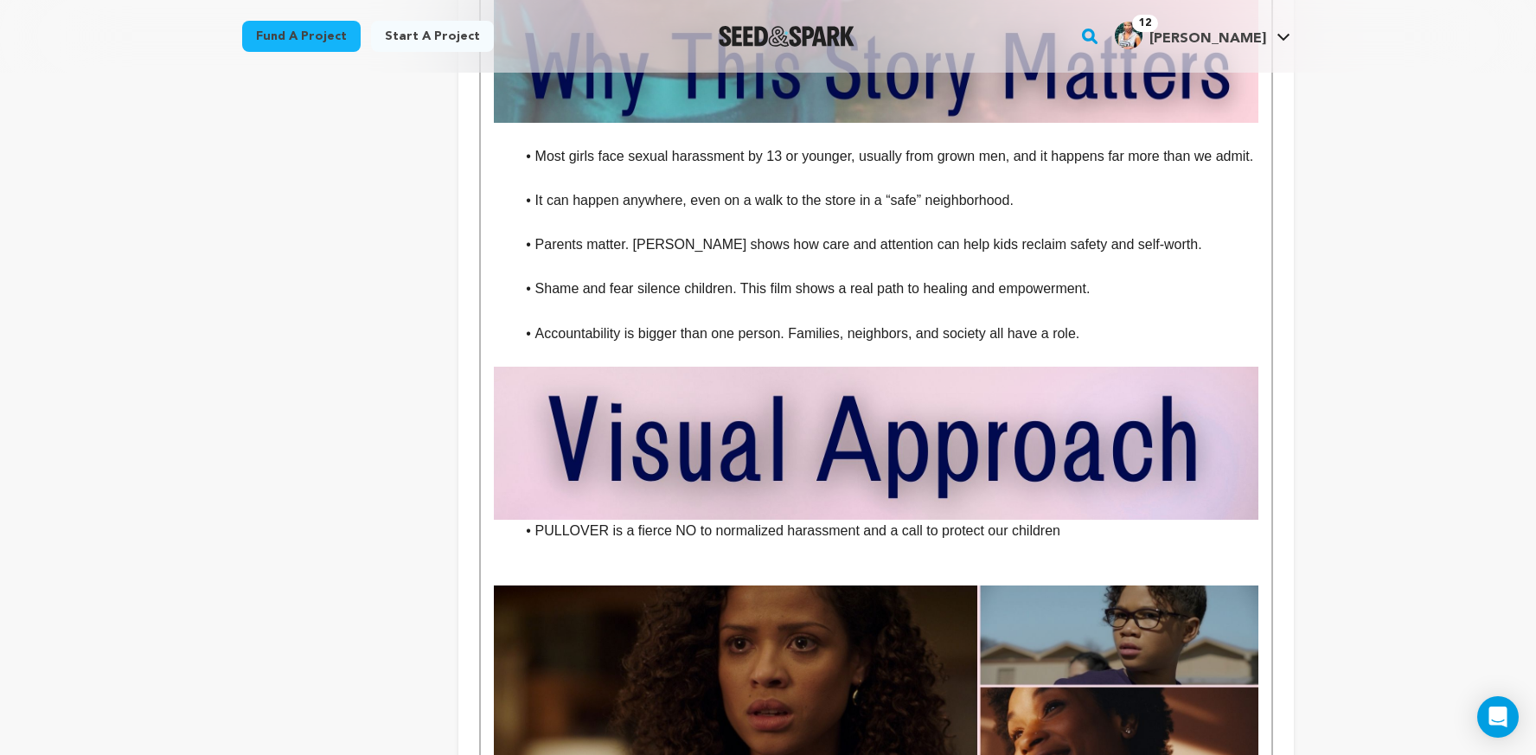
click at [1101, 336] on li "Accountability is bigger than one person. Families, neighbors, and society all …" at bounding box center [887, 334] width 744 height 22
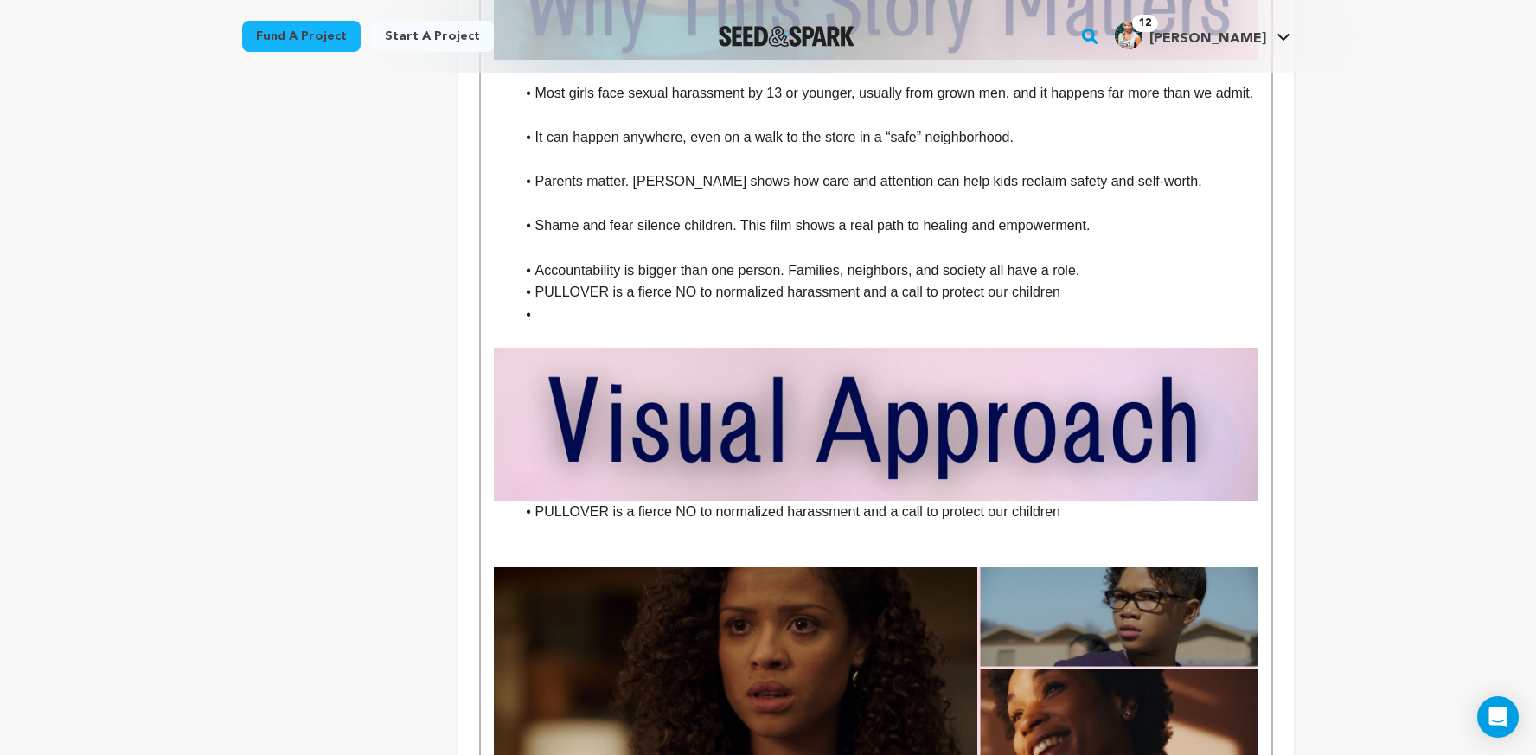
scroll to position [2161, 0]
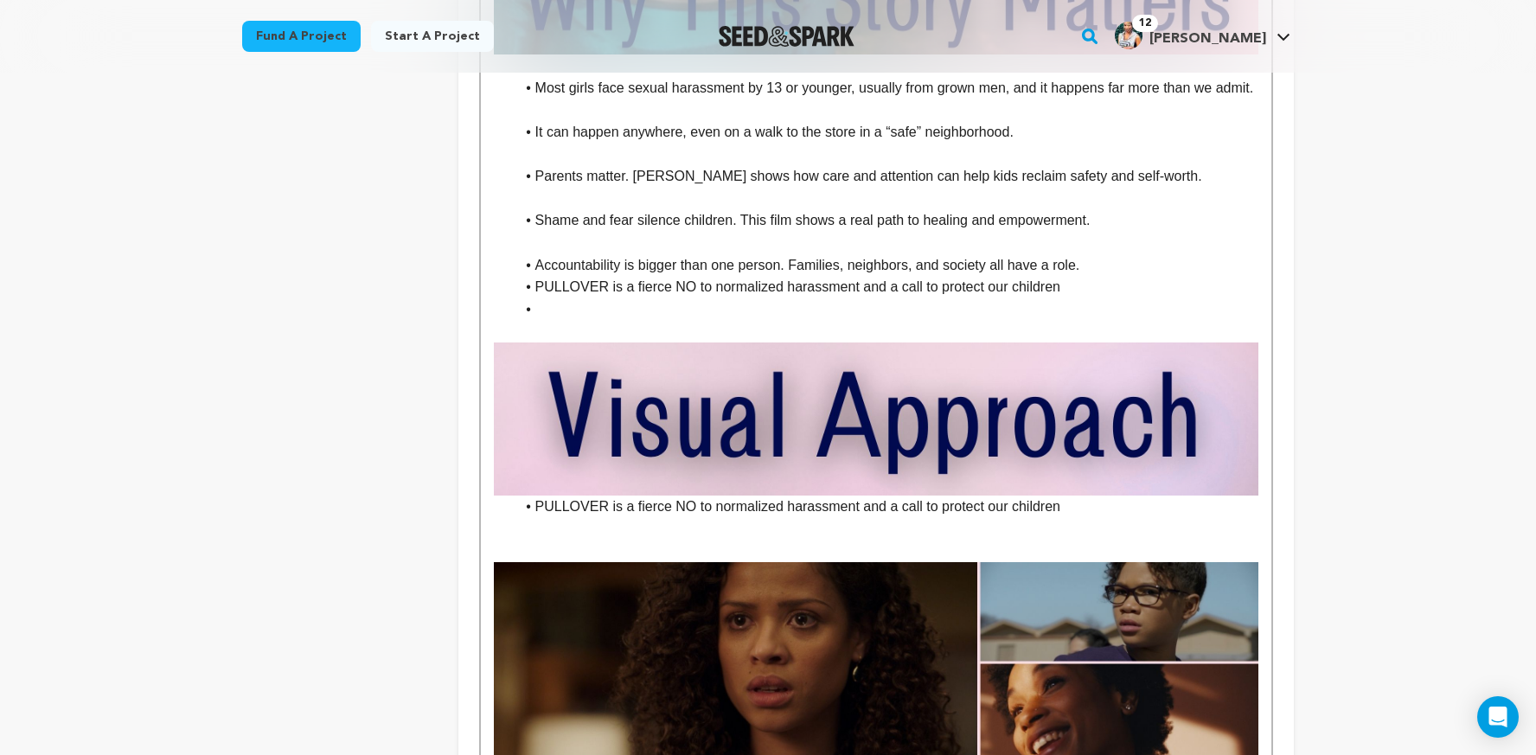
click at [1104, 266] on li "Accountability is bigger than one person. Families, neighbors, and society all …" at bounding box center [887, 265] width 744 height 22
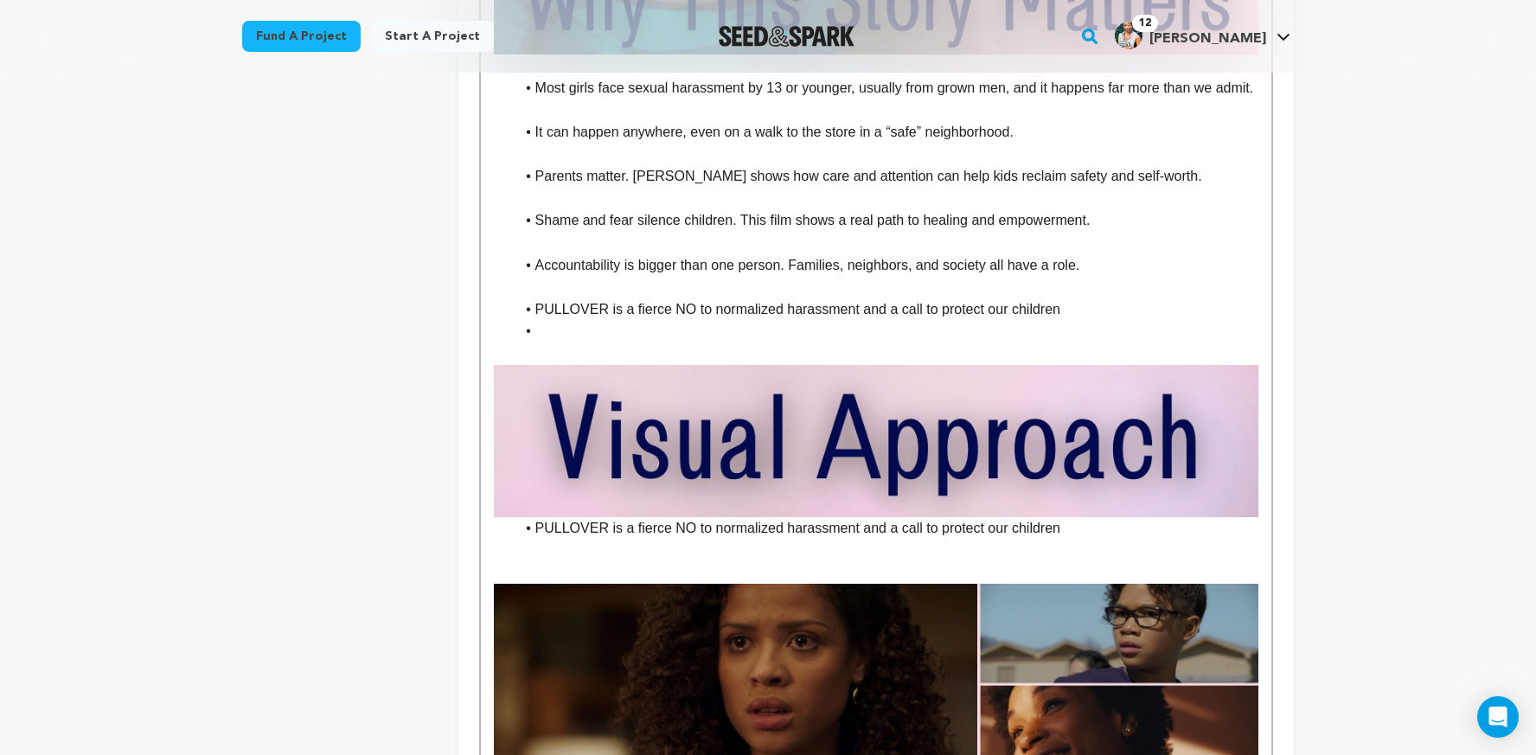
click at [661, 333] on li "To enrich screen reader interactions, please activate Accessibility in Grammarl…" at bounding box center [887, 331] width 744 height 22
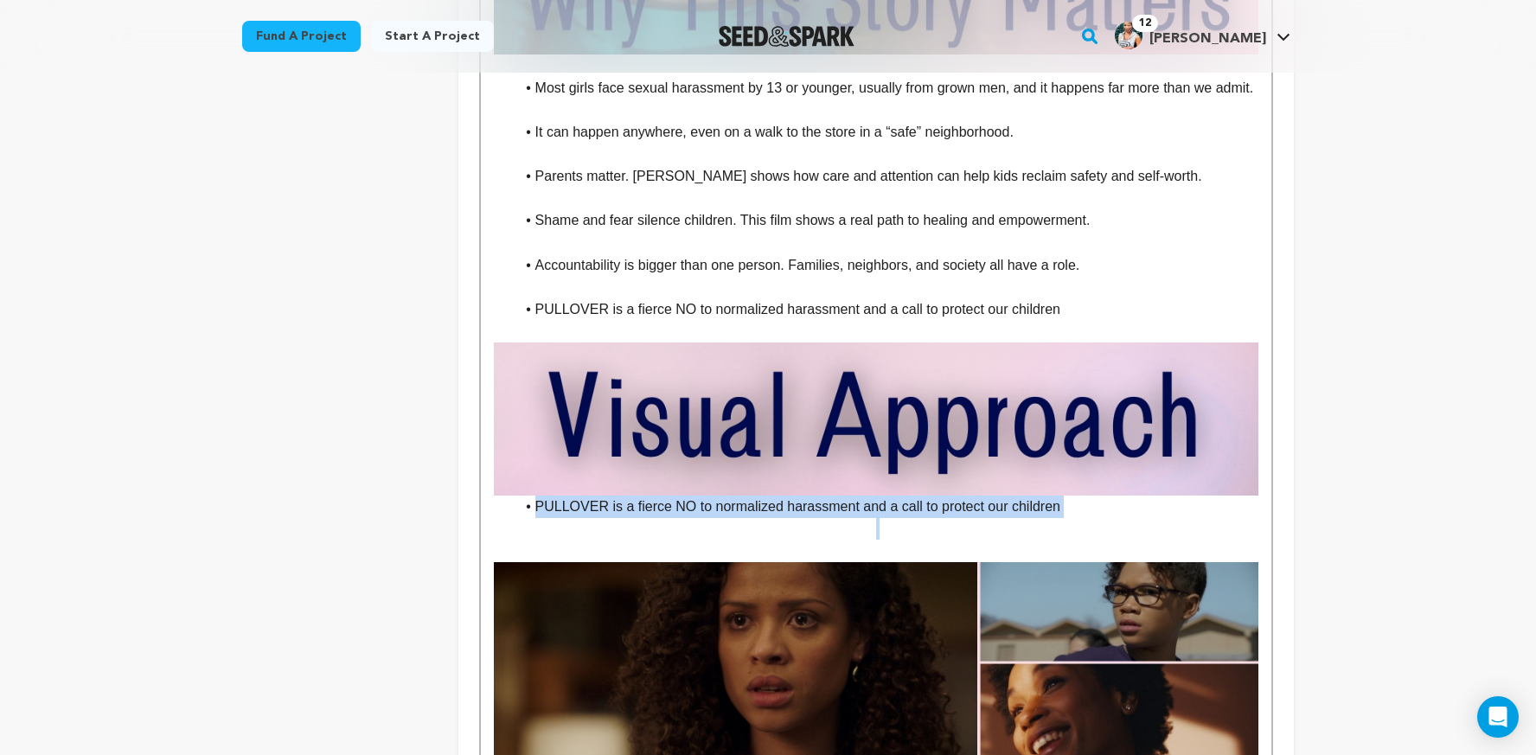
drag, startPoint x: 582, startPoint y: 536, endPoint x: 484, endPoint y: 511, distance: 100.9
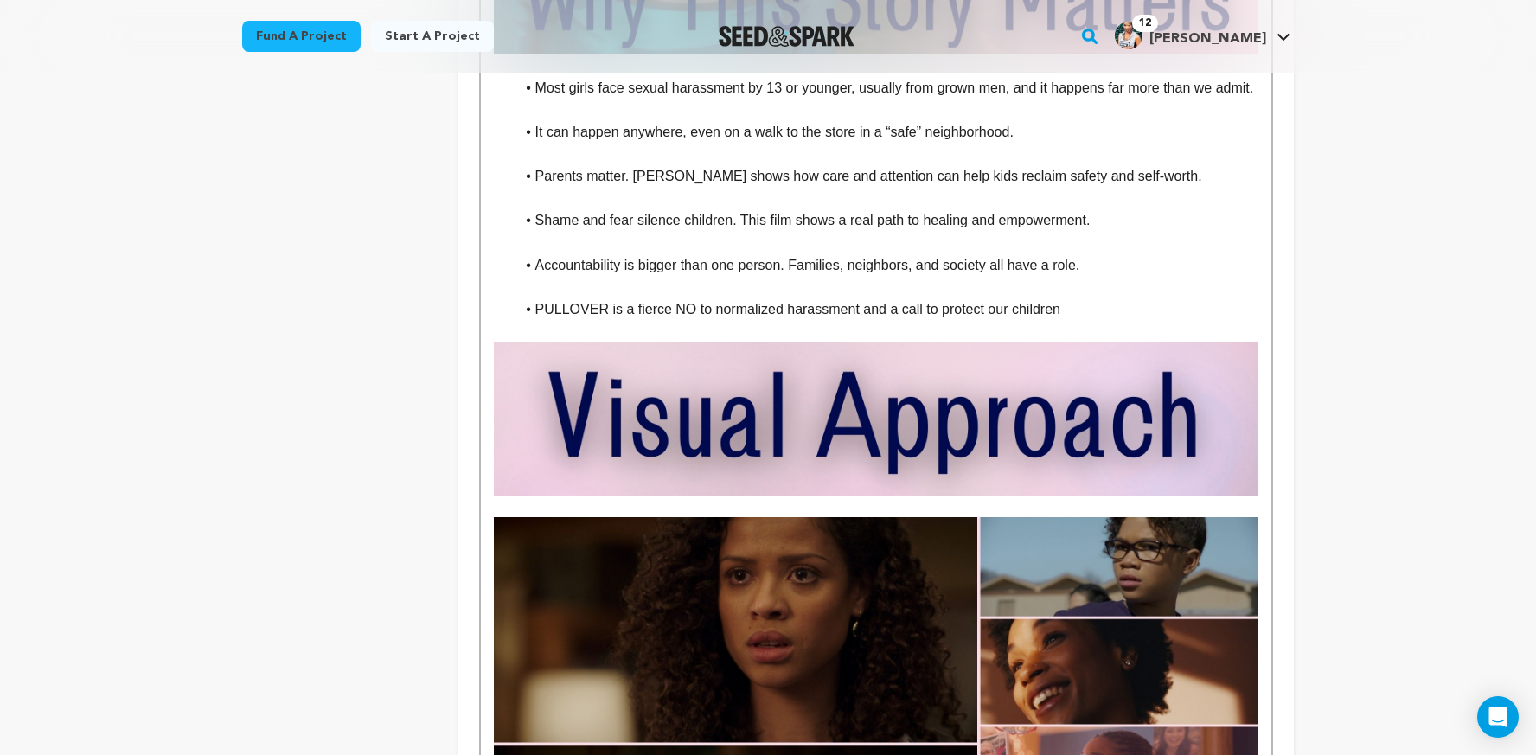
click at [730, 506] on p "To enrich screen reader interactions, please activate Accessibility in Grammarl…" at bounding box center [876, 507] width 765 height 22
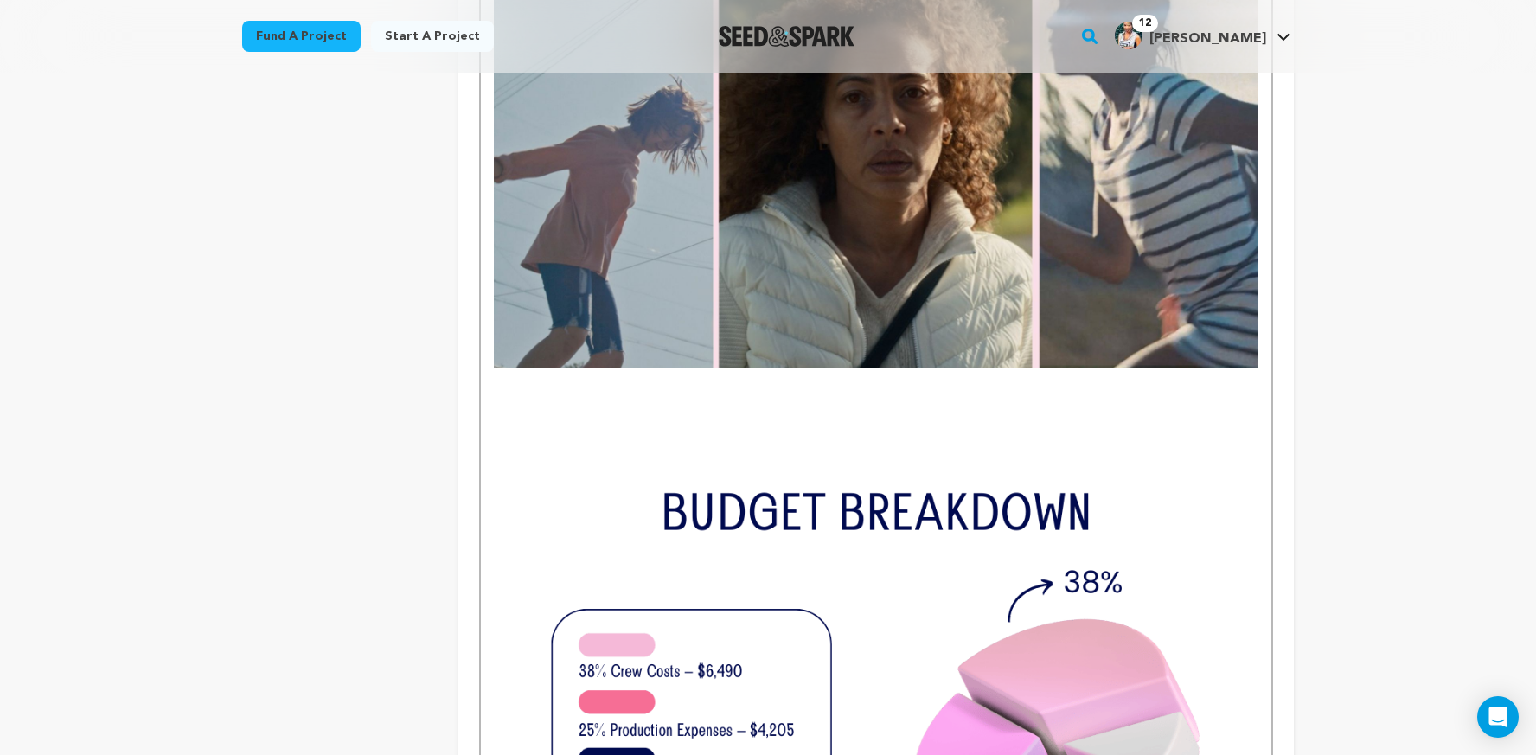
scroll to position [3217, 0]
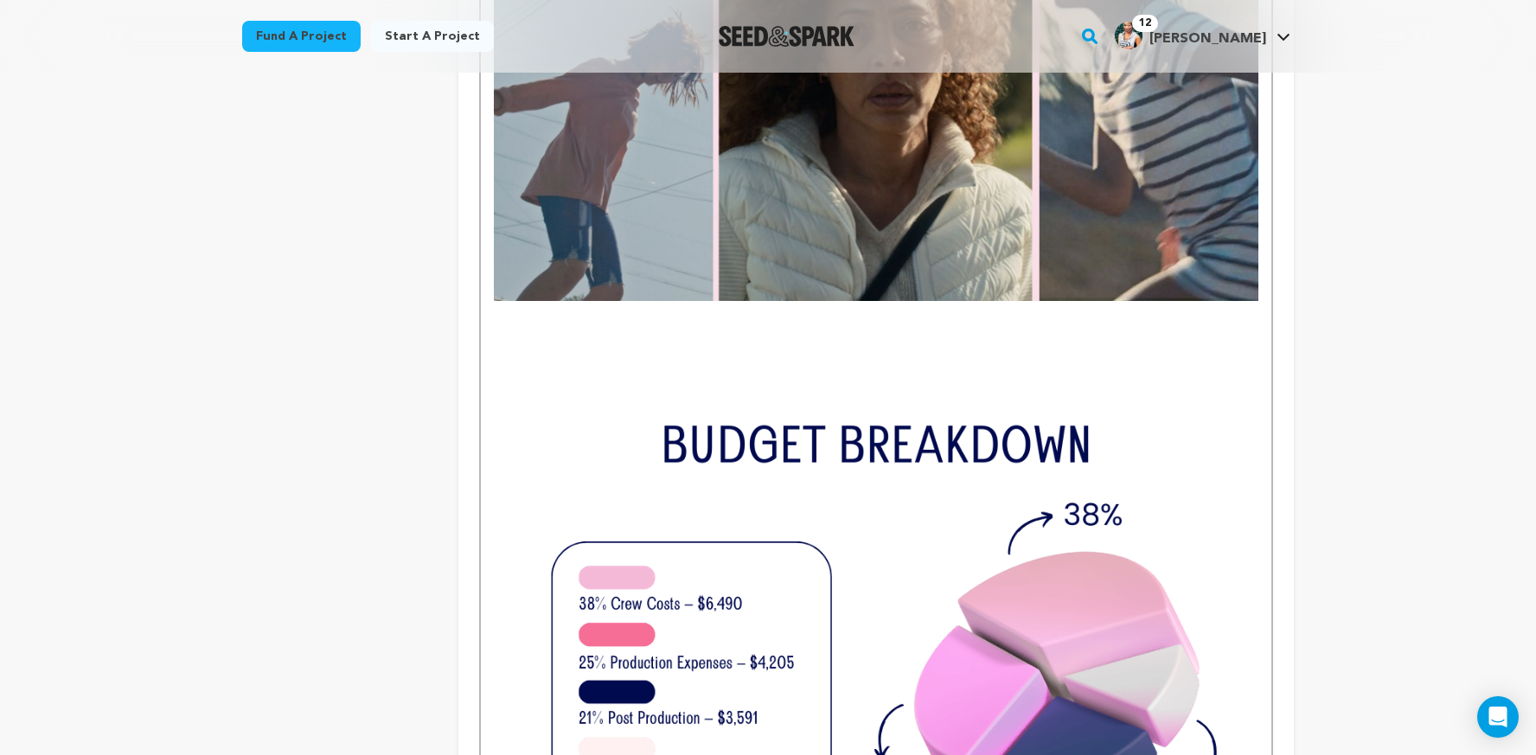
click at [629, 339] on p "To enrich screen reader interactions, please activate Accessibility in Grammarl…" at bounding box center [876, 334] width 765 height 22
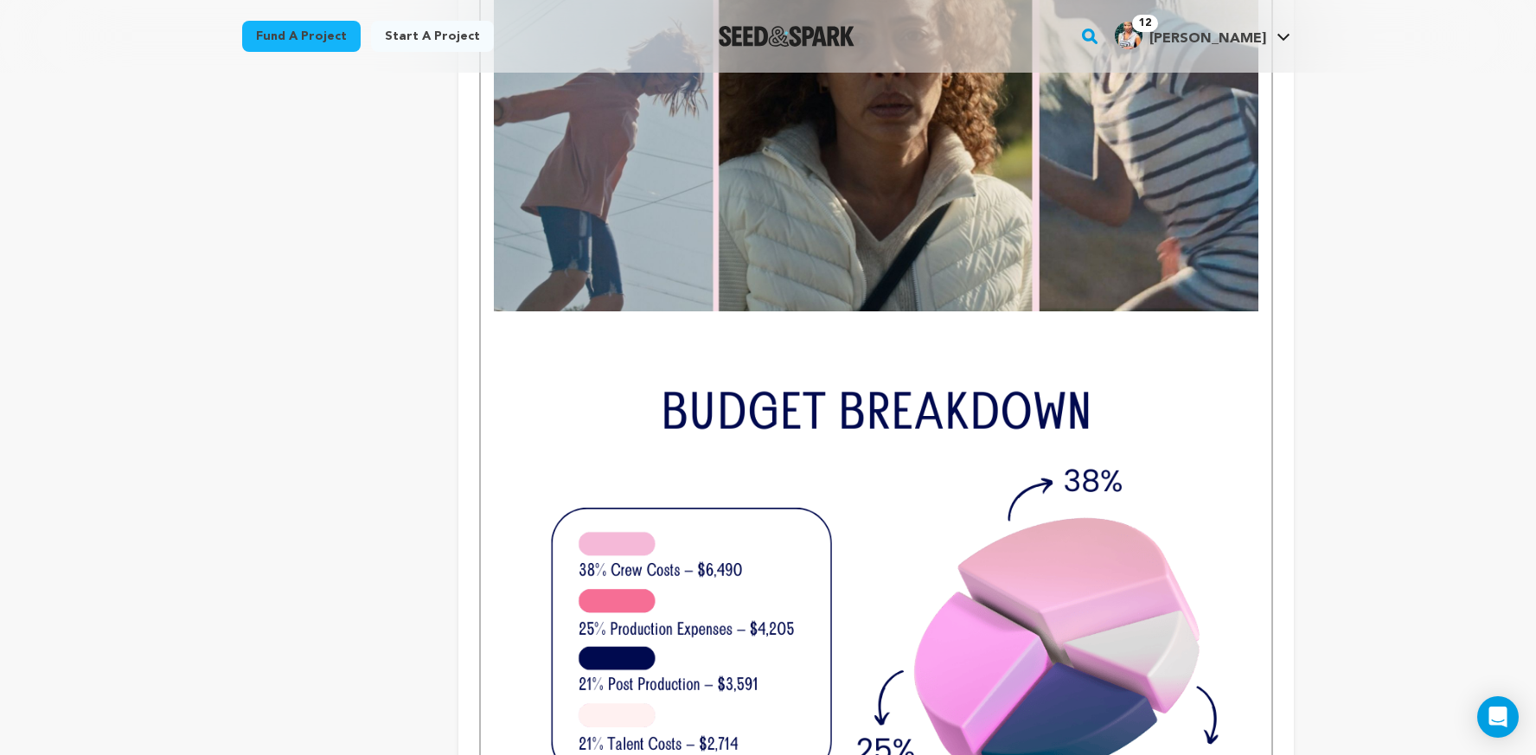
scroll to position [3293, 0]
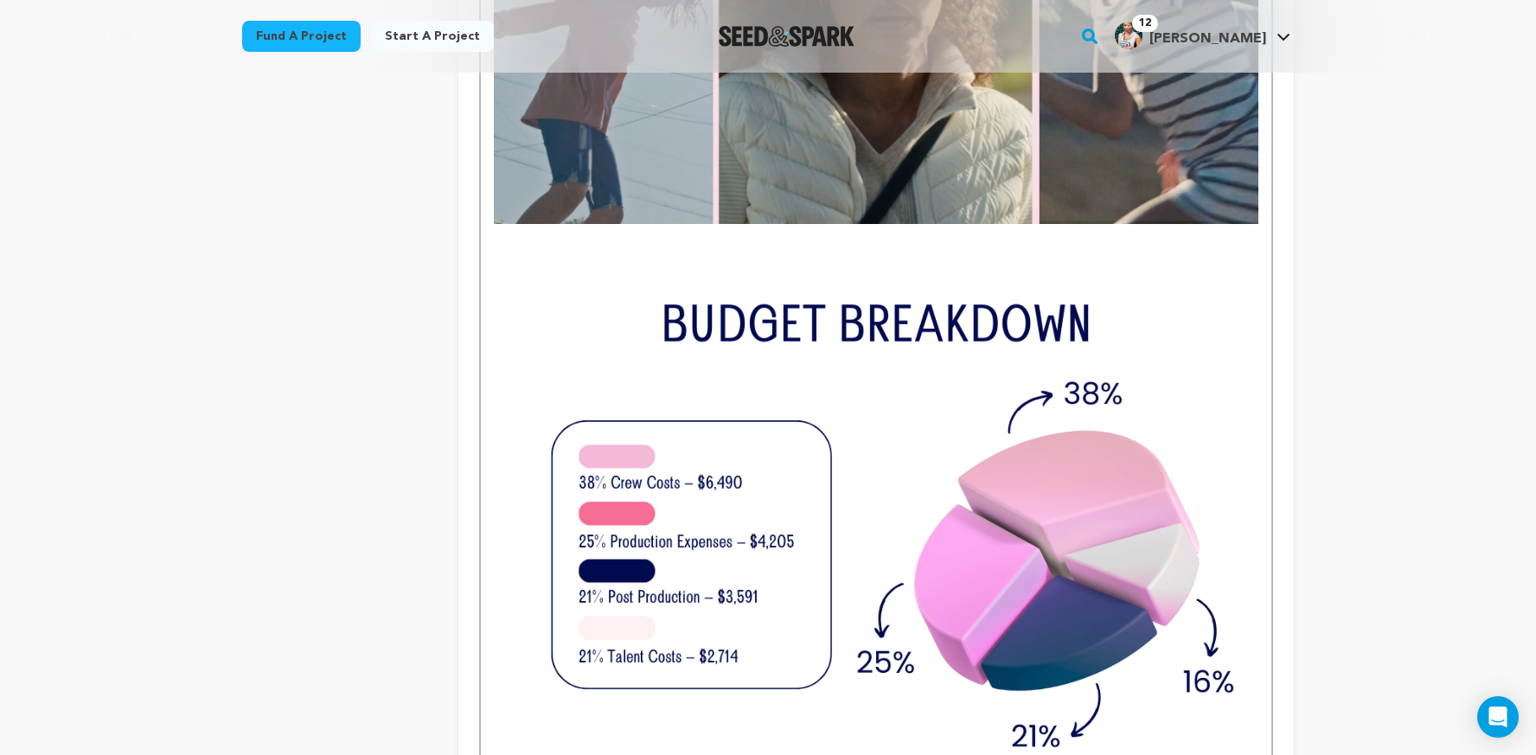
click at [830, 285] on img "To enrich screen reader interactions, please activate Accessibility in Grammarl…" at bounding box center [876, 554] width 765 height 573
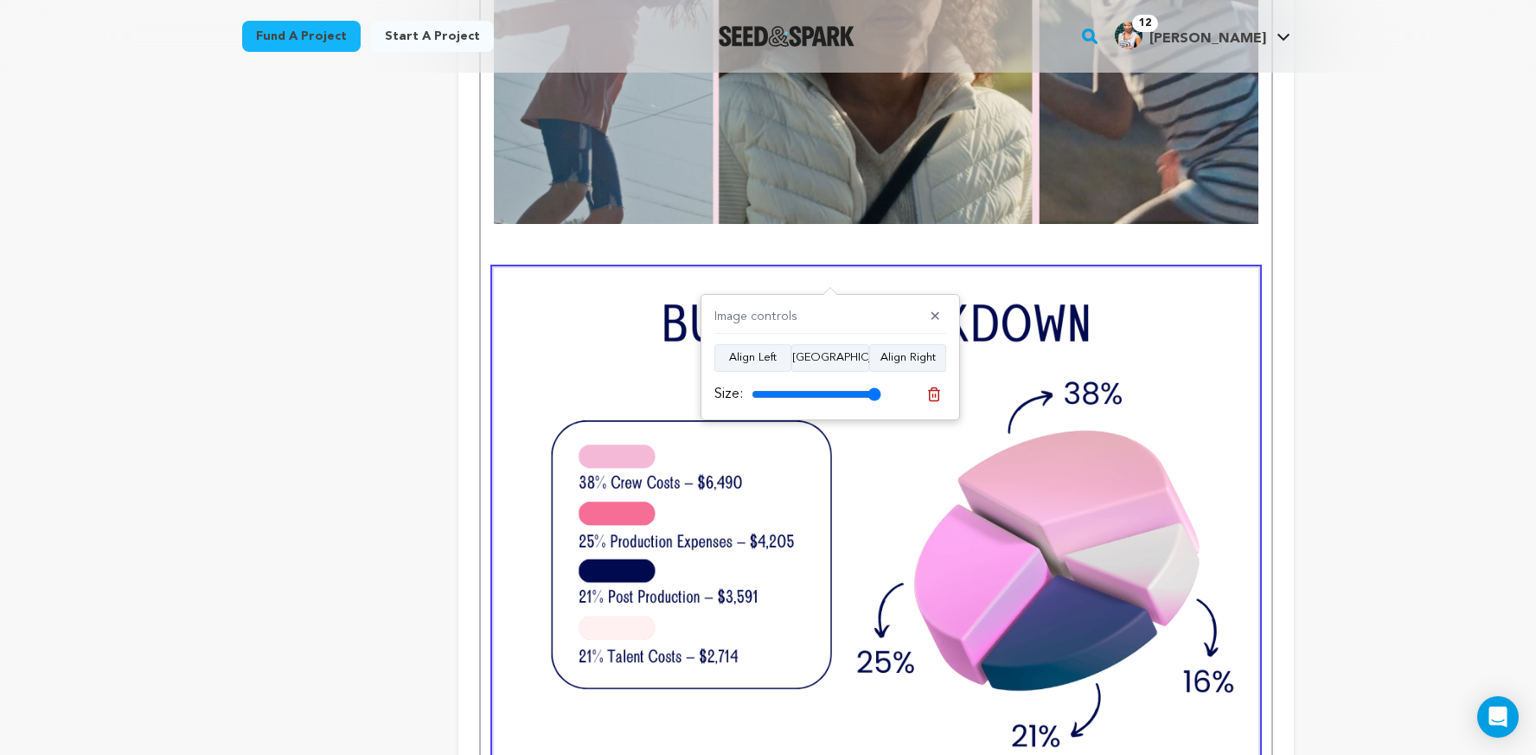
click at [823, 252] on p "To enrich screen reader interactions, please activate Accessibility in Grammarl…" at bounding box center [876, 257] width 765 height 22
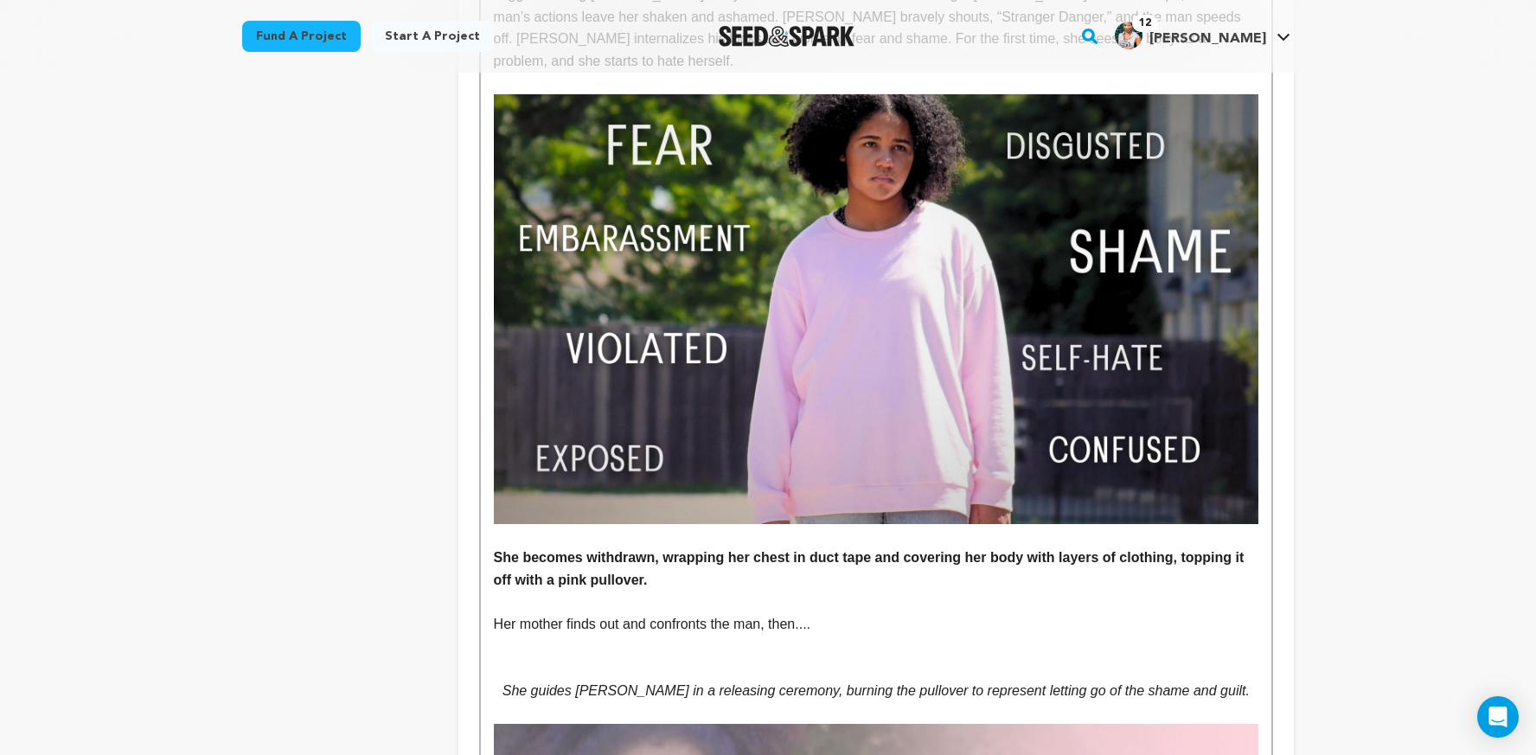
scroll to position [1120, 0]
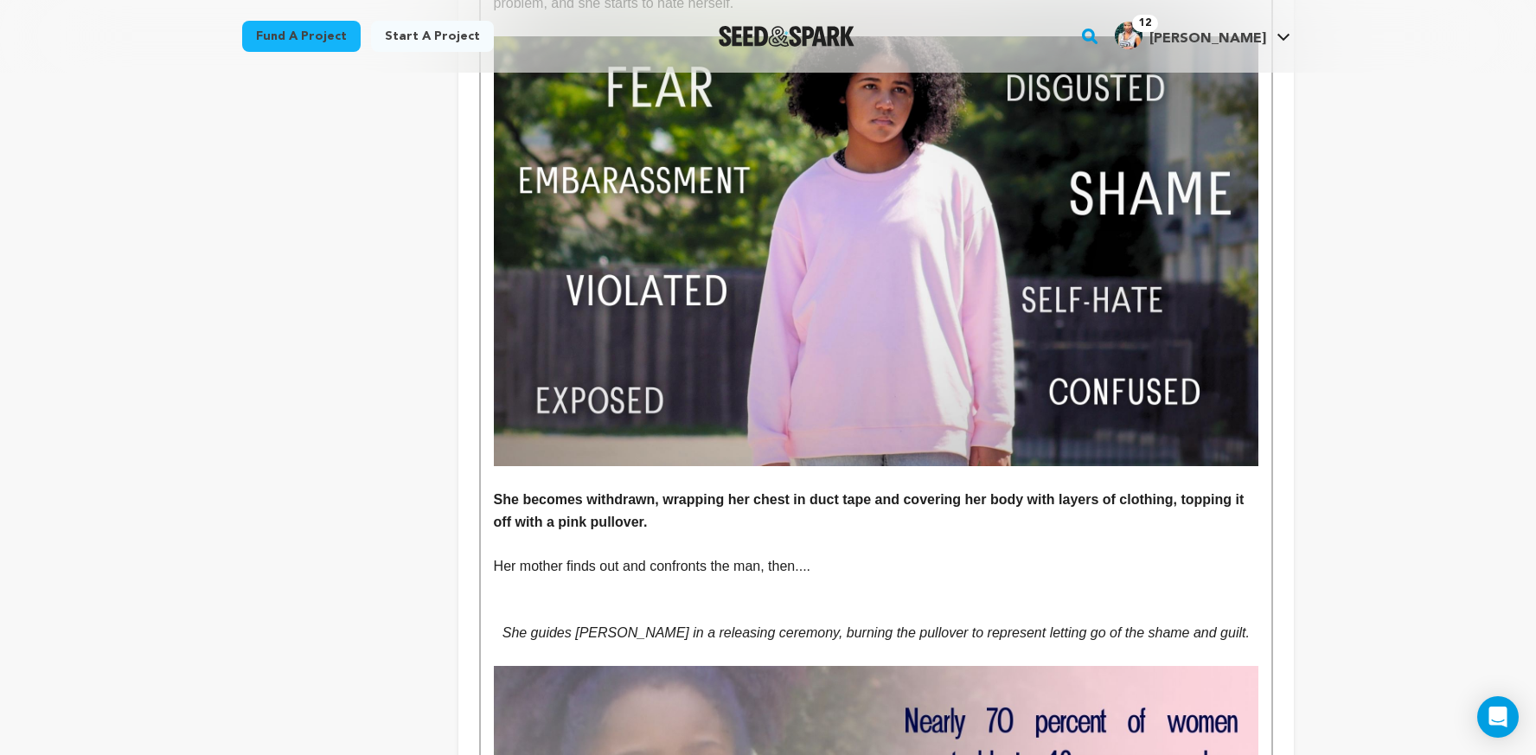
click at [828, 577] on p "To enrich screen reader interactions, please activate Accessibility in Grammarl…" at bounding box center [876, 588] width 765 height 22
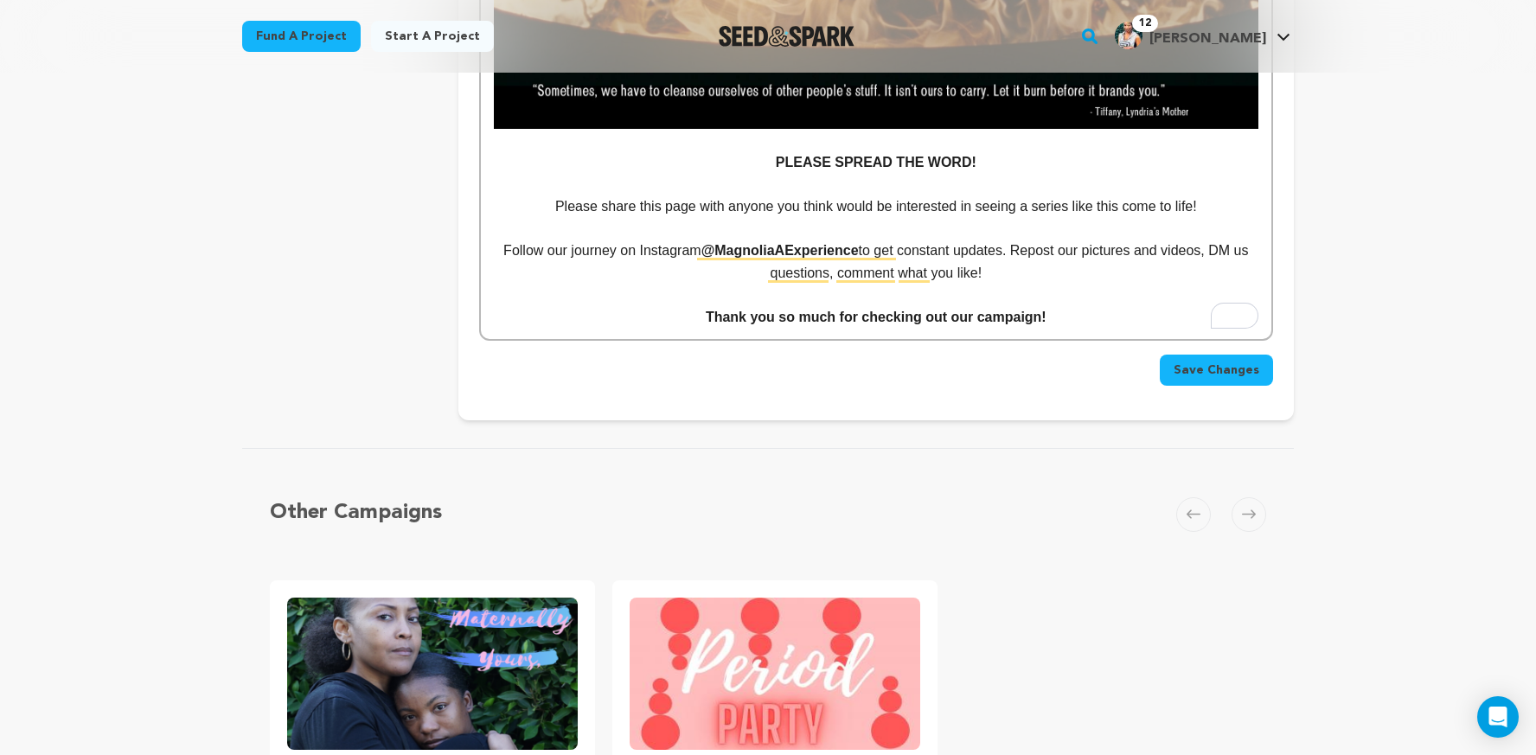
scroll to position [5713, 0]
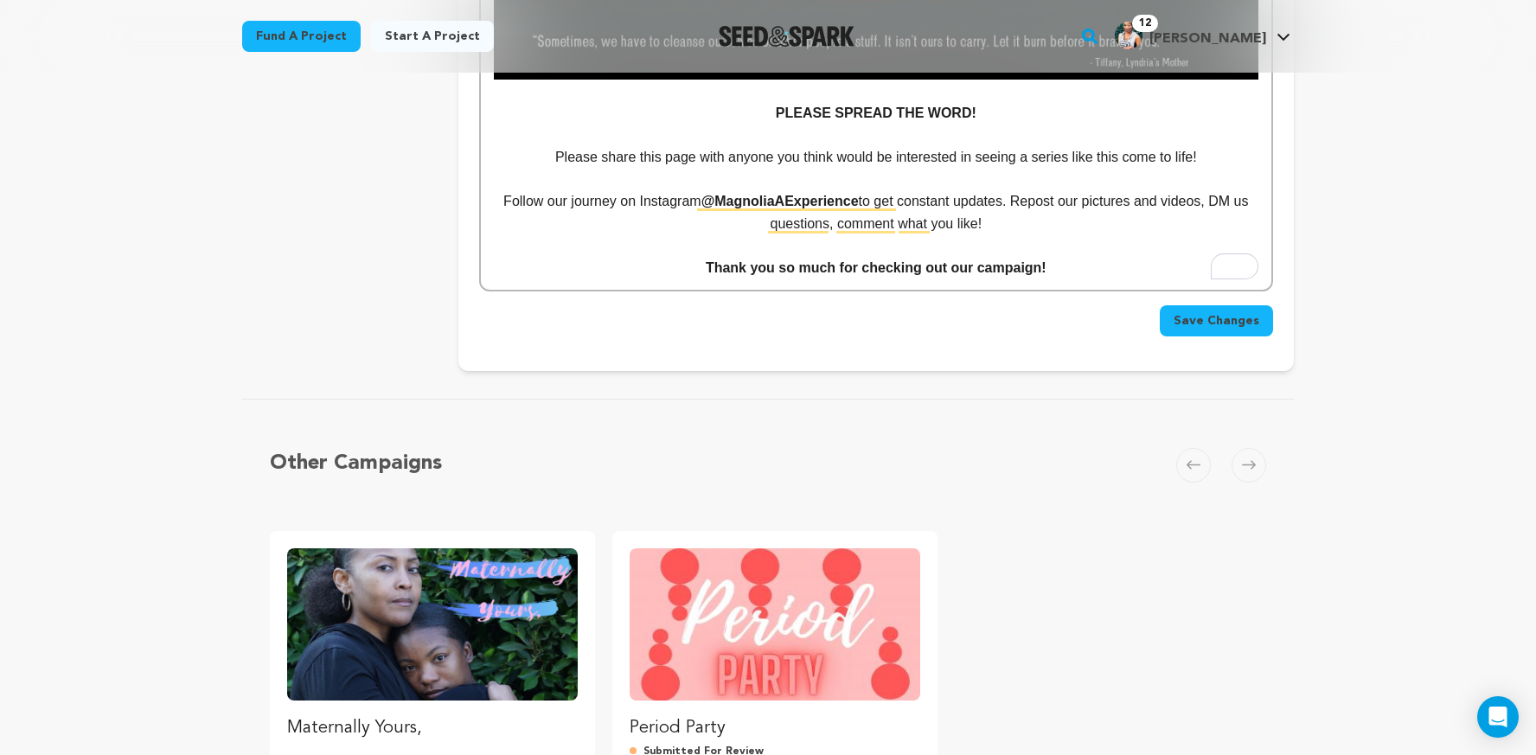
click at [1207, 335] on button "Save Changes" at bounding box center [1216, 320] width 113 height 31
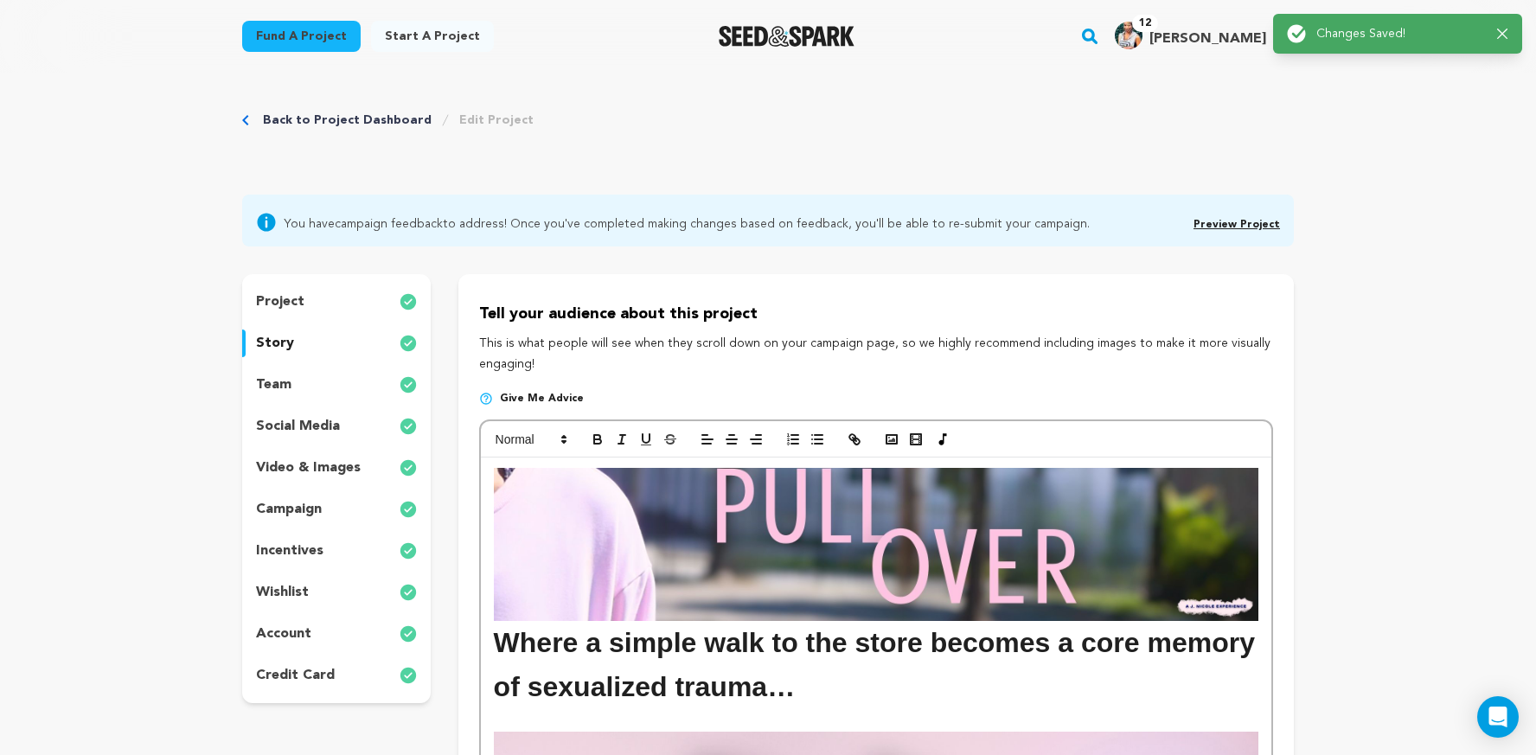
scroll to position [0, 0]
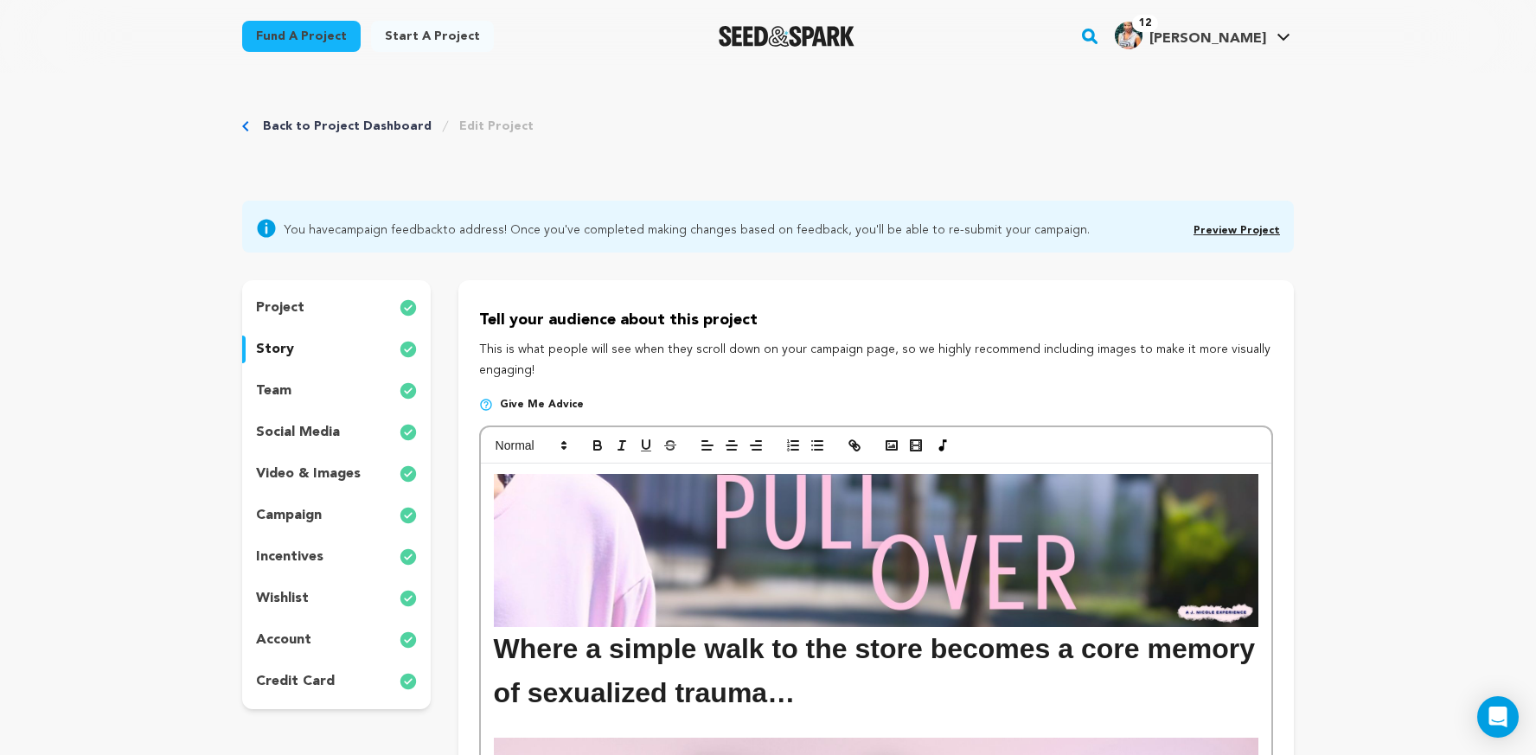
click at [387, 123] on link "Back to Project Dashboard" at bounding box center [347, 126] width 169 height 17
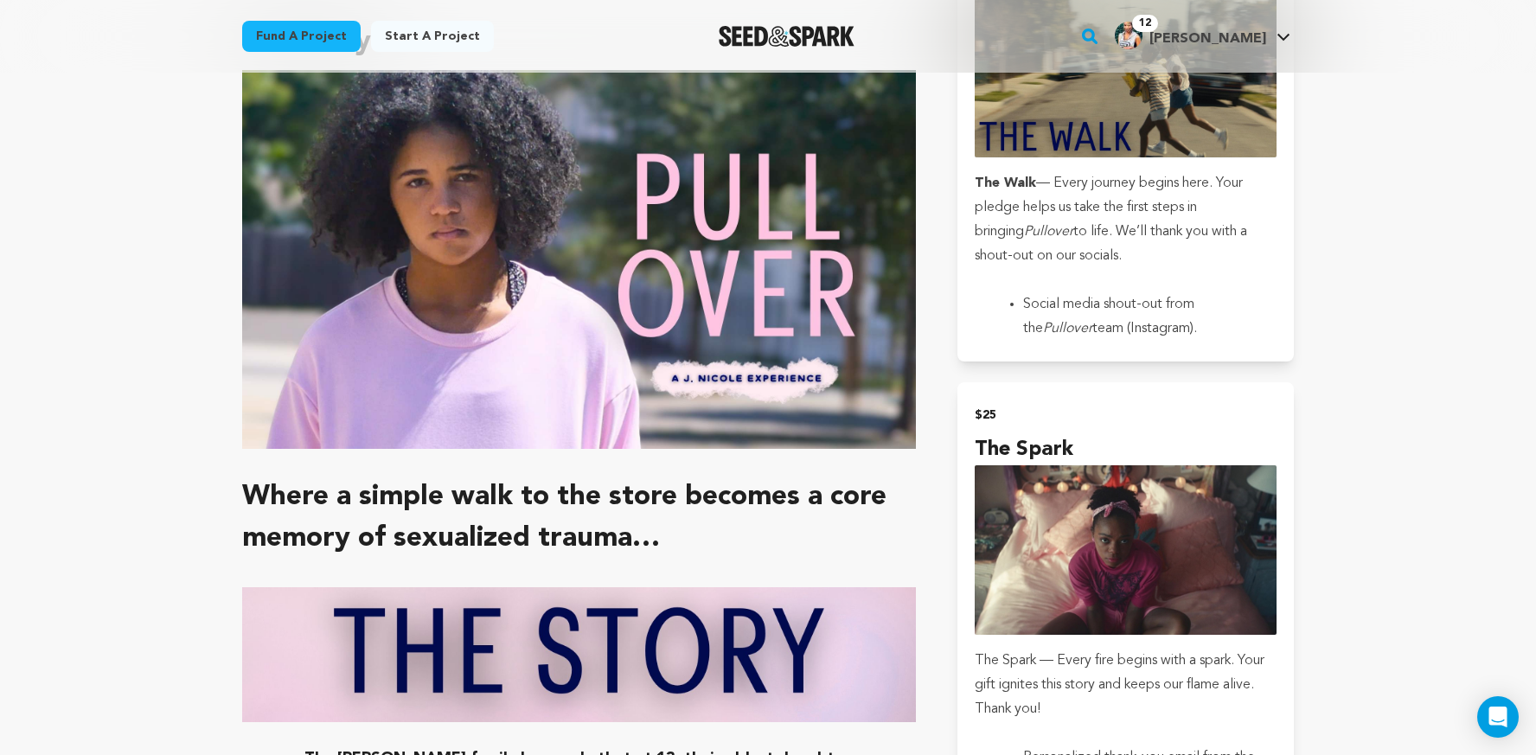
scroll to position [1155, 0]
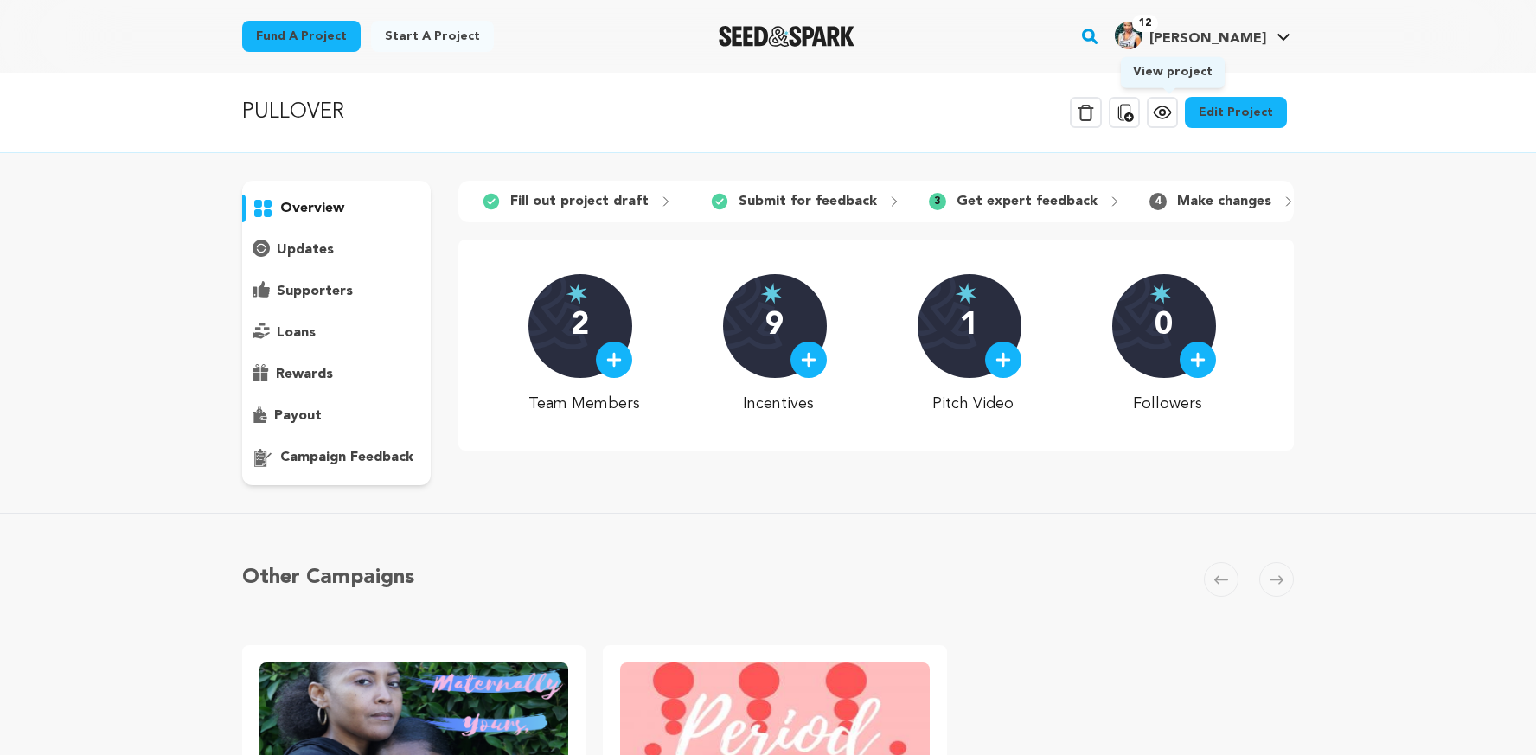
click at [1162, 125] on link "View project" at bounding box center [1162, 112] width 31 height 31
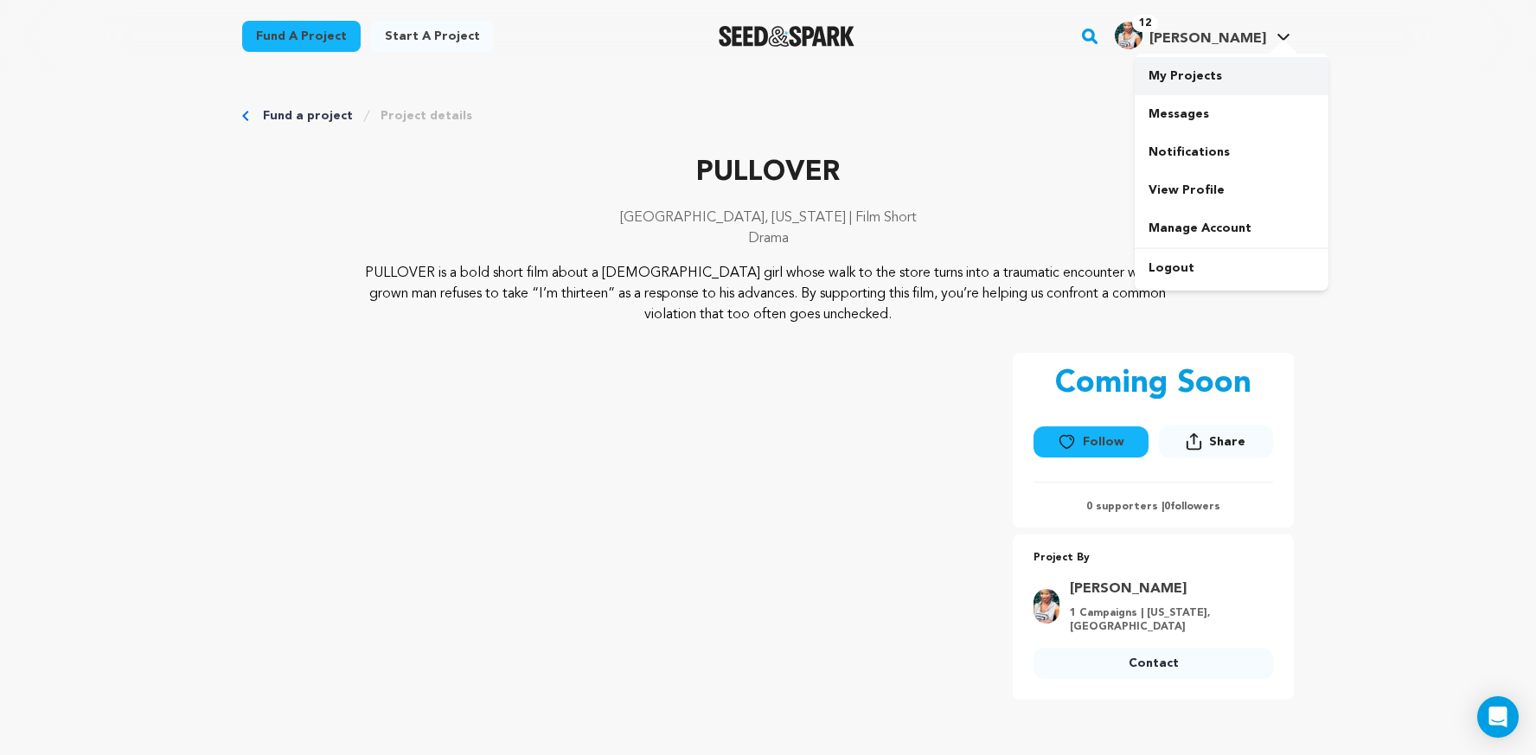
click at [1224, 75] on link "My Projects" at bounding box center [1232, 76] width 194 height 38
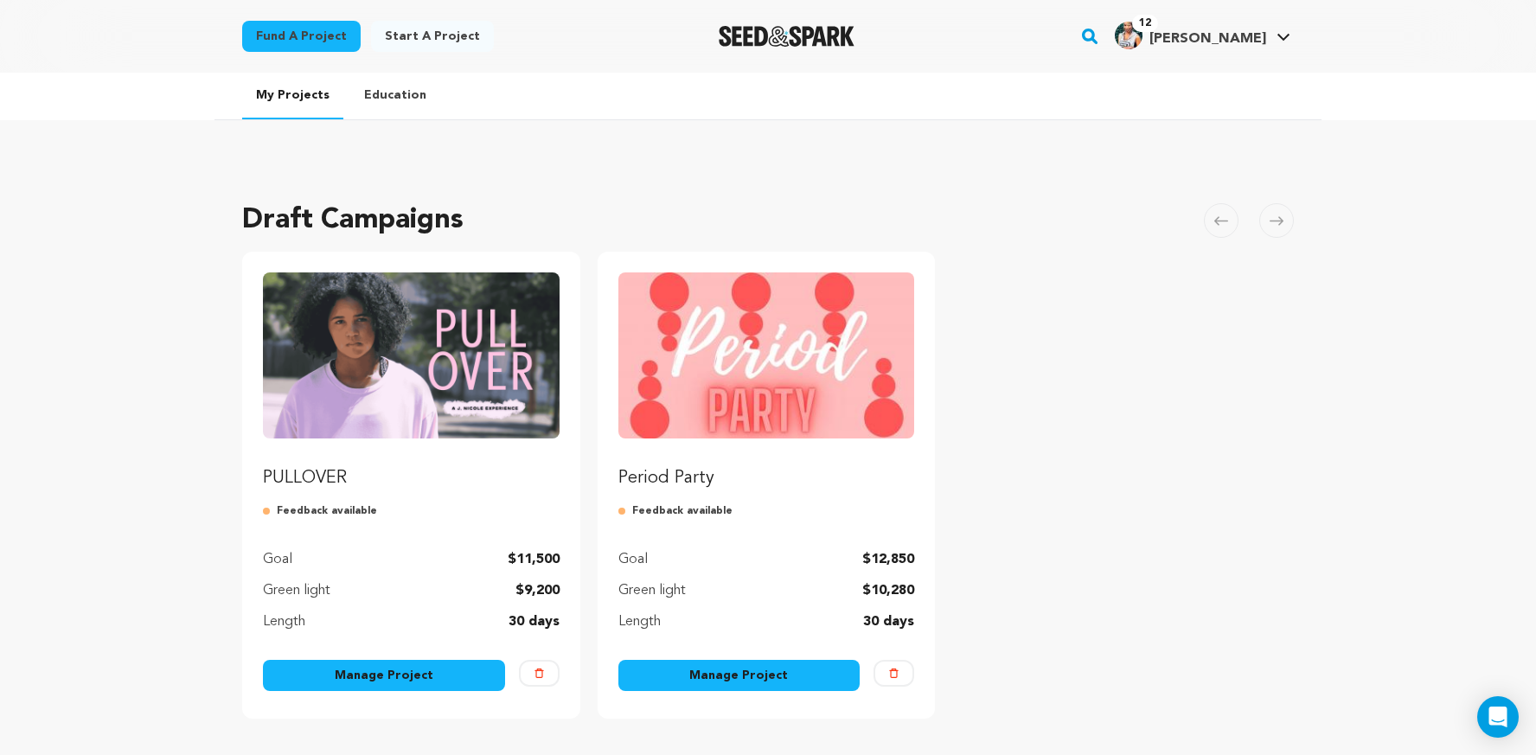
click at [421, 671] on link "Manage Project" at bounding box center [384, 675] width 242 height 31
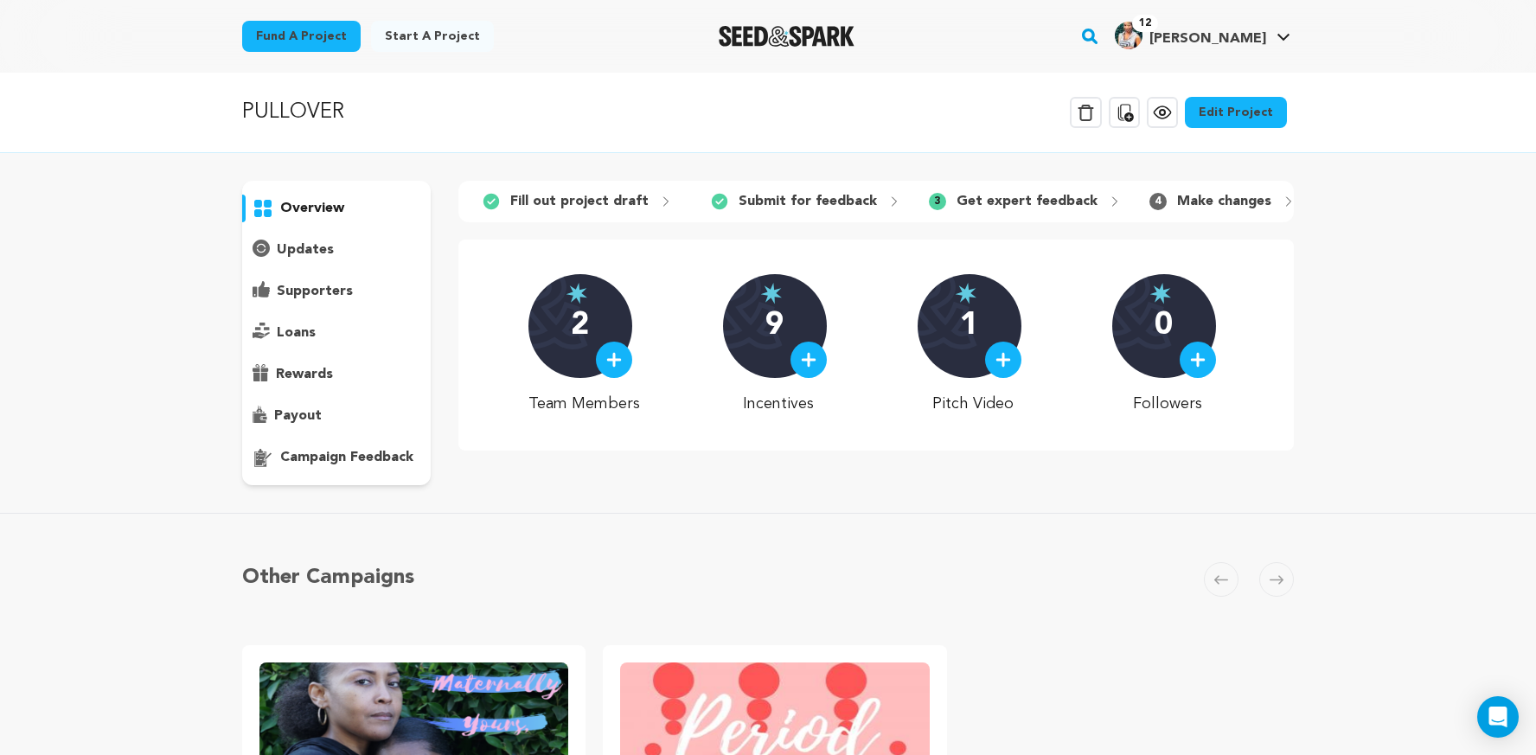
click at [981, 202] on p "Get expert feedback" at bounding box center [1027, 201] width 141 height 21
click at [376, 450] on p "campaign feedback" at bounding box center [346, 457] width 133 height 21
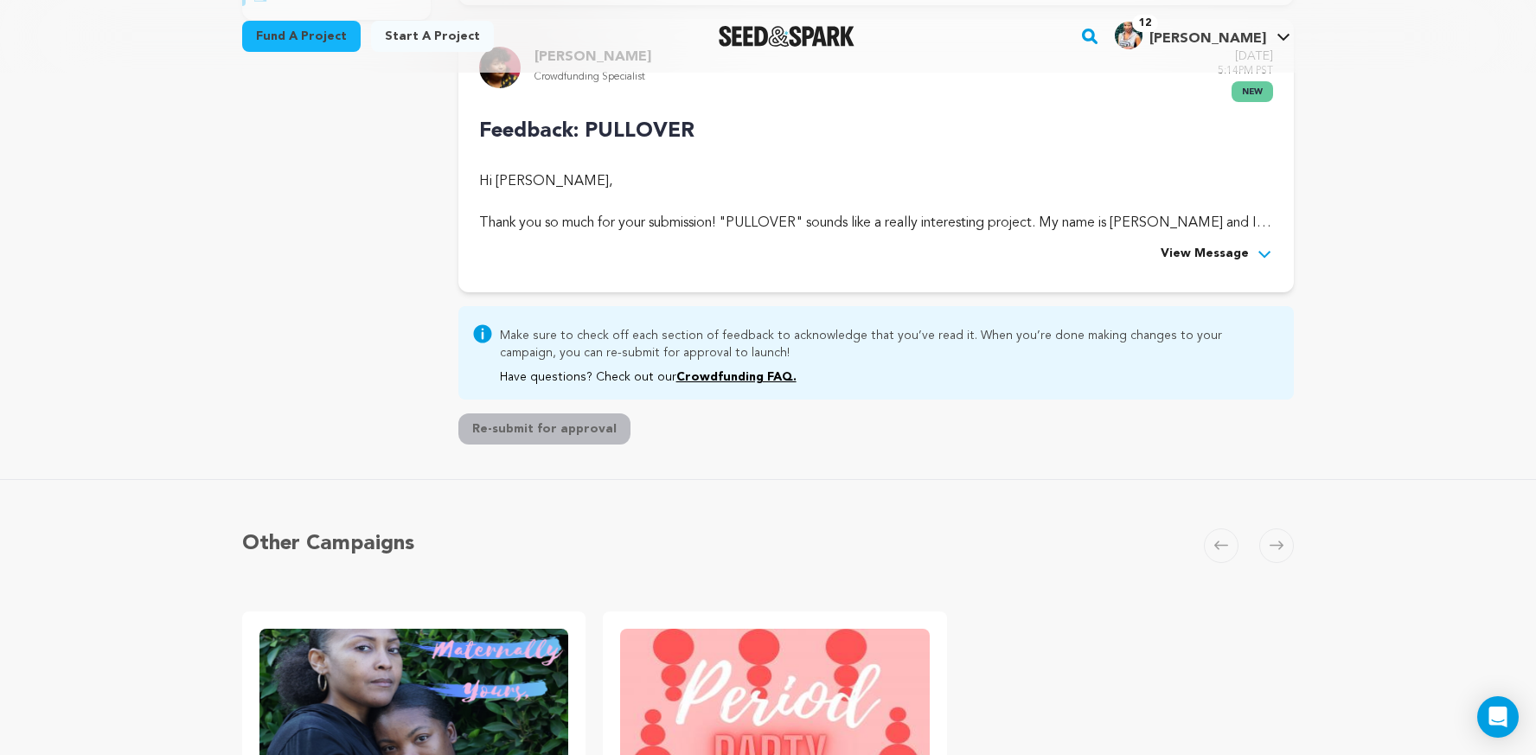
scroll to position [464, 0]
click at [1239, 257] on span "View Message" at bounding box center [1205, 256] width 88 height 21
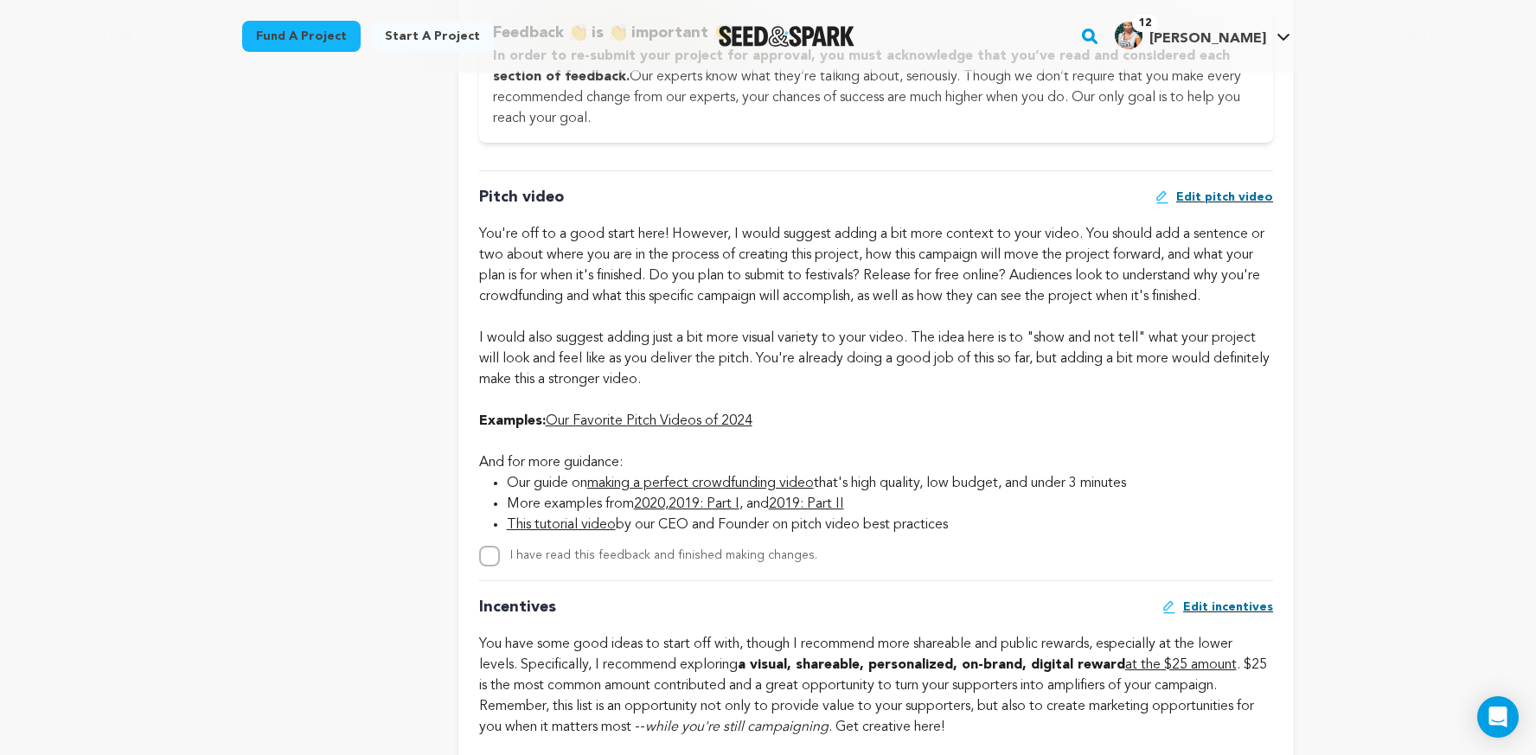
scroll to position [1126, 0]
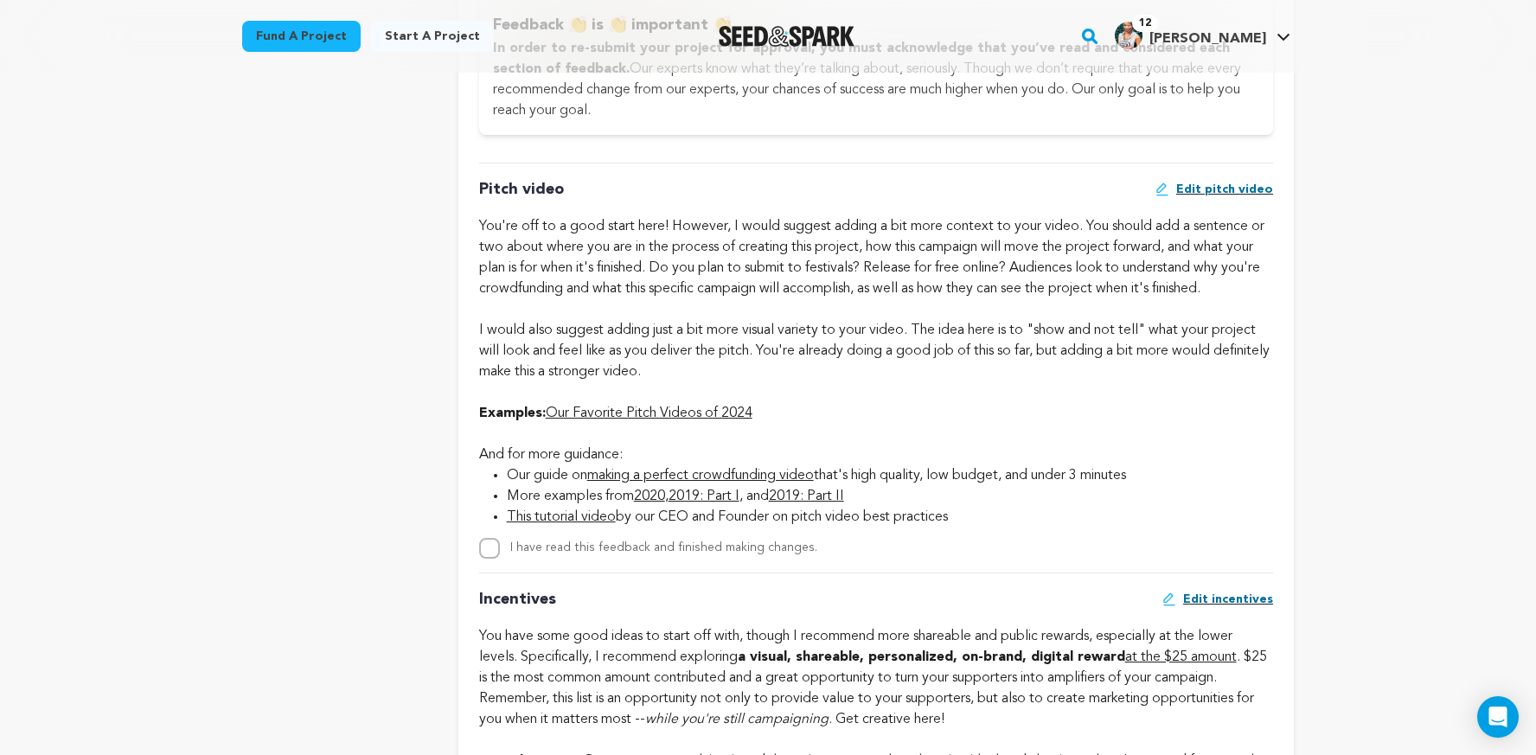
click at [566, 515] on link "This tutorial video" at bounding box center [561, 517] width 109 height 14
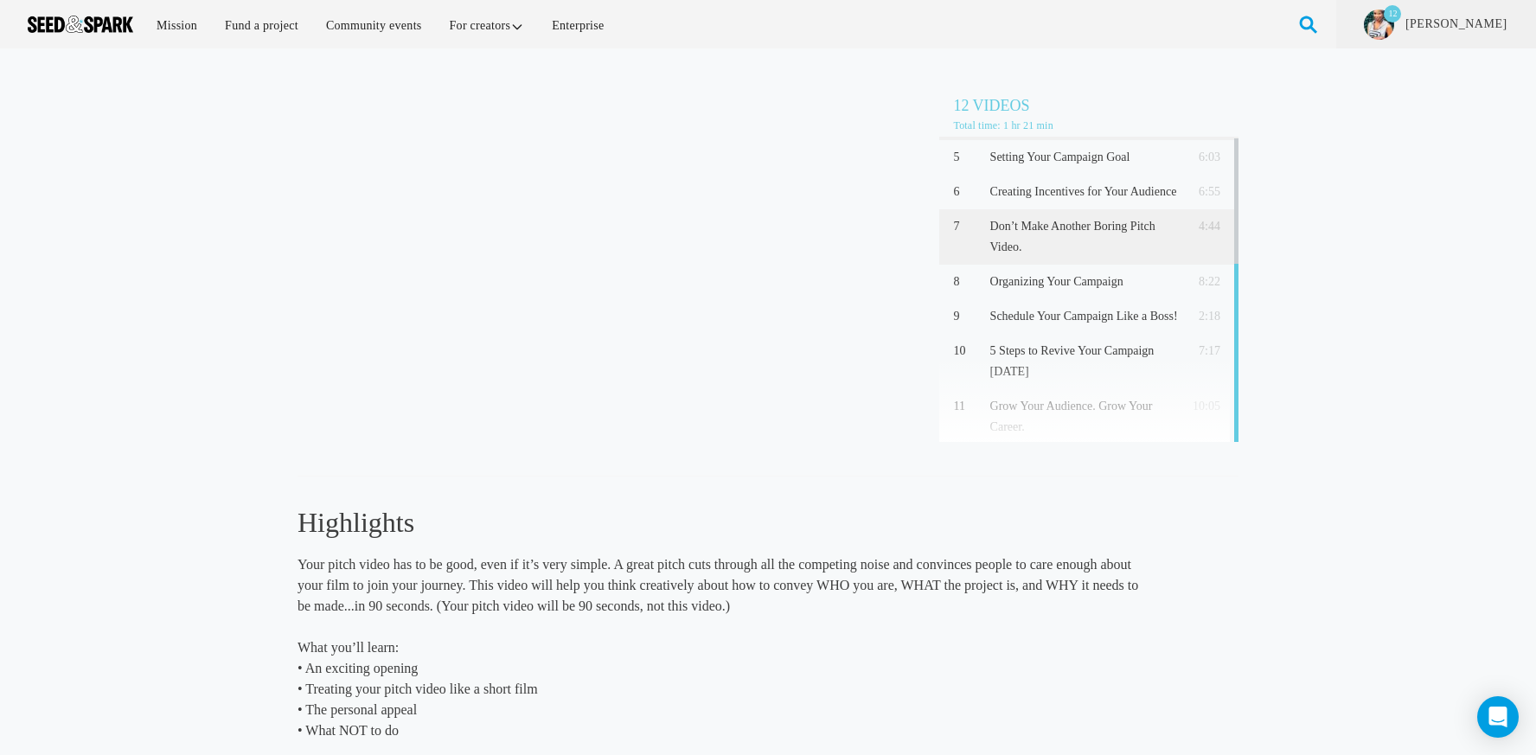
scroll to position [213, 0]
click at [1071, 223] on p "Don’t Make Another Boring Pitch Video." at bounding box center [1084, 235] width 188 height 42
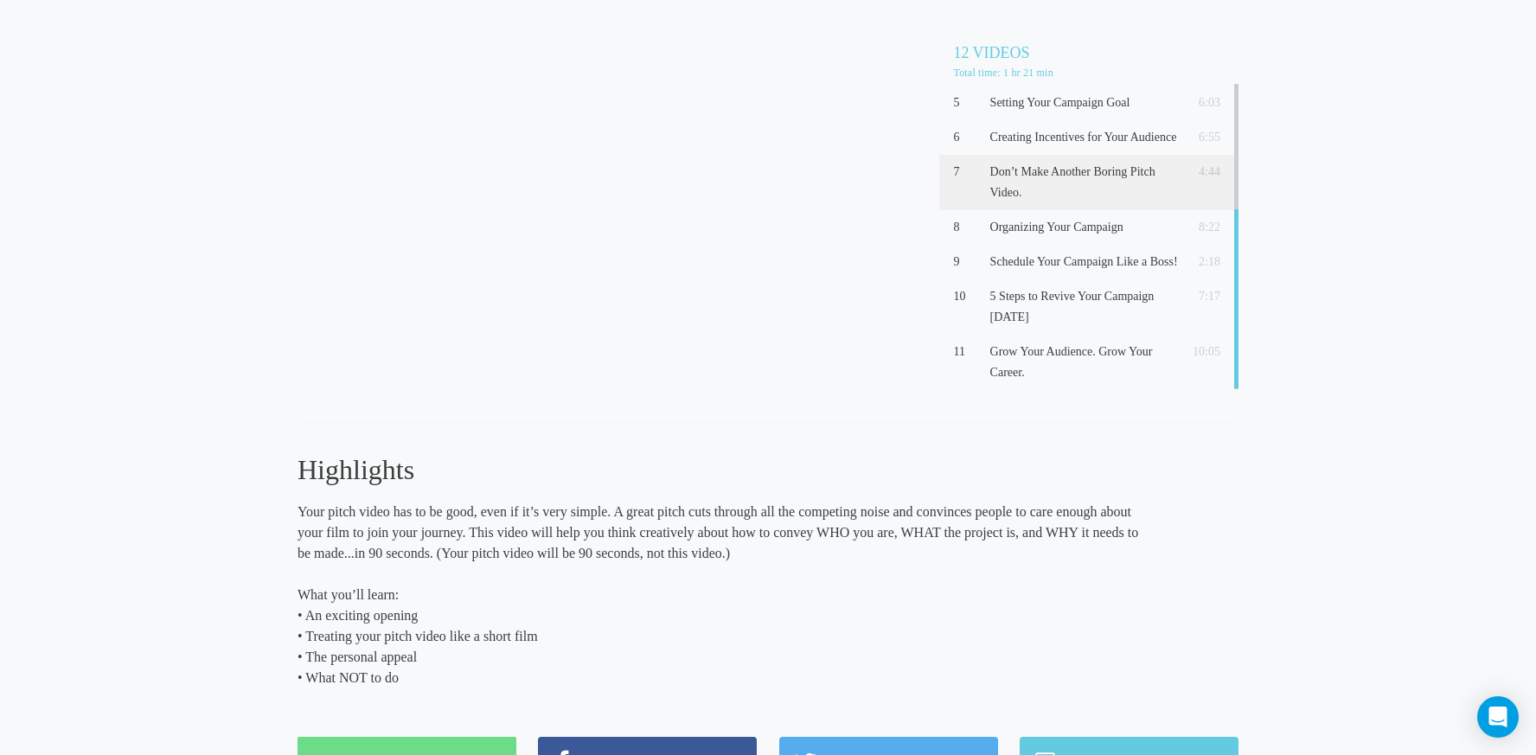
scroll to position [51, 0]
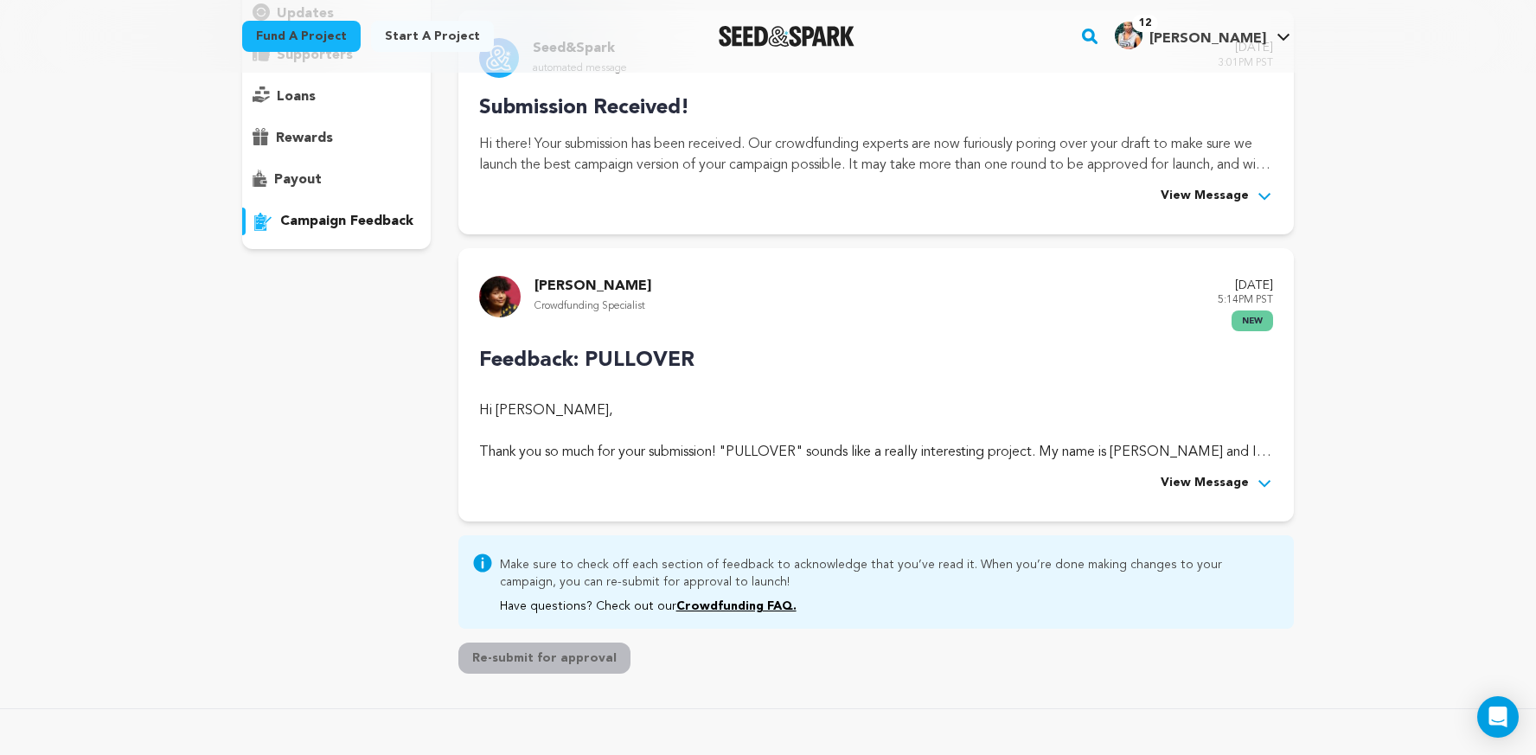
scroll to position [189, 0]
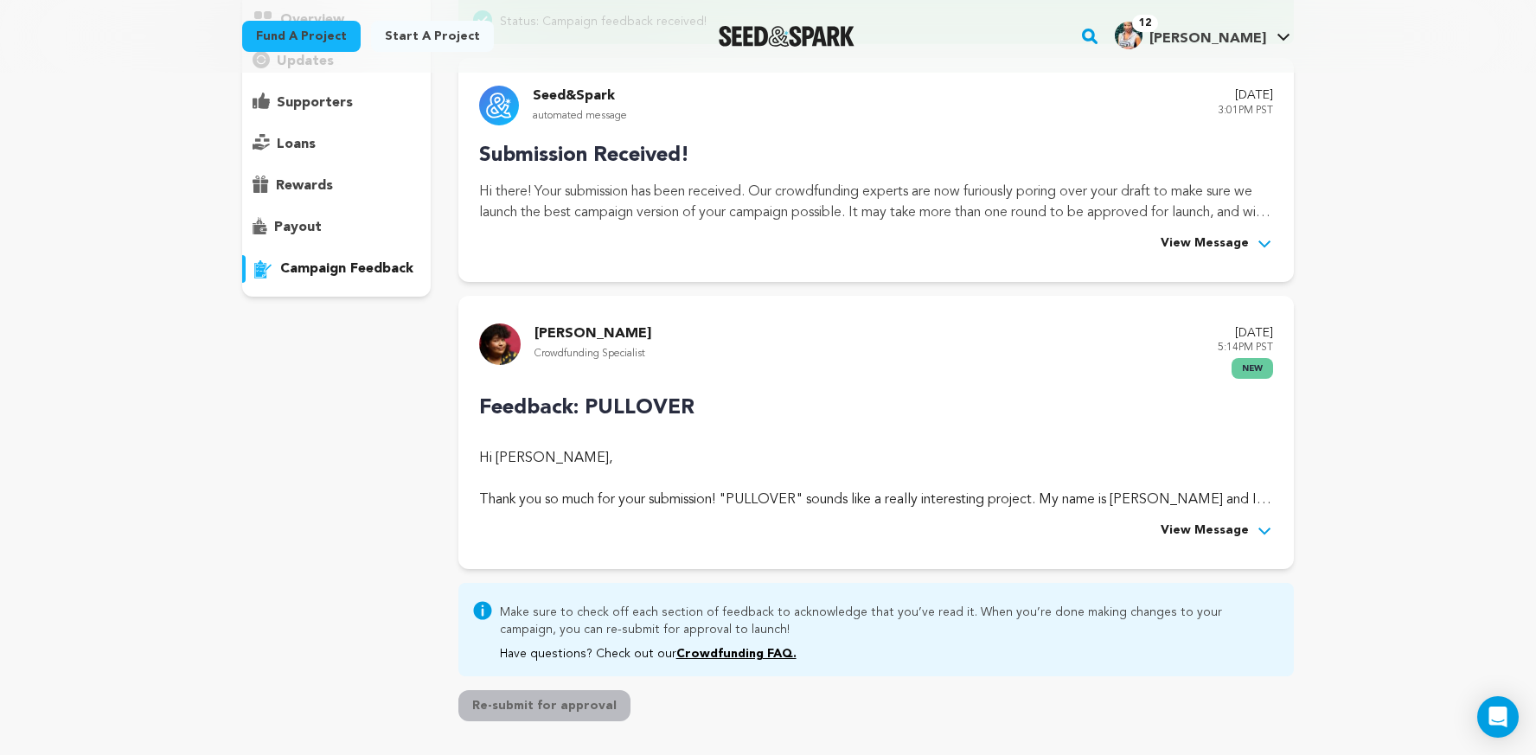
click at [1238, 538] on span "View Message" at bounding box center [1205, 531] width 88 height 21
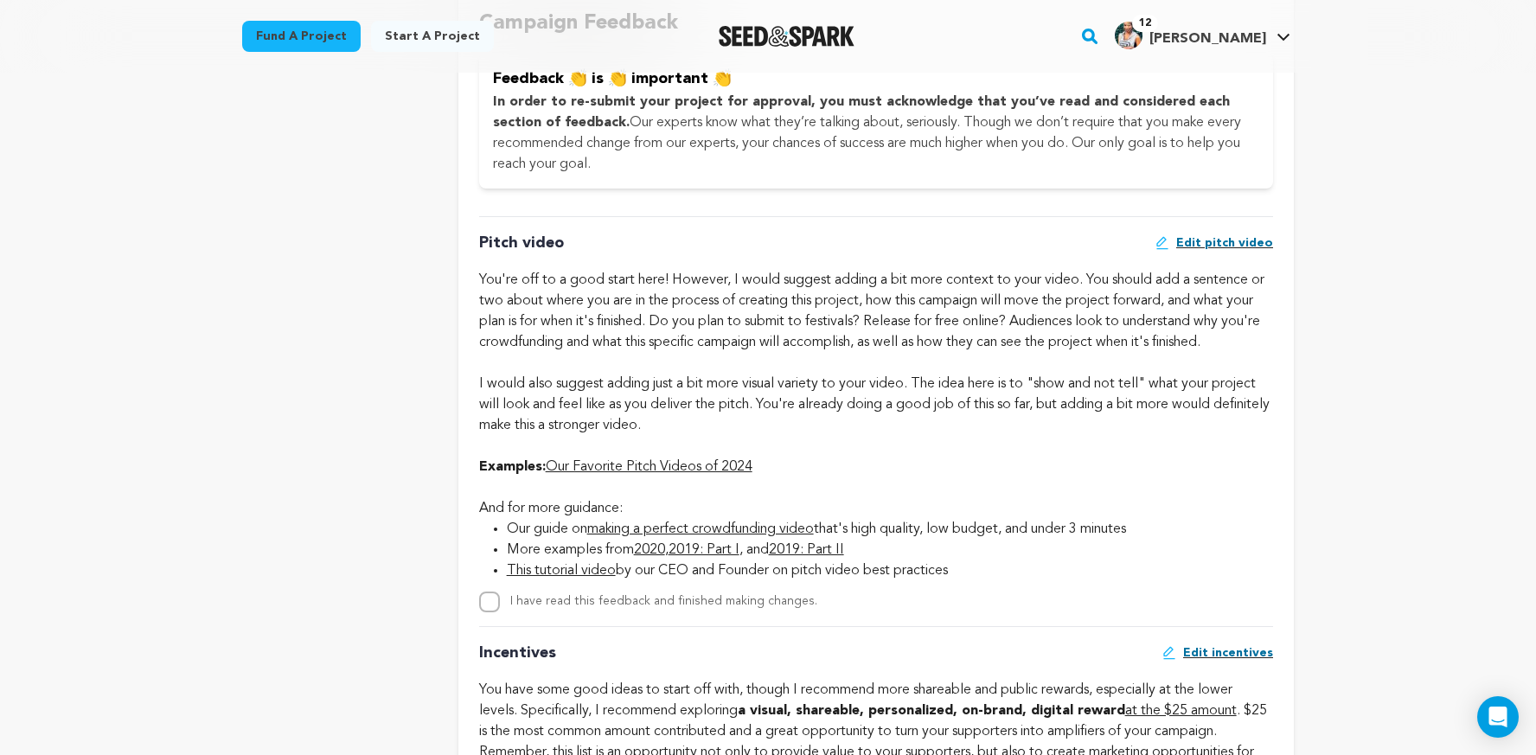
scroll to position [1108, 0]
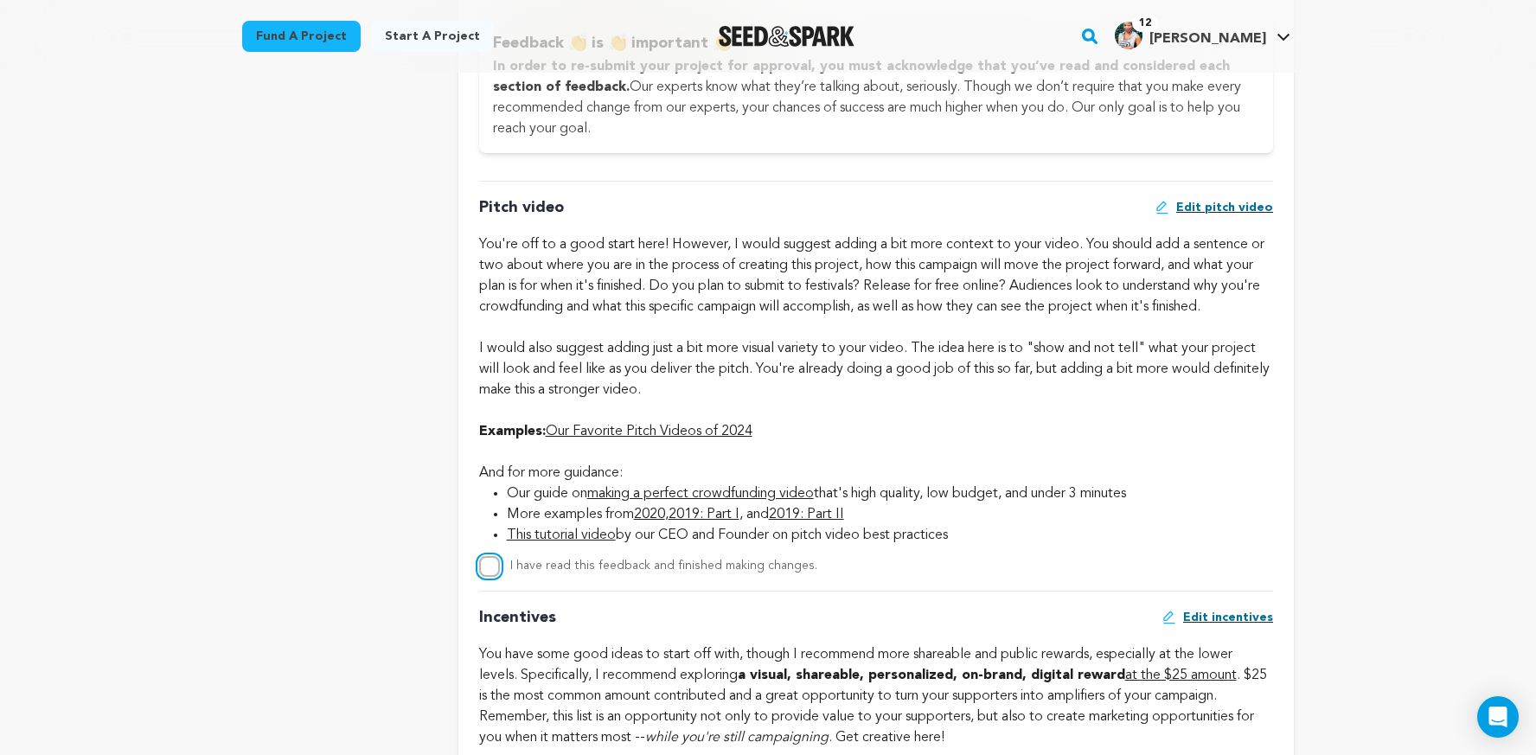
click at [491, 562] on input "I have read this feedback and finished making changes." at bounding box center [489, 566] width 21 height 21
checkbox input "true"
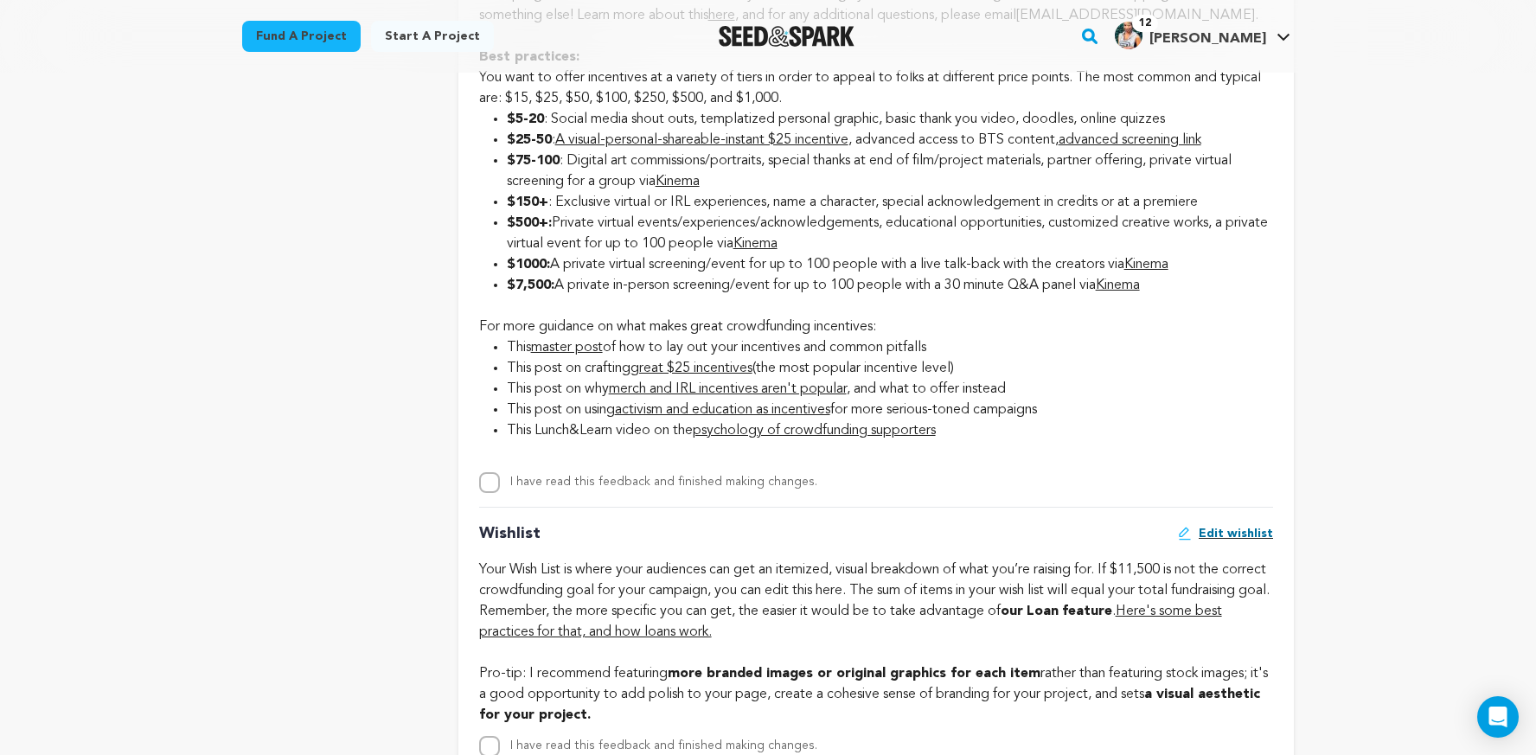
scroll to position [2192, 0]
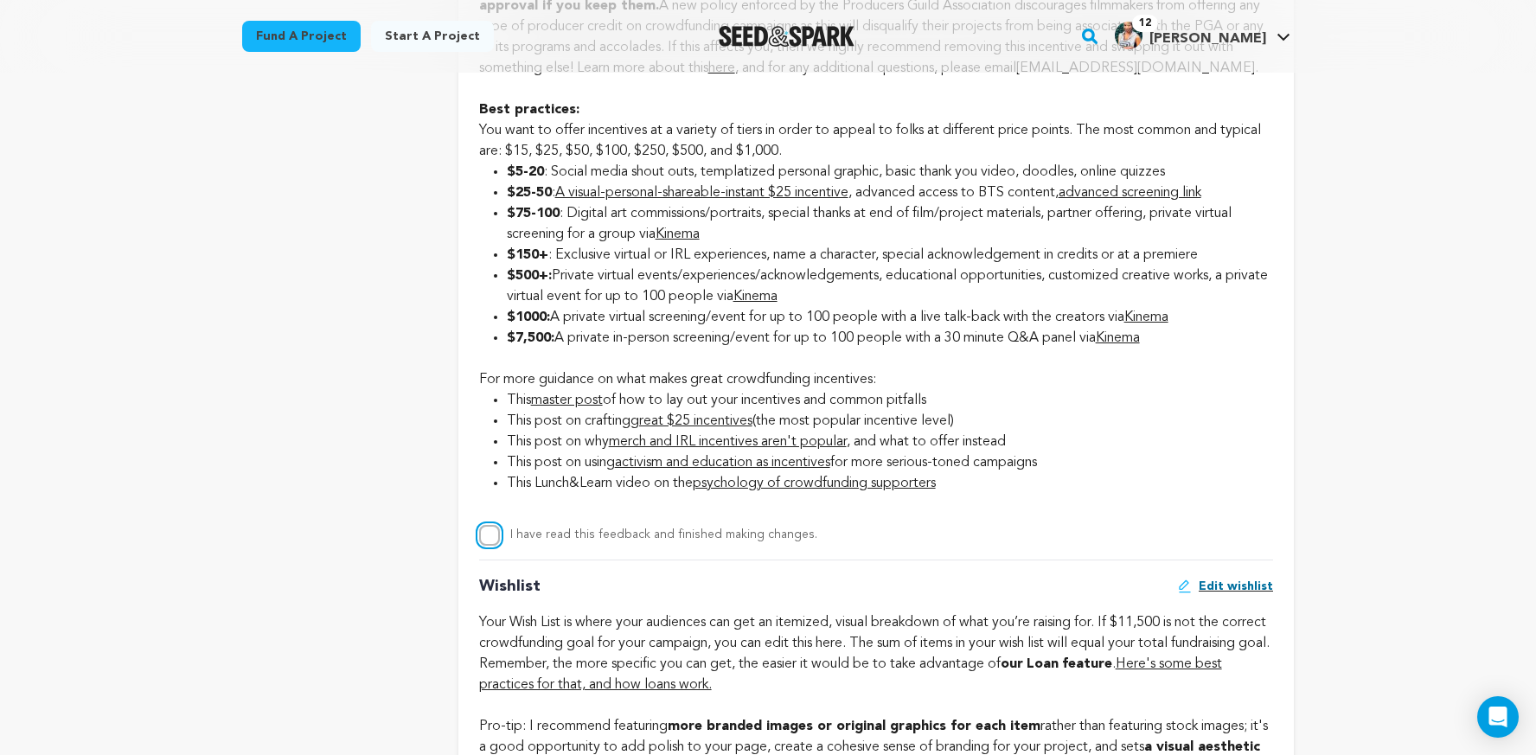
click at [490, 539] on input "I have read this feedback and finished making changes." at bounding box center [489, 535] width 21 height 21
checkbox input "true"
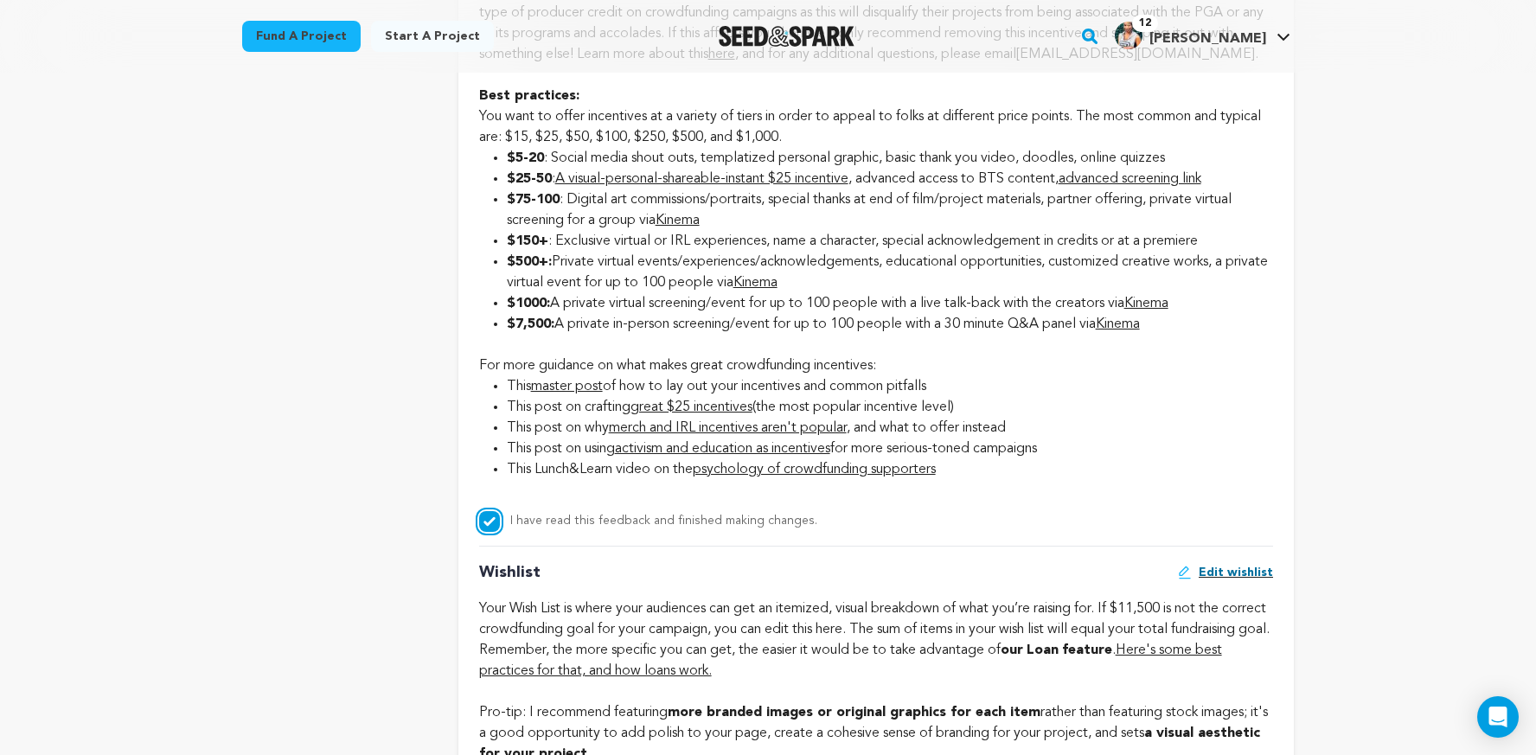
scroll to position [2207, 0]
click at [692, 451] on link "activism and education as incentives" at bounding box center [722, 448] width 215 height 14
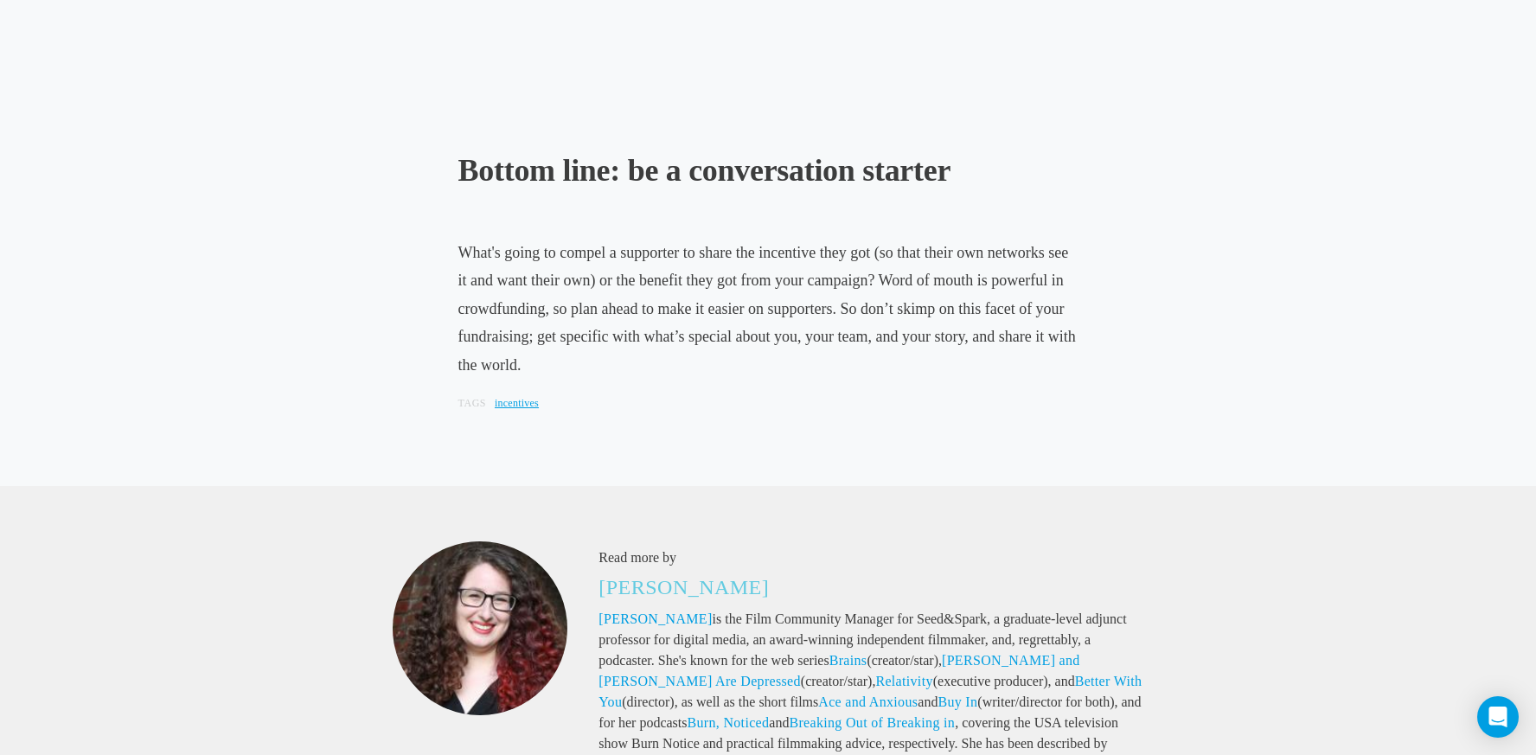
scroll to position [4580, 0]
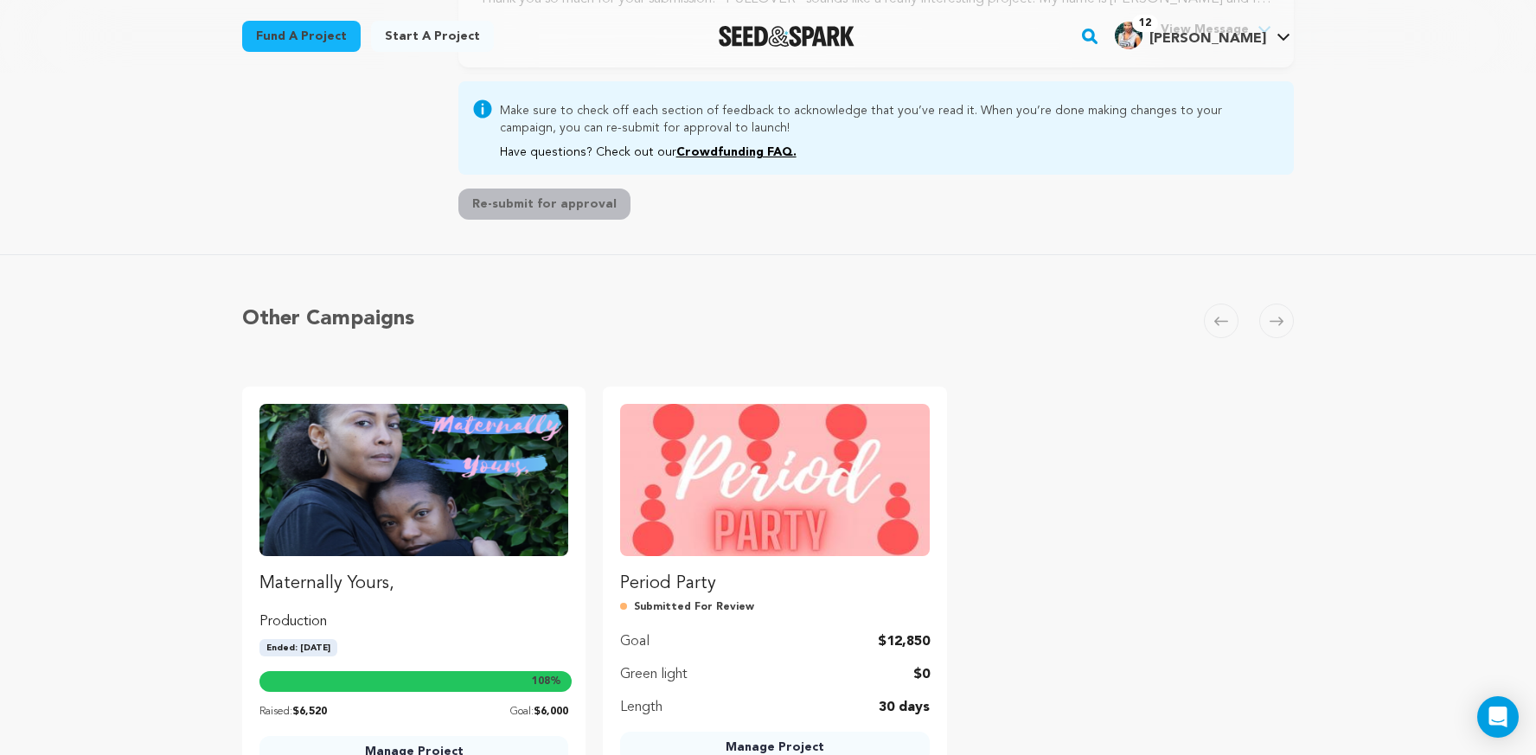
scroll to position [513, 0]
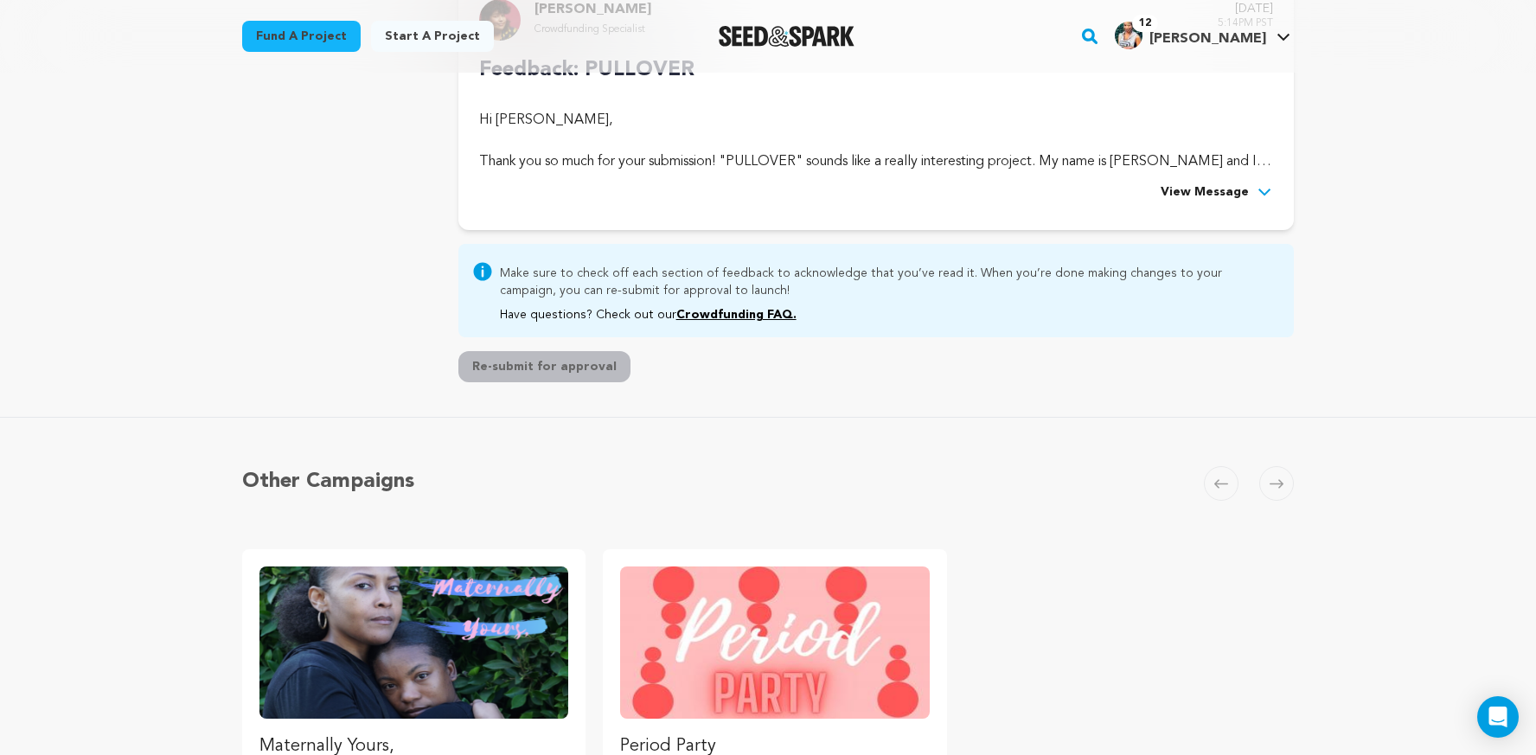
click at [1225, 193] on span "View Message" at bounding box center [1205, 192] width 88 height 21
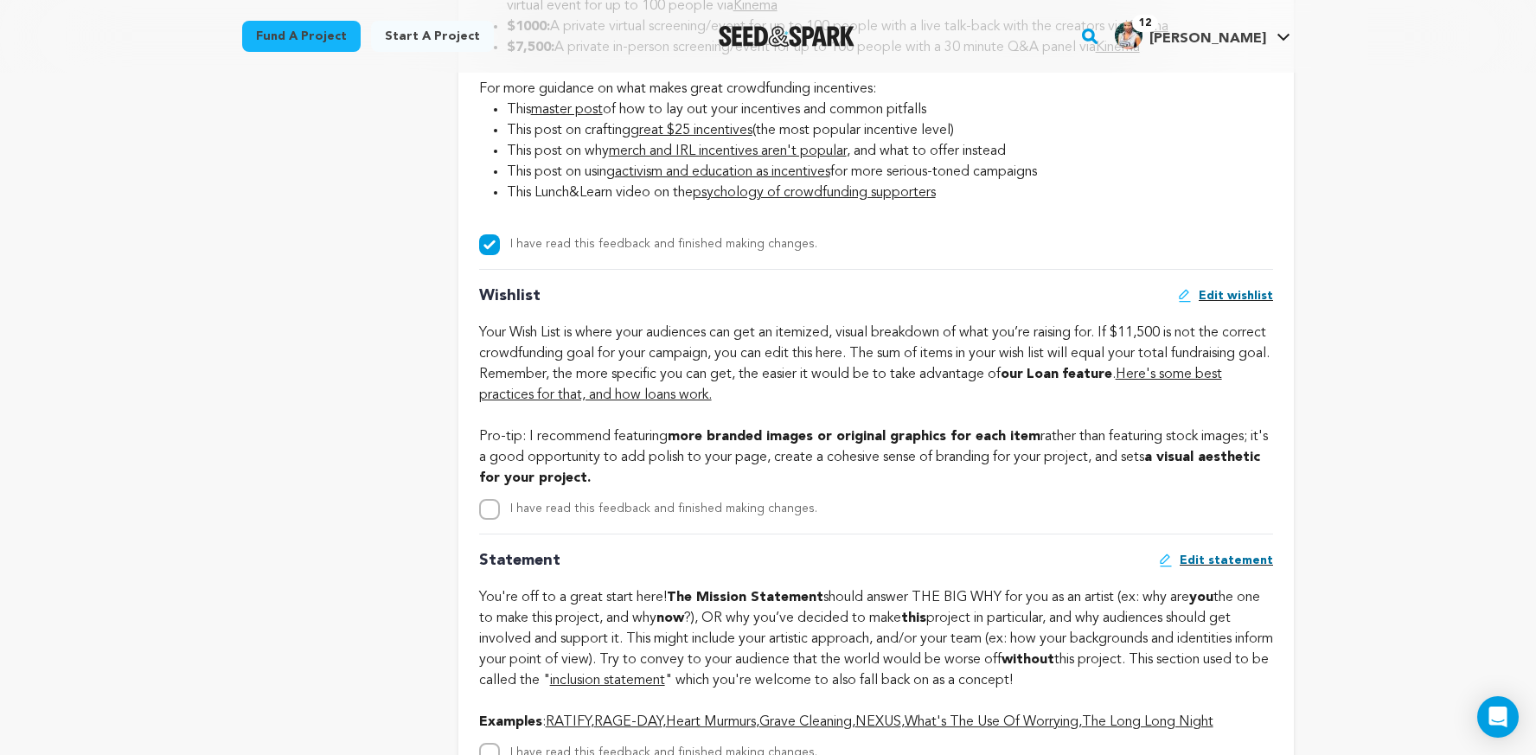
scroll to position [2504, 0]
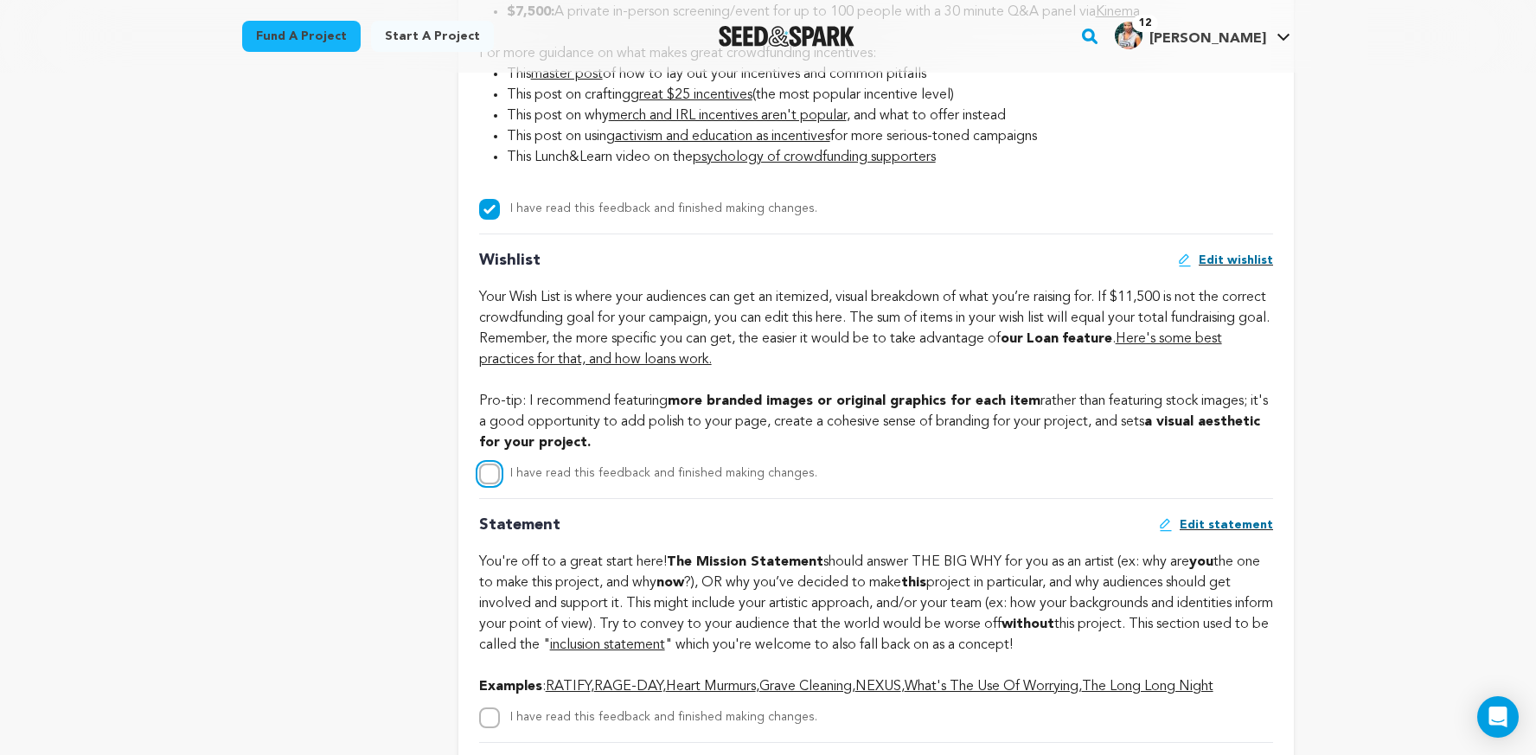
click at [490, 473] on input "I have read this feedback and finished making changes." at bounding box center [489, 474] width 21 height 21
checkbox input "true"
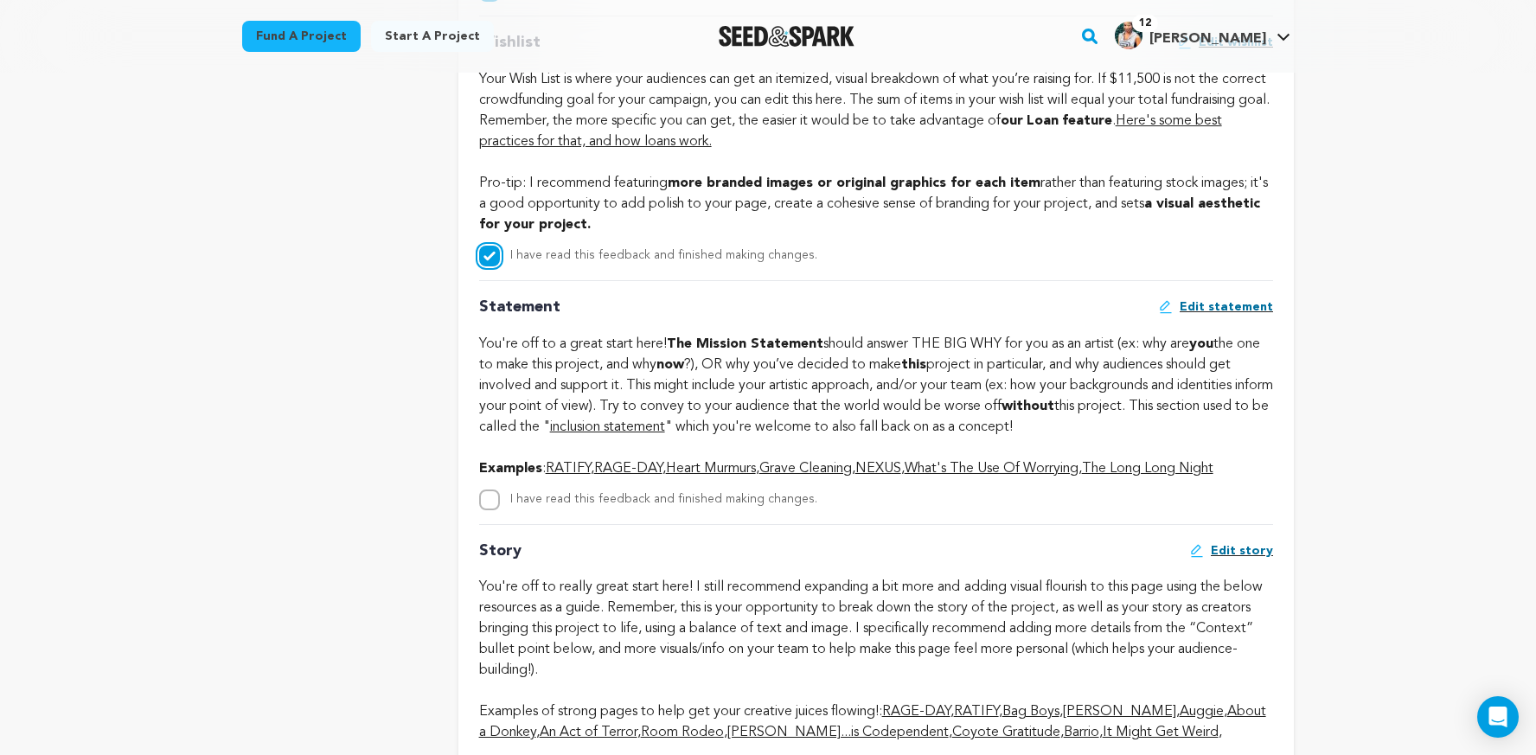
scroll to position [2738, 0]
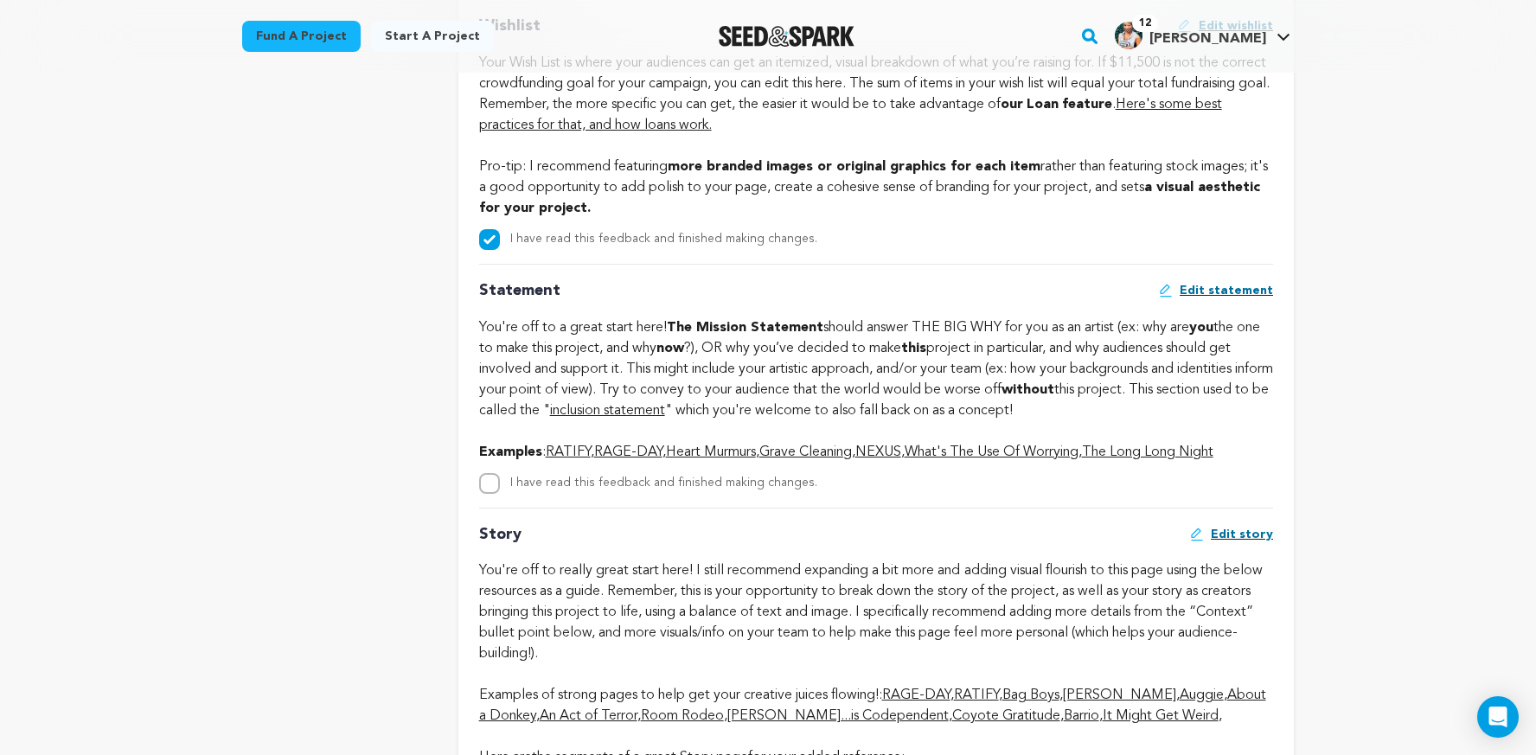
click at [503, 483] on div "I have read this feedback and finished making changes." at bounding box center [876, 483] width 794 height 21
click at [490, 473] on input "I have read this feedback and finished making changes." at bounding box center [489, 483] width 21 height 21
checkbox input "true"
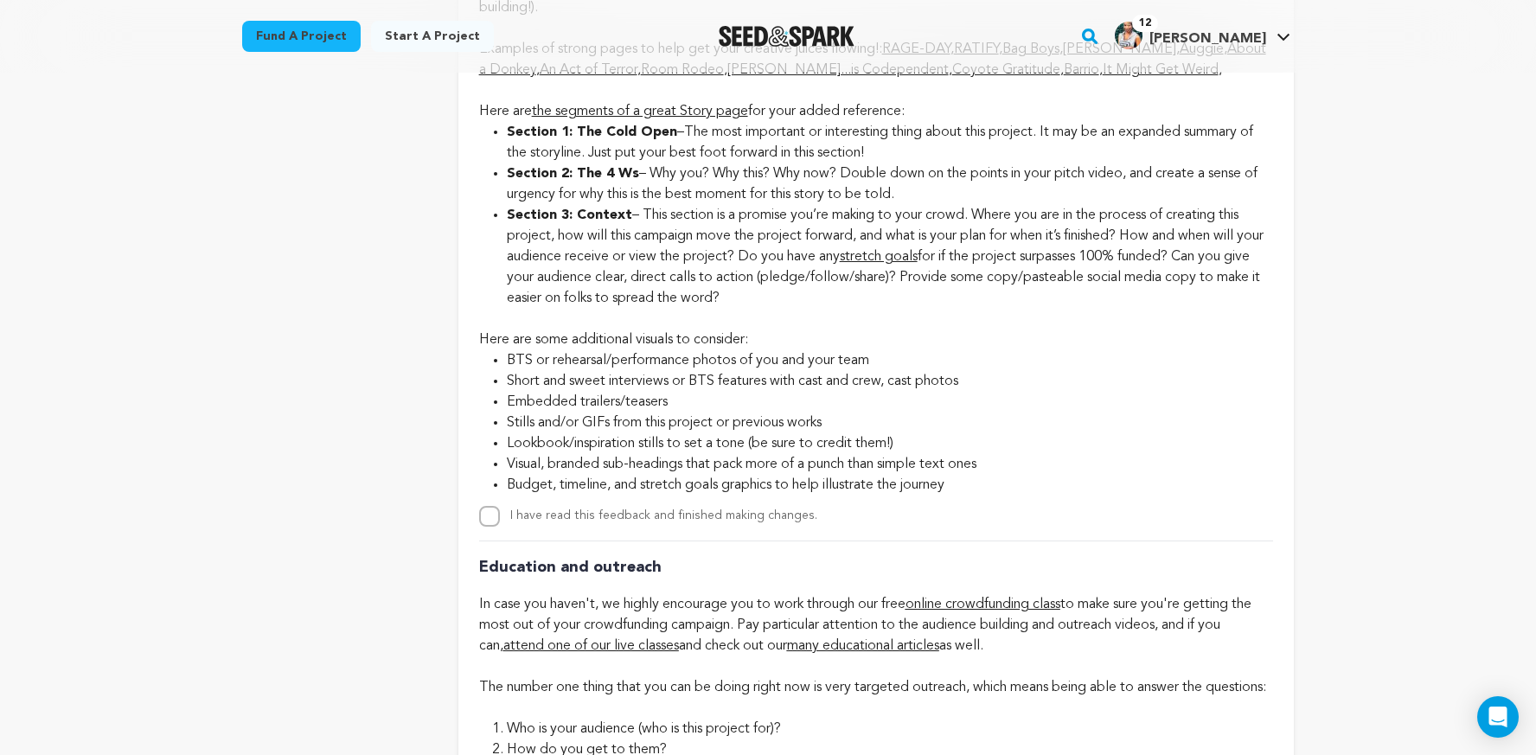
scroll to position [3386, 0]
click at [490, 514] on input "I have read this feedback and finished making changes." at bounding box center [489, 514] width 21 height 21
checkbox input "true"
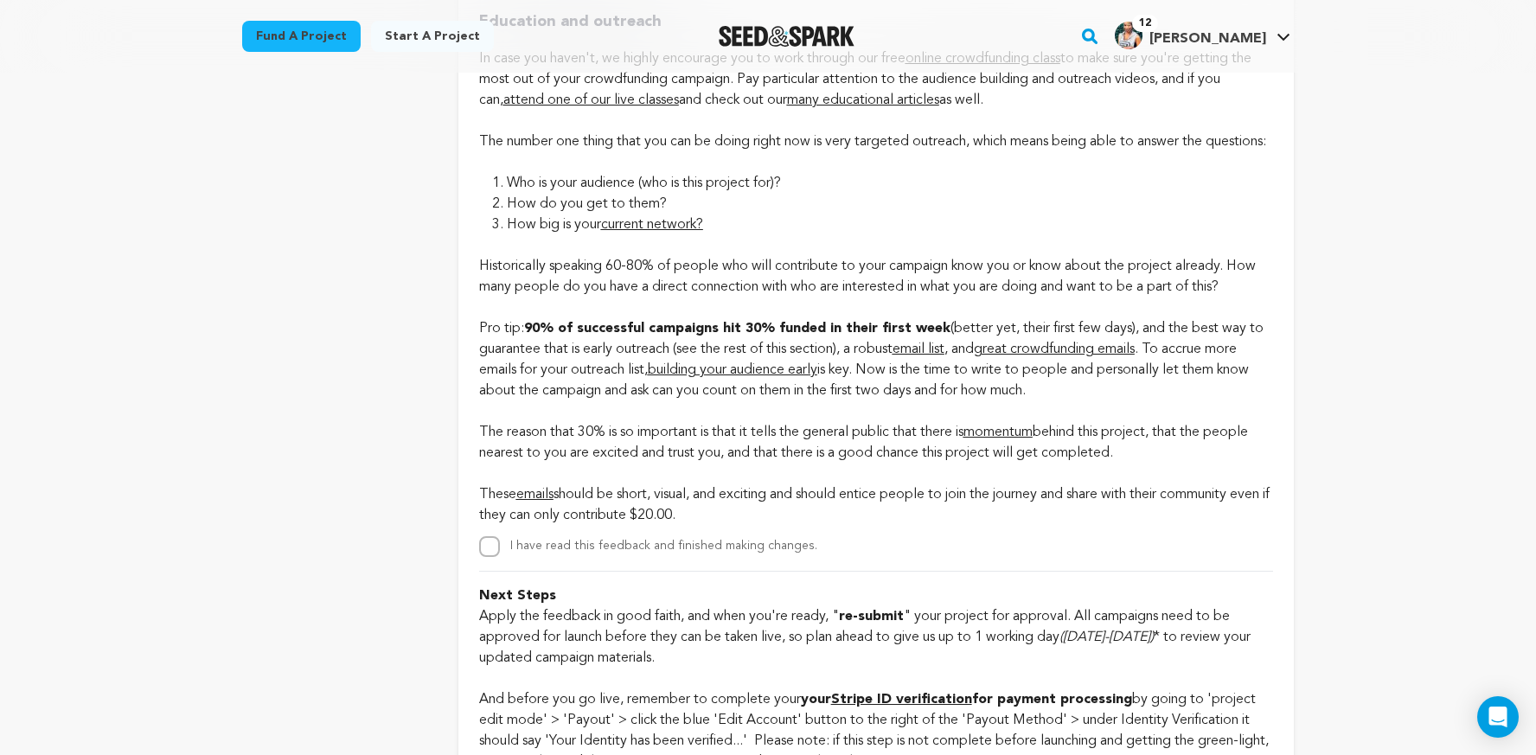
scroll to position [3970, 0]
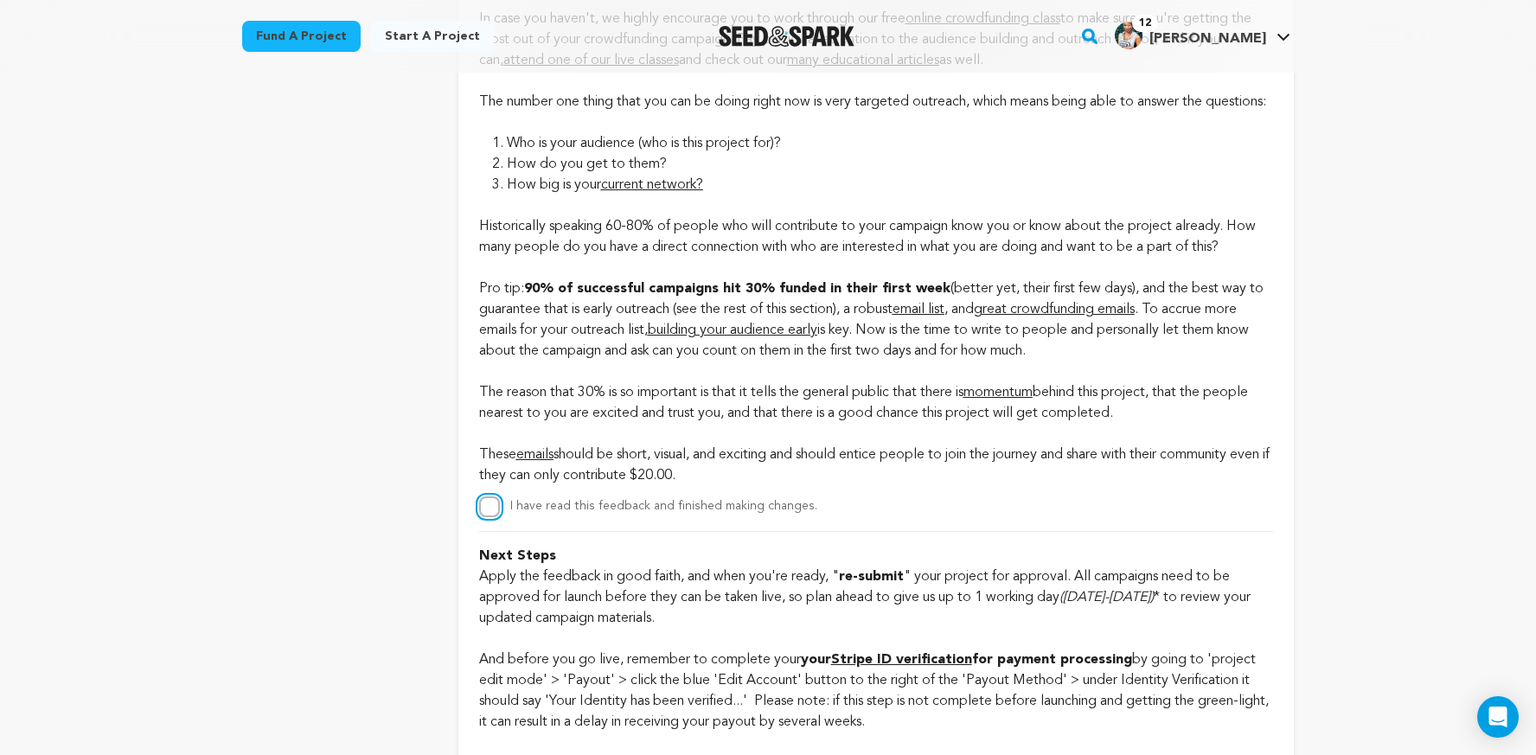
click at [491, 517] on input "I have read this feedback and finished making changes." at bounding box center [489, 506] width 21 height 21
checkbox input "true"
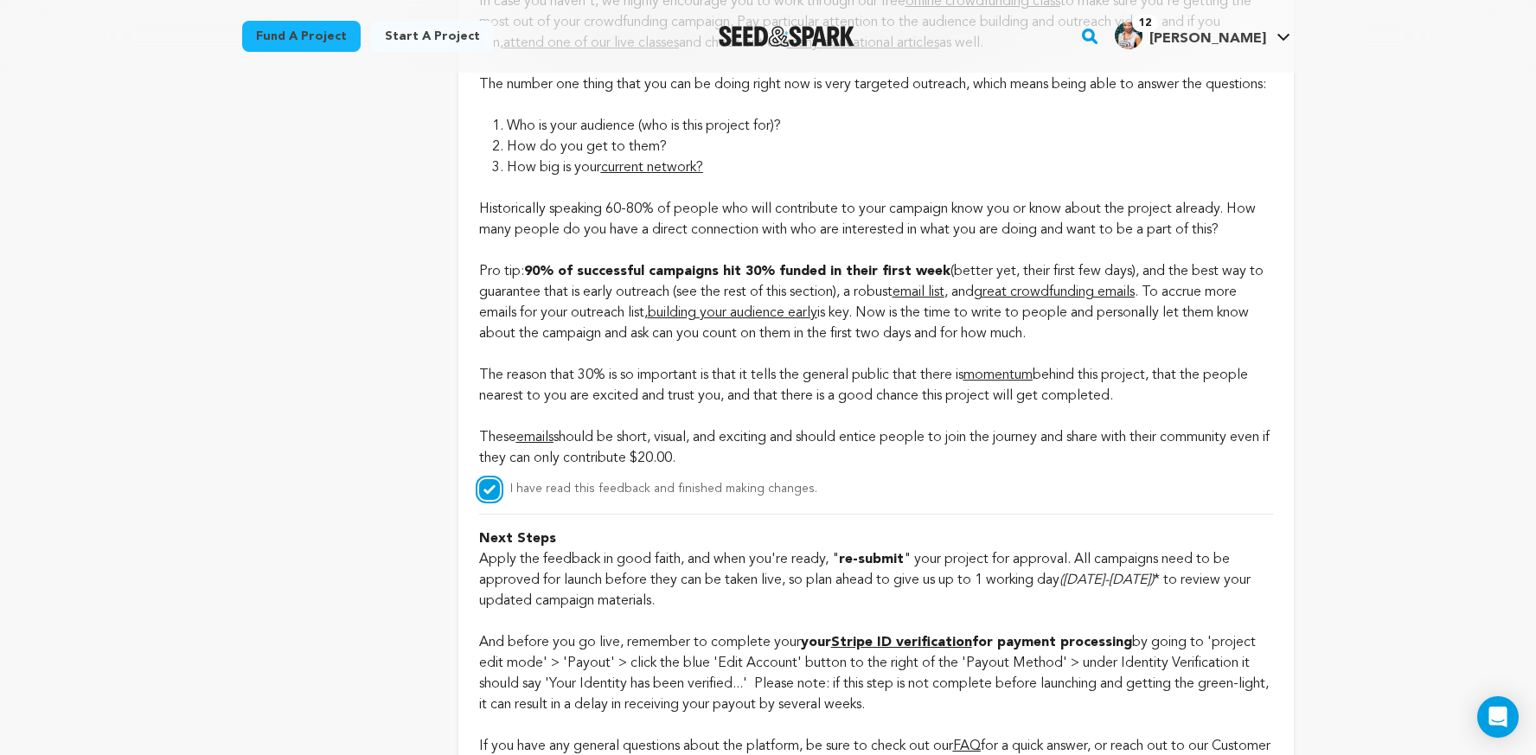
scroll to position [3990, 0]
click at [547, 442] on span "emails" at bounding box center [534, 435] width 37 height 14
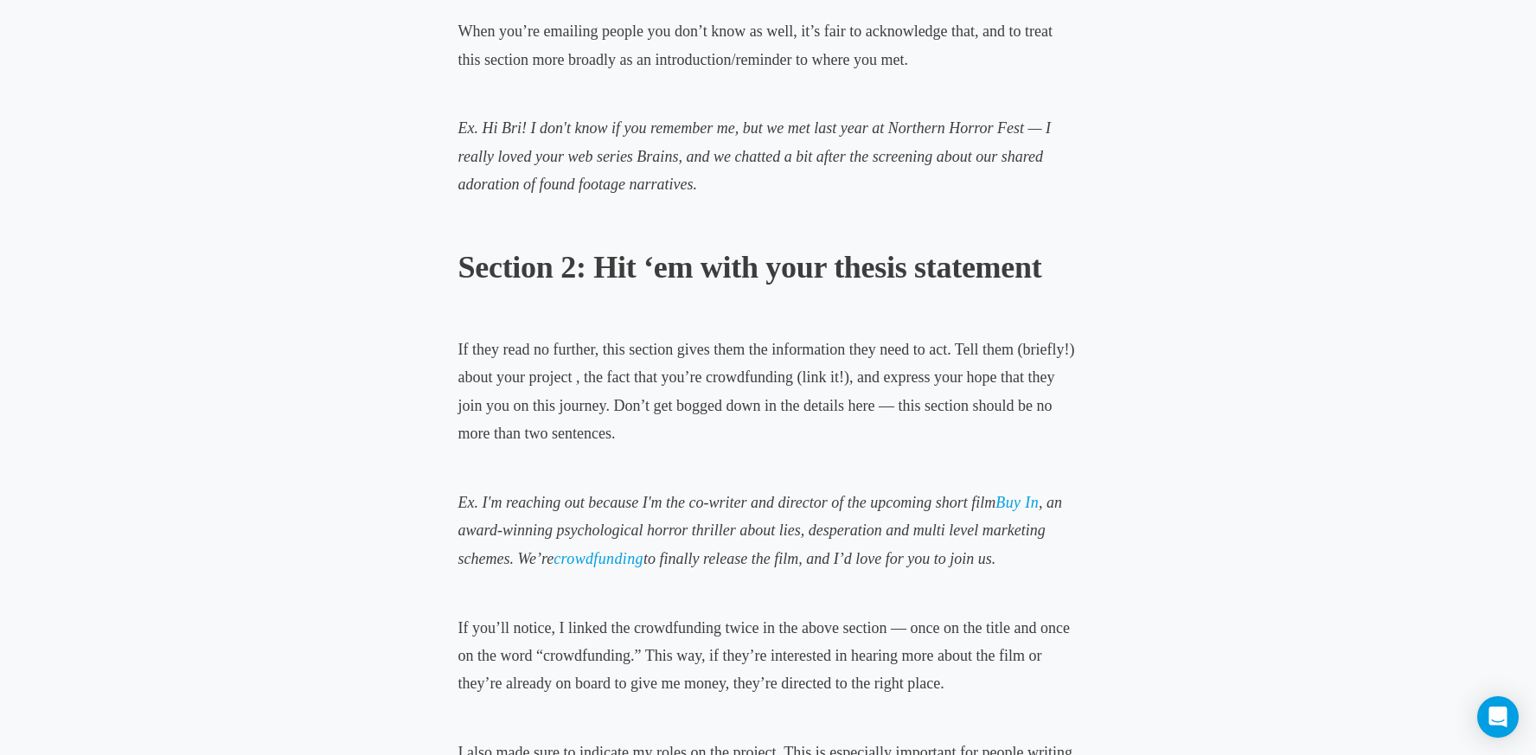
scroll to position [1098, 0]
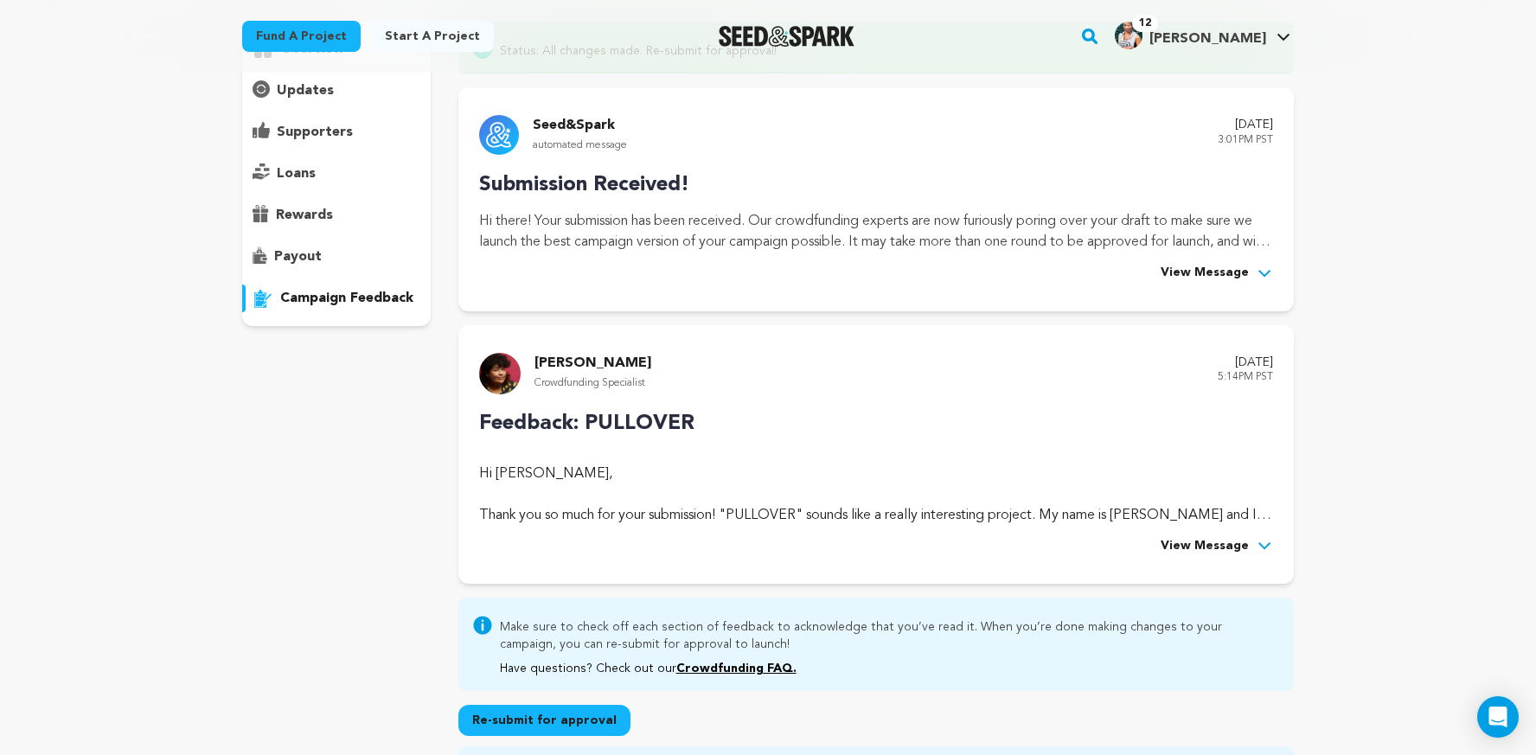
scroll to position [125, 0]
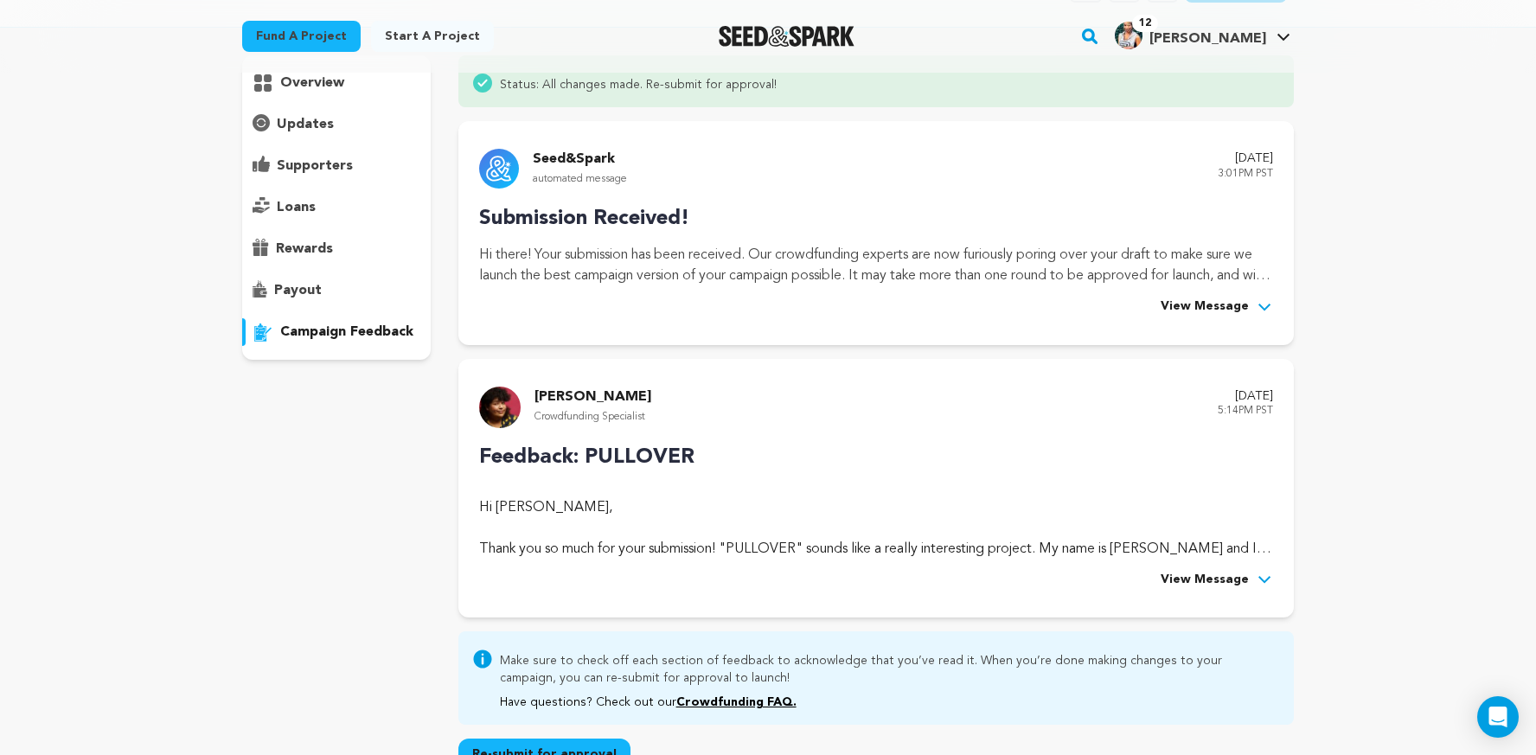
click at [1188, 579] on span "View Message" at bounding box center [1205, 580] width 88 height 21
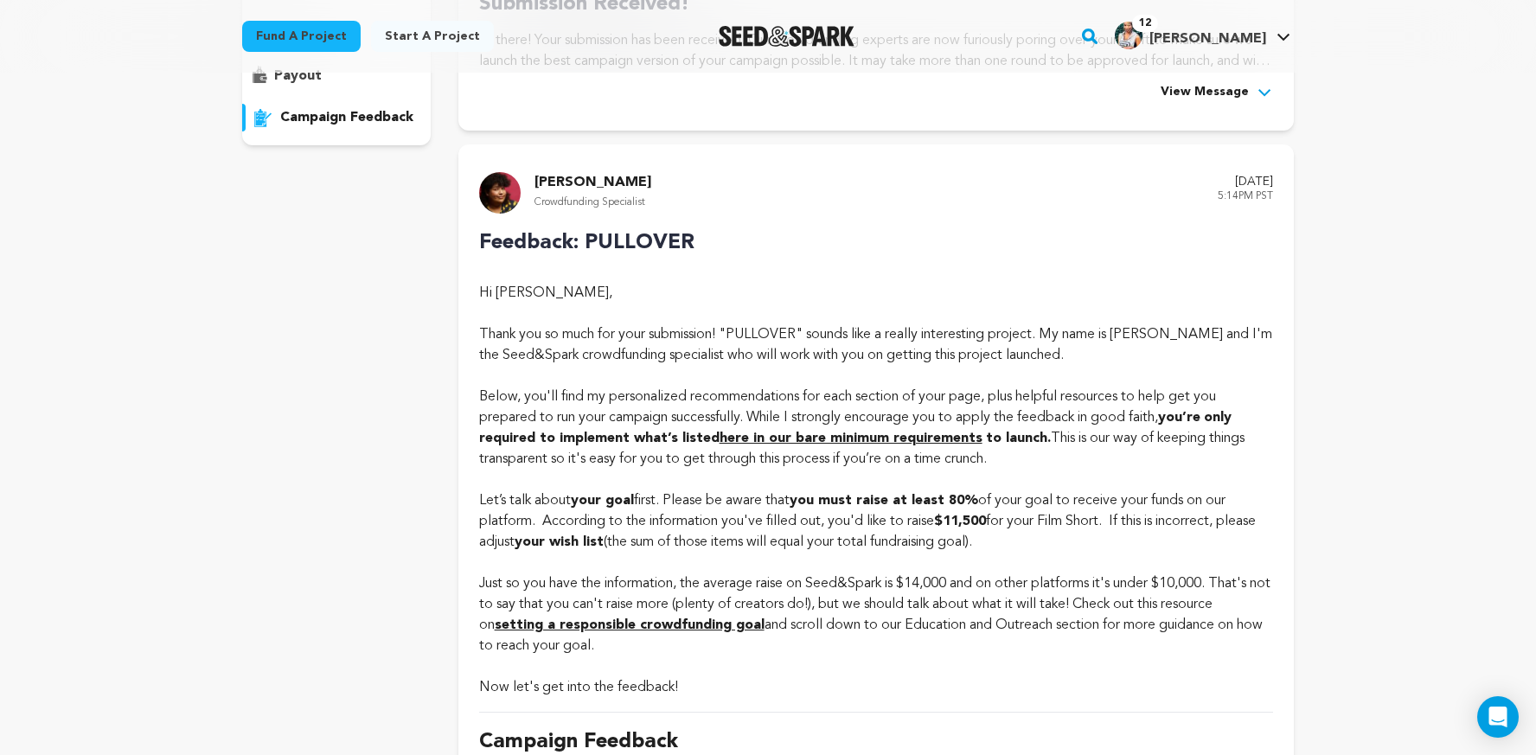
scroll to position [0, 0]
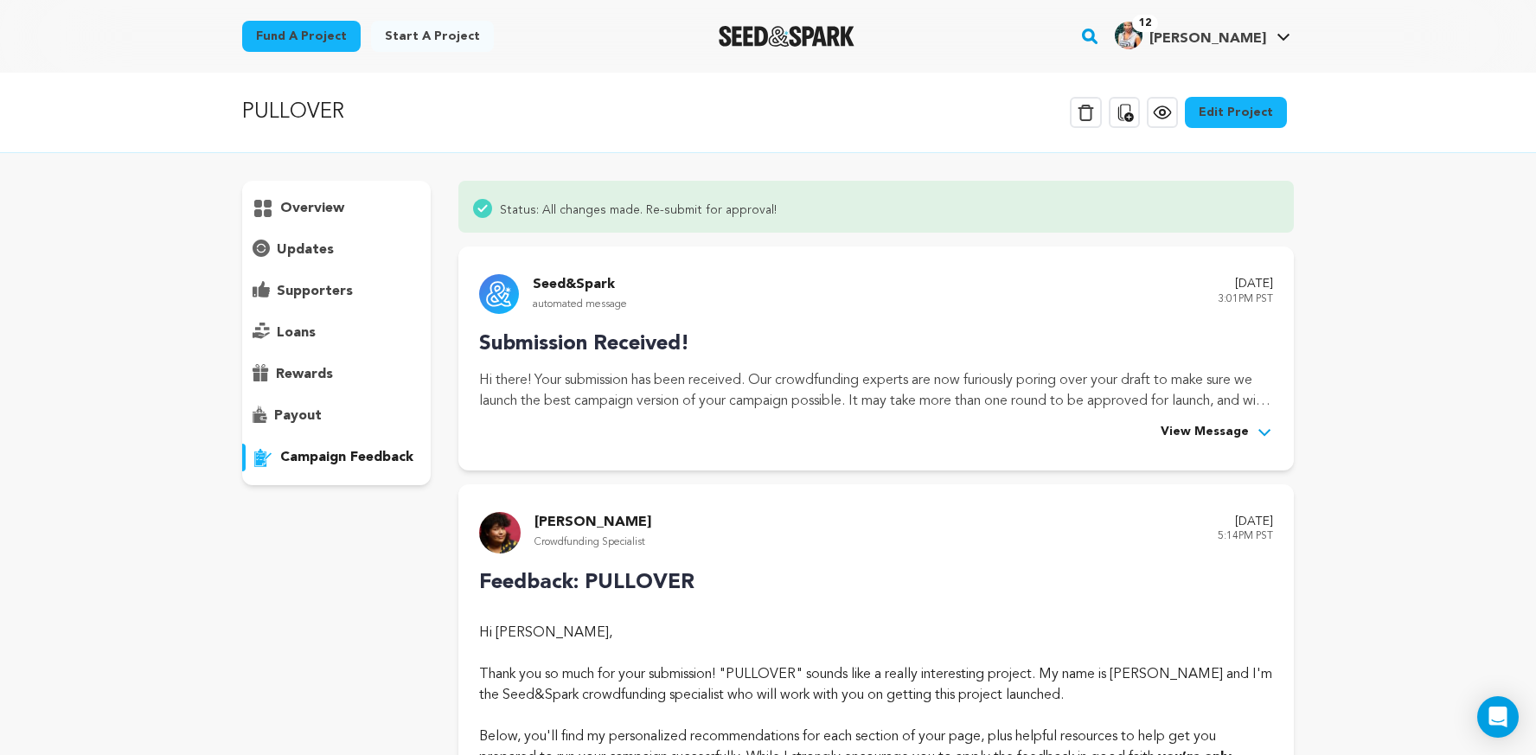
click at [1213, 110] on link "Edit Project" at bounding box center [1236, 112] width 102 height 31
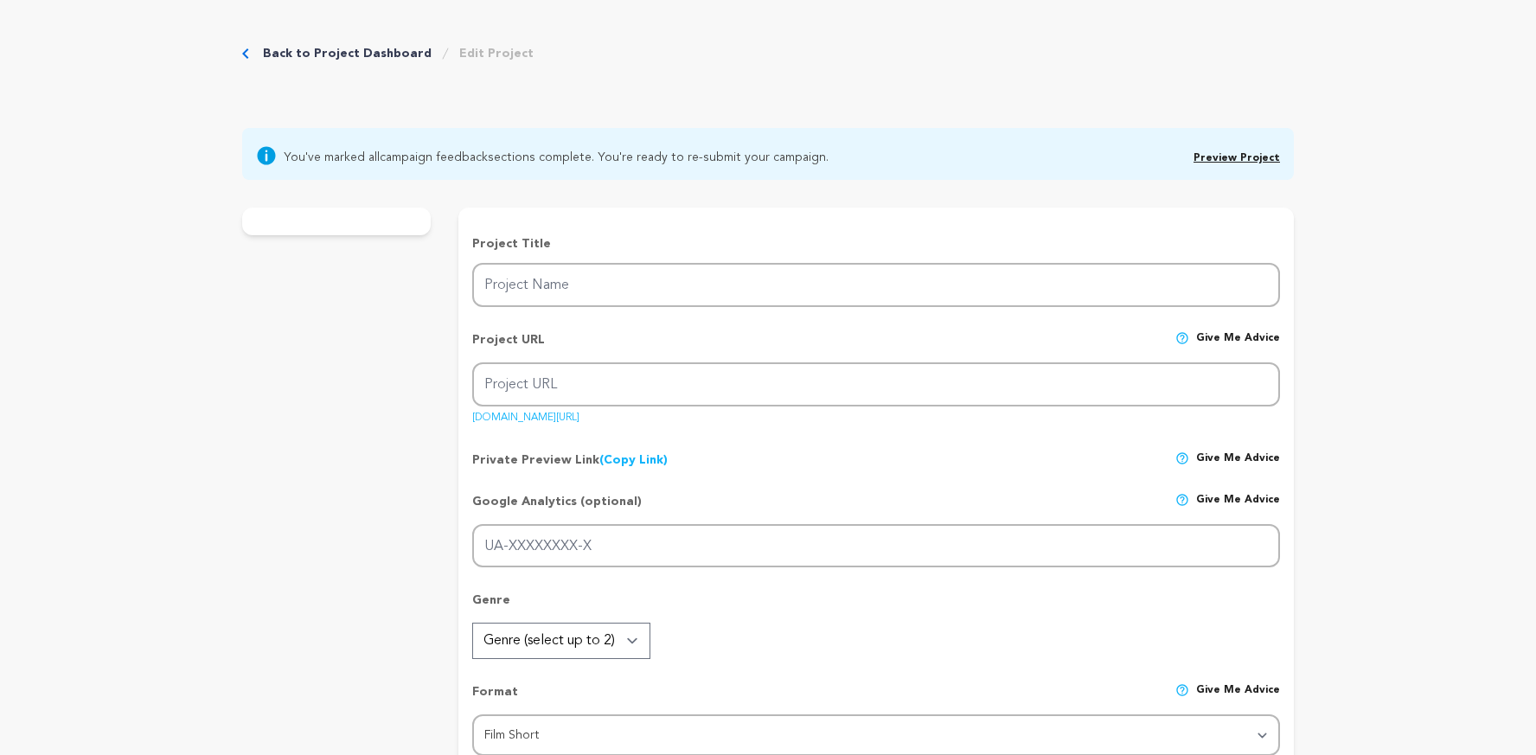
type input "PULLOVER"
type input "pullover"
type input "During a walk to the store with her younger sister, a 13-year-old girl is haras…"
type textarea "PULLOVER is a bold short film about a [DEMOGRAPHIC_DATA] girl whose walk to the…"
type textarea "The mission of PULLOVER is to expose how early and often girls face sexual hara…"
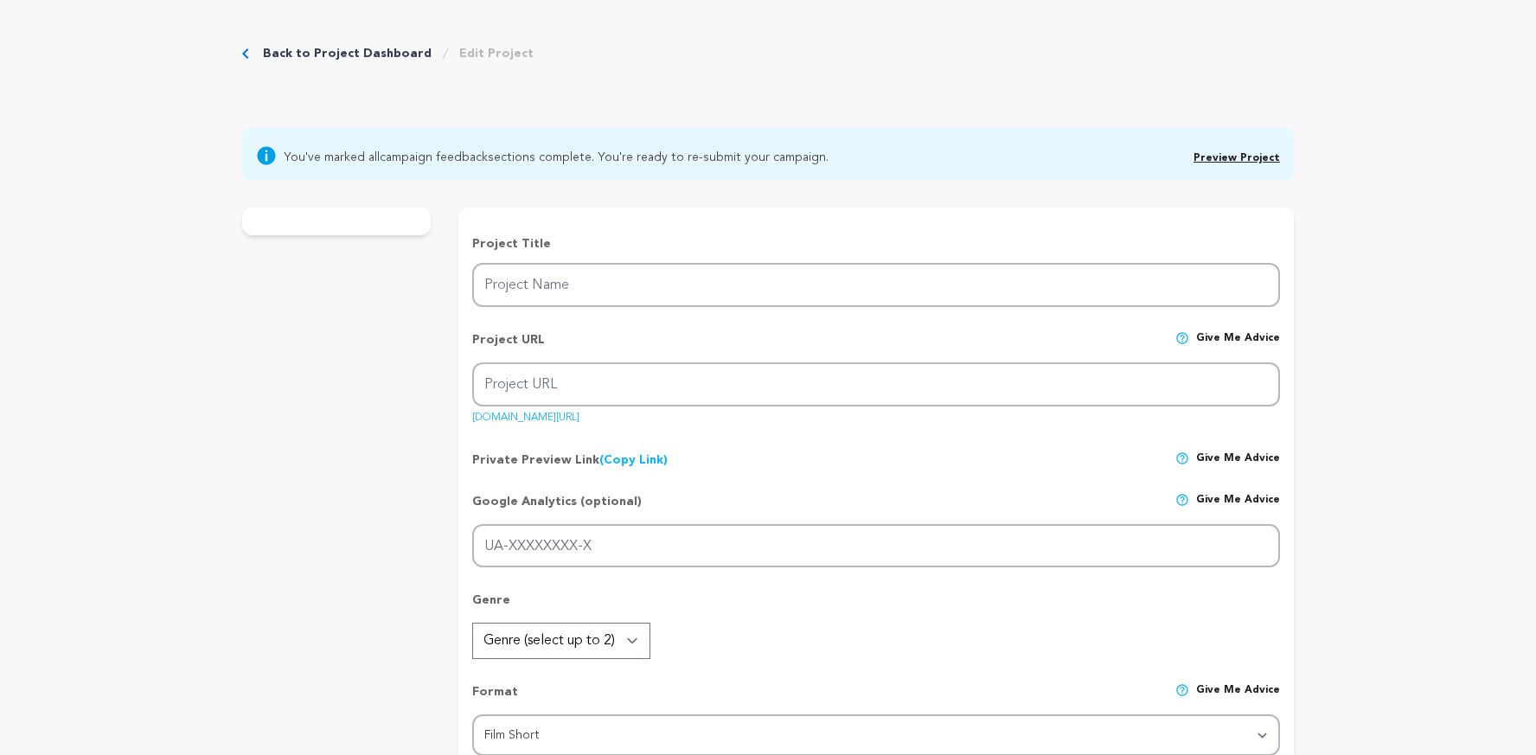
type textarea "Tyler Perry Dream Collective Top 10 NOVAC"
radio input "true"
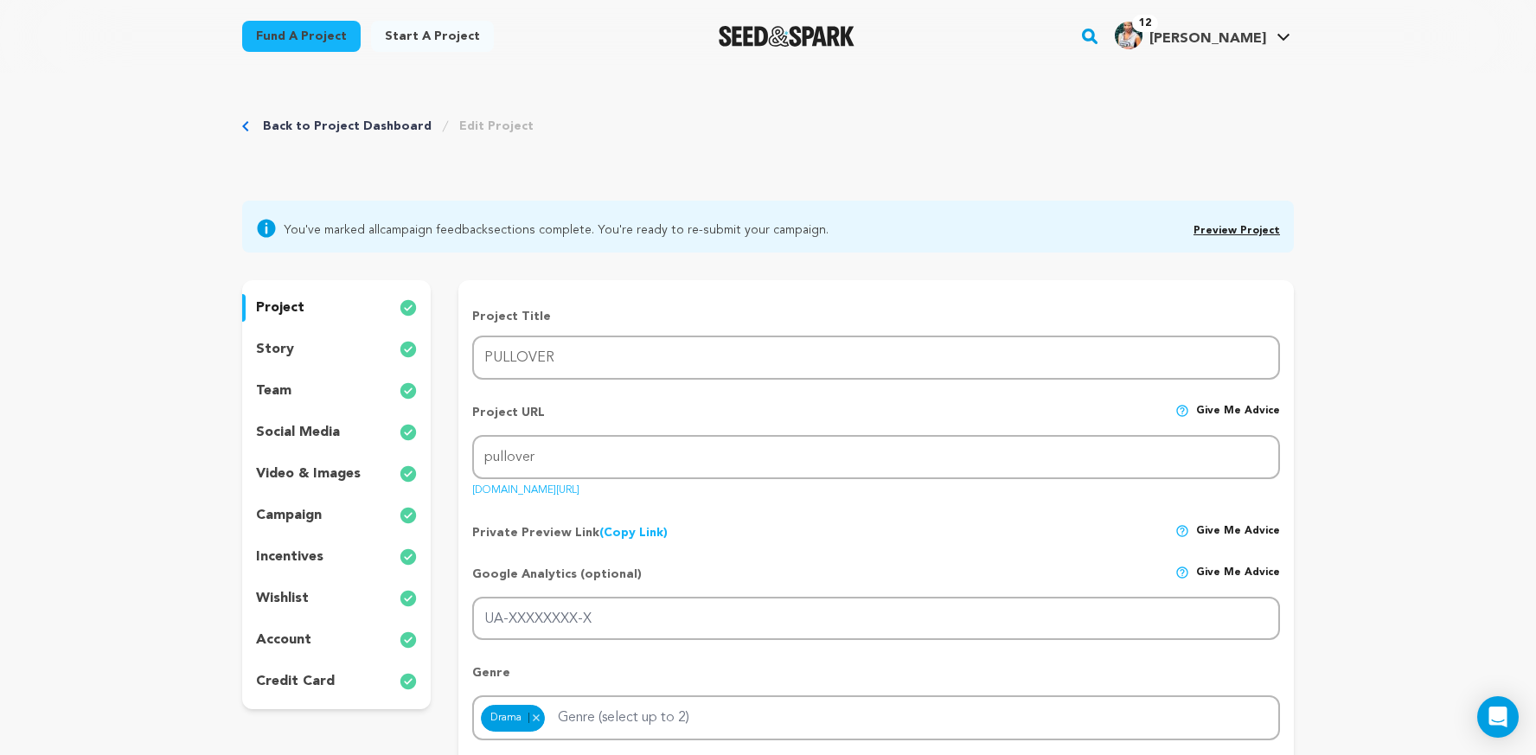
click at [296, 596] on p "wishlist" at bounding box center [282, 598] width 53 height 21
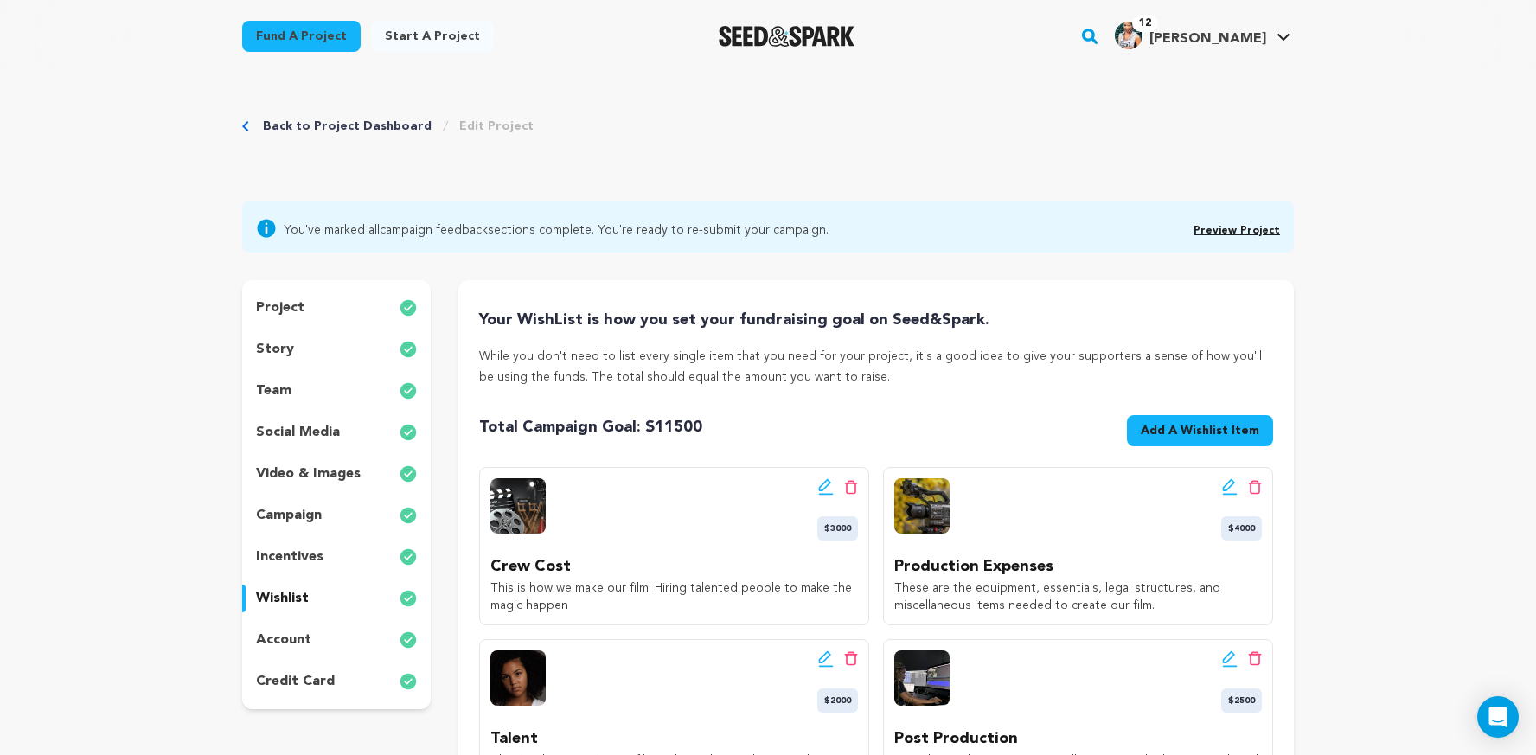
click at [272, 302] on p "project" at bounding box center [280, 308] width 48 height 21
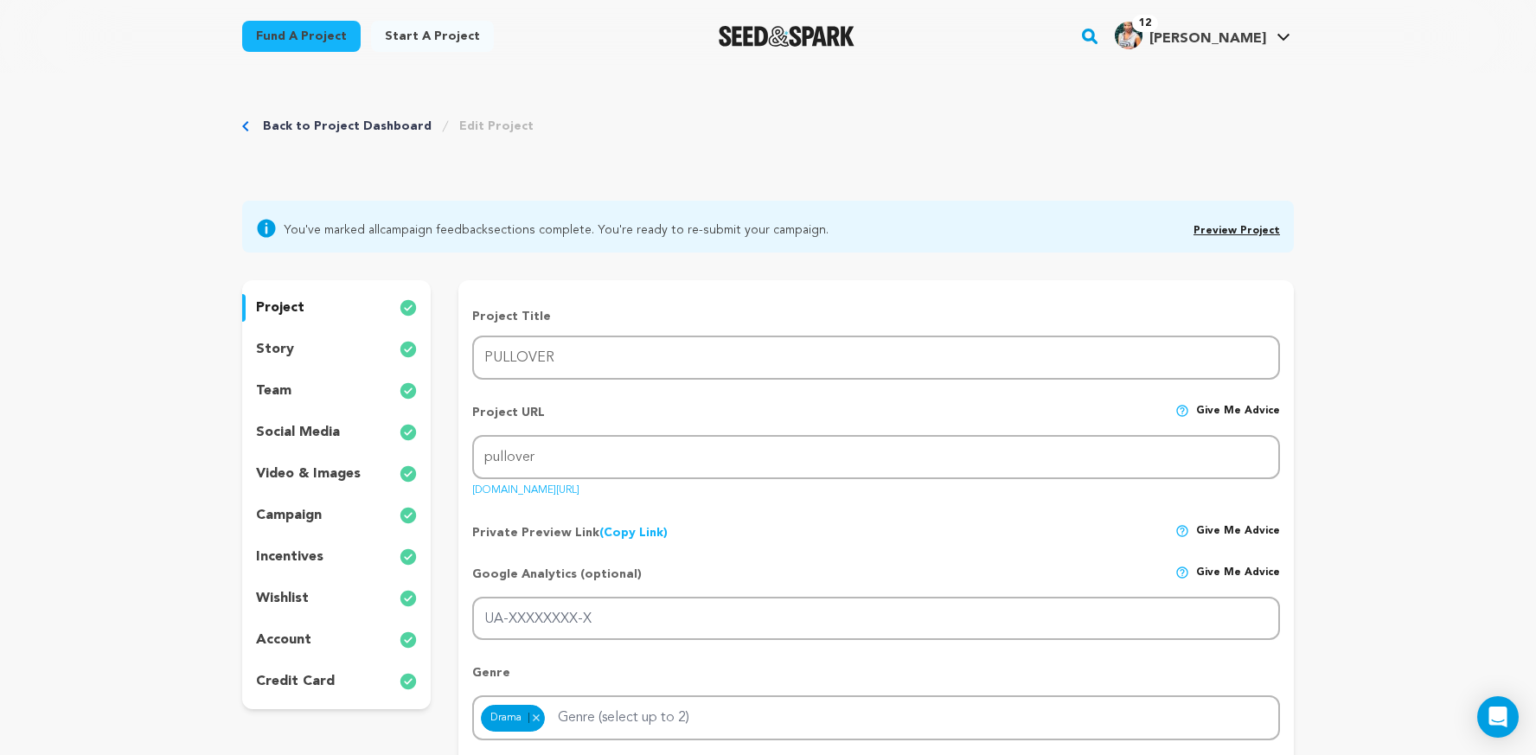
click at [1246, 227] on link "Preview Project" at bounding box center [1237, 231] width 86 height 10
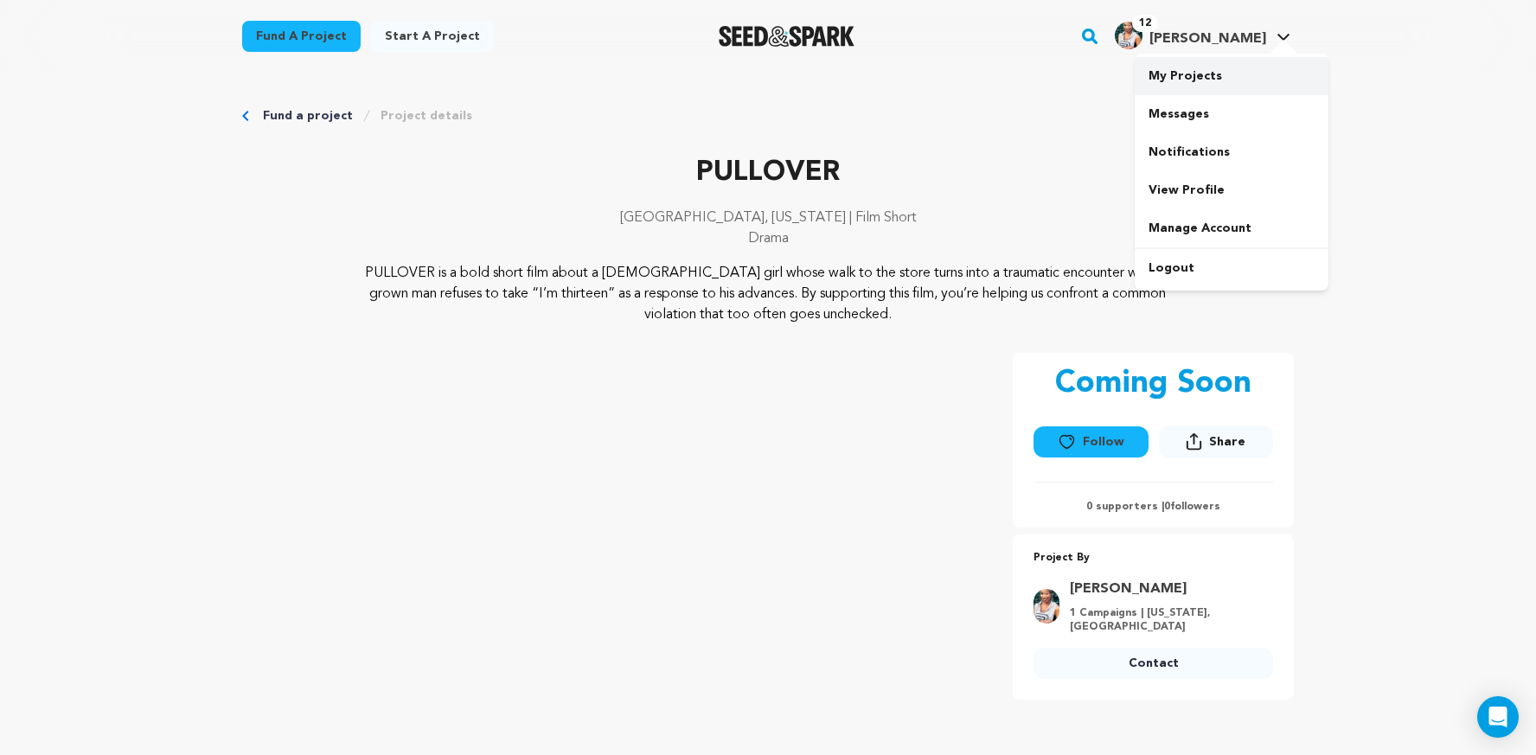
click at [1190, 83] on link "My Projects" at bounding box center [1232, 76] width 194 height 38
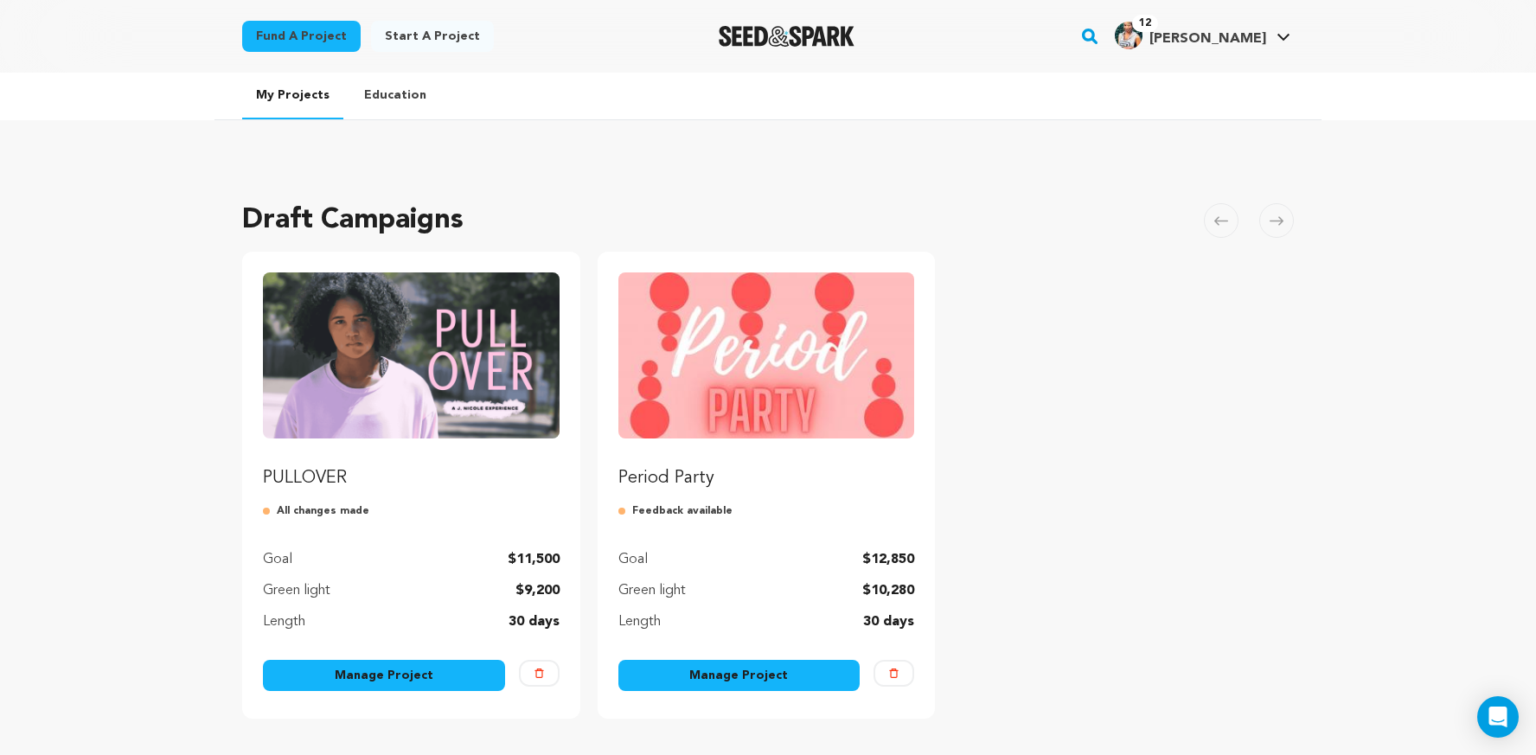
click at [432, 378] on img "Fund PULLOVER" at bounding box center [411, 355] width 297 height 166
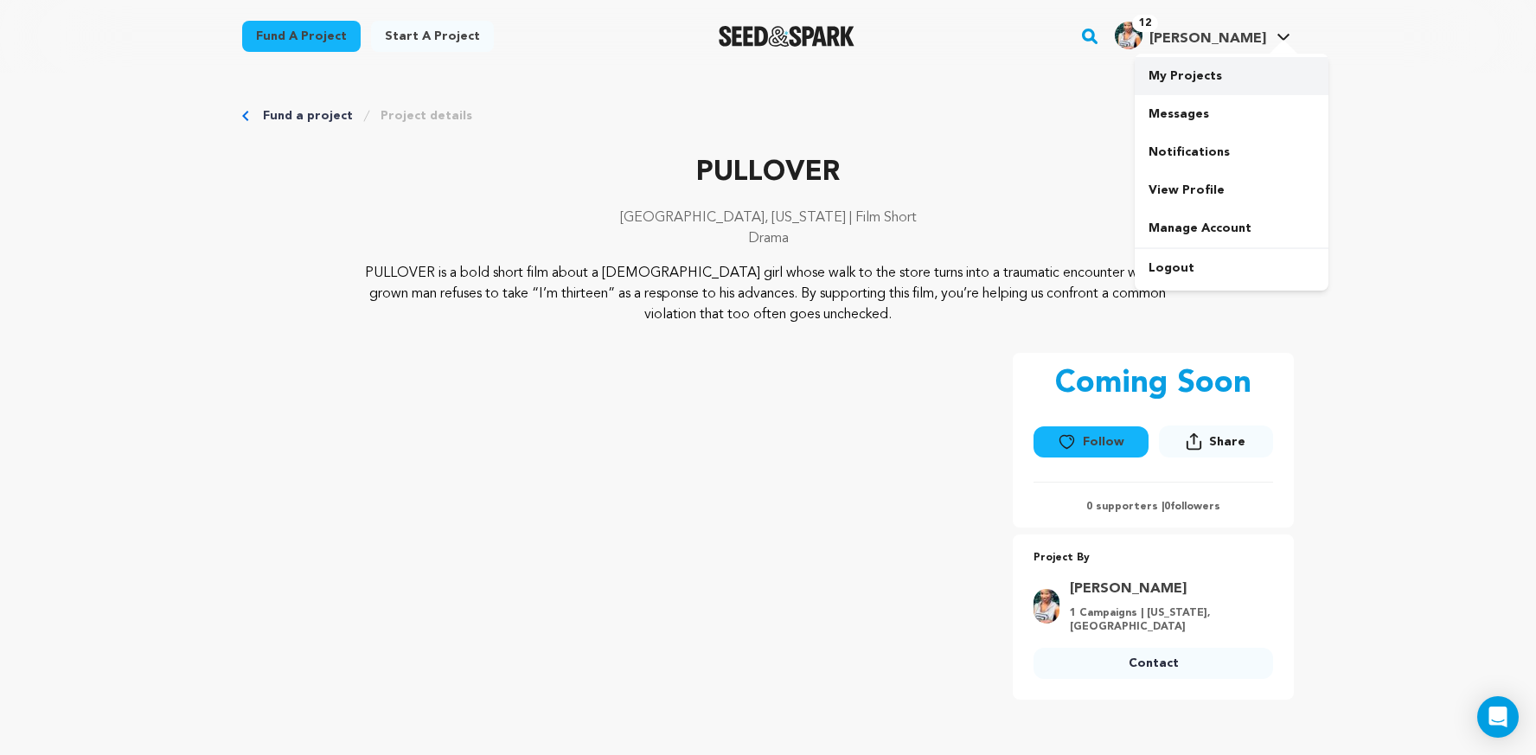
click at [1200, 74] on link "My Projects" at bounding box center [1232, 76] width 194 height 38
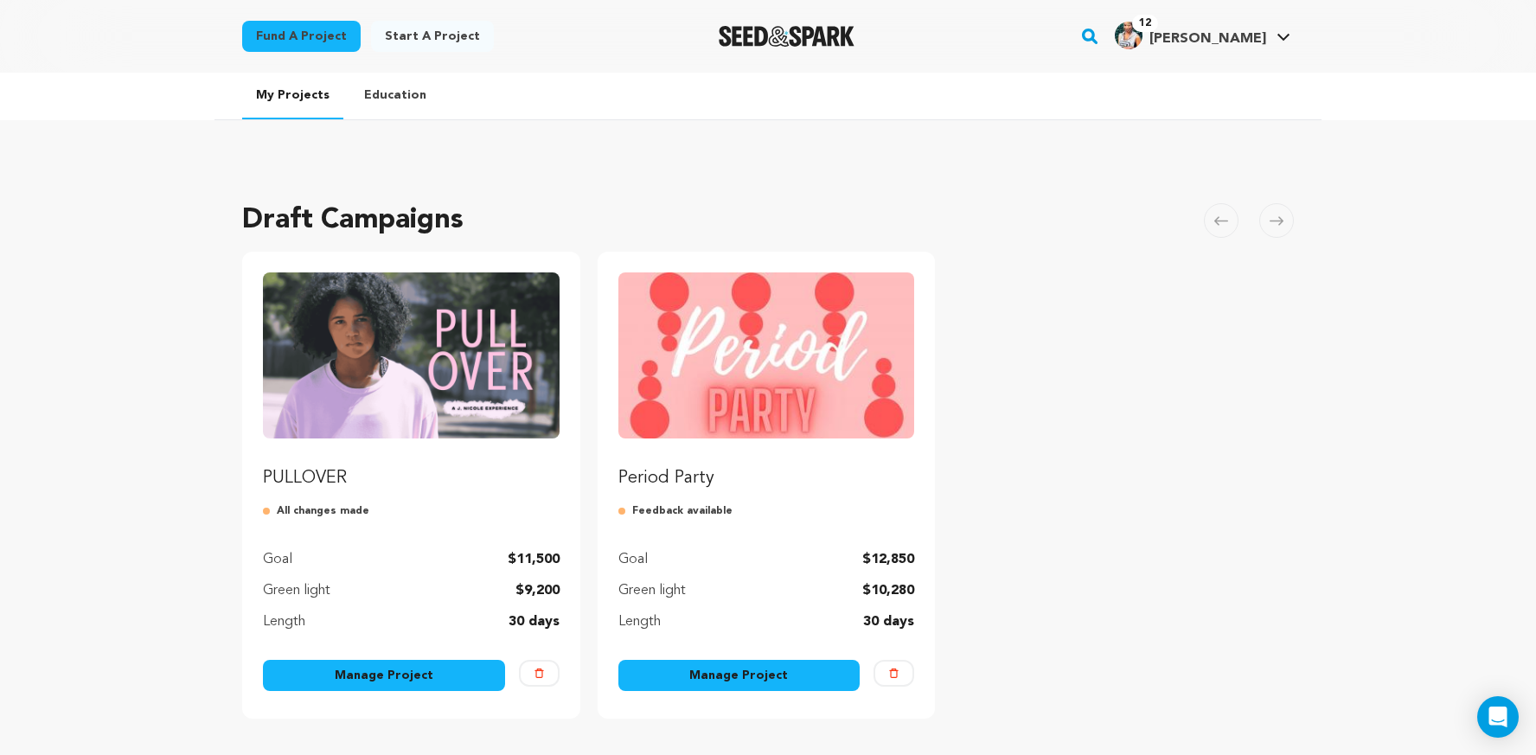
click at [418, 669] on link "Manage Project" at bounding box center [384, 675] width 242 height 31
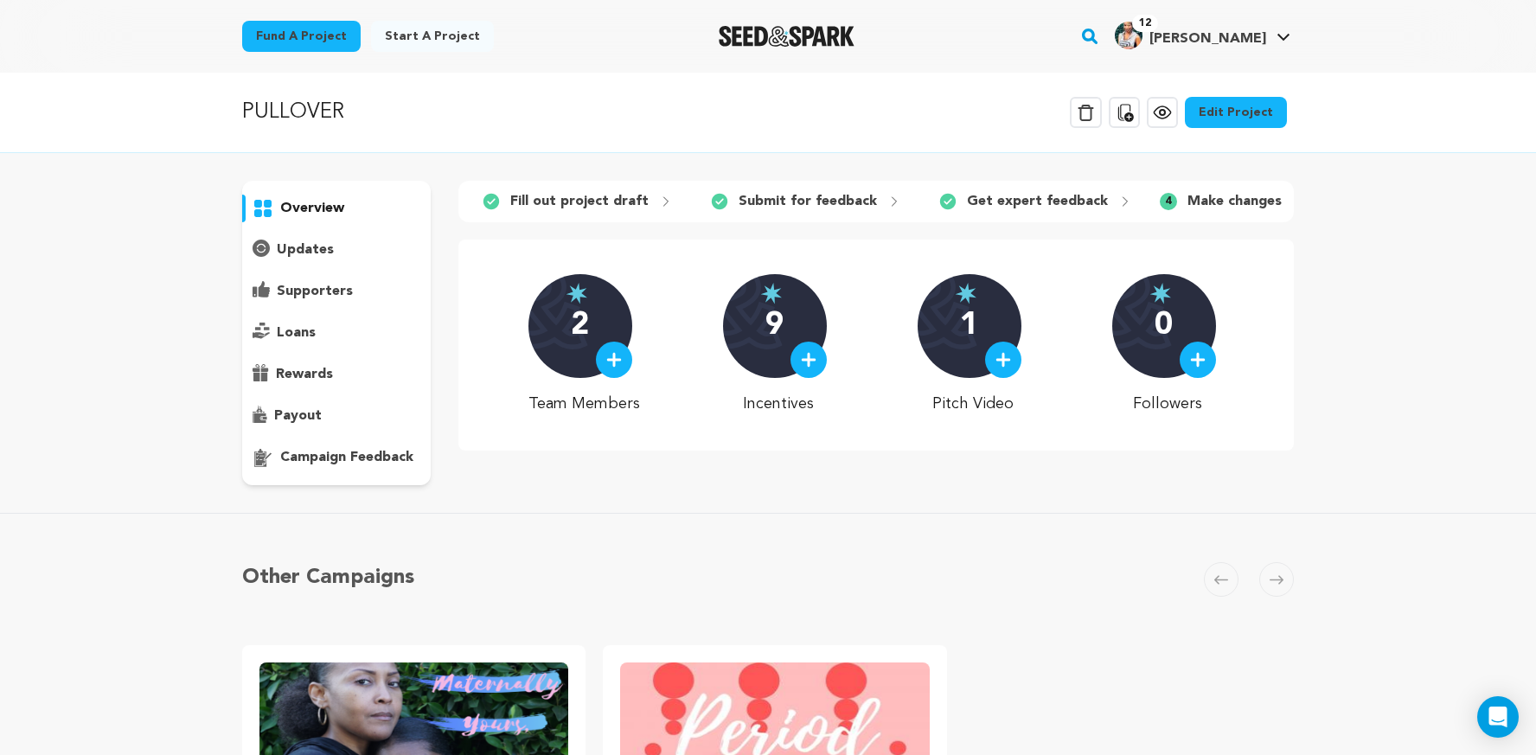
click at [1242, 103] on link "Edit Project" at bounding box center [1236, 112] width 102 height 31
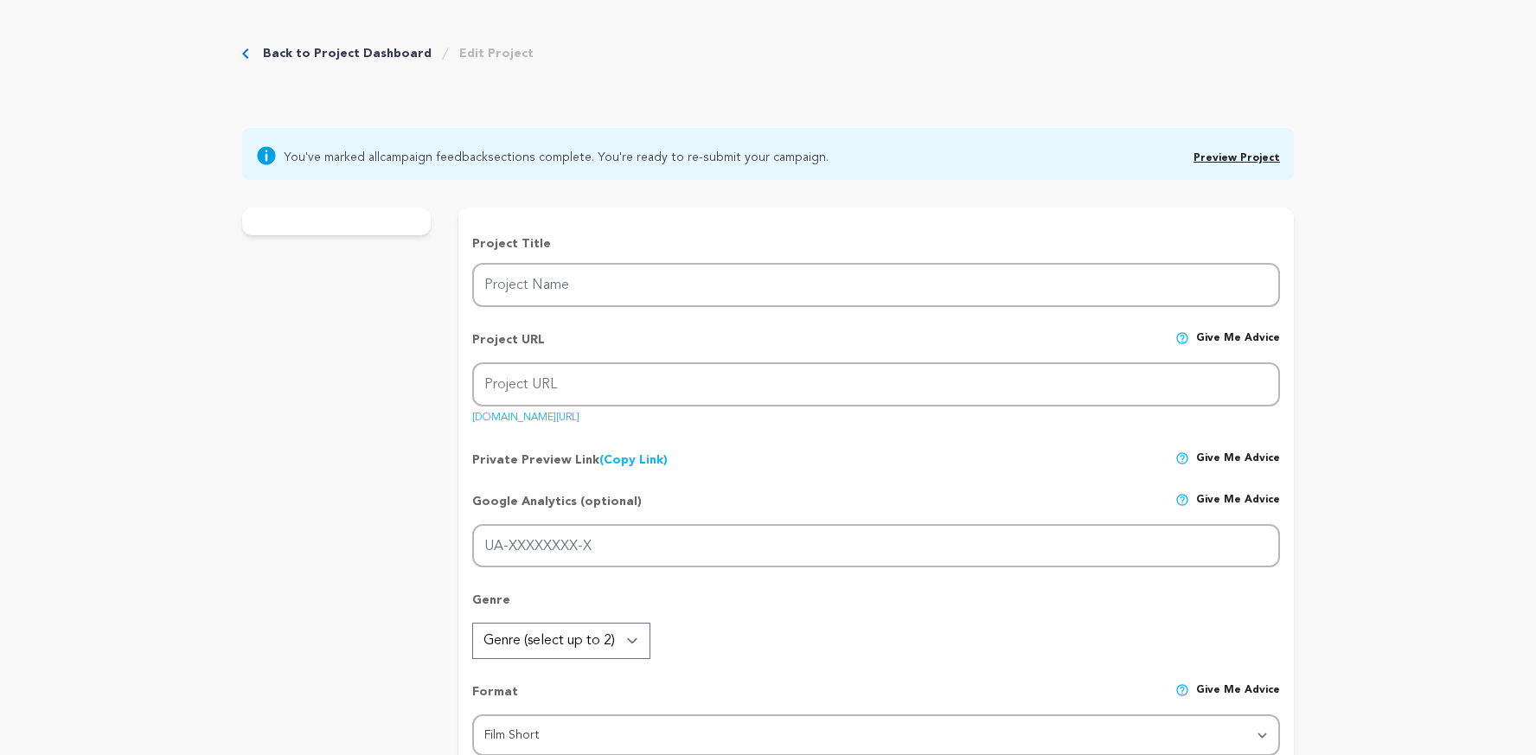
type input "PULLOVER"
type input "pullover"
type input "During a walk to the store with her younger sister, a 13-year-old girl is haras…"
type textarea "PULLOVER is a bold short film about a 13-year-old girl whose walk to the store …"
type textarea "The mission of PULLOVER is to expose how early and often girls face sexual hara…"
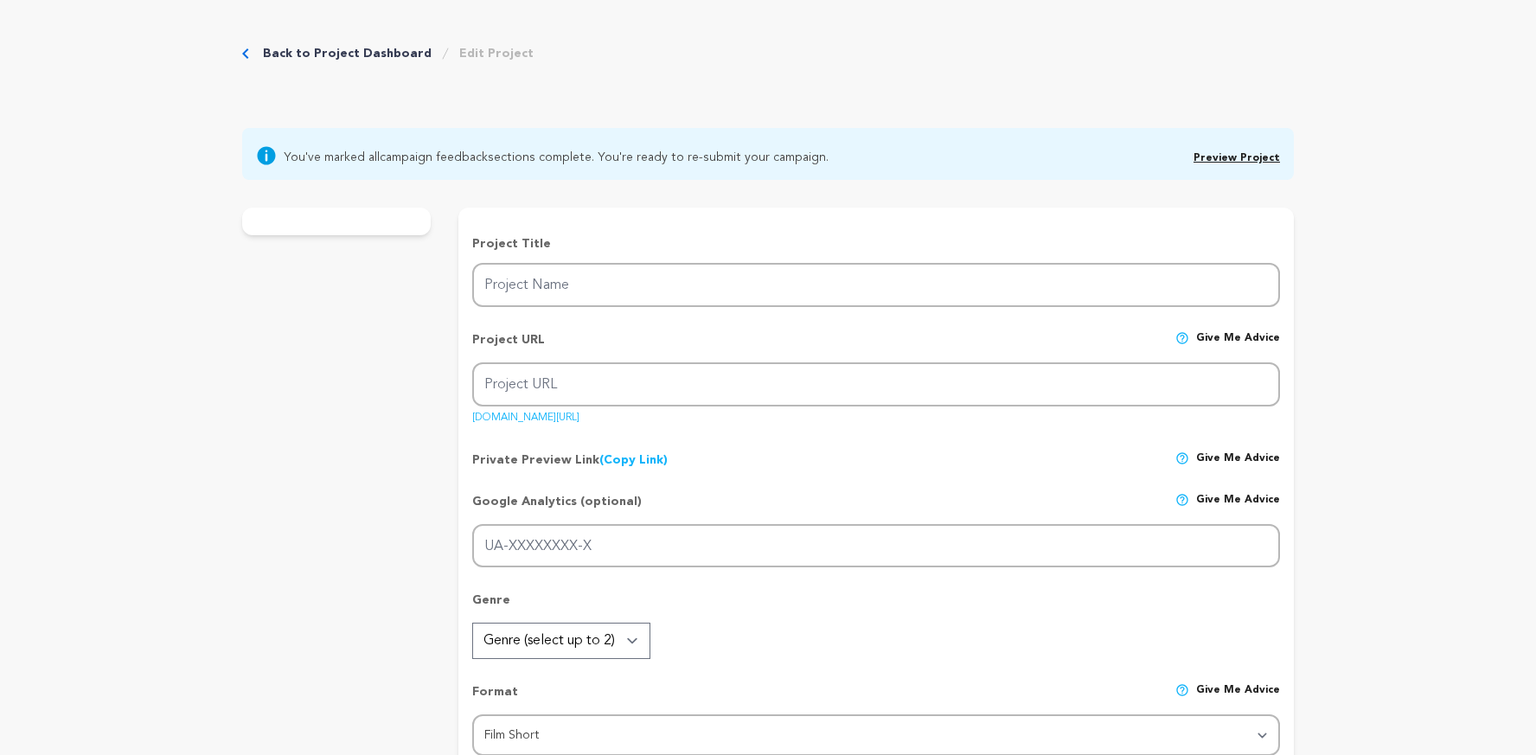
type textarea "Tyler Perry Dream Collective Top 10 NOVAC"
radio input "true"
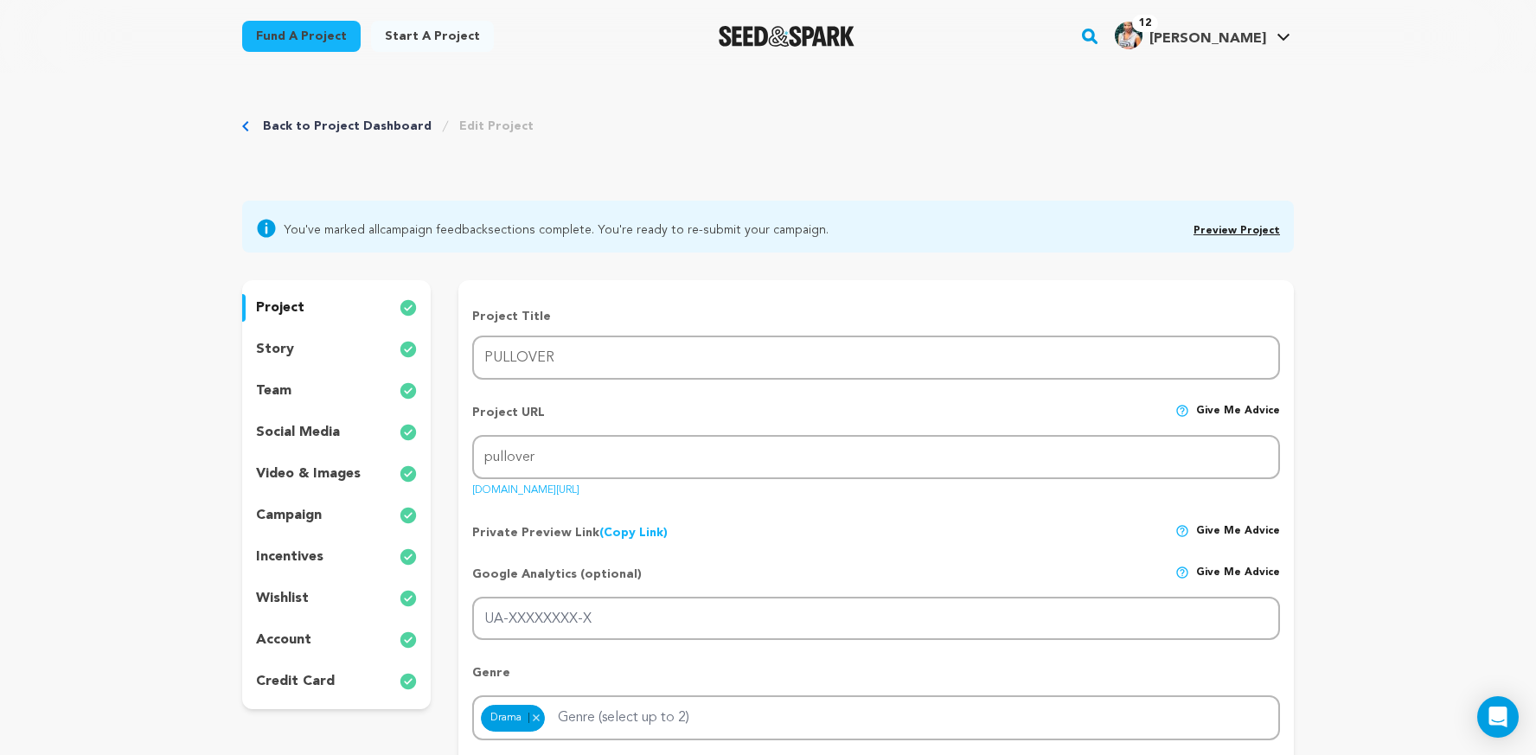
click at [289, 599] on p "wishlist" at bounding box center [282, 598] width 53 height 21
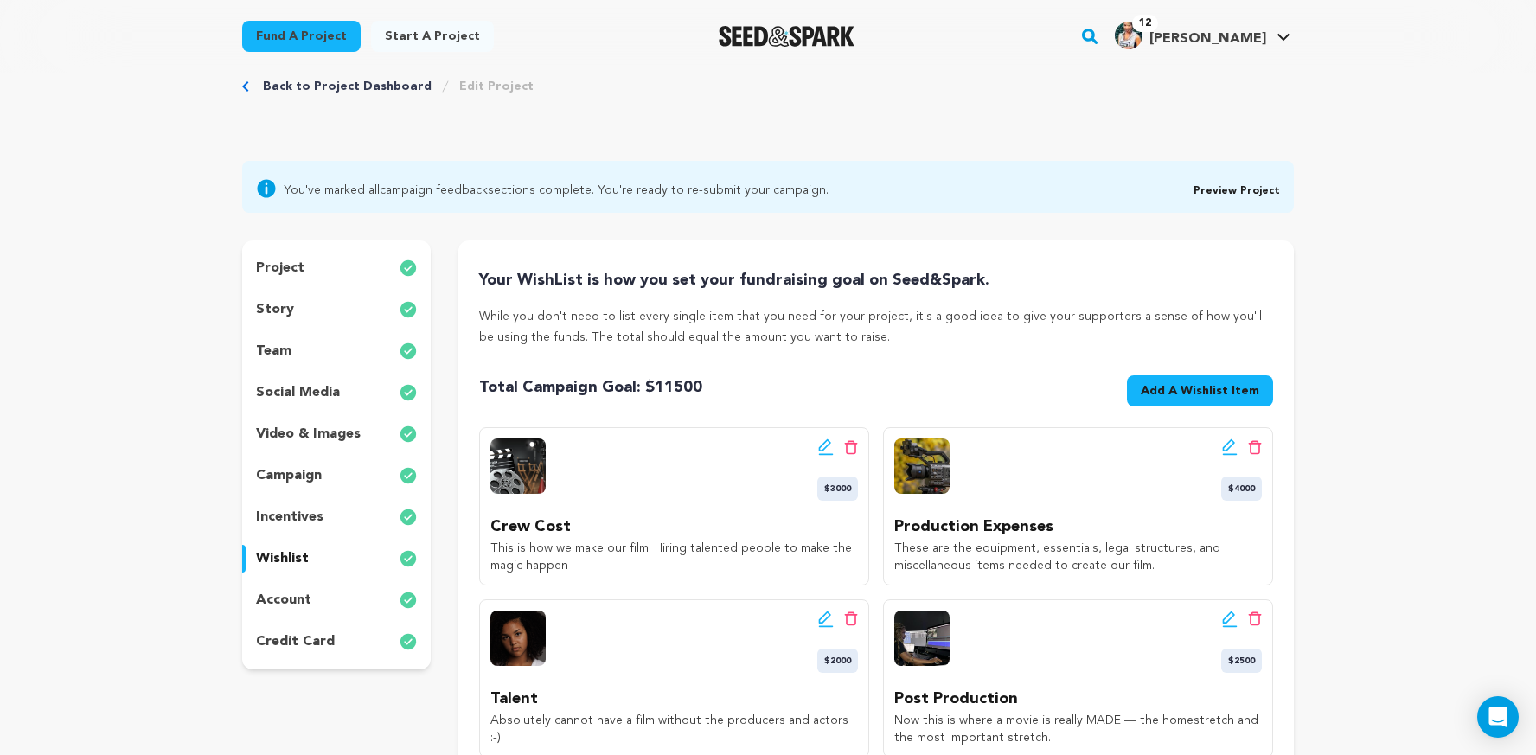
scroll to position [71, 0]
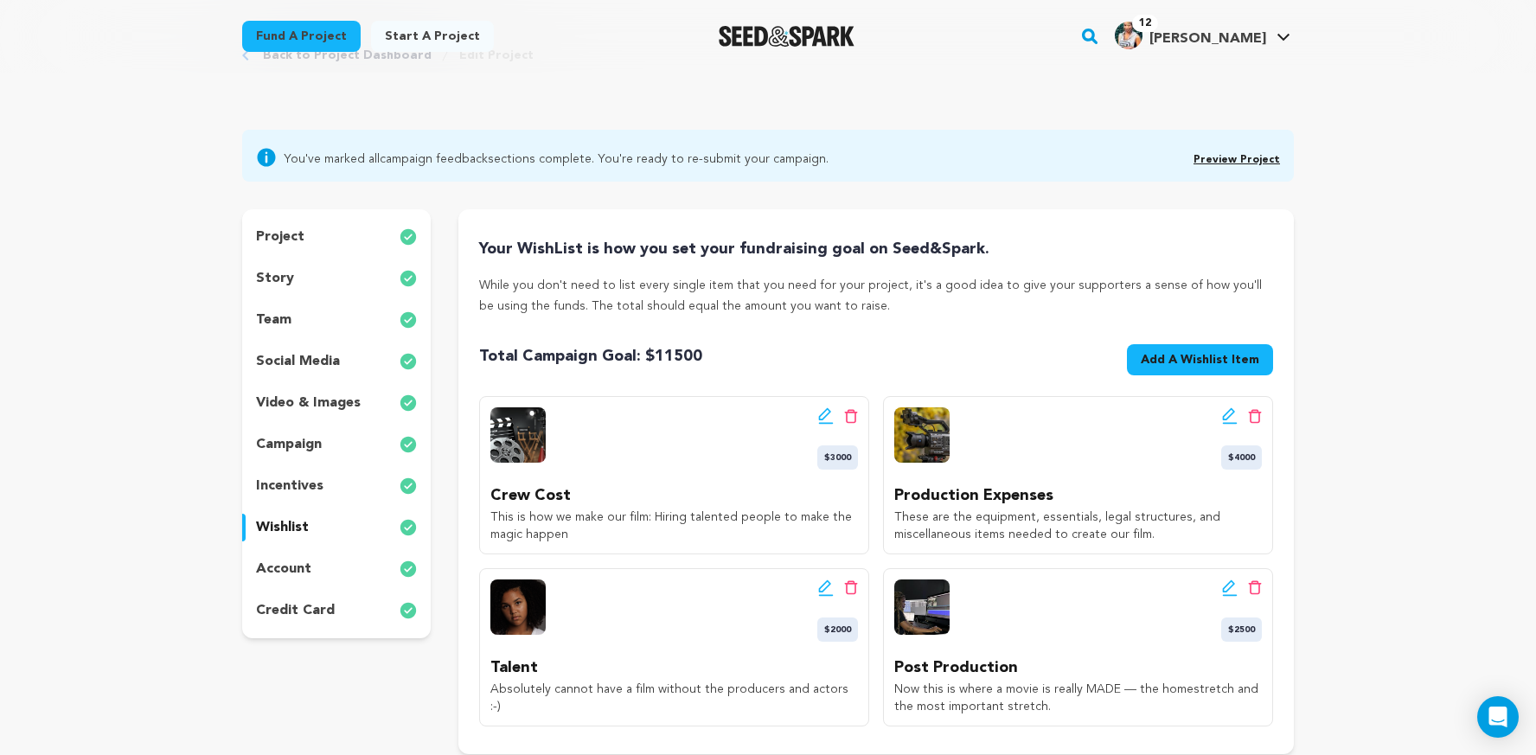
click at [687, 368] on span "Total Campaign Goal: $ 11500 Goal: $11,500" at bounding box center [590, 363] width 223 height 38
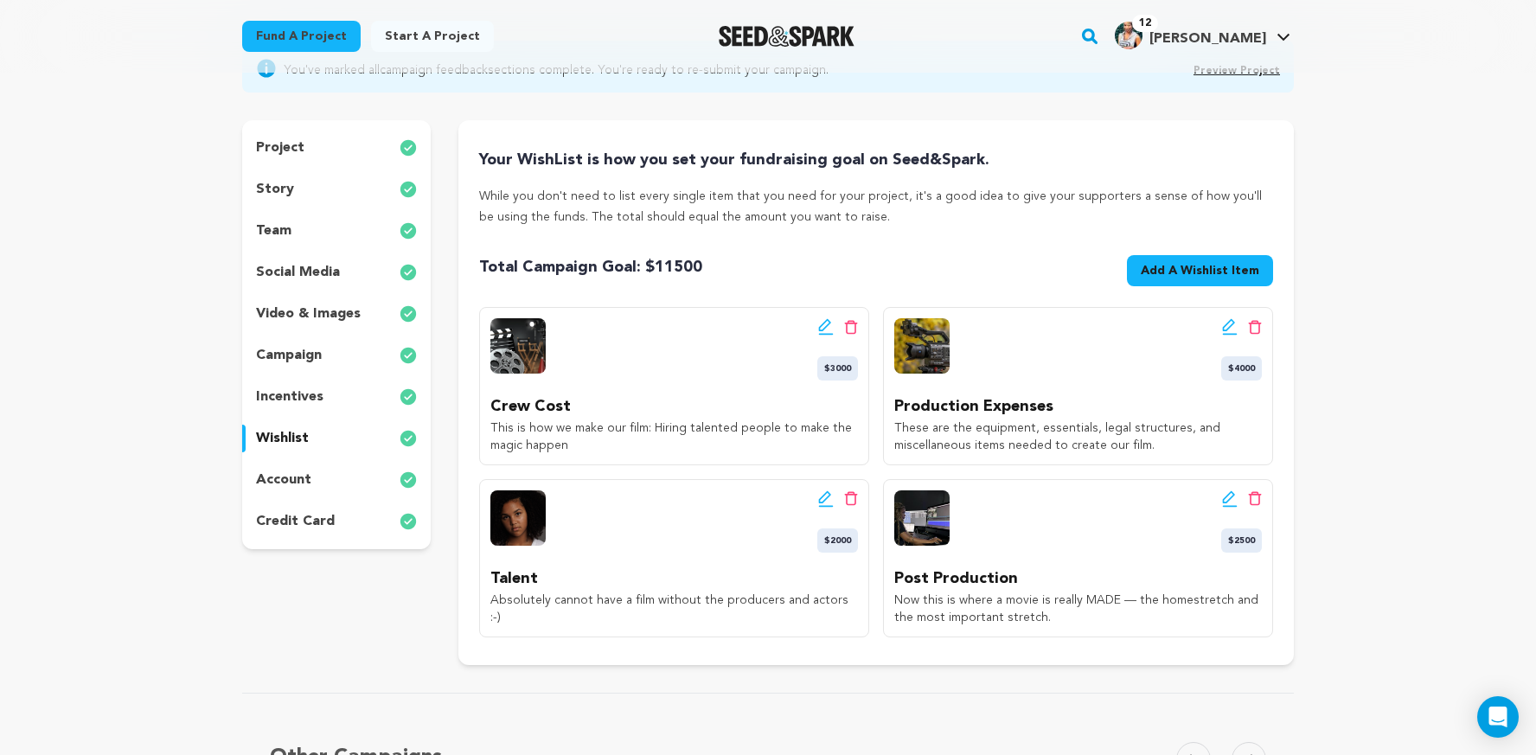
scroll to position [0, 0]
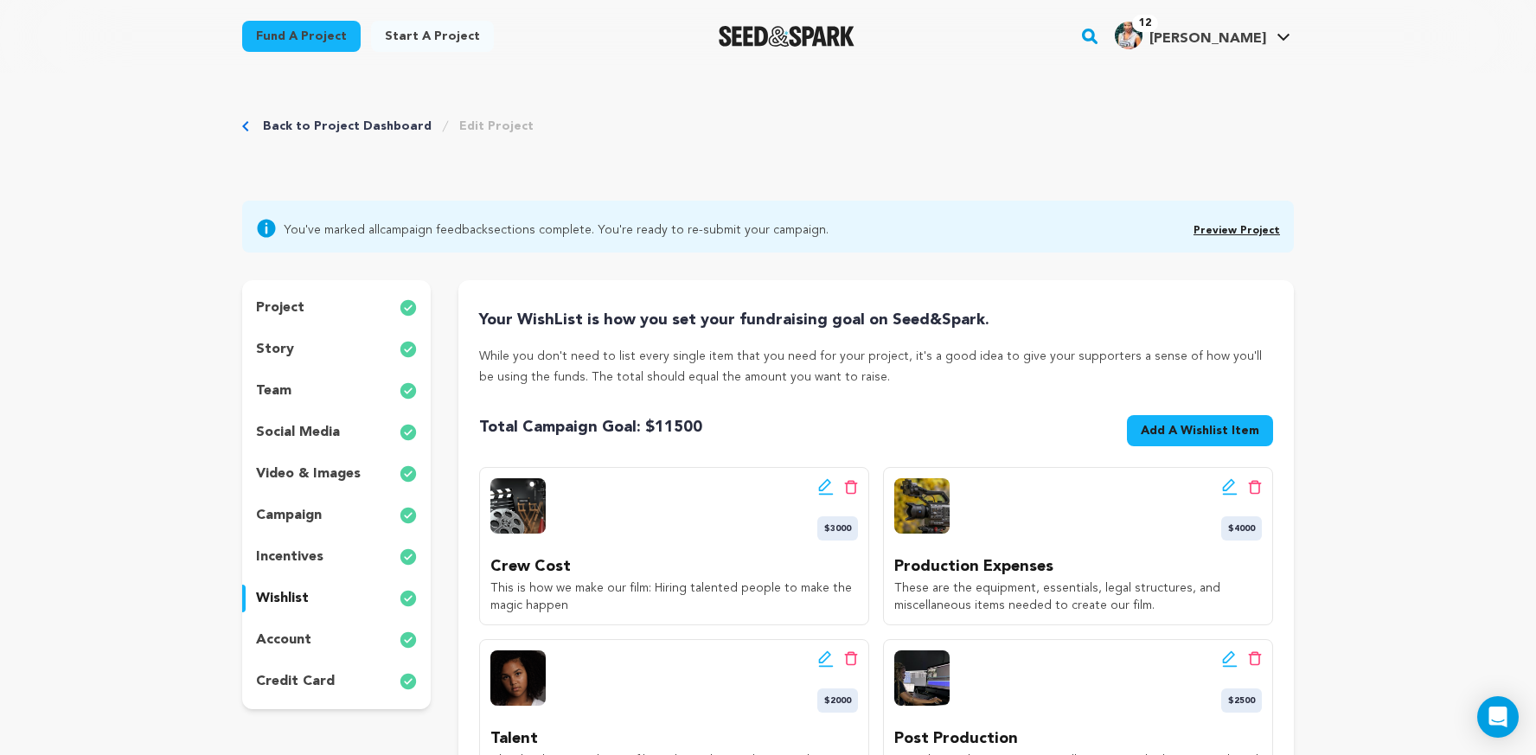
click at [368, 125] on link "Back to Project Dashboard" at bounding box center [347, 126] width 169 height 17
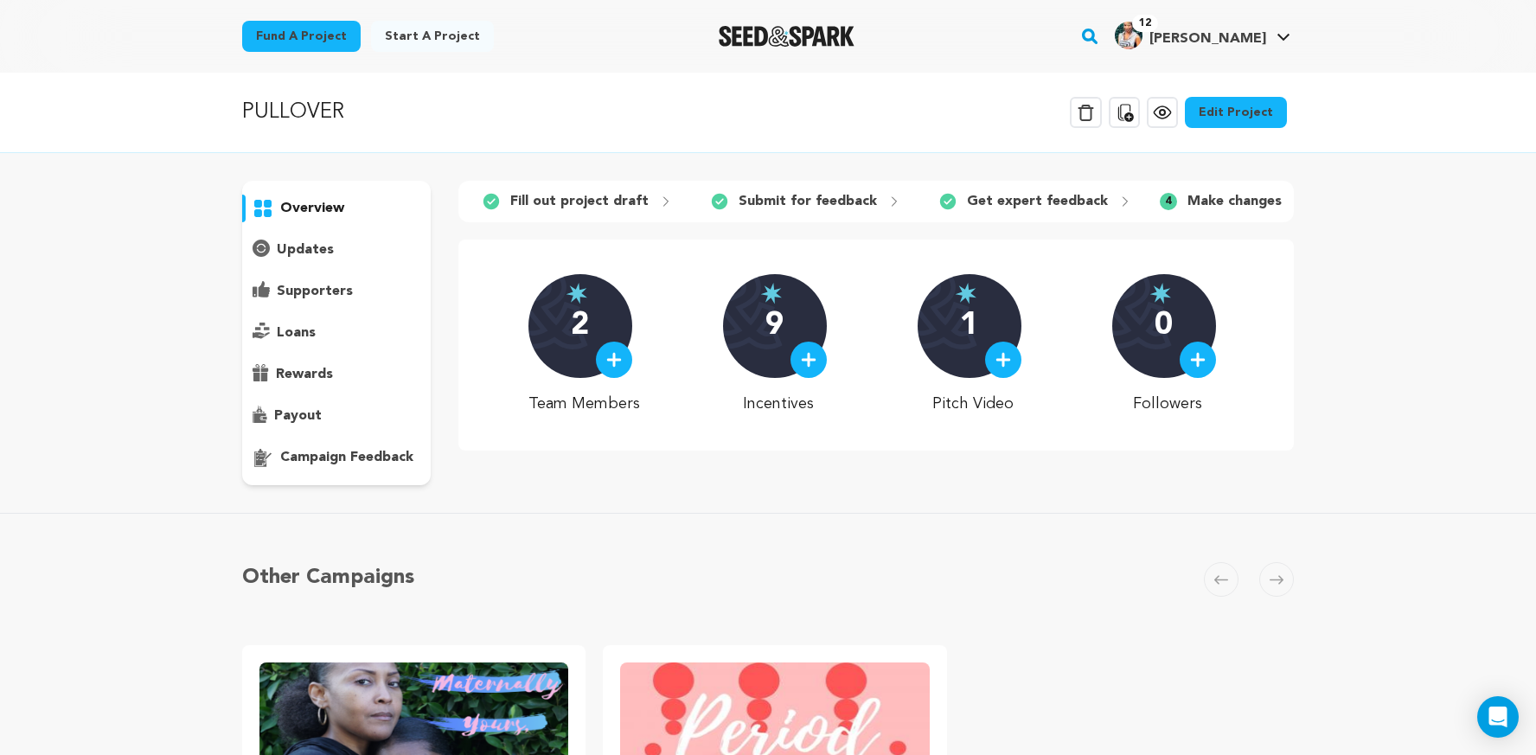
click at [339, 463] on p "campaign feedback" at bounding box center [346, 457] width 133 height 21
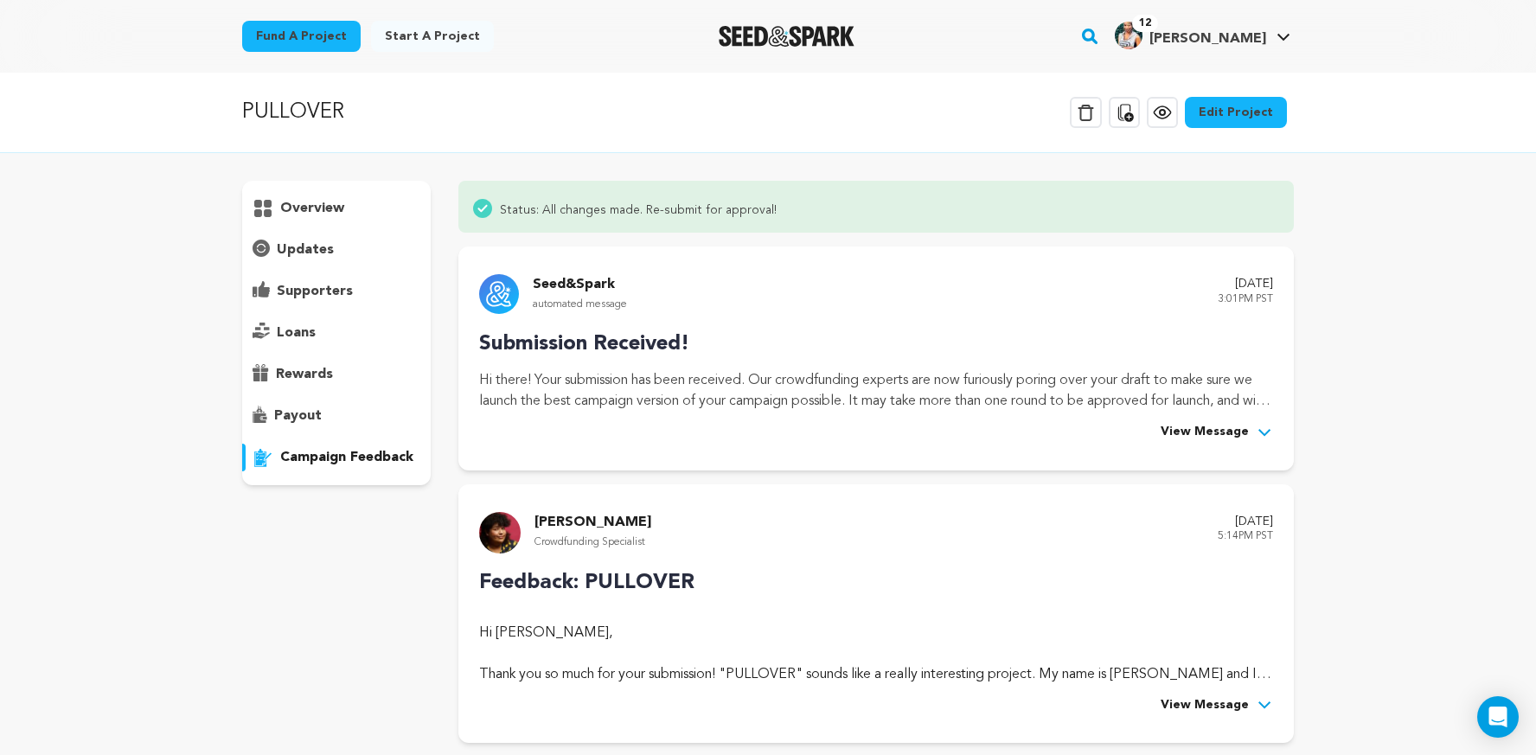
scroll to position [214, 0]
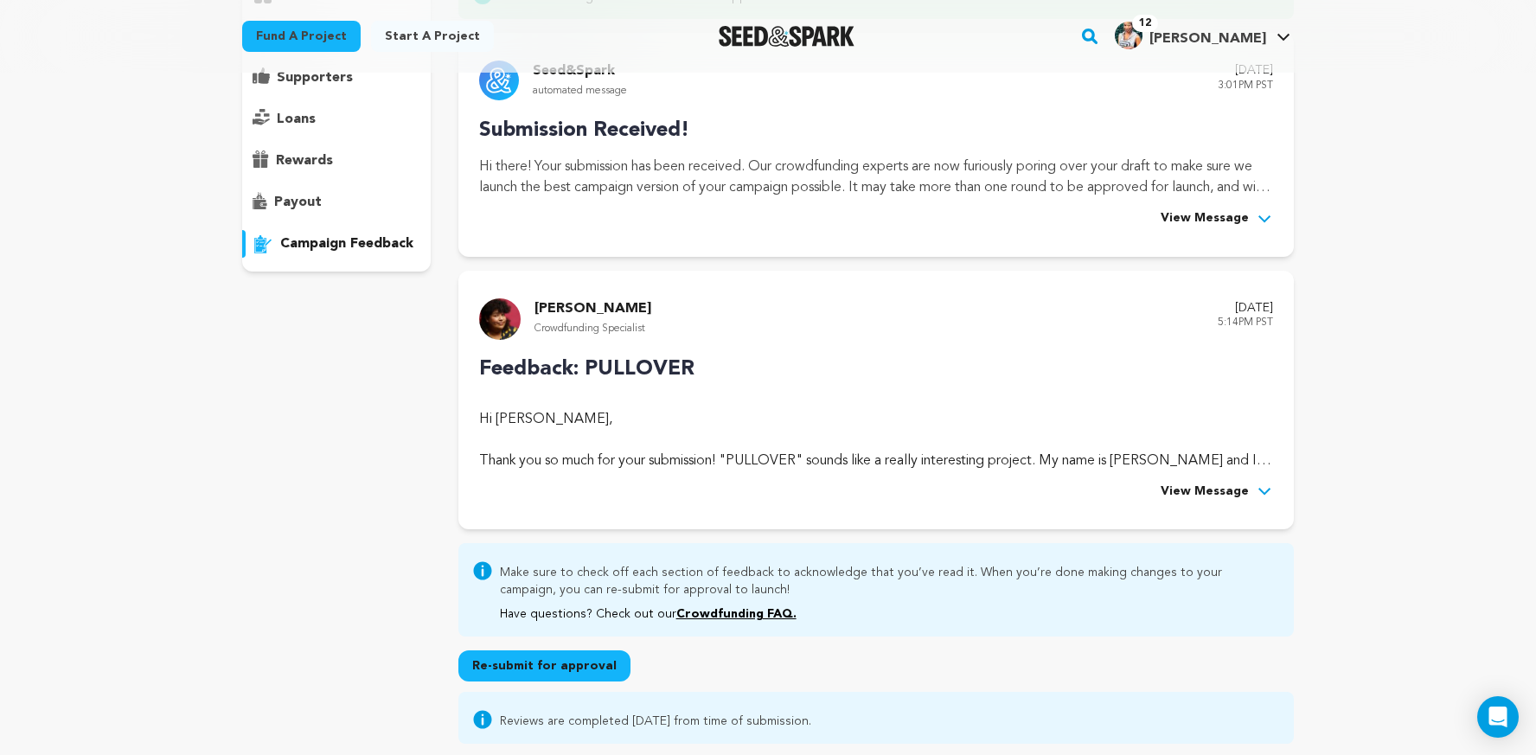
click at [1223, 501] on span "View Message" at bounding box center [1205, 492] width 88 height 21
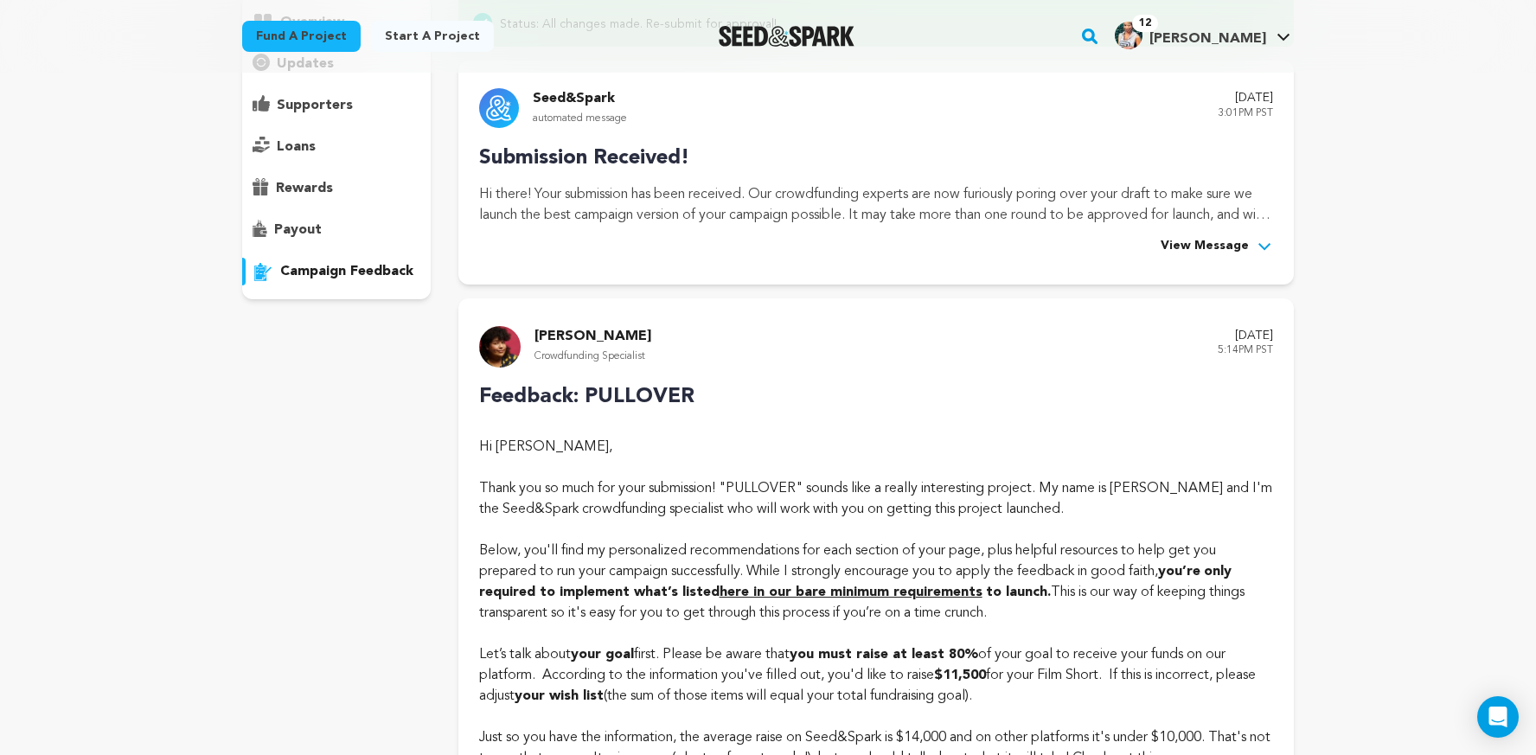
scroll to position [0, 0]
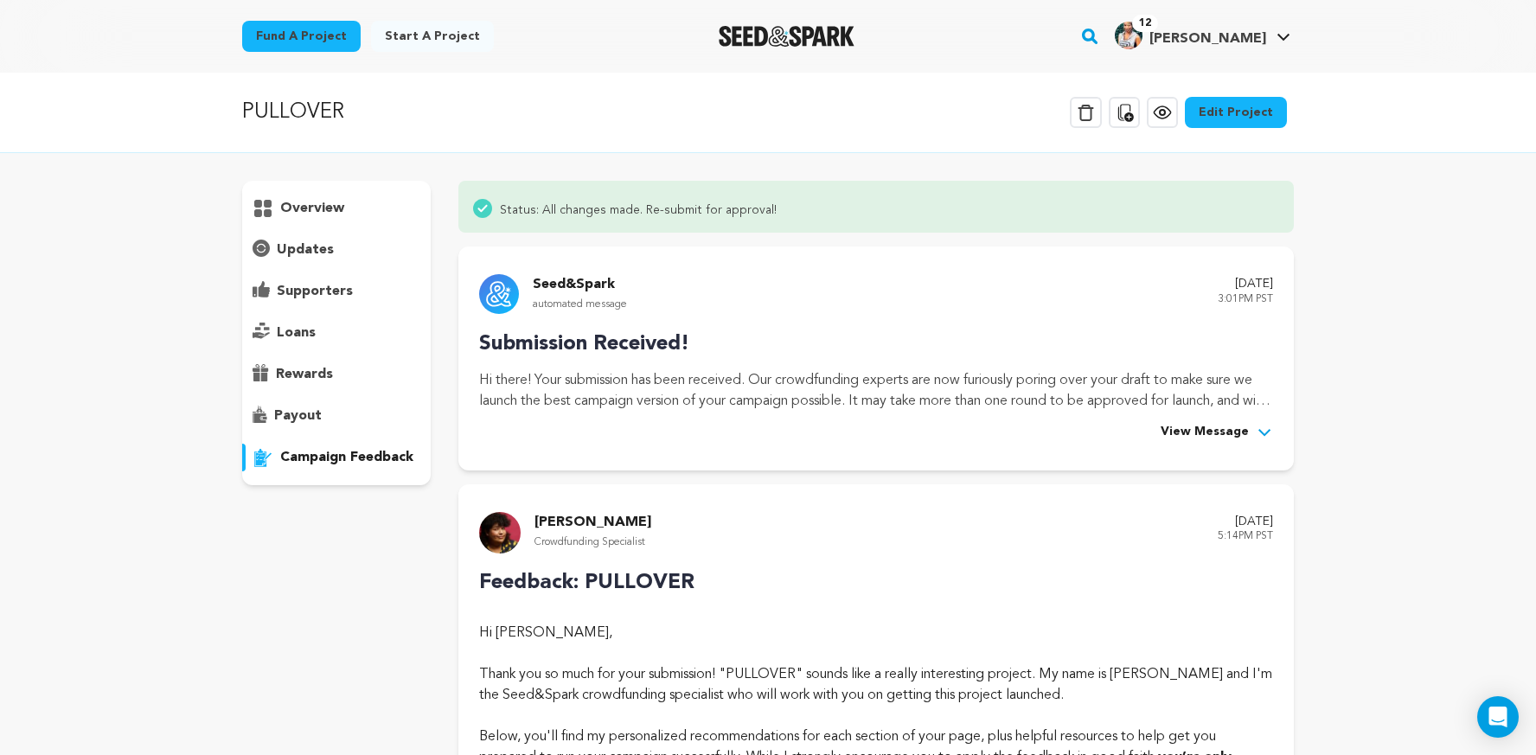
click at [317, 203] on p "overview" at bounding box center [312, 208] width 64 height 21
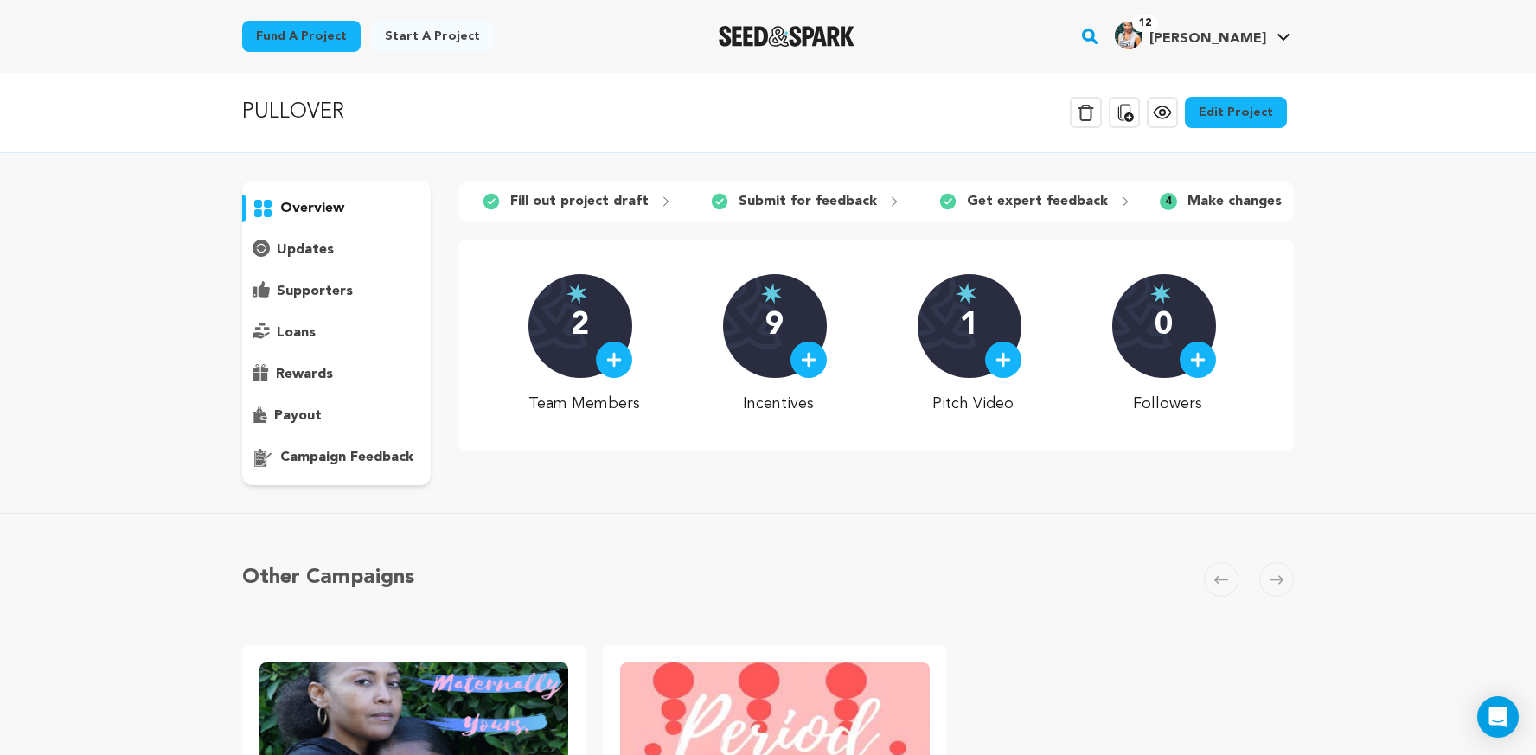
click at [1219, 192] on p "Make changes" at bounding box center [1234, 201] width 94 height 21
click at [1292, 201] on icon at bounding box center [1299, 202] width 14 height 14
